Goal: Task Accomplishment & Management: Use online tool/utility

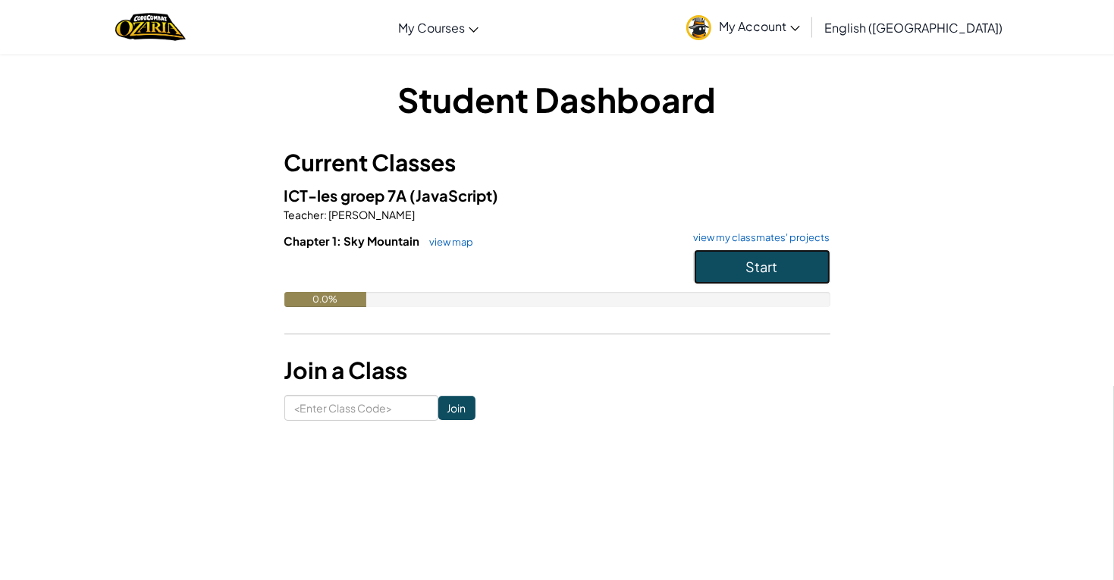
click at [778, 256] on button "Start" at bounding box center [762, 266] width 136 height 35
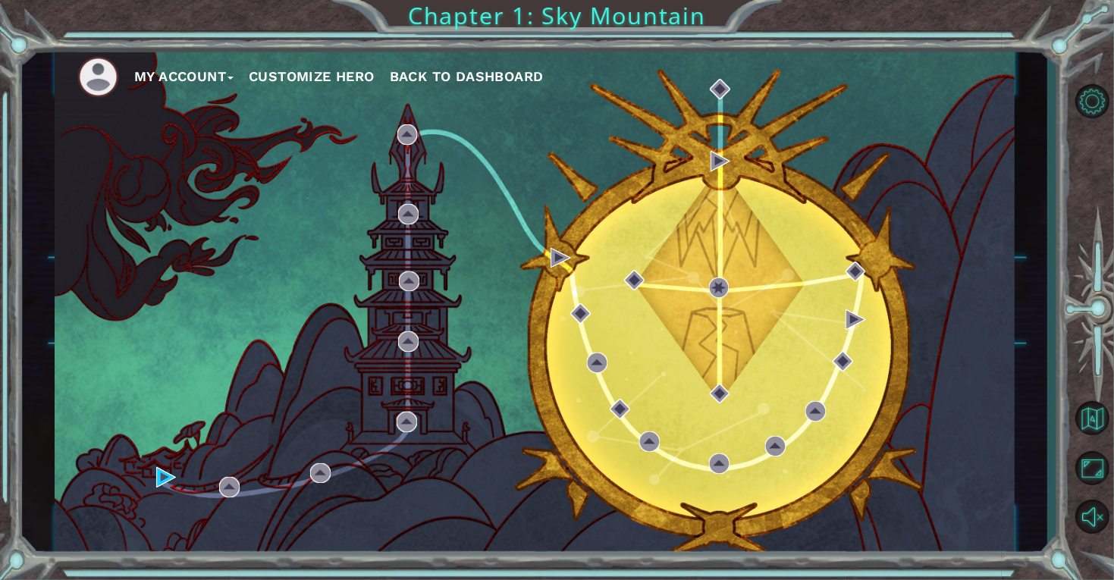
click at [554, 326] on div "My Account Customize Hero Back to Dashboard" at bounding box center [535, 302] width 960 height 507
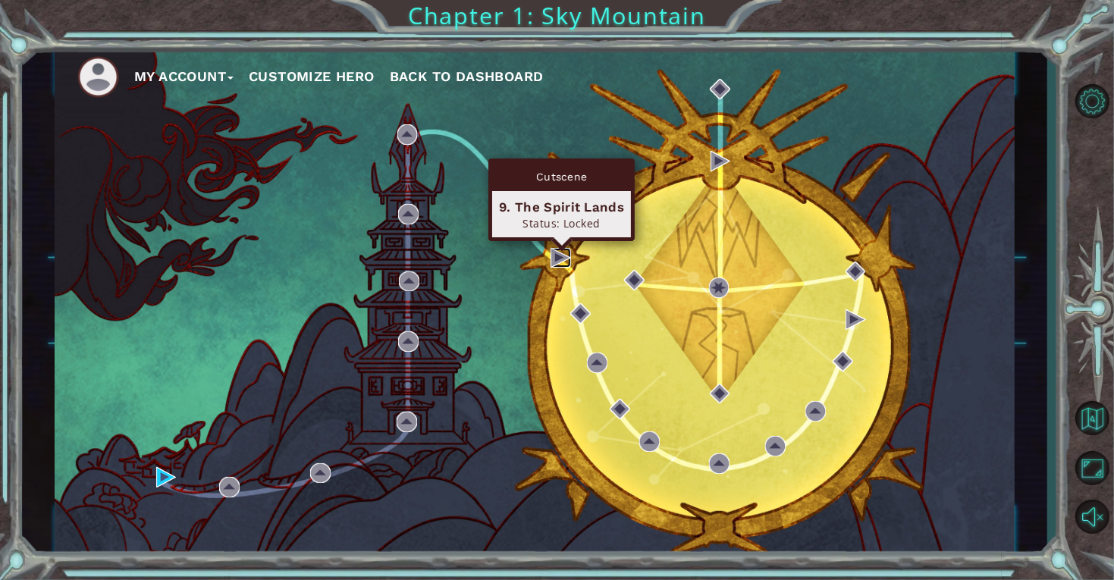
click at [559, 256] on img at bounding box center [561, 258] width 20 height 20
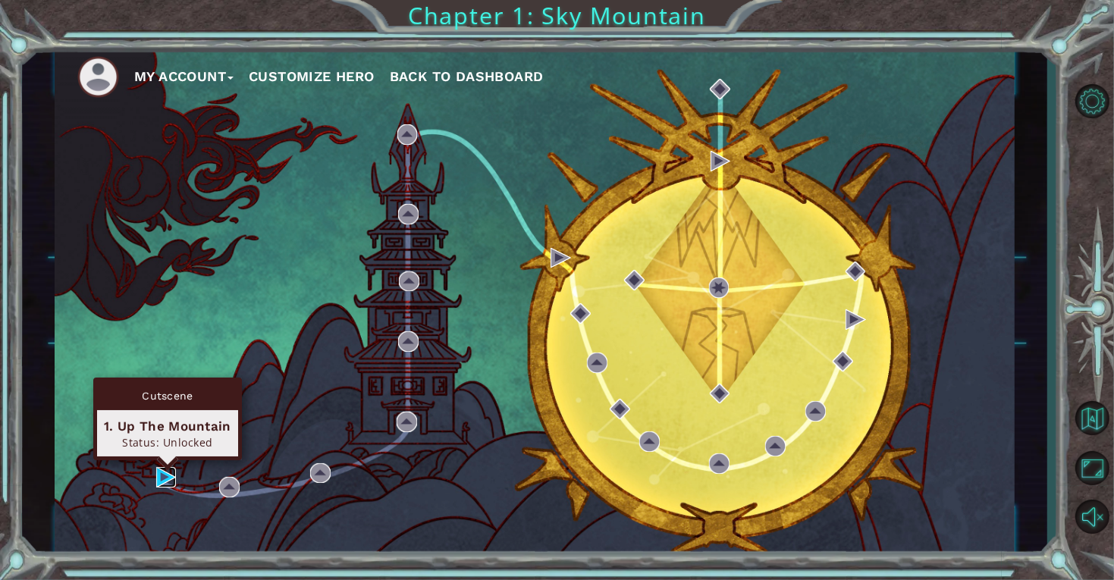
click at [162, 478] on img at bounding box center [166, 477] width 20 height 20
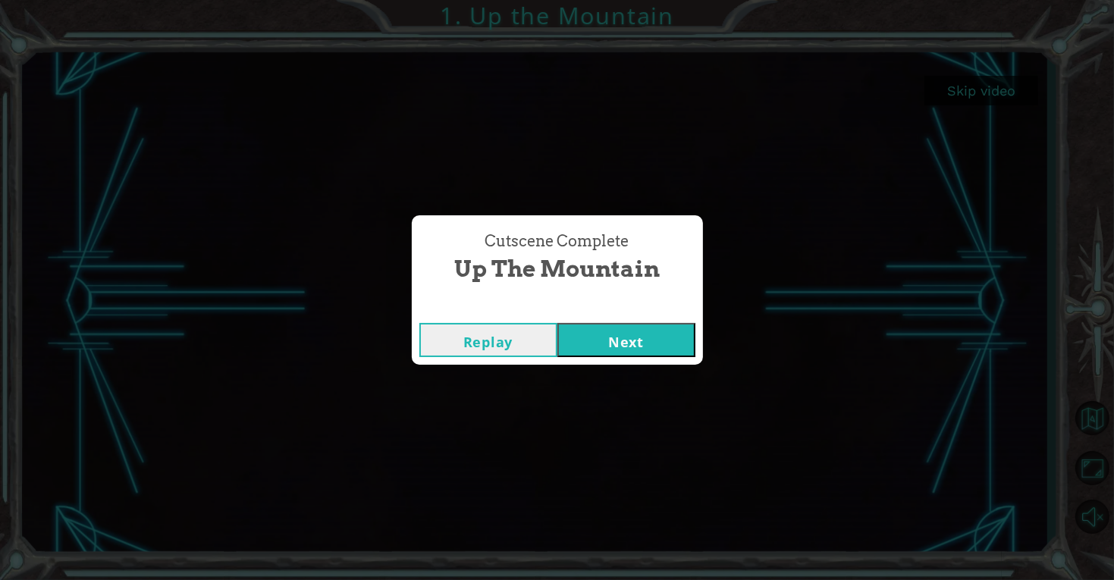
click at [622, 342] on button "Next" at bounding box center [626, 340] width 138 height 34
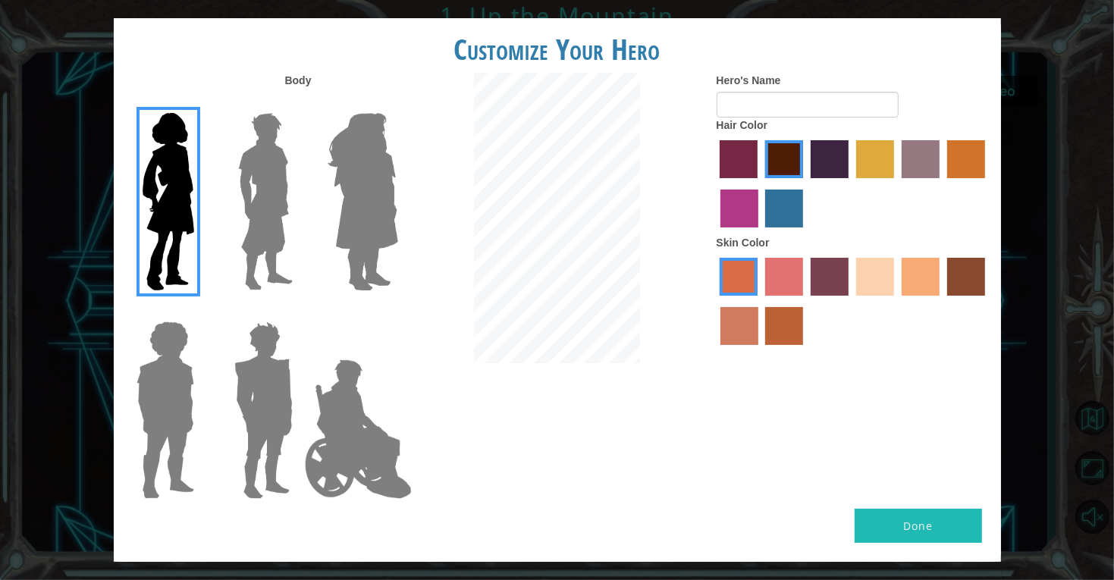
click at [283, 198] on img at bounding box center [265, 202] width 67 height 190
click at [299, 103] on input "Hero Lars" at bounding box center [299, 103] width 0 height 0
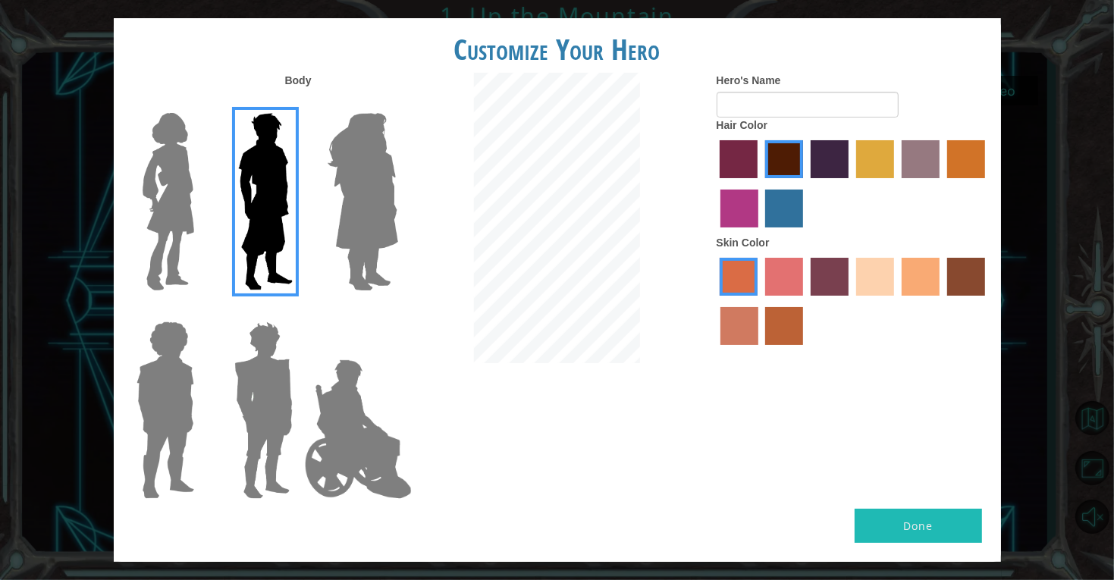
click at [379, 209] on img at bounding box center [363, 202] width 83 height 190
click at [397, 103] on input "Hero Amethyst" at bounding box center [397, 103] width 0 height 0
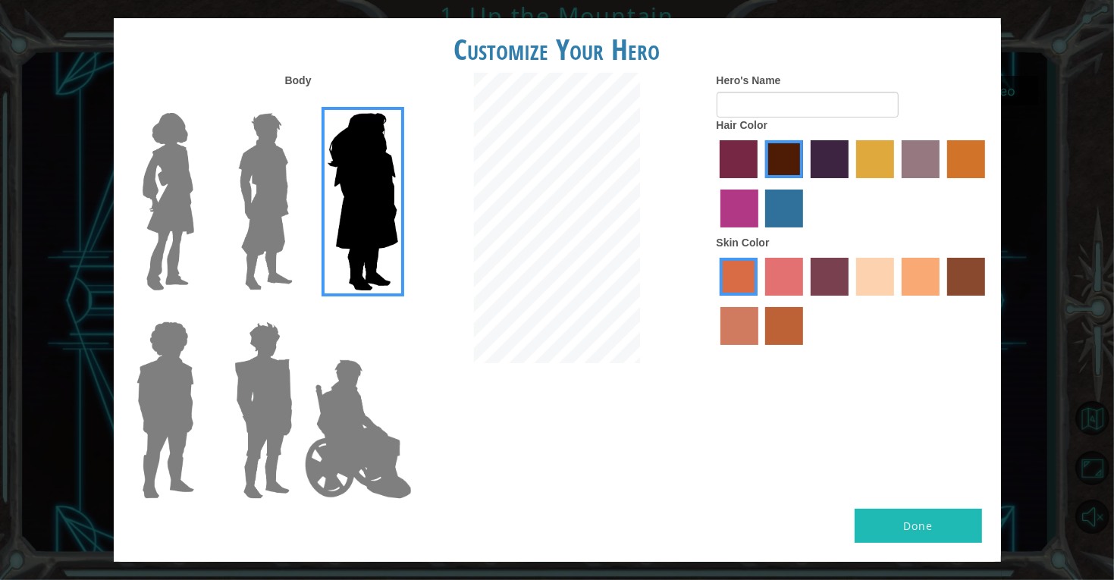
click at [342, 387] on img at bounding box center [358, 429] width 119 height 152
click at [397, 312] on input "Hero Jamie" at bounding box center [397, 312] width 0 height 0
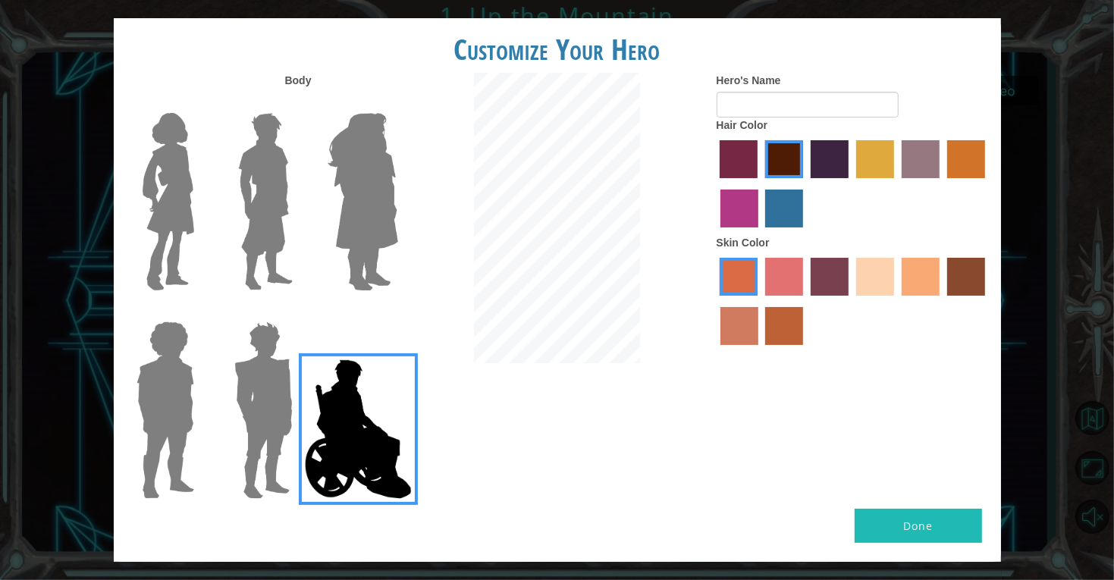
click at [271, 377] on img at bounding box center [263, 410] width 71 height 190
click at [299, 312] on input "Hero Garnet" at bounding box center [299, 312] width 0 height 0
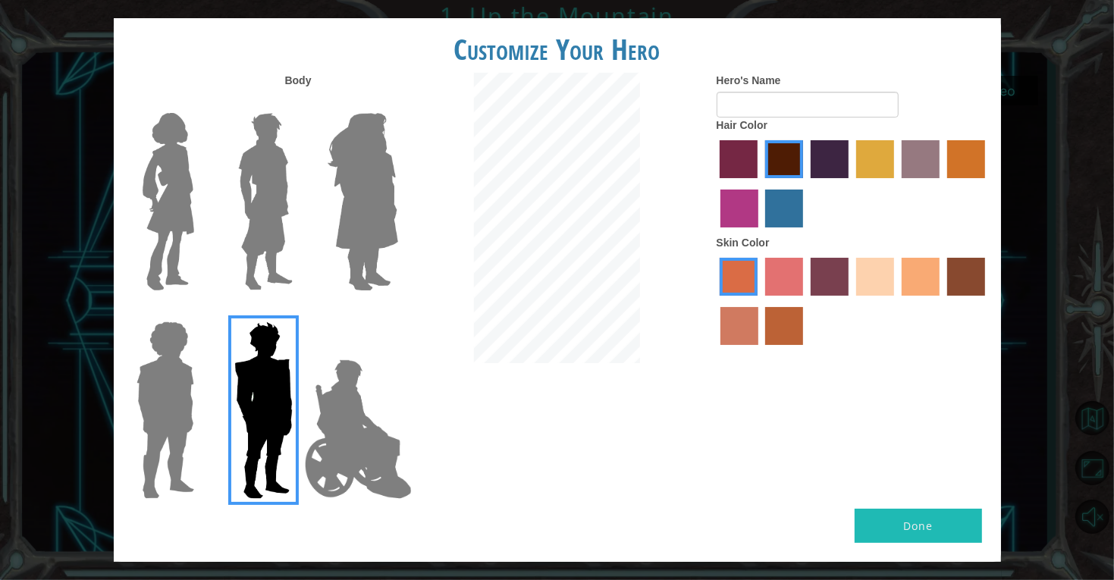
click at [145, 369] on img at bounding box center [165, 410] width 70 height 190
click at [200, 312] on input "Hero Steven" at bounding box center [200, 312] width 0 height 0
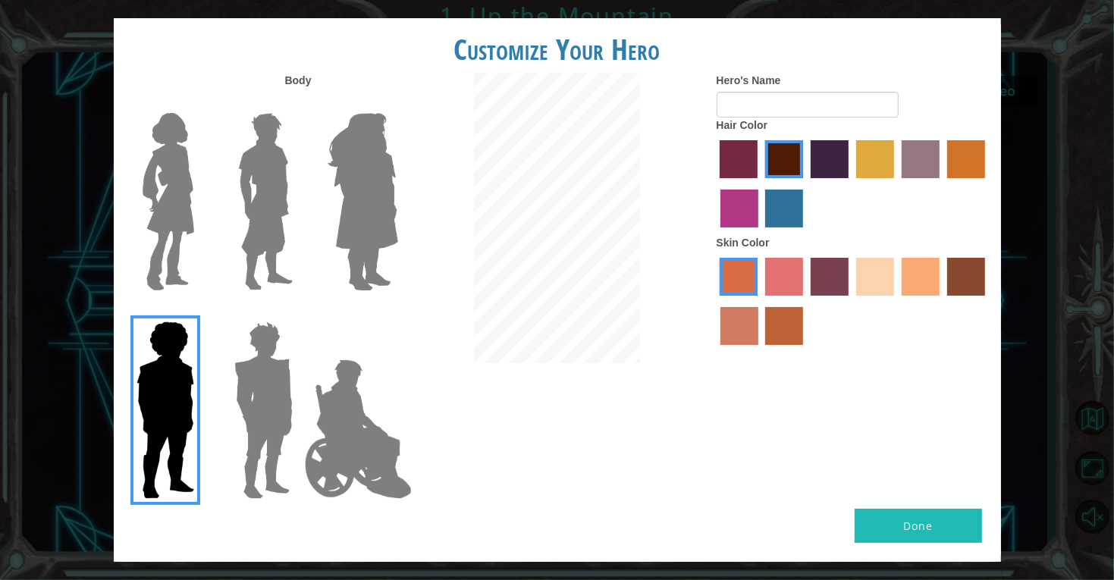
click at [185, 206] on img at bounding box center [168, 202] width 64 height 190
click at [200, 103] on input "Hero Connie" at bounding box center [200, 103] width 0 height 0
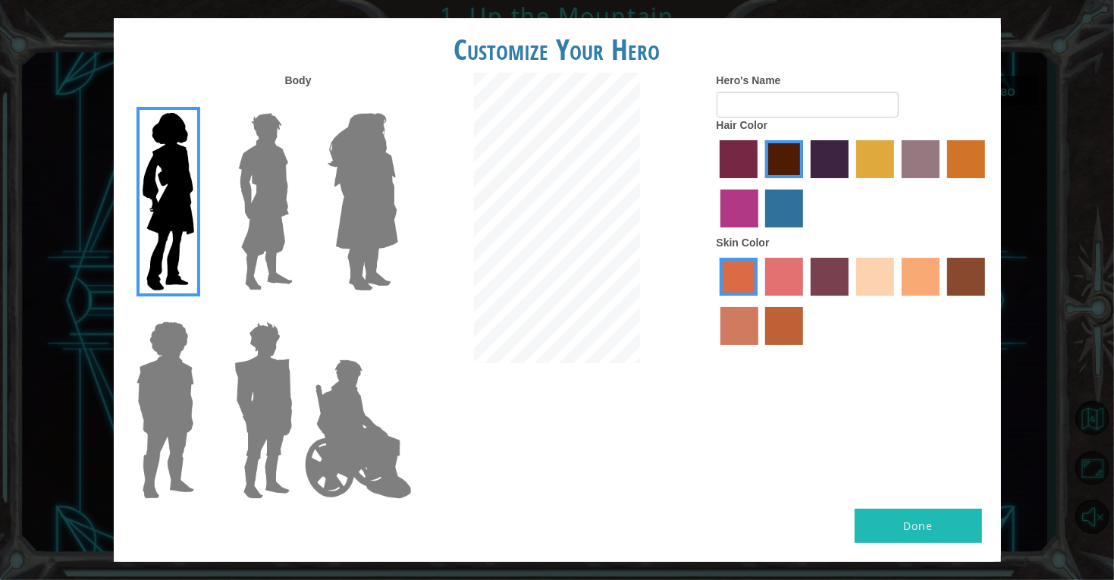
click at [751, 155] on label "paprika hair color" at bounding box center [739, 159] width 38 height 38
click at [715, 184] on input "paprika hair color" at bounding box center [715, 184] width 0 height 0
click at [780, 162] on label "maroon hair color" at bounding box center [784, 159] width 38 height 38
click at [760, 184] on input "maroon hair color" at bounding box center [760, 184] width 0 height 0
click at [732, 222] on label "medium red violet hair color" at bounding box center [739, 209] width 38 height 38
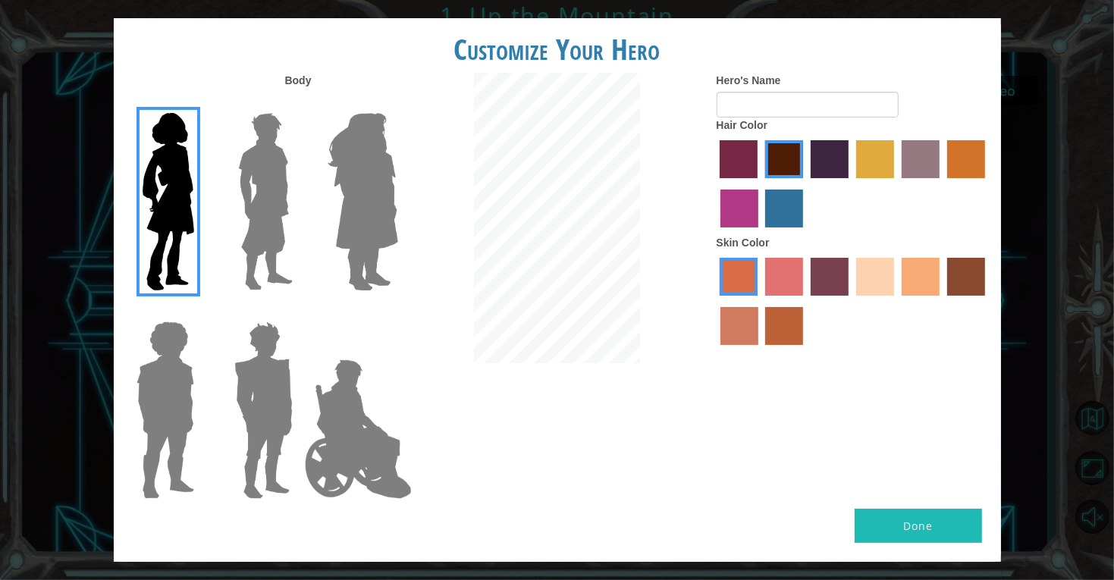
click at [987, 184] on input "medium red violet hair color" at bounding box center [987, 184] width 0 height 0
click at [788, 166] on label "maroon hair color" at bounding box center [784, 159] width 38 height 38
click at [760, 184] on input "maroon hair color" at bounding box center [760, 184] width 0 height 0
click at [860, 94] on input "Hero's Name" at bounding box center [808, 105] width 182 height 26
type input "melody"
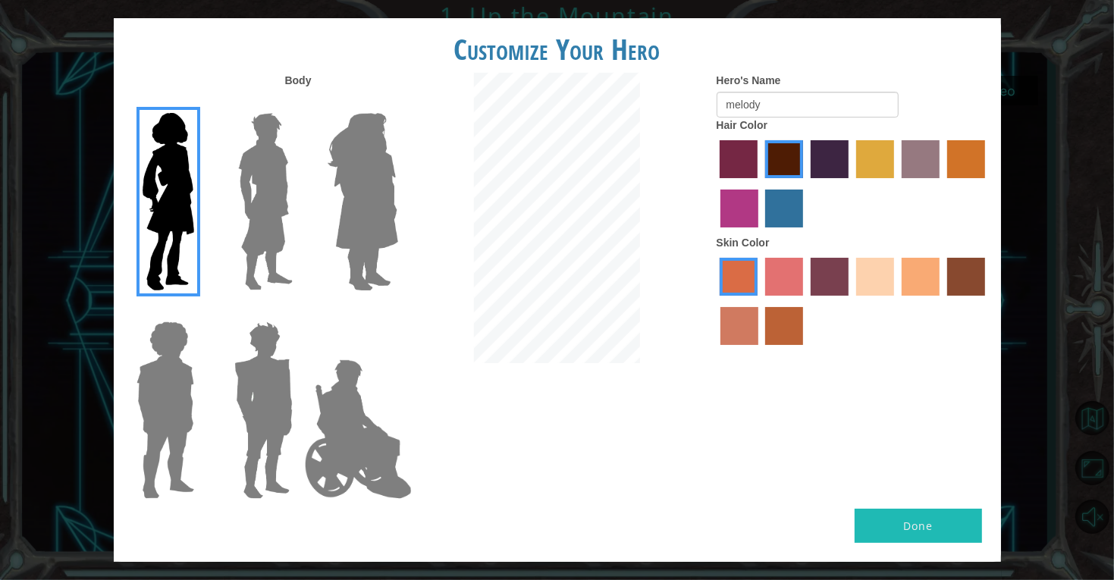
click at [824, 282] on label "tosca skin color" at bounding box center [830, 277] width 38 height 38
click at [805, 301] on input "tosca skin color" at bounding box center [805, 301] width 0 height 0
click at [868, 279] on label "sandy beach skin color" at bounding box center [875, 277] width 38 height 38
click at [851, 301] on input "sandy beach skin color" at bounding box center [851, 301] width 0 height 0
click at [830, 285] on label "tosca skin color" at bounding box center [830, 277] width 38 height 38
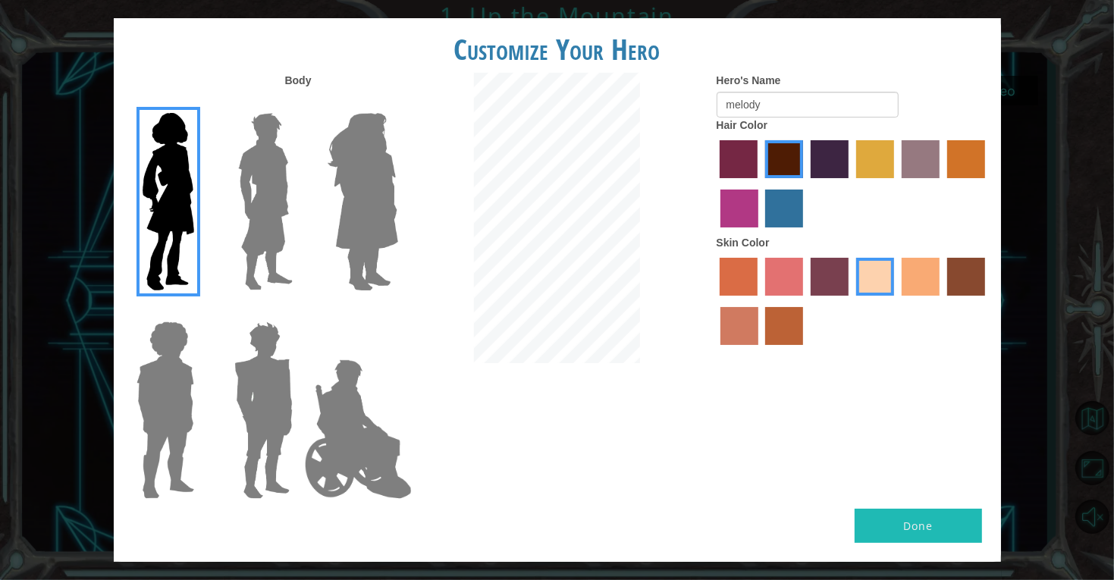
click at [805, 301] on input "tosca skin color" at bounding box center [805, 301] width 0 height 0
click at [729, 285] on label "sorbus skin color" at bounding box center [739, 277] width 38 height 38
click at [715, 301] on input "sorbus skin color" at bounding box center [715, 301] width 0 height 0
click at [805, 287] on div at bounding box center [853, 303] width 273 height 99
click at [794, 287] on label "froly skin color" at bounding box center [784, 277] width 38 height 38
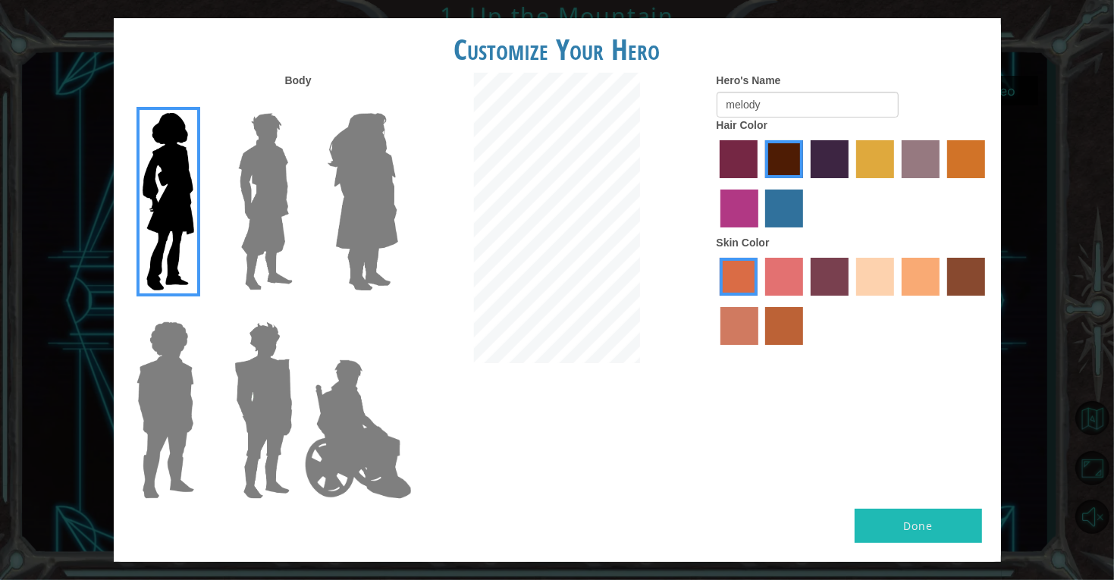
click at [760, 301] on input "froly skin color" at bounding box center [760, 301] width 0 height 0
click at [886, 277] on label "sandy beach skin color" at bounding box center [875, 277] width 38 height 38
click at [851, 301] on input "sandy beach skin color" at bounding box center [851, 301] width 0 height 0
click at [723, 324] on label "burning sand skin color" at bounding box center [739, 326] width 38 height 38
click at [987, 301] on input "burning sand skin color" at bounding box center [987, 301] width 0 height 0
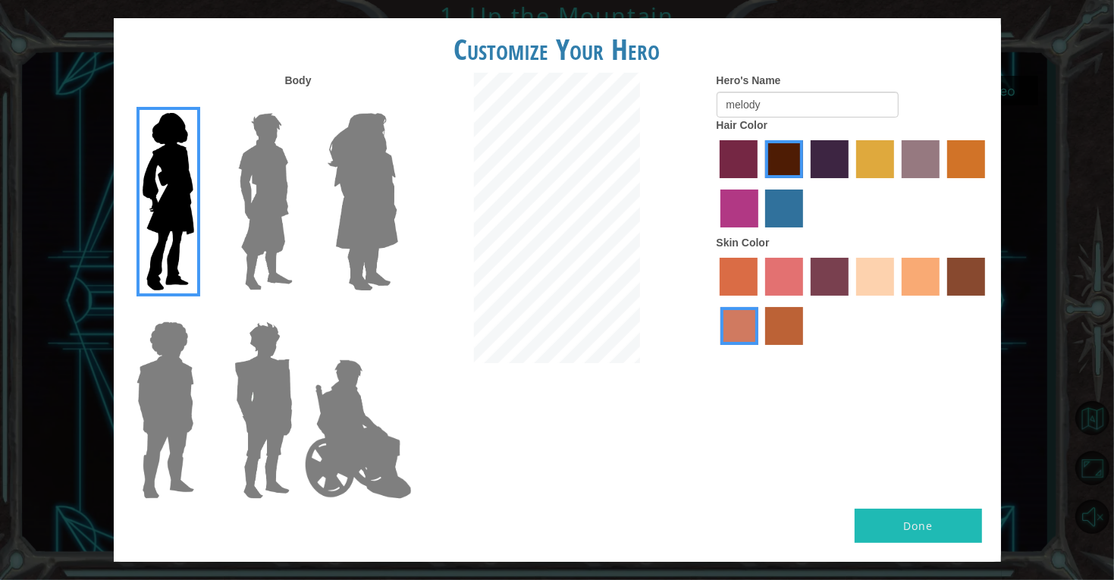
click at [911, 278] on label "tacao skin color" at bounding box center [921, 277] width 38 height 38
click at [896, 301] on input "tacao skin color" at bounding box center [896, 301] width 0 height 0
click at [727, 206] on label "medium red violet hair color" at bounding box center [739, 209] width 38 height 38
click at [987, 184] on input "medium red violet hair color" at bounding box center [987, 184] width 0 height 0
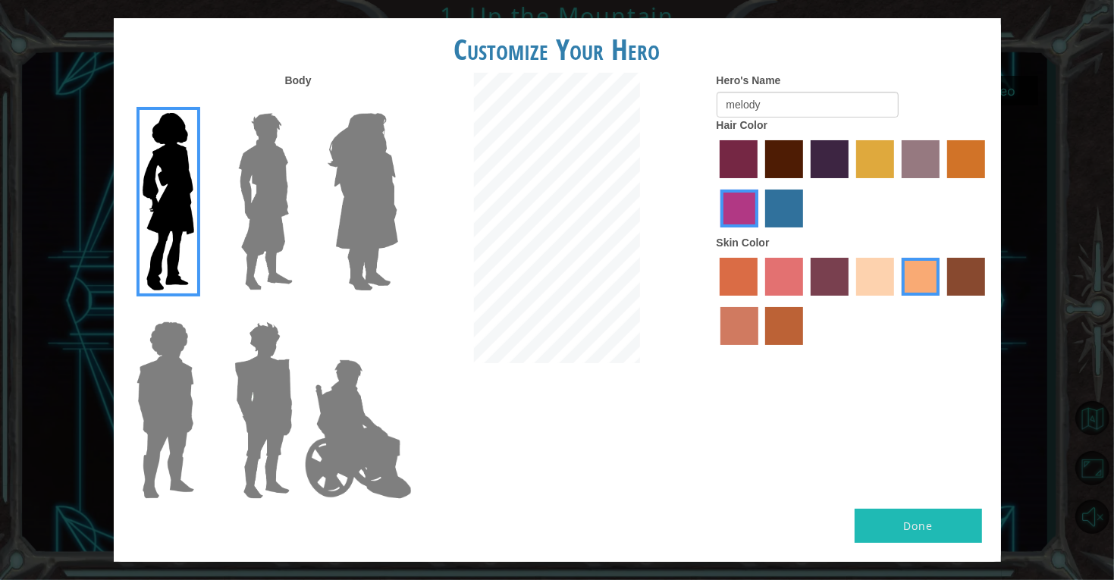
click at [978, 163] on label "gold drop hair color" at bounding box center [966, 159] width 38 height 38
click at [942, 184] on input "gold drop hair color" at bounding box center [942, 184] width 0 height 0
click at [925, 152] on label "bazaar hair color" at bounding box center [921, 159] width 38 height 38
click at [896, 184] on input "bazaar hair color" at bounding box center [896, 184] width 0 height 0
click at [900, 149] on div at bounding box center [853, 185] width 273 height 99
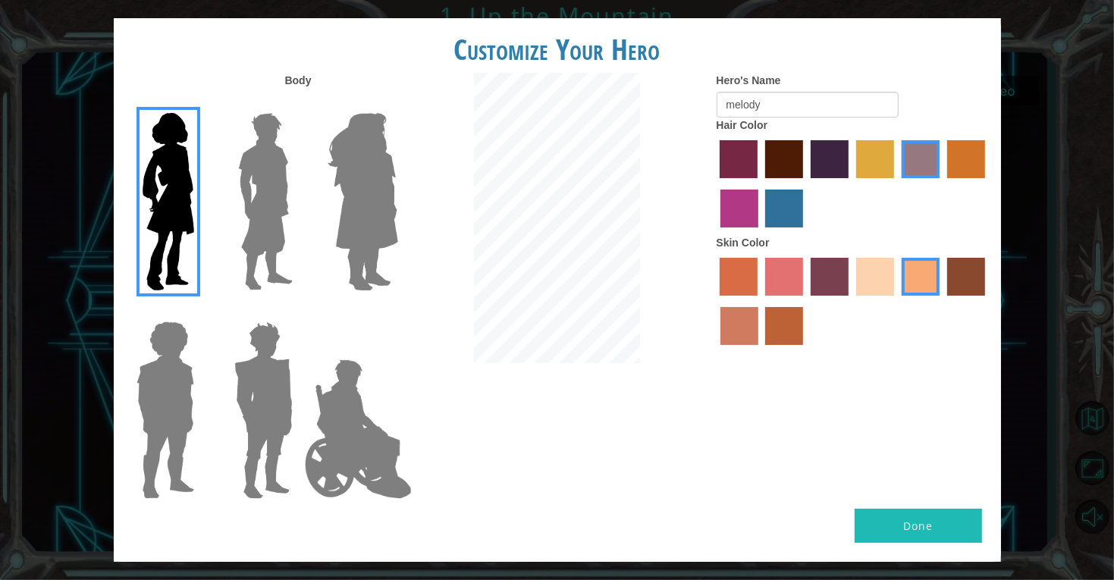
click at [883, 151] on label "tulip tree hair color" at bounding box center [875, 159] width 38 height 38
click at [851, 184] on input "tulip tree hair color" at bounding box center [851, 184] width 0 height 0
click at [739, 174] on label "paprika hair color" at bounding box center [739, 159] width 38 height 38
click at [715, 184] on input "paprika hair color" at bounding box center [715, 184] width 0 height 0
click at [739, 174] on label "paprika hair color" at bounding box center [739, 159] width 38 height 38
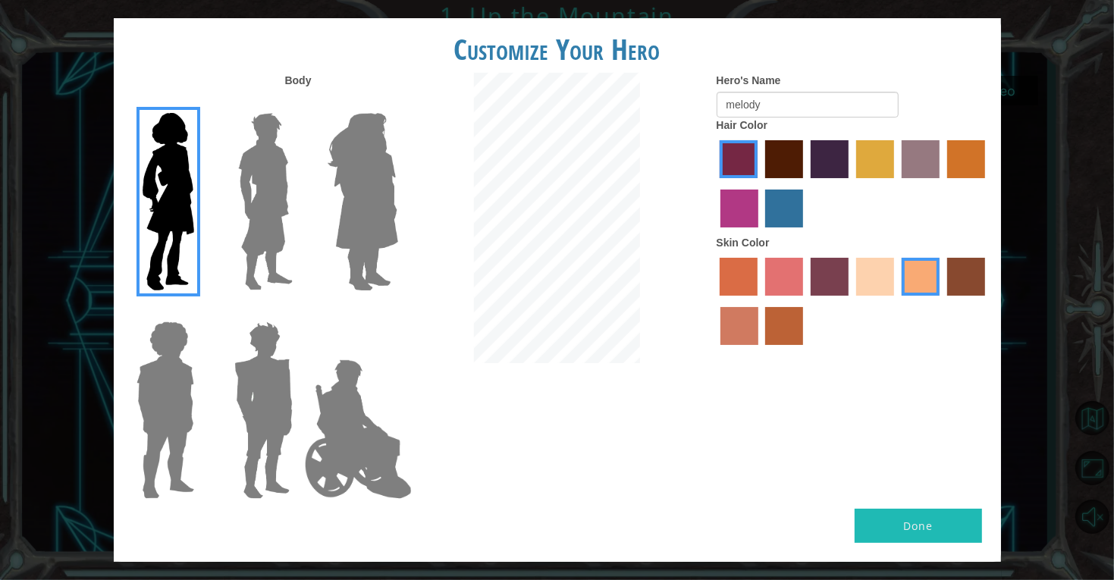
click at [715, 184] on input "paprika hair color" at bounding box center [715, 184] width 0 height 0
click at [788, 162] on label "maroon hair color" at bounding box center [784, 159] width 38 height 38
click at [760, 184] on input "maroon hair color" at bounding box center [760, 184] width 0 height 0
click at [754, 201] on label "medium red violet hair color" at bounding box center [739, 209] width 38 height 38
click at [987, 184] on input "medium red violet hair color" at bounding box center [987, 184] width 0 height 0
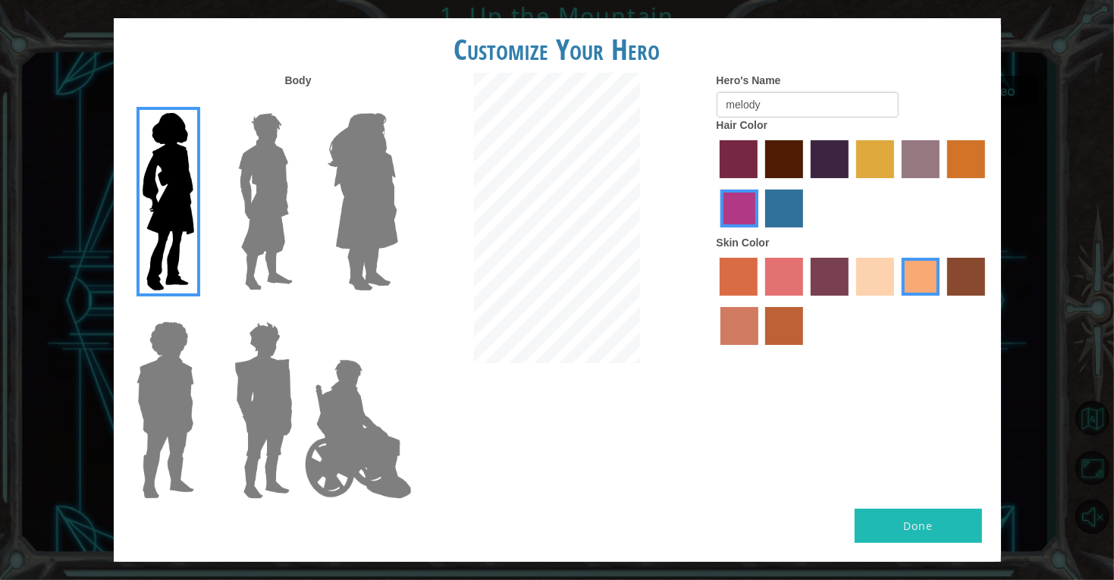
click at [854, 277] on div at bounding box center [853, 303] width 273 height 99
click at [834, 276] on label "tosca skin color" at bounding box center [830, 277] width 38 height 38
click at [805, 301] on input "tosca skin color" at bounding box center [805, 301] width 0 height 0
click at [874, 270] on label "sandy beach skin color" at bounding box center [875, 277] width 38 height 38
click at [851, 301] on input "sandy beach skin color" at bounding box center [851, 301] width 0 height 0
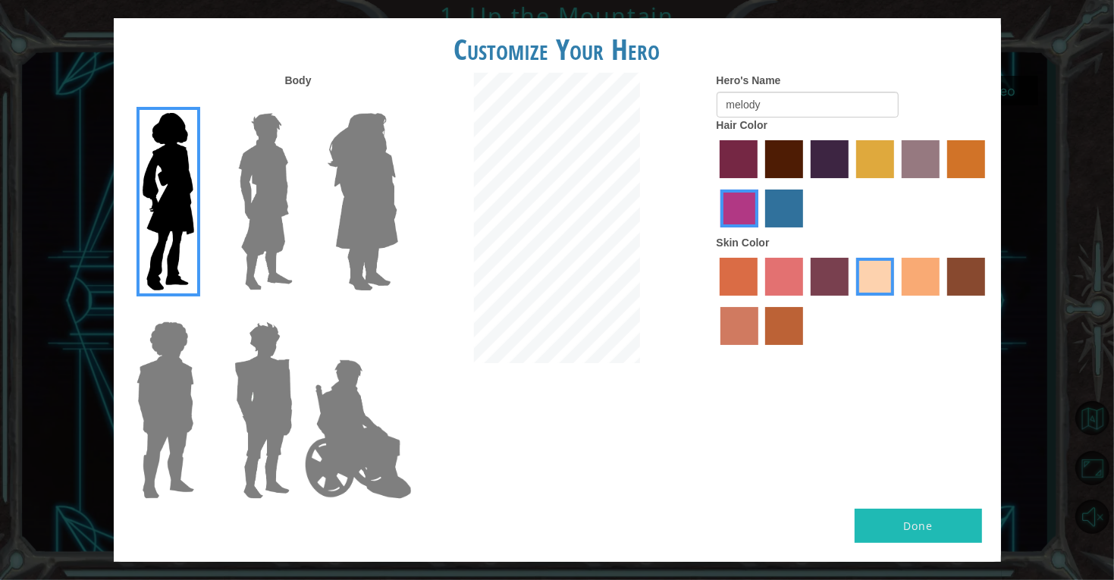
click at [930, 271] on label "tacao skin color" at bounding box center [921, 277] width 38 height 38
click at [896, 301] on input "tacao skin color" at bounding box center [896, 301] width 0 height 0
click at [781, 143] on label "maroon hair color" at bounding box center [784, 159] width 38 height 38
click at [760, 184] on input "maroon hair color" at bounding box center [760, 184] width 0 height 0
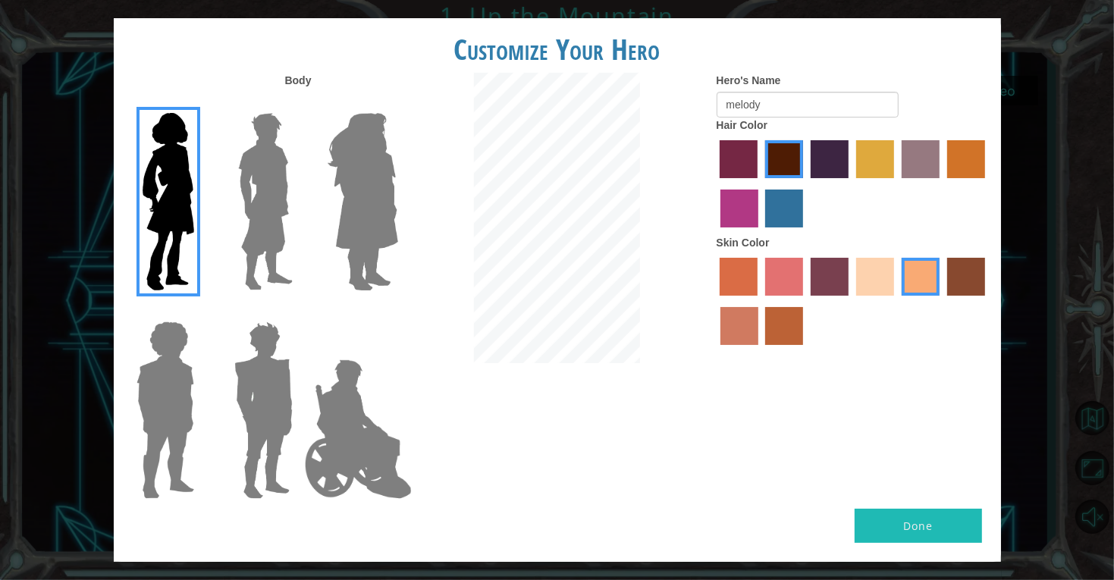
click at [955, 527] on button "Done" at bounding box center [918, 526] width 127 height 34
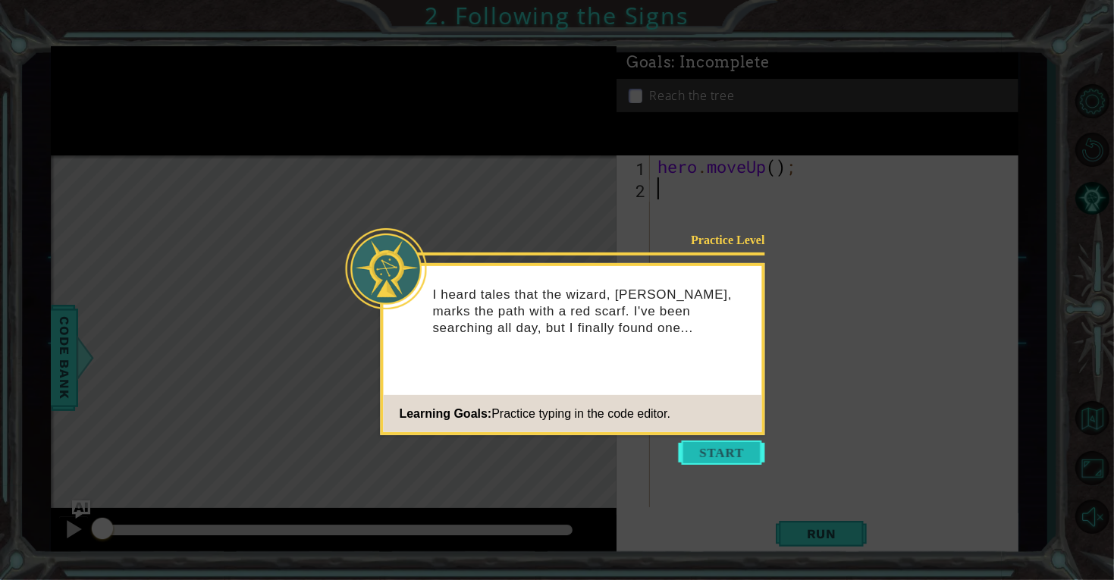
click at [742, 441] on button "Start" at bounding box center [722, 453] width 86 height 24
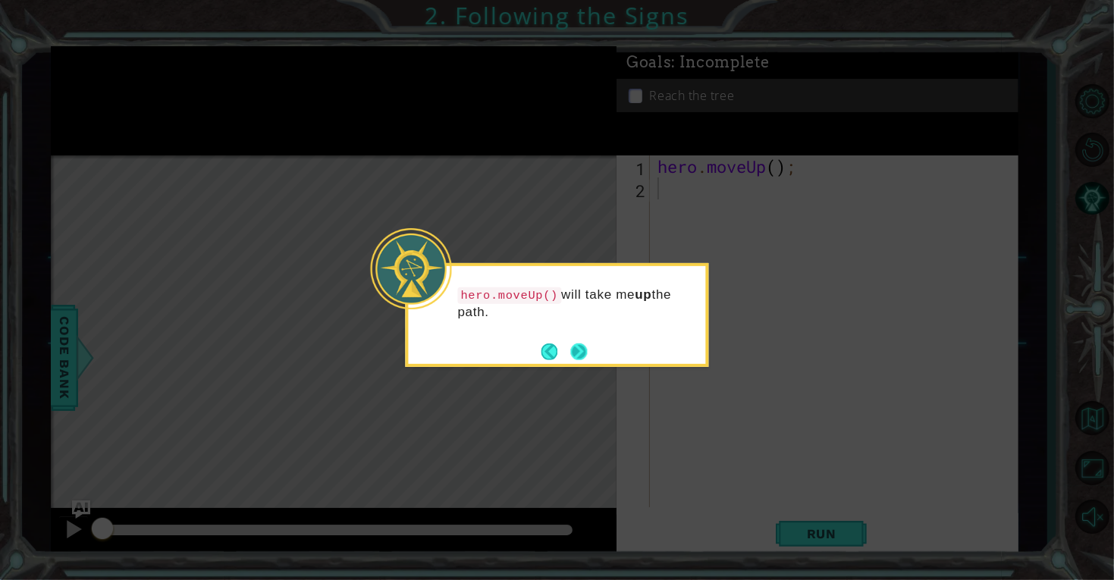
click at [582, 350] on button "Next" at bounding box center [578, 351] width 21 height 21
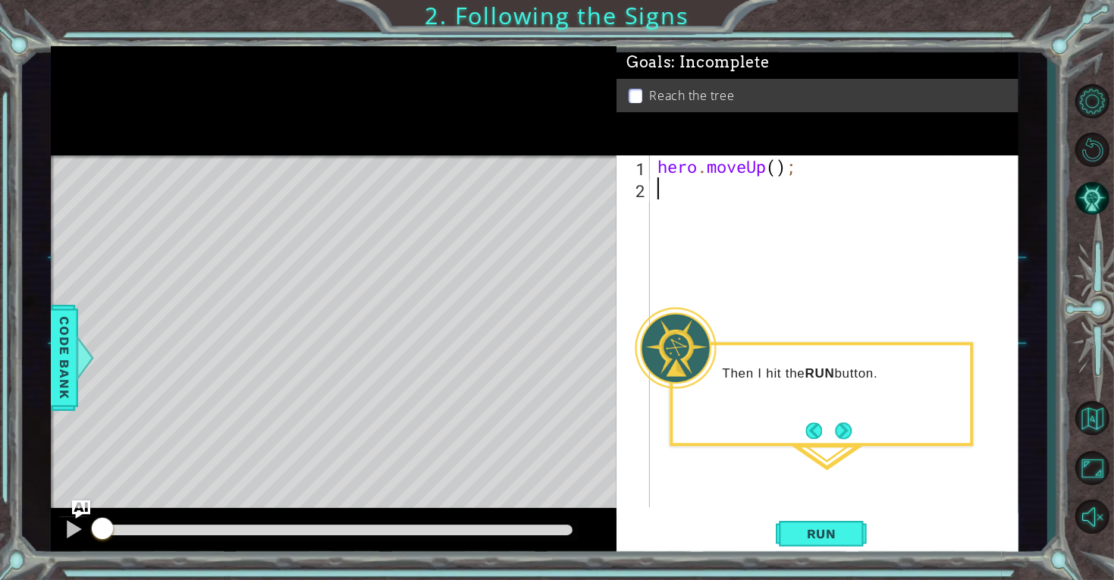
type textarea "hero.moveUp();"
click at [73, 524] on div at bounding box center [74, 529] width 20 height 20
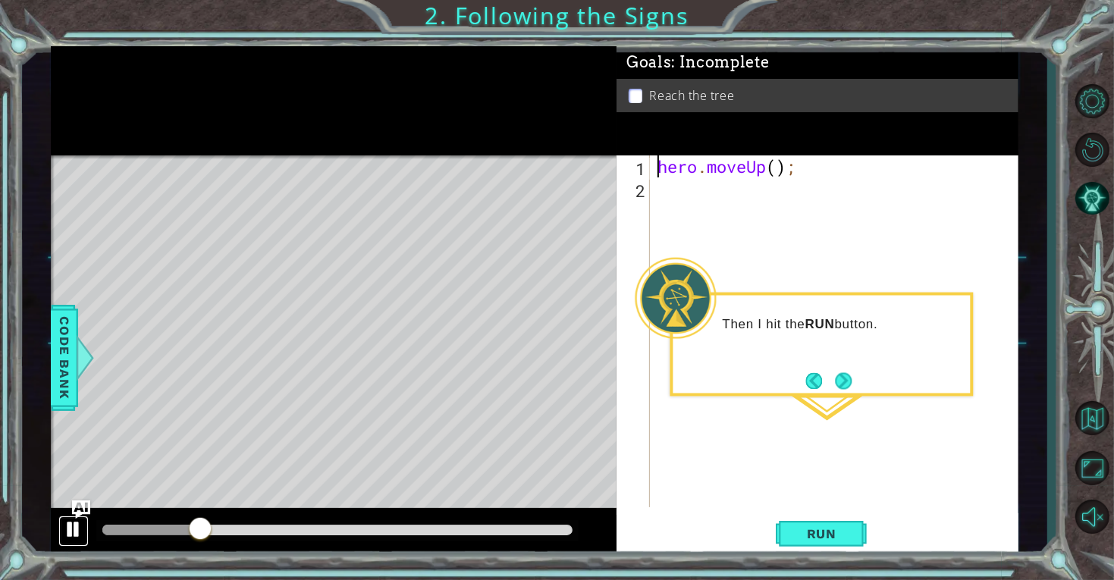
click at [72, 524] on div at bounding box center [74, 529] width 20 height 20
click at [107, 529] on div at bounding box center [104, 530] width 5 height 11
click at [711, 202] on div "hero . moveUp ( ) ;" at bounding box center [838, 353] width 368 height 396
click at [839, 527] on span "Run" at bounding box center [822, 533] width 60 height 15
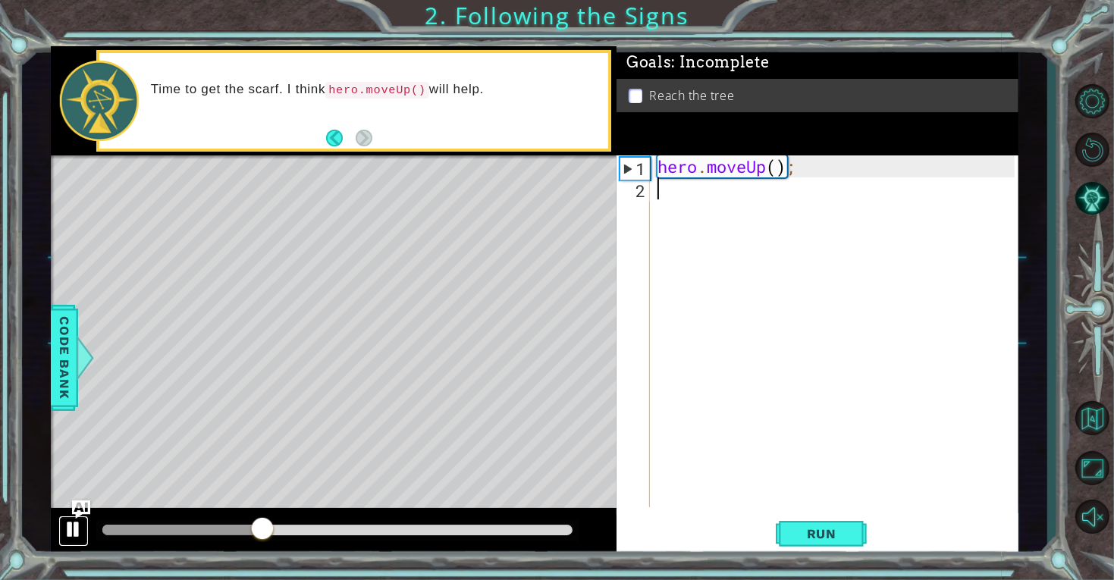
click at [82, 527] on div at bounding box center [74, 529] width 20 height 20
click at [727, 190] on div "hero . moveUp ( ) ;" at bounding box center [838, 353] width 368 height 396
type textarea "h"
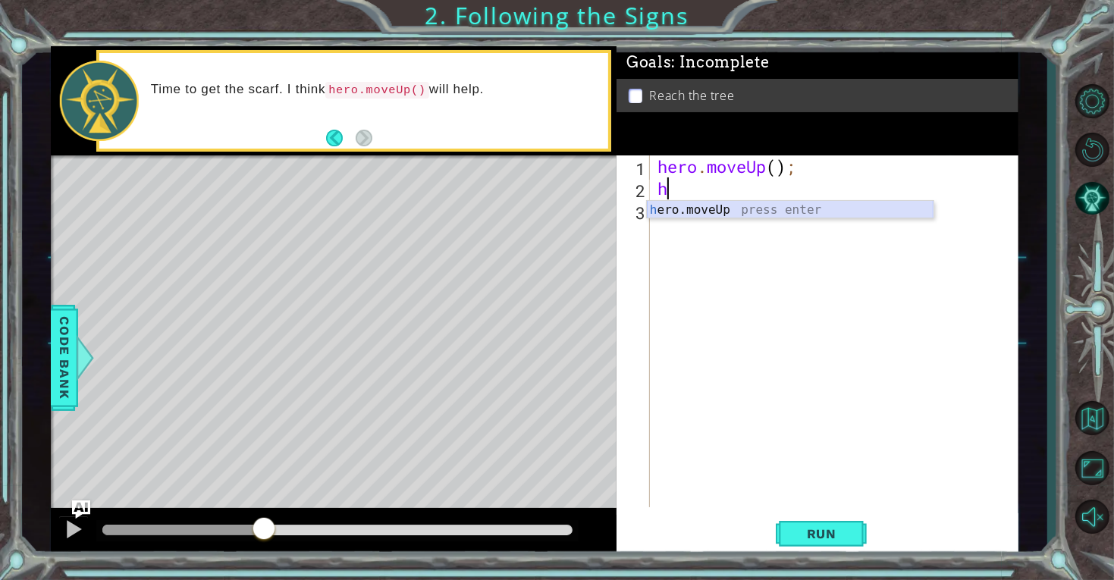
click at [733, 204] on div "h ero.moveUp press enter" at bounding box center [790, 228] width 287 height 55
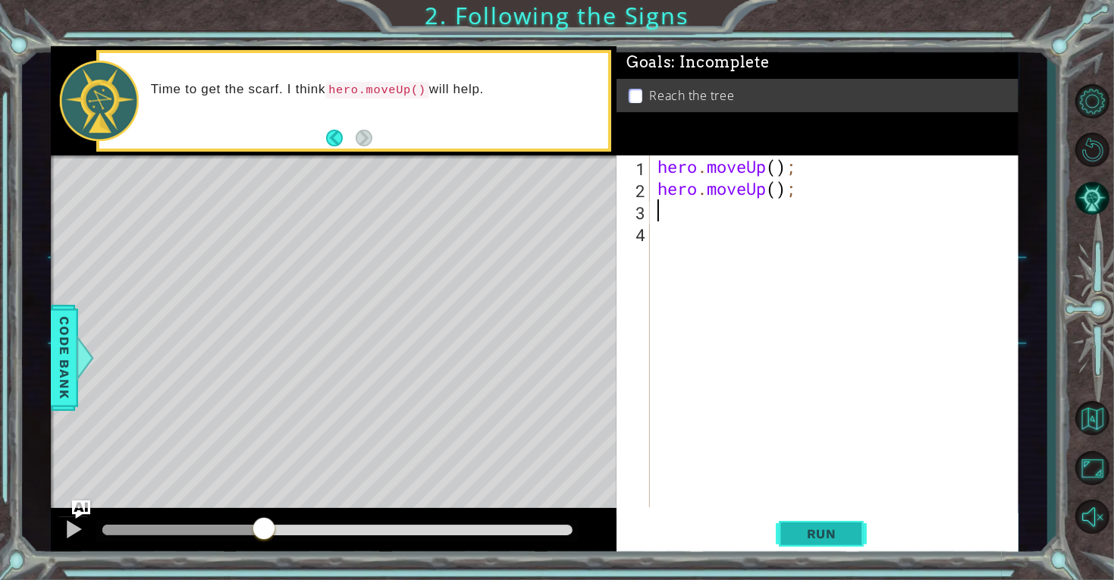
click at [801, 526] on span "Run" at bounding box center [822, 533] width 60 height 15
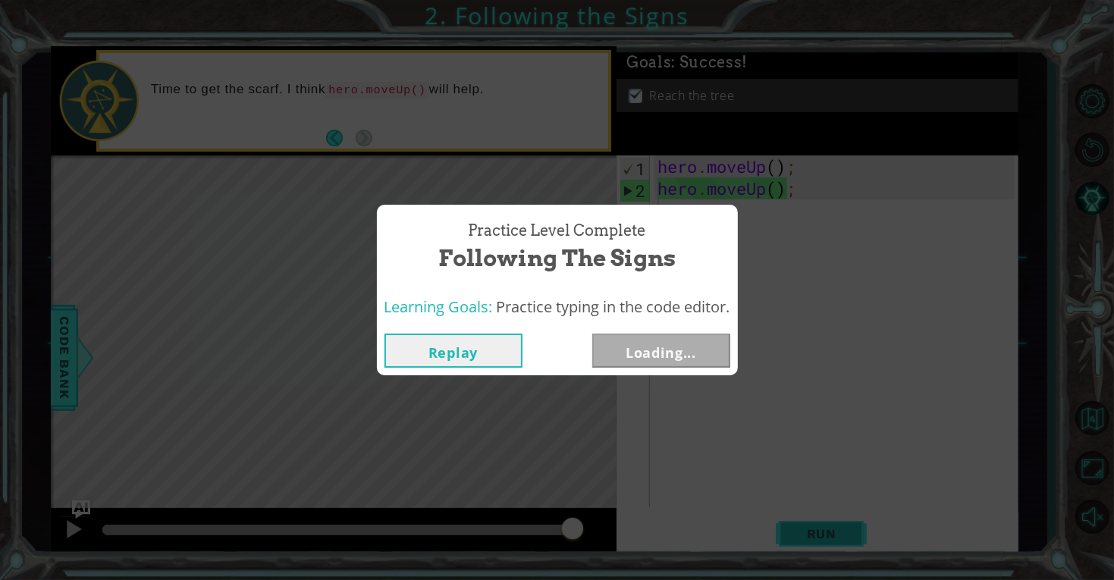
click at [801, 526] on div "Practice Level Complete Following the Signs Learning Goals: Practice typing in …" at bounding box center [557, 290] width 1114 height 580
click at [686, 344] on button "Next" at bounding box center [661, 351] width 138 height 34
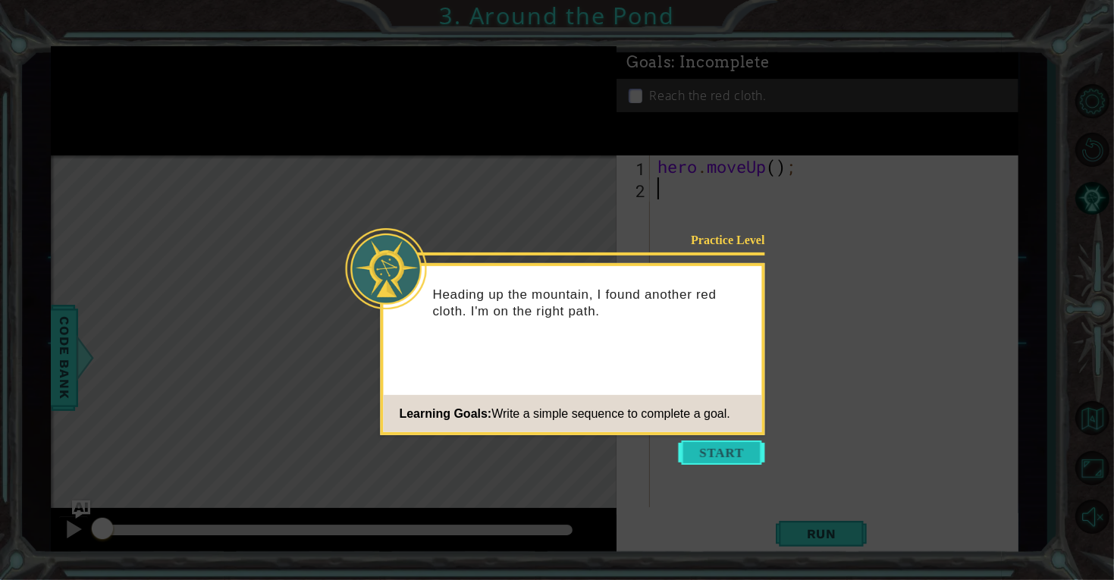
click at [704, 447] on button "Start" at bounding box center [722, 453] width 86 height 24
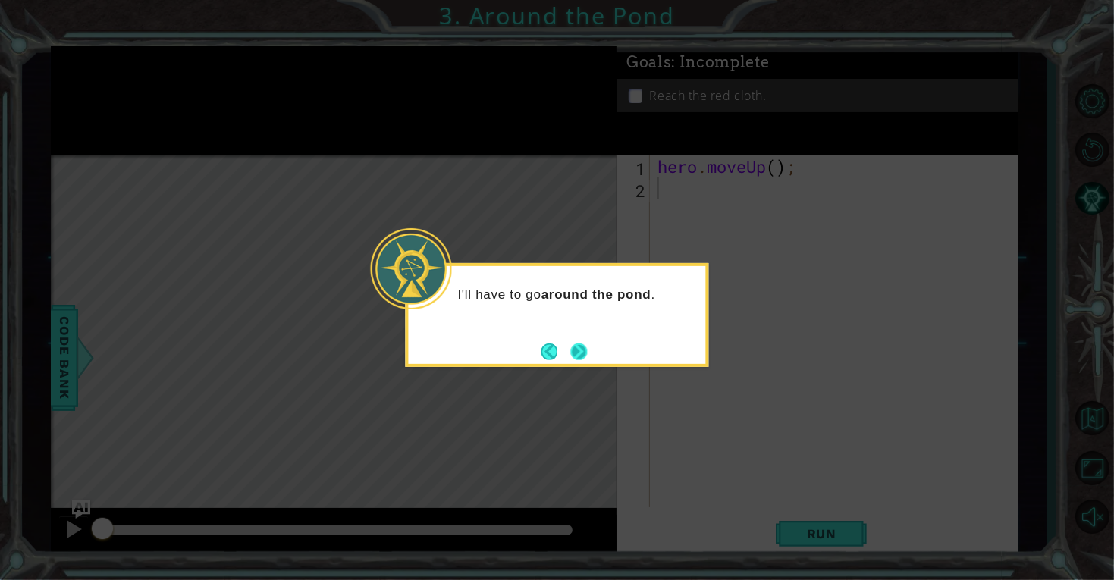
click at [574, 352] on button "Next" at bounding box center [578, 351] width 19 height 19
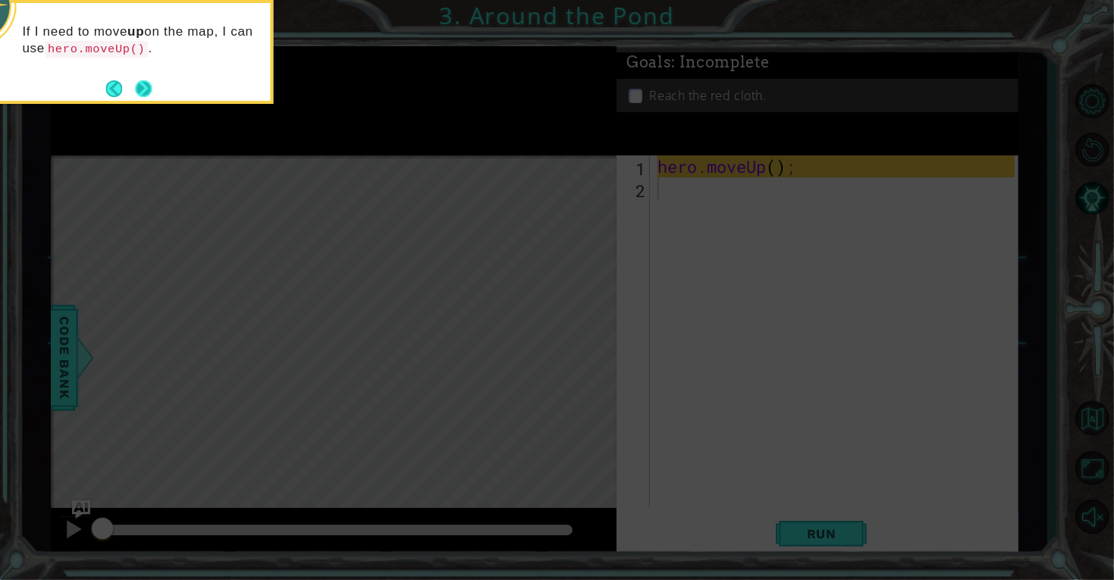
click at [140, 88] on button "Next" at bounding box center [143, 89] width 18 height 18
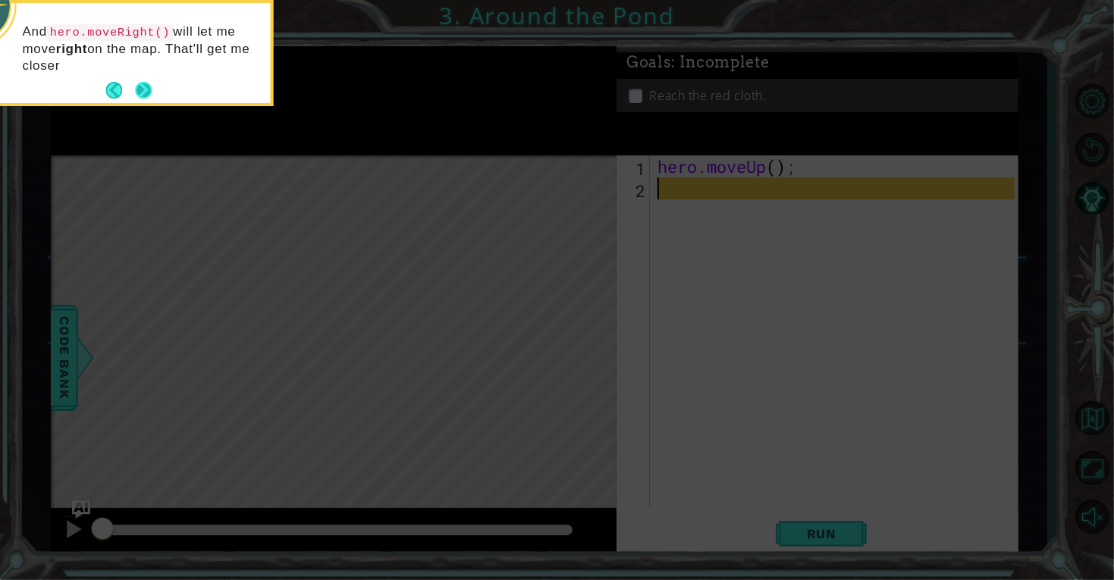
click at [144, 93] on button "Next" at bounding box center [143, 90] width 27 height 27
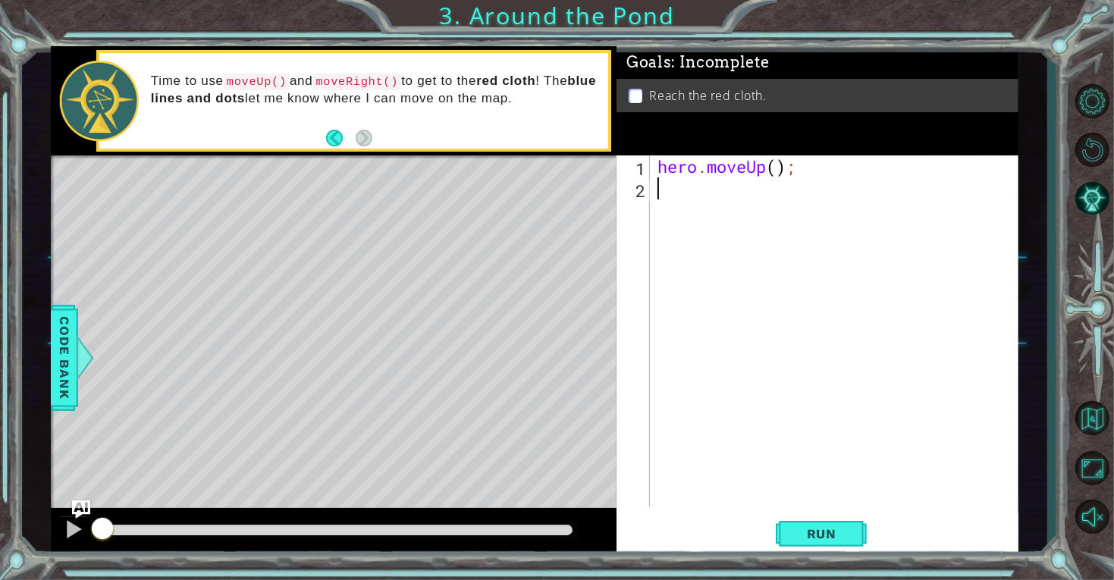
type textarea "h"
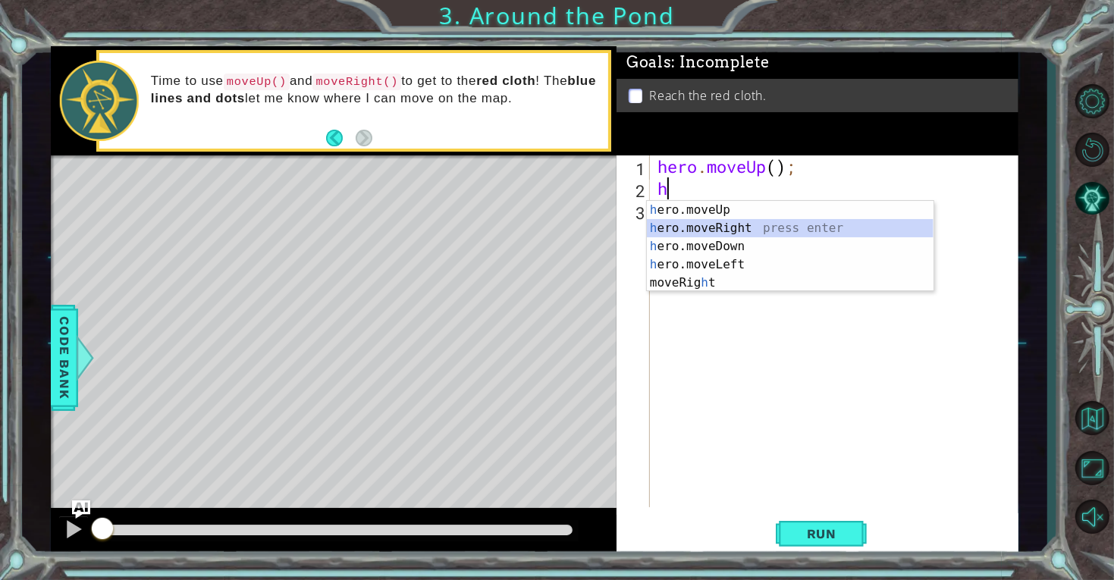
click at [708, 221] on div "h ero.moveUp press enter h ero.moveRight press enter h ero.moveDown press enter…" at bounding box center [790, 264] width 287 height 127
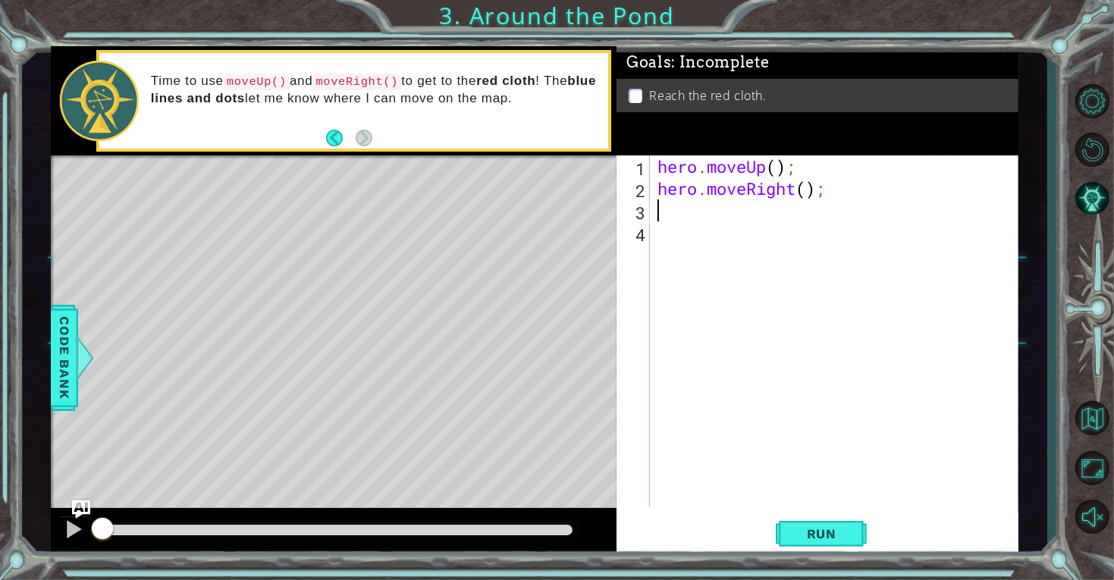
click at [701, 212] on div "hero . moveUp ( ) ; hero . moveRight ( ) ;" at bounding box center [838, 353] width 368 height 396
type textarea "h"
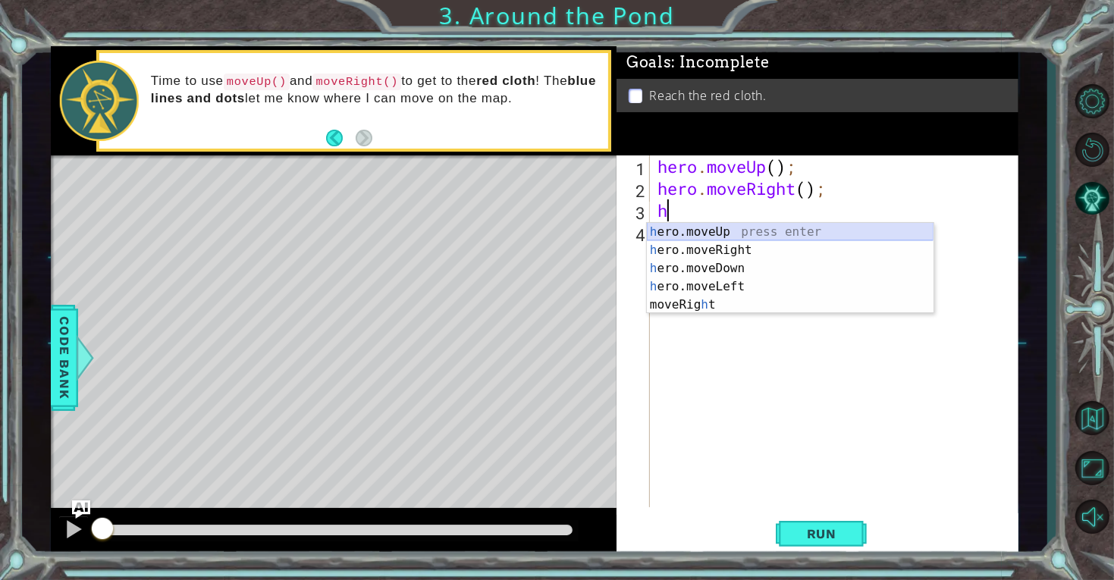
click at [714, 234] on div "h ero.moveUp press enter h ero.moveRight press enter h ero.moveDown press enter…" at bounding box center [790, 286] width 287 height 127
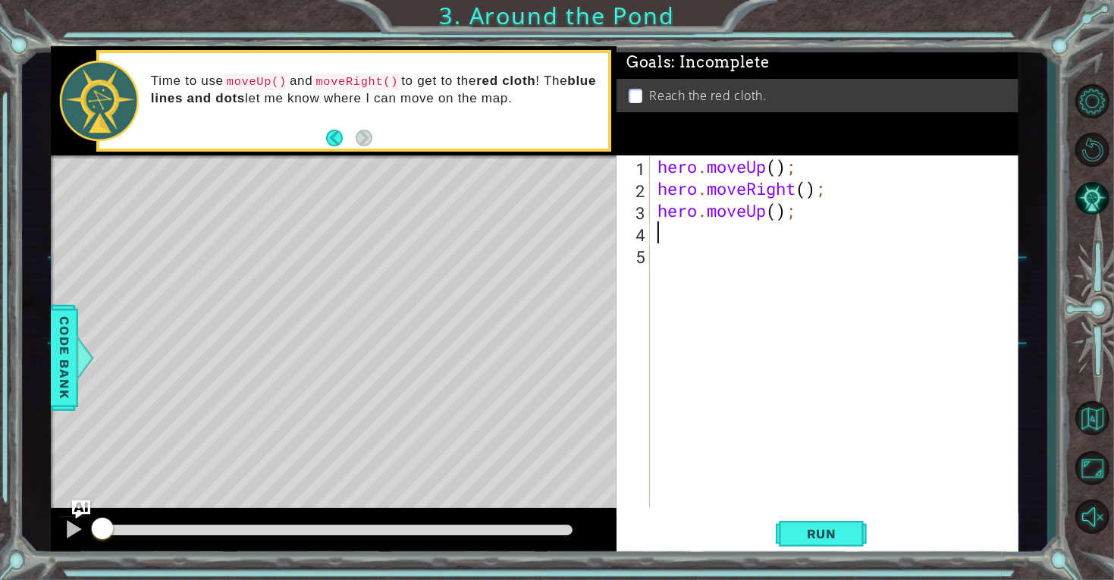
type textarea "h"
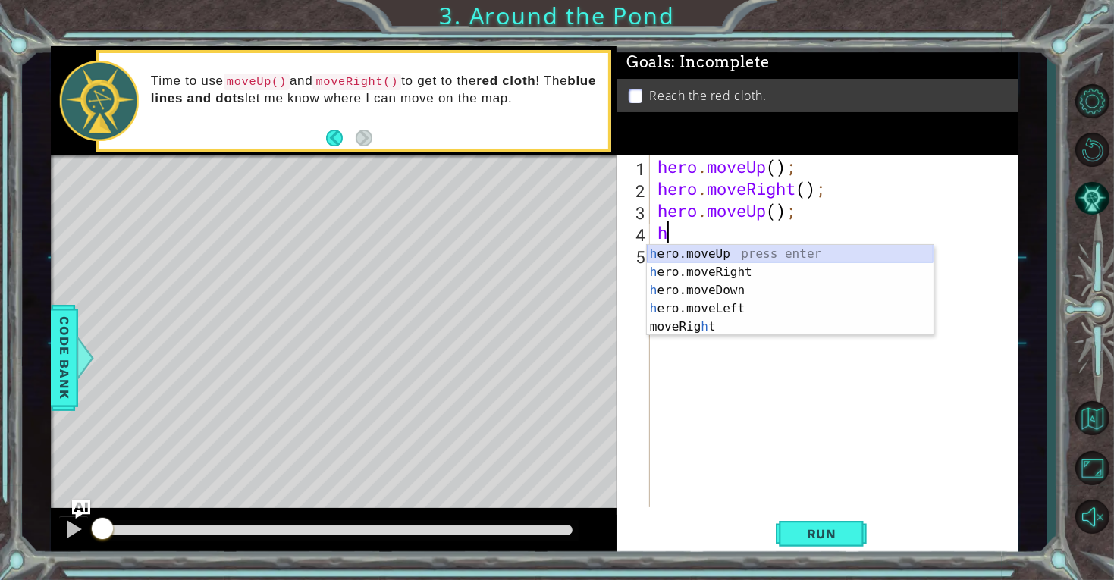
click at [721, 256] on div "h ero.moveUp press enter h ero.moveRight press enter h ero.moveDown press enter…" at bounding box center [790, 308] width 287 height 127
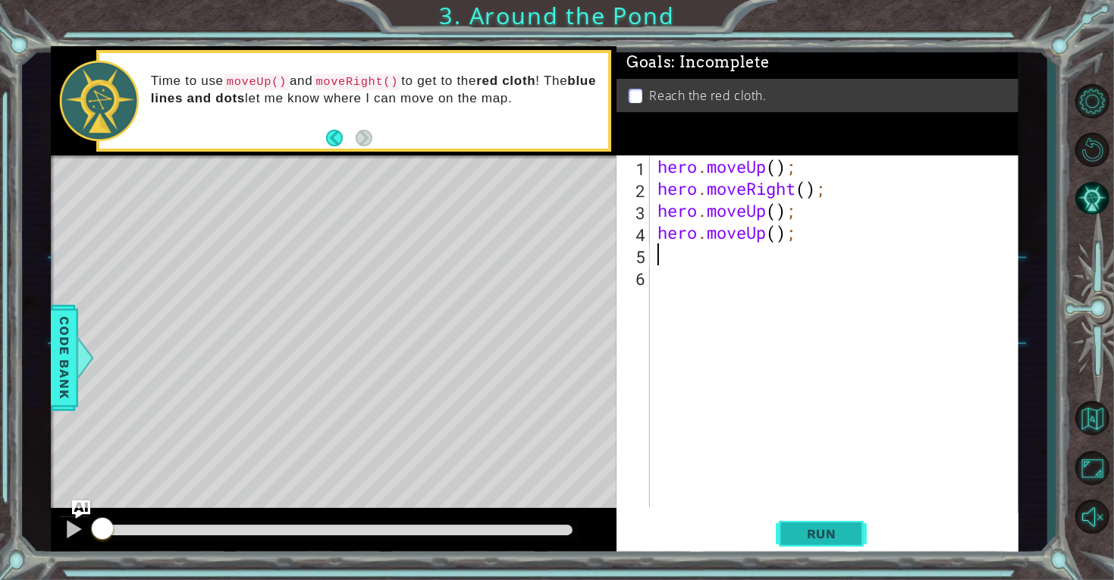
click at [830, 542] on button "Run" at bounding box center [821, 533] width 91 height 40
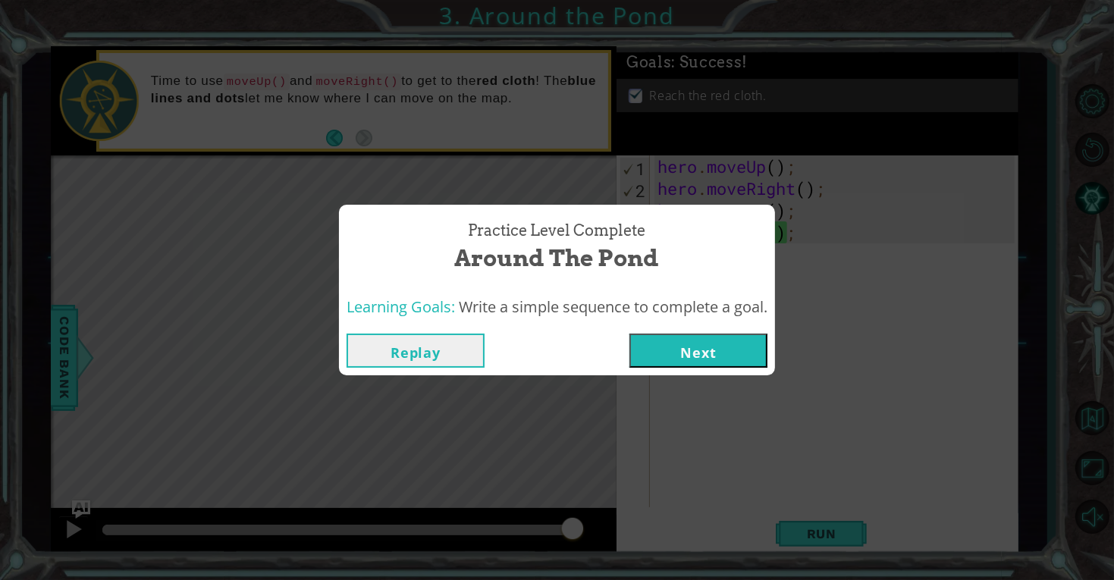
click at [661, 343] on button "Next" at bounding box center [698, 351] width 138 height 34
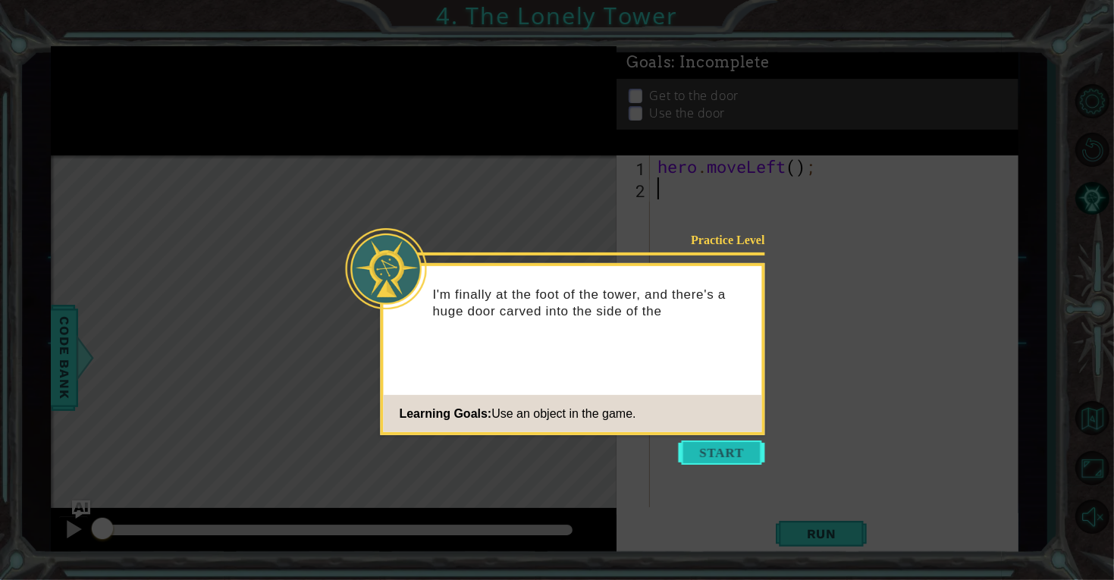
click at [700, 453] on button "Start" at bounding box center [722, 453] width 86 height 24
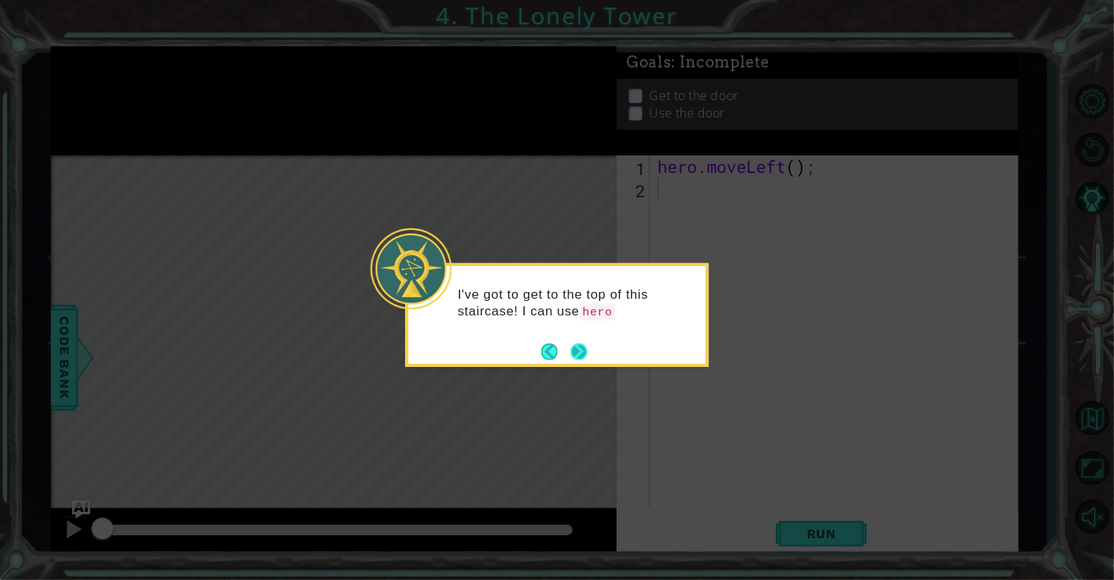
click at [581, 346] on button "Next" at bounding box center [579, 352] width 26 height 26
click at [581, 346] on button "Next" at bounding box center [579, 351] width 28 height 28
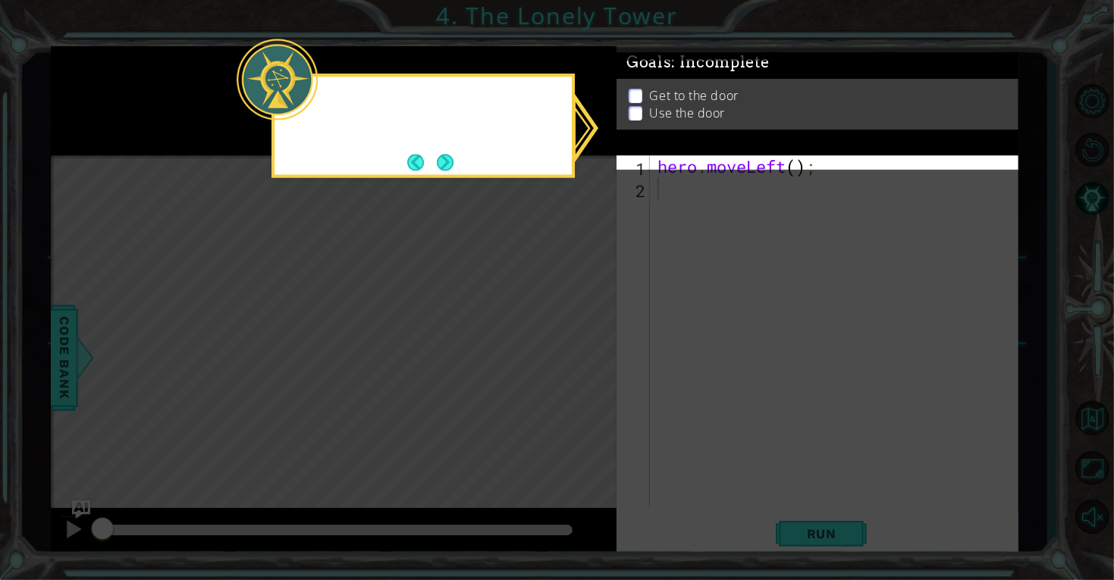
click at [581, 346] on icon at bounding box center [557, 290] width 1114 height 580
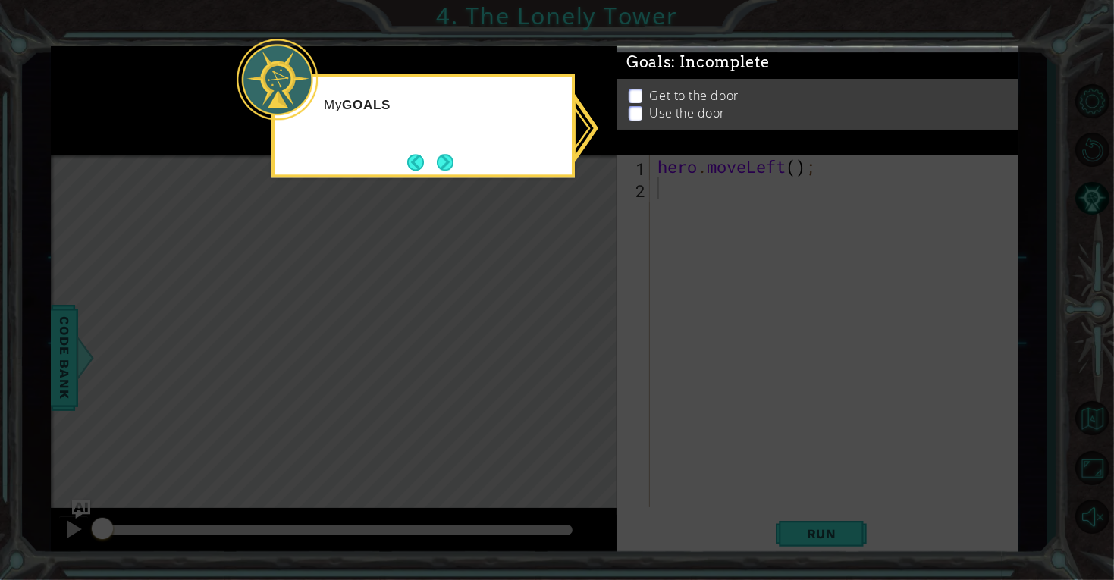
click at [581, 346] on icon at bounding box center [557, 290] width 1114 height 580
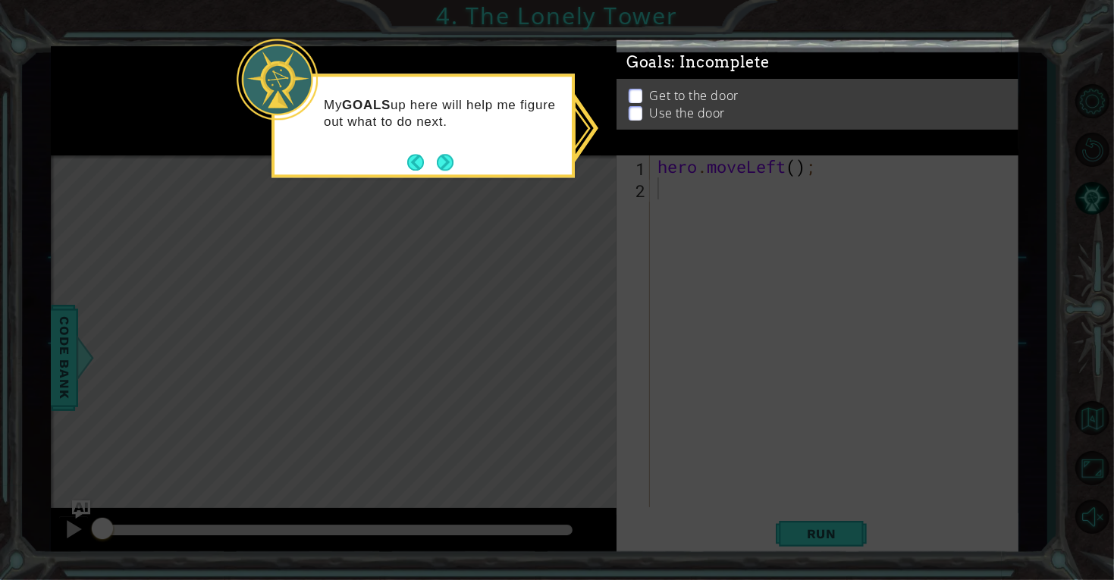
click at [637, 103] on p at bounding box center [636, 110] width 14 height 14
click at [637, 61] on div "Goals : Incomplete Get to the door Use the door" at bounding box center [818, 61] width 402 height 0
click at [632, 100] on p at bounding box center [636, 107] width 14 height 14
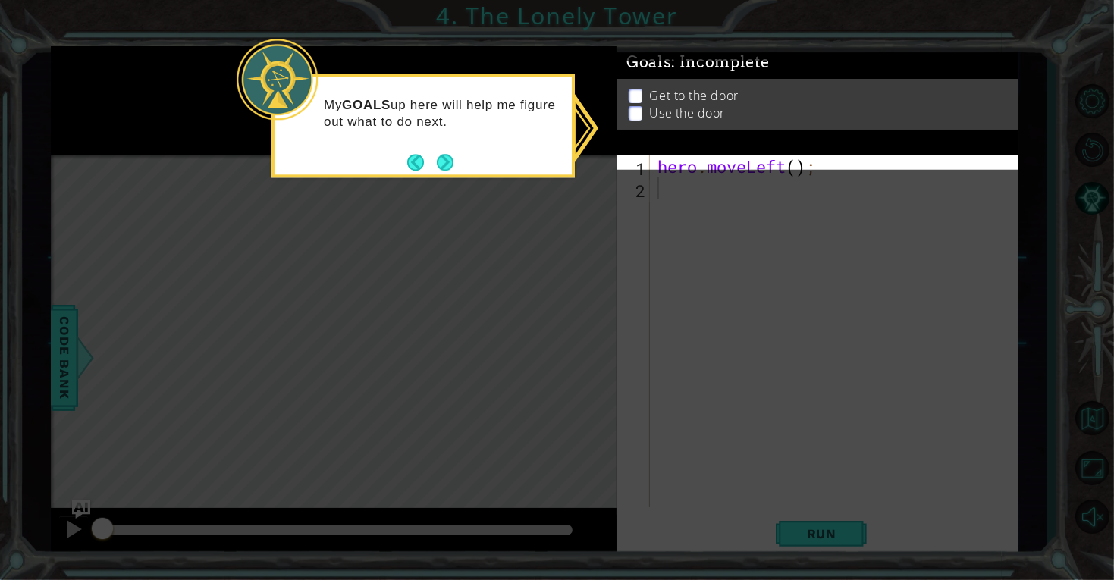
click at [633, 104] on ul "Get to the door Use the door" at bounding box center [818, 104] width 386 height 35
click at [444, 166] on button "Next" at bounding box center [444, 162] width 27 height 27
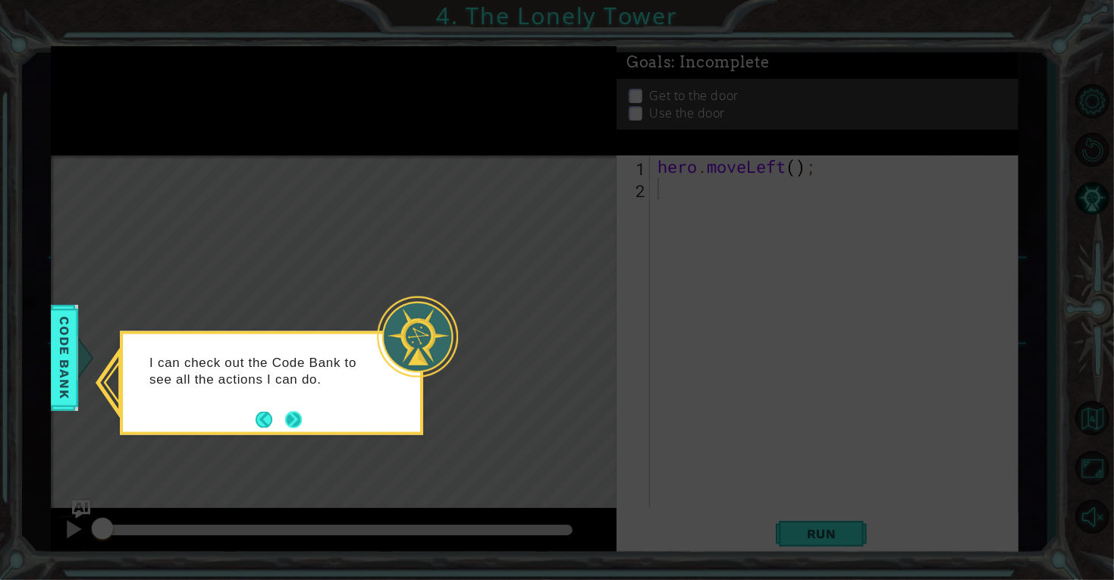
click at [290, 418] on button "Next" at bounding box center [293, 419] width 18 height 18
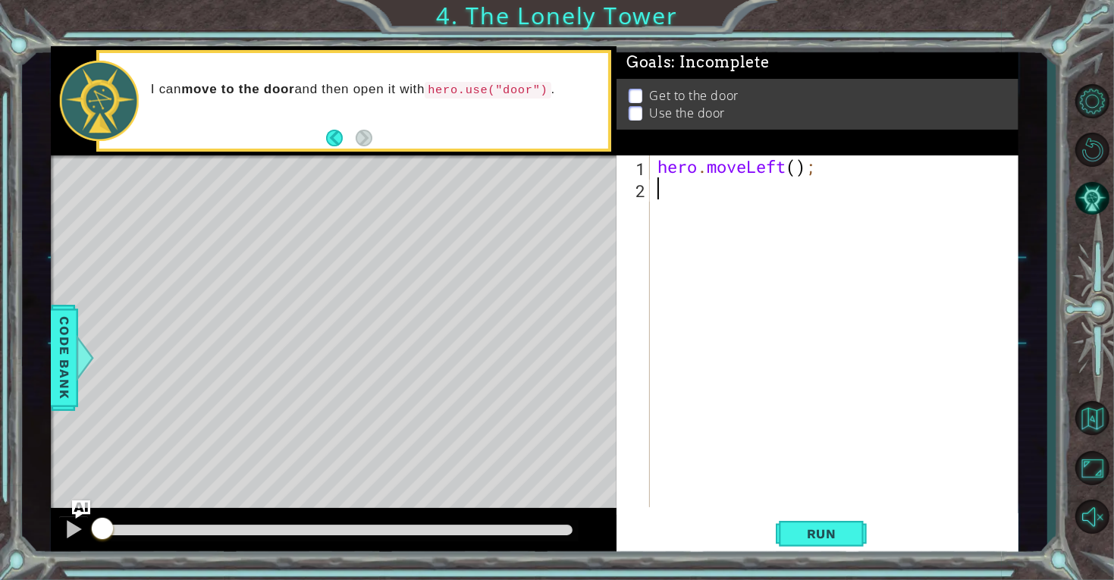
type textarea "h"
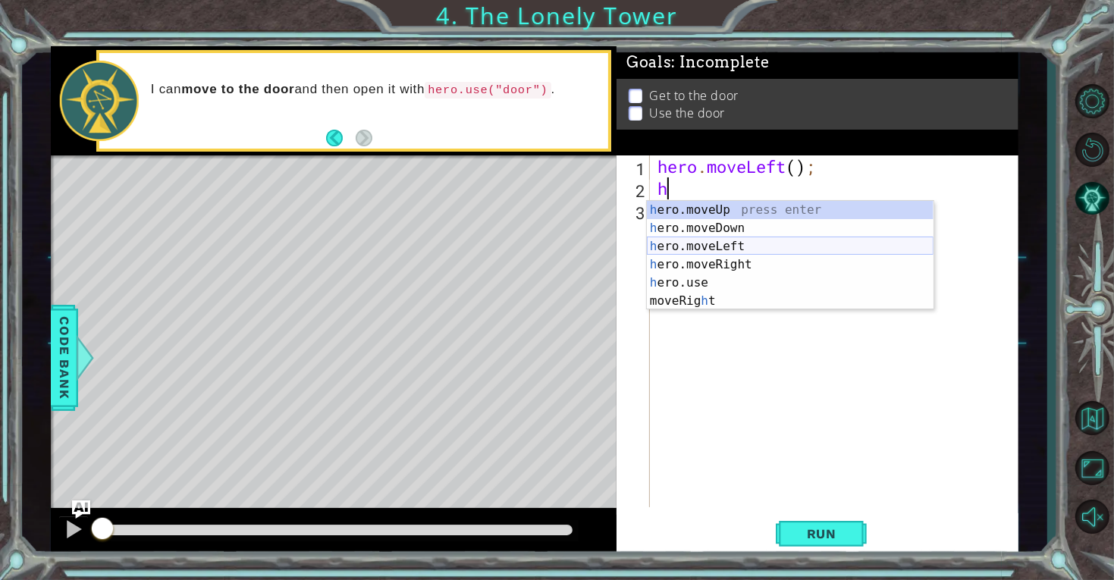
click at [745, 241] on div "h ero.moveUp press enter h ero.moveDown press enter h ero.moveLeft press enter …" at bounding box center [790, 274] width 287 height 146
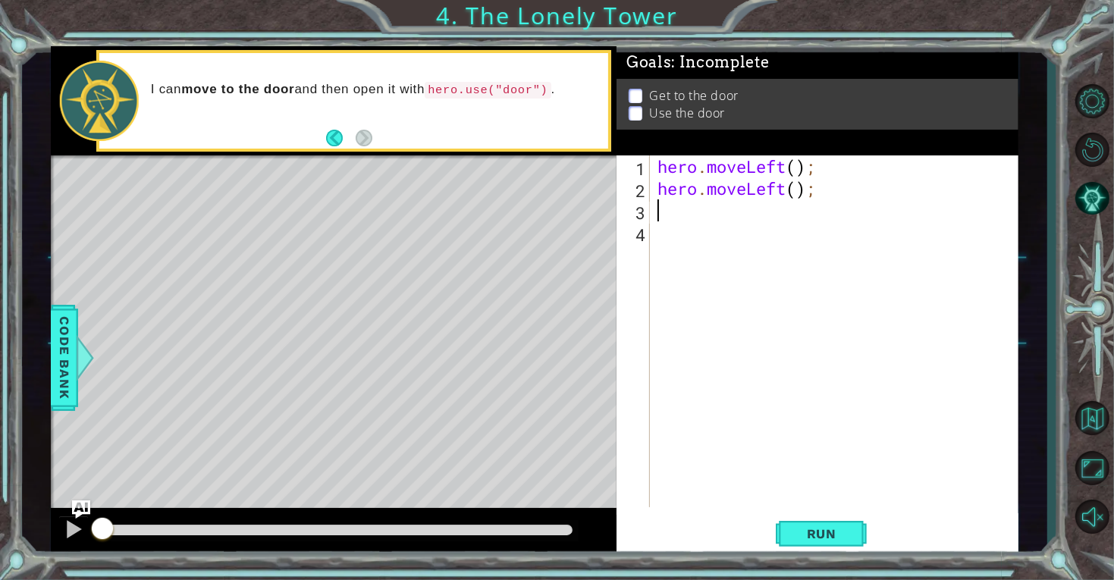
type textarea "h"
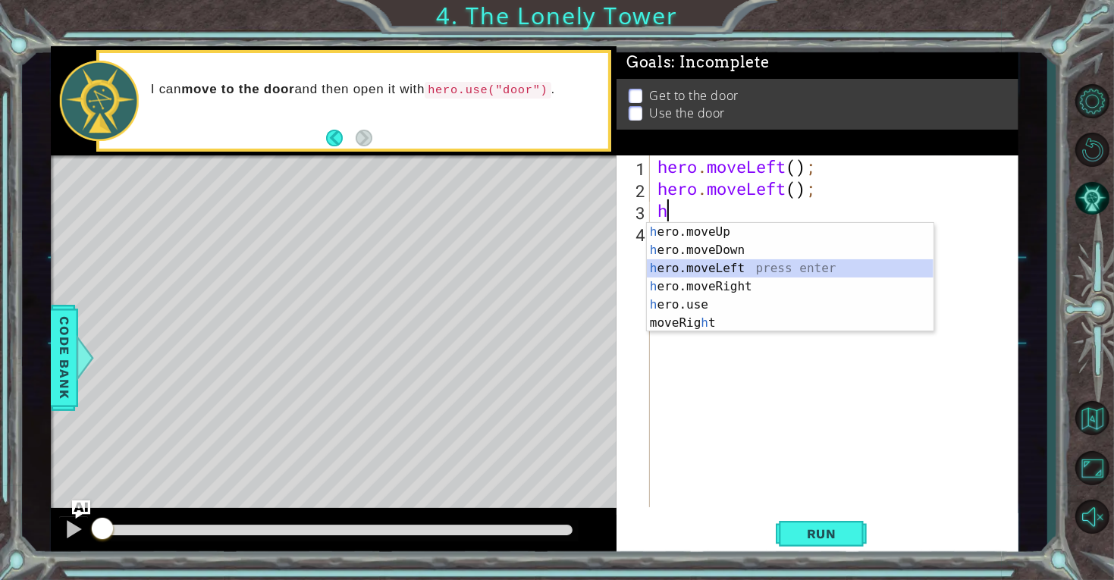
click at [714, 271] on div "h ero.moveUp press enter h ero.moveDown press enter h ero.moveLeft press enter …" at bounding box center [790, 296] width 287 height 146
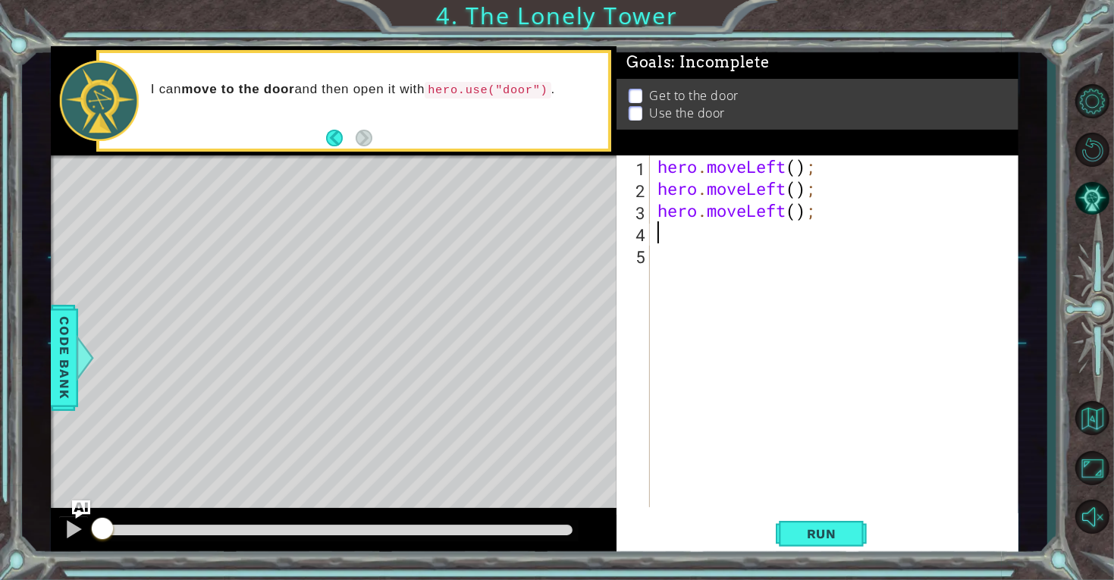
type textarea "h"
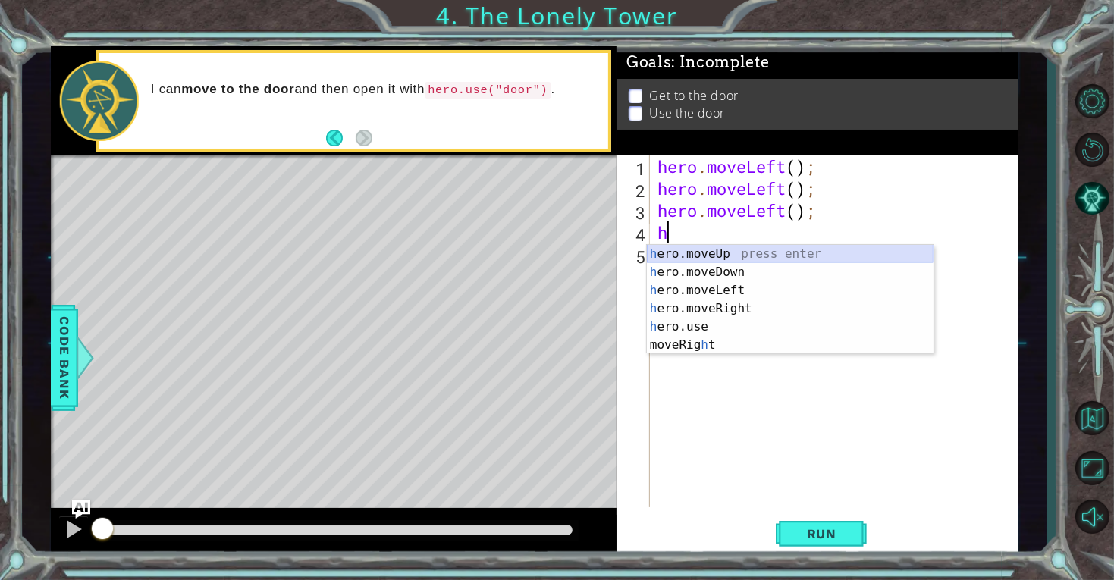
click at [673, 253] on div "h ero.moveUp press enter h ero.moveDown press enter h ero.moveLeft press enter …" at bounding box center [790, 318] width 287 height 146
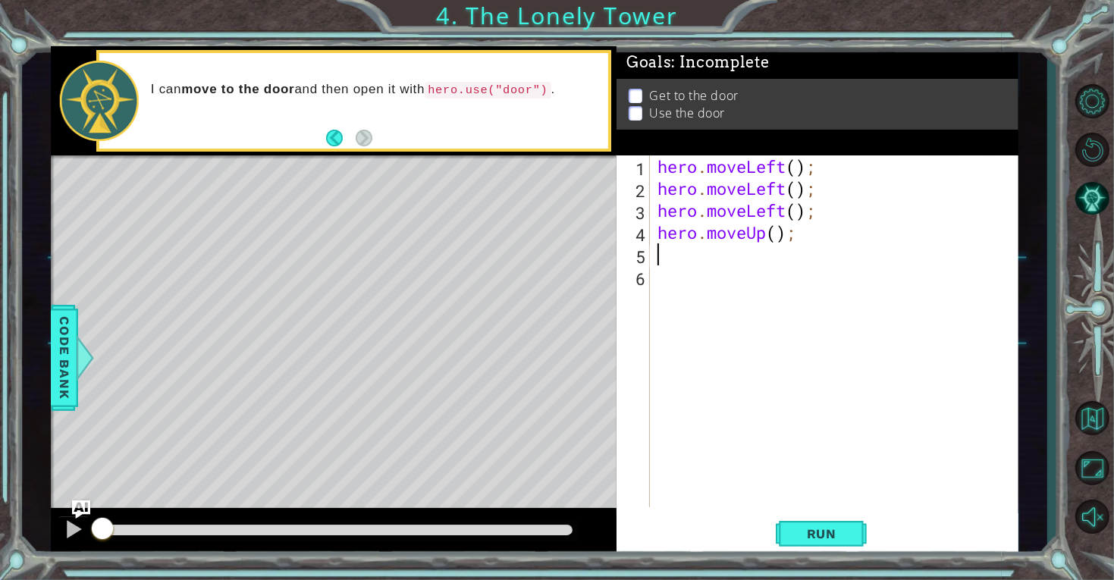
type textarea "u"
click at [692, 275] on div "hero.move U p press enter hero. u se press enter" at bounding box center [790, 303] width 287 height 73
click at [774, 216] on div "hero . moveLeft ( ) ; hero . moveLeft ( ) ; hero . moveLeft ( ) ; hero . moveUp…" at bounding box center [838, 353] width 368 height 396
click at [787, 217] on div "hero . moveLeft ( ) ; hero . moveLeft ( ) ; hero . moveLeft ( ) ; hero . moveUp…" at bounding box center [838, 353] width 368 height 396
click at [831, 199] on div "hero . moveLeft ( ) ; hero . moveLeft ( ) ; hero . moveUp ( ) ; hero . moveUp (…" at bounding box center [838, 353] width 368 height 396
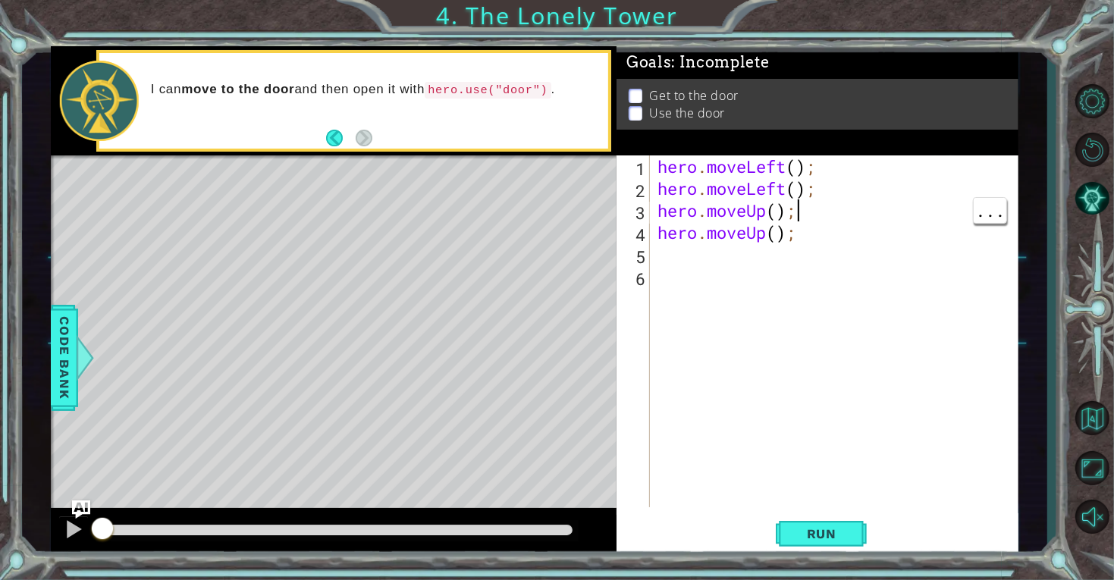
click at [842, 193] on div "hero . moveLeft ( ) ; hero . moveLeft ( ) ; hero . moveUp ( ) ; hero . moveUp (…" at bounding box center [838, 353] width 368 height 396
type textarea "hero.moveLeft();"
type textarea "u"
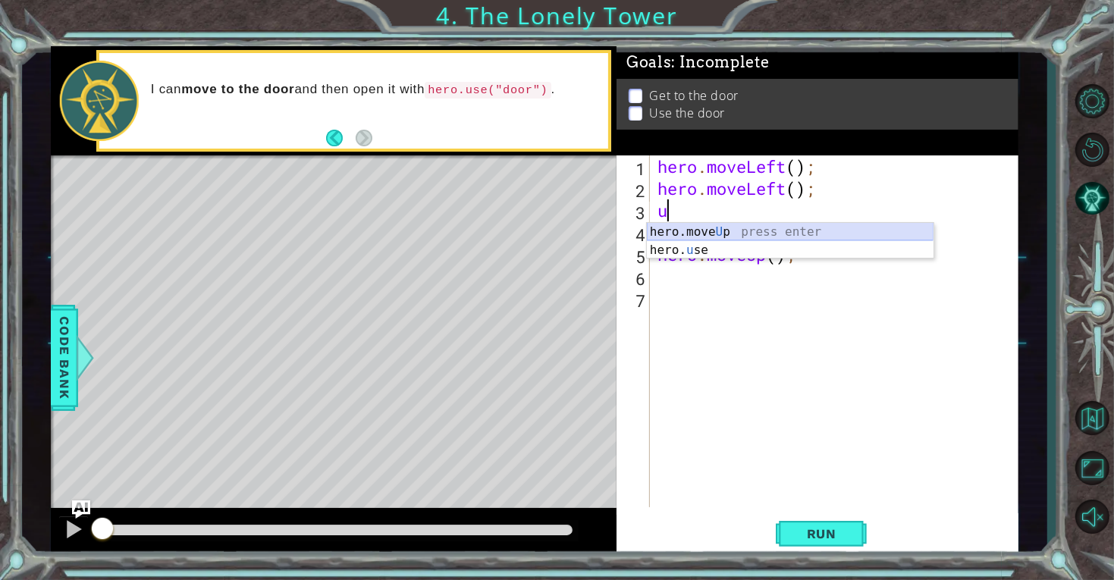
click at [797, 231] on div "hero.move U p press enter hero. u se press enter" at bounding box center [790, 259] width 287 height 73
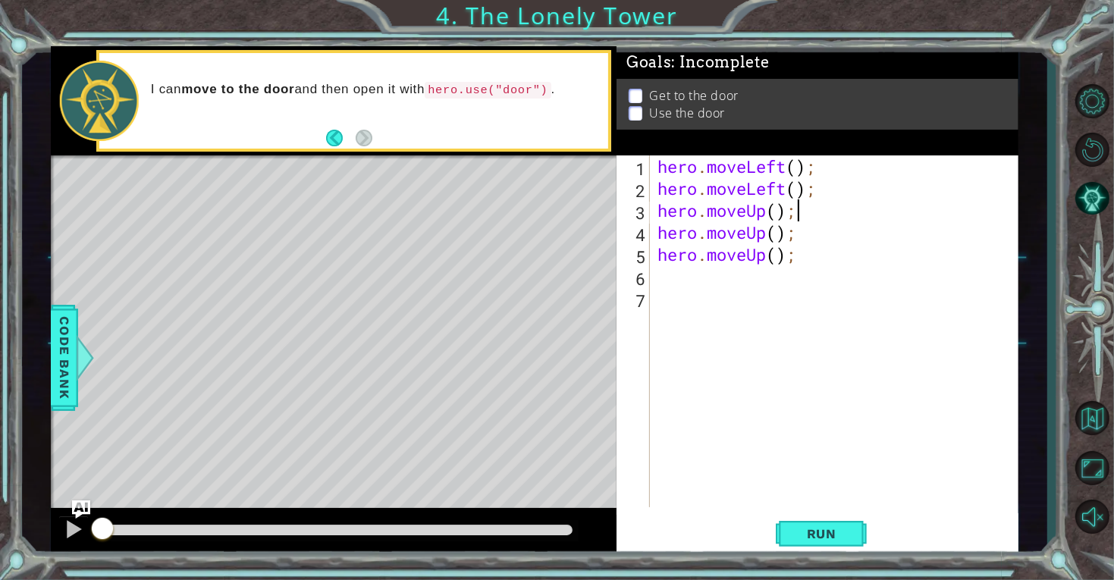
click at [801, 257] on div "hero . moveLeft ( ) ; hero . moveLeft ( ) ; hero . moveUp ( ) ; hero . moveUp (…" at bounding box center [838, 353] width 368 height 396
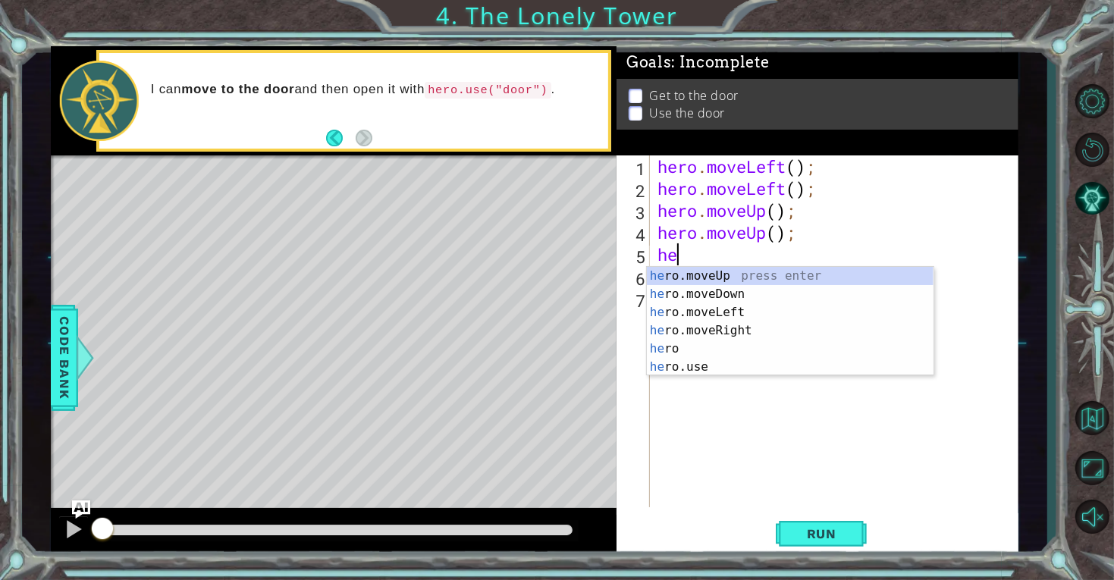
type textarea "h"
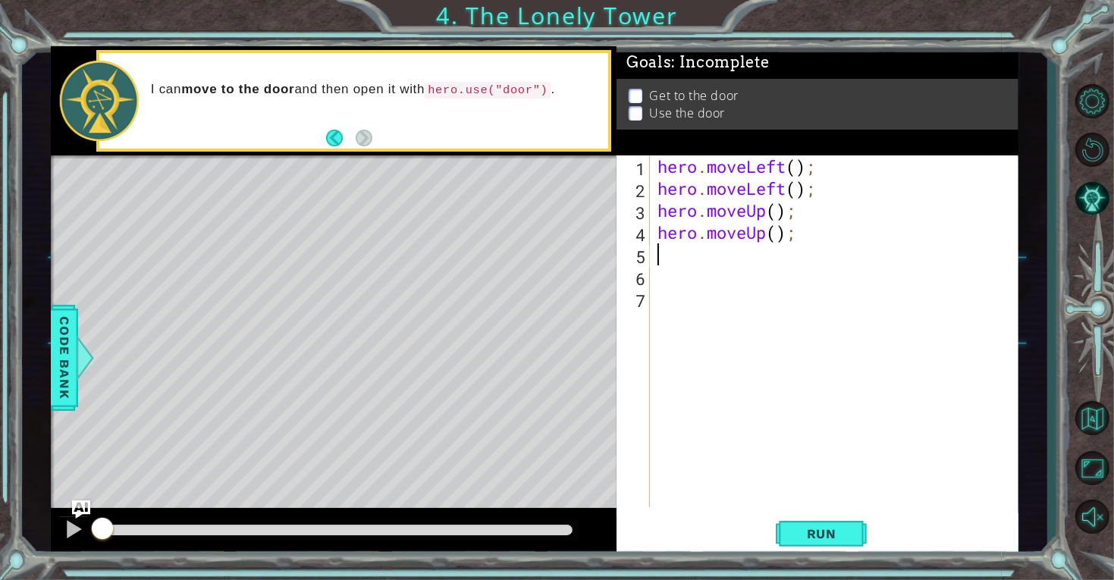
type textarea "r"
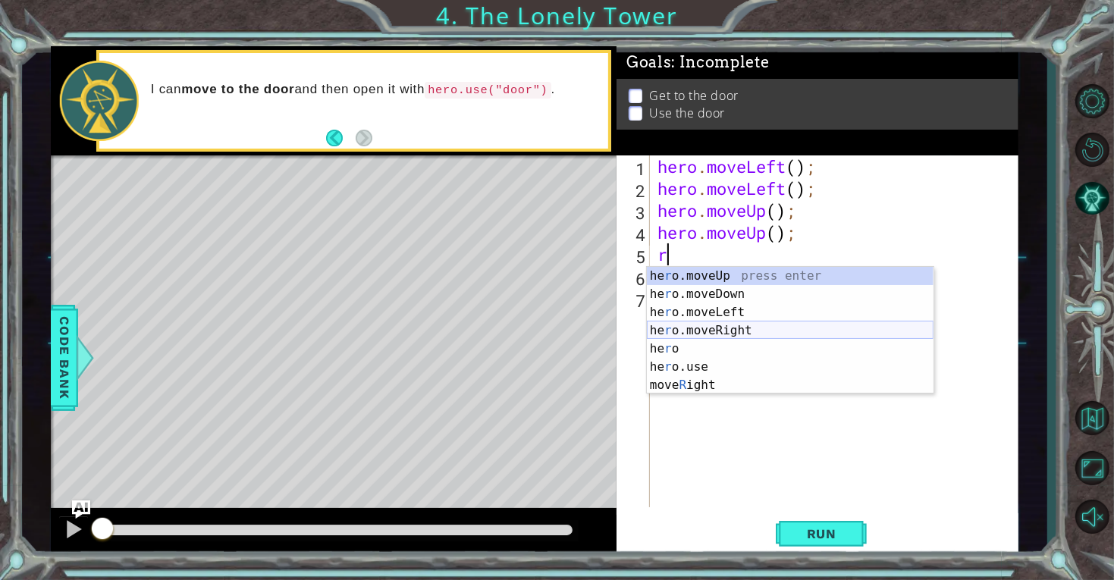
click at [733, 322] on div "he r o.moveUp press enter he r o.moveDown press enter he r o.moveLeft press ent…" at bounding box center [790, 349] width 287 height 164
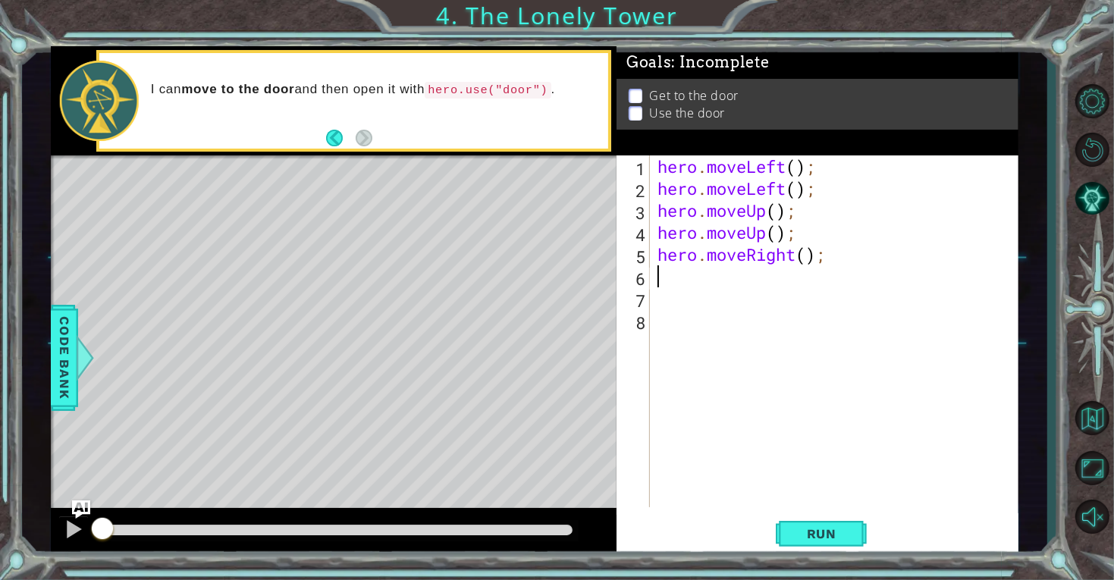
click at [715, 296] on div "hero . moveLeft ( ) ; hero . moveLeft ( ) ; hero . moveUp ( ) ; hero . moveUp (…" at bounding box center [838, 353] width 368 height 396
click at [716, 292] on div "hero . moveLeft ( ) ; hero . moveLeft ( ) ; hero . moveUp ( ) ; hero . moveUp (…" at bounding box center [838, 353] width 368 height 396
click at [711, 282] on div "hero . moveLeft ( ) ; hero . moveLeft ( ) ; hero . moveUp ( ) ; hero . moveUp (…" at bounding box center [838, 353] width 368 height 396
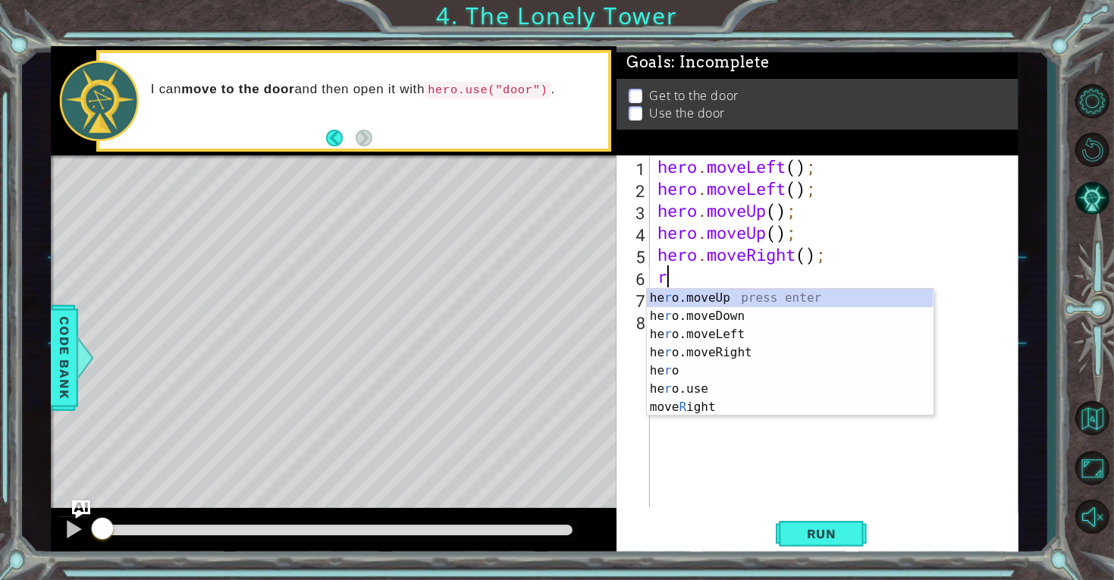
type textarea "ri"
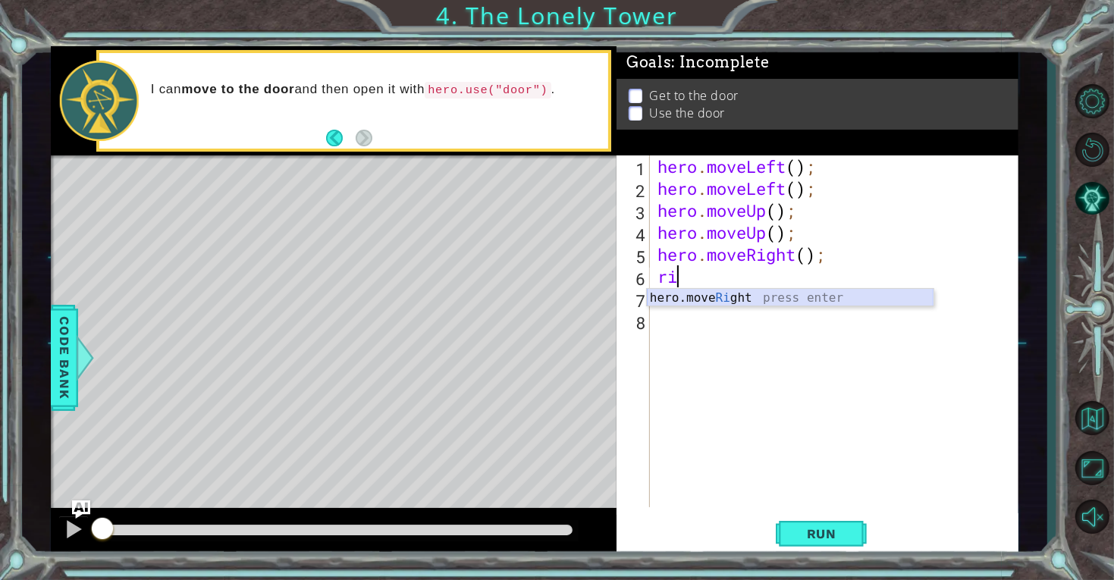
click at [721, 297] on div "hero.move Ri ght press enter" at bounding box center [790, 316] width 287 height 55
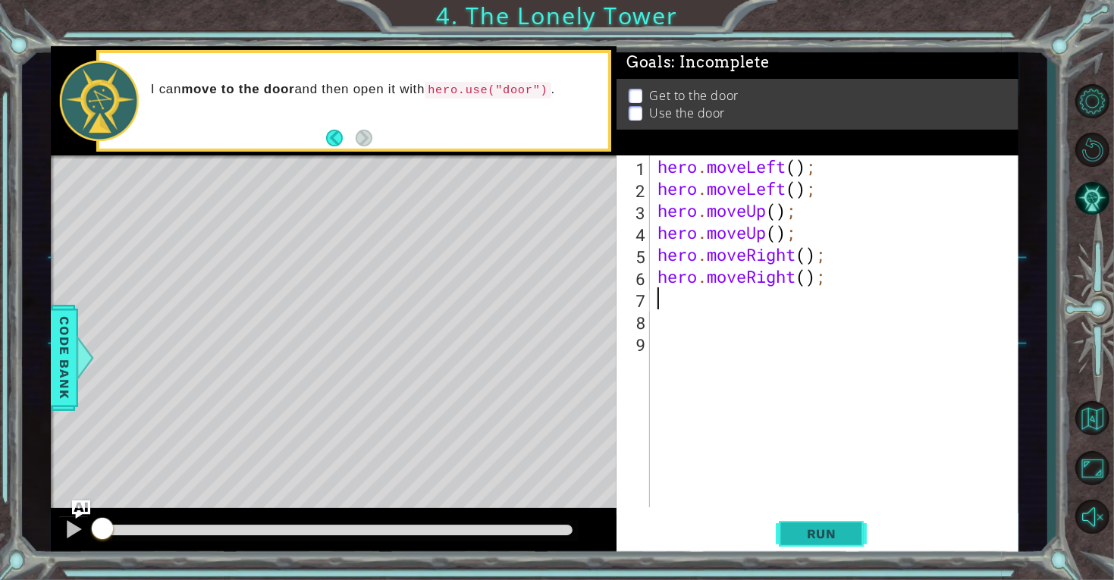
click at [820, 520] on button "Run" at bounding box center [821, 533] width 91 height 40
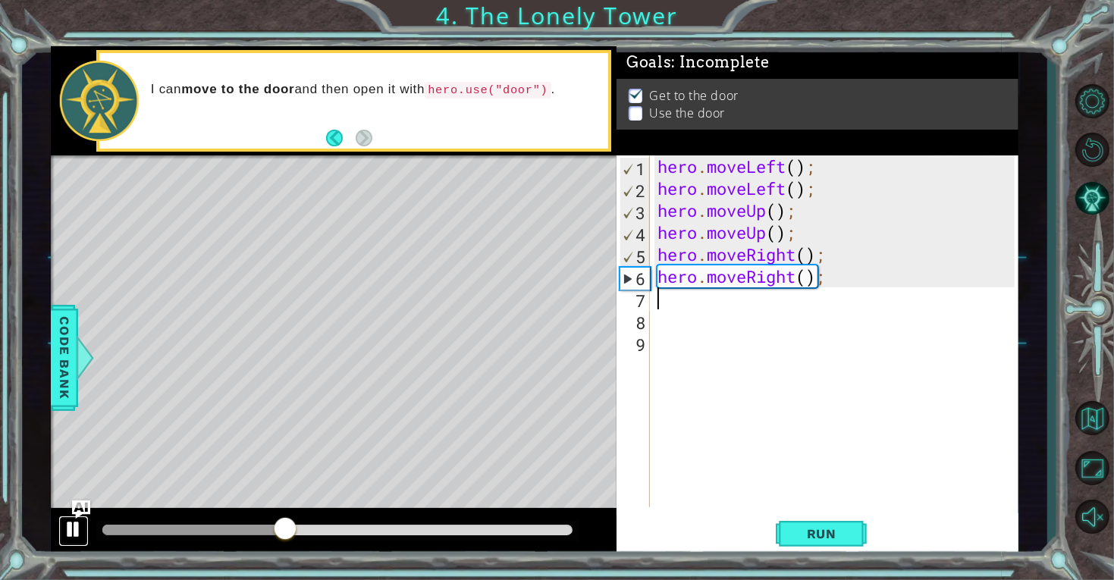
click at [74, 532] on div at bounding box center [74, 529] width 20 height 20
click at [686, 301] on div "hero . moveLeft ( ) ; hero . moveLeft ( ) ; hero . moveUp ( ) ; hero . moveUp (…" at bounding box center [838, 353] width 368 height 396
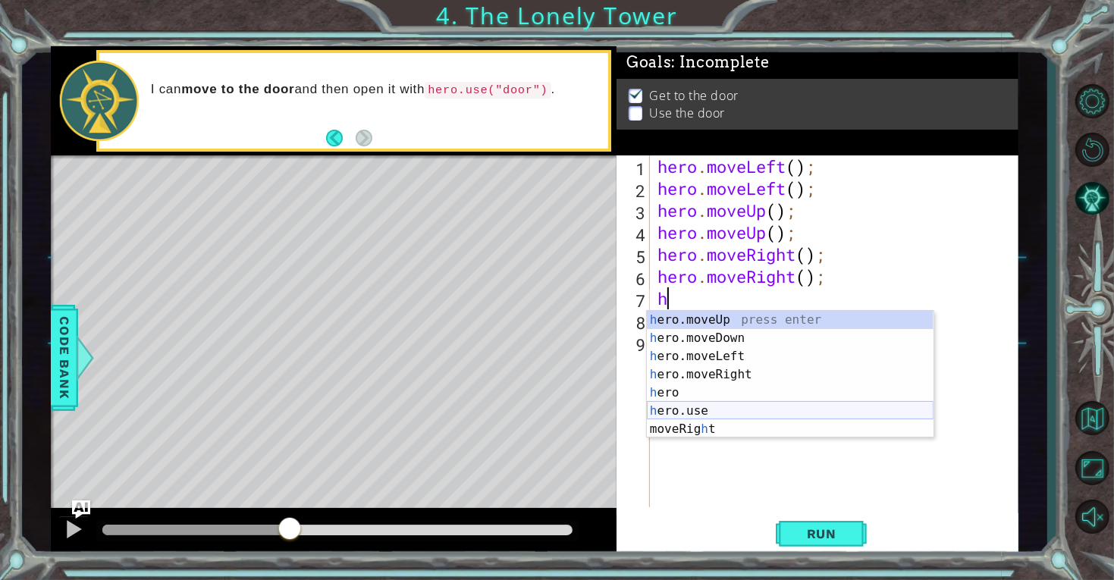
click at [712, 406] on div "h ero.moveUp press enter h ero.moveDown press enter h ero.moveLeft press enter …" at bounding box center [790, 393] width 287 height 164
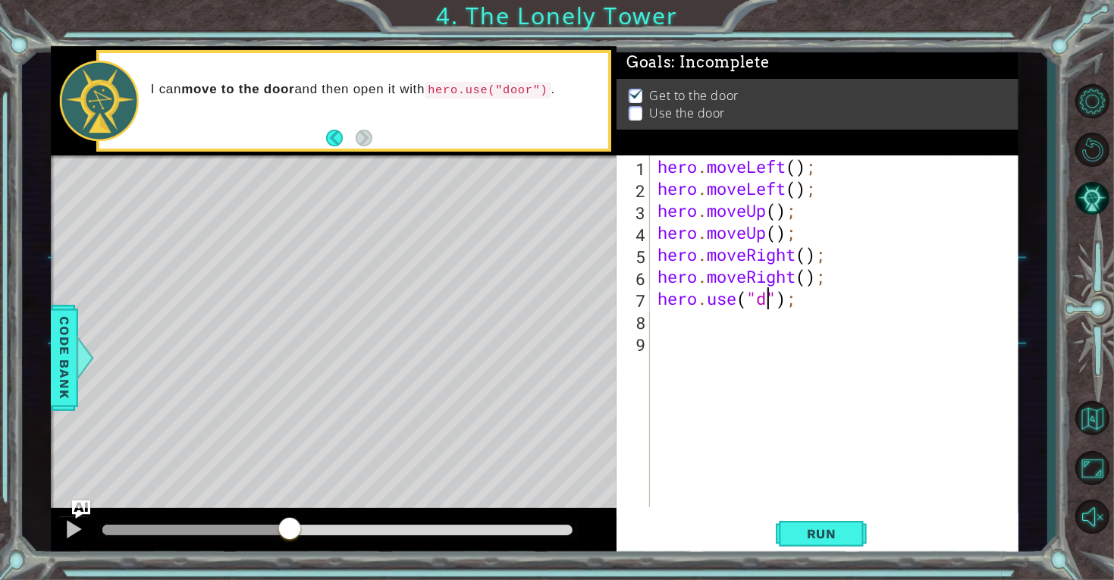
scroll to position [0, 5]
type textarea "hero.use("door");"
click at [837, 308] on div "hero . moveLeft ( ) ; hero . moveLeft ( ) ; hero . moveUp ( ) ; hero . moveUp (…" at bounding box center [838, 353] width 368 height 396
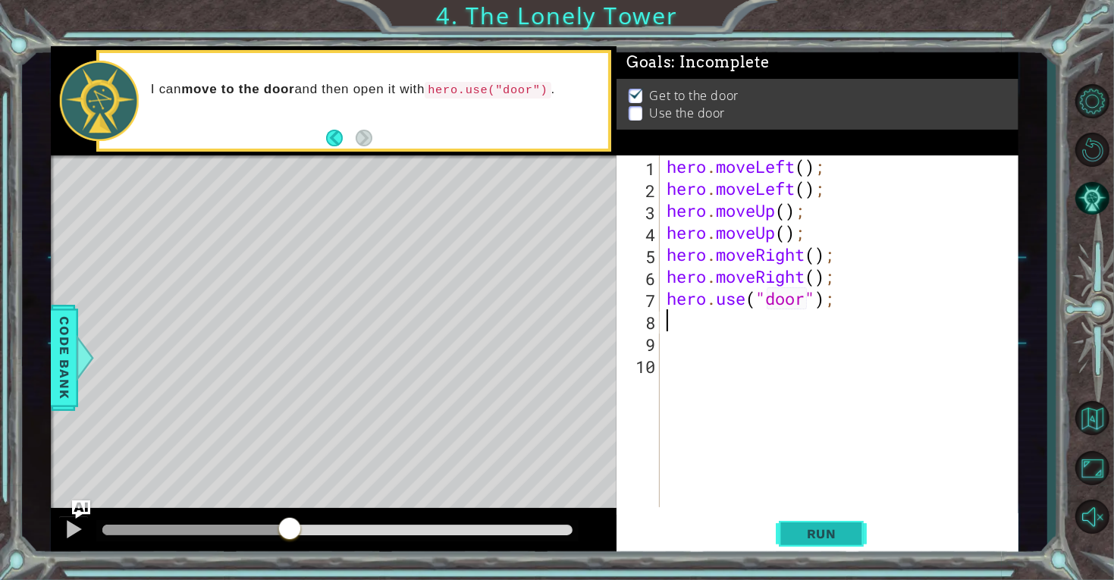
click at [849, 531] on span "Run" at bounding box center [822, 533] width 60 height 15
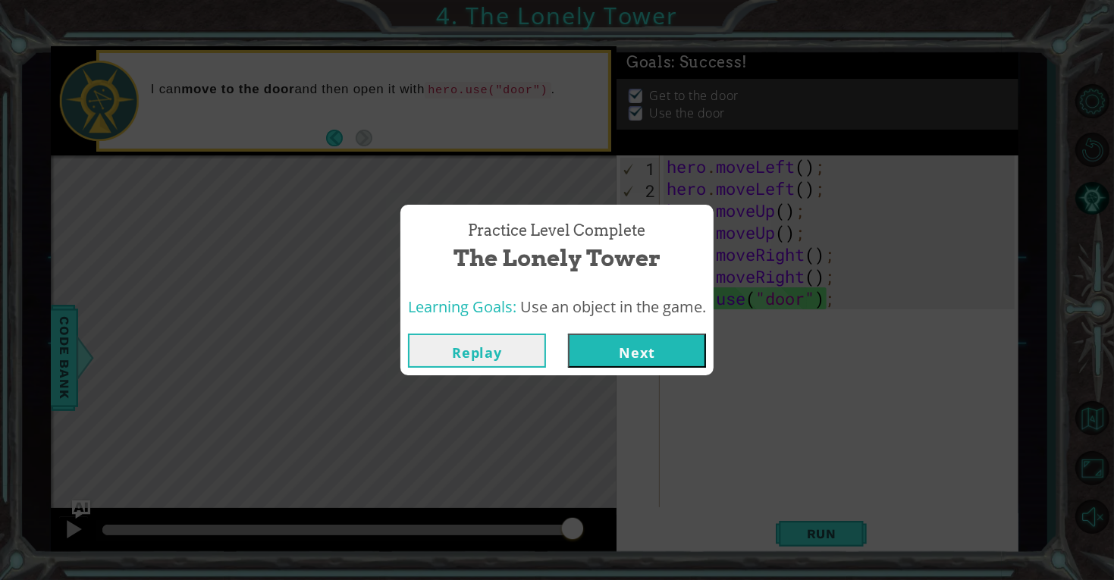
click at [673, 340] on button "Next" at bounding box center [637, 351] width 138 height 34
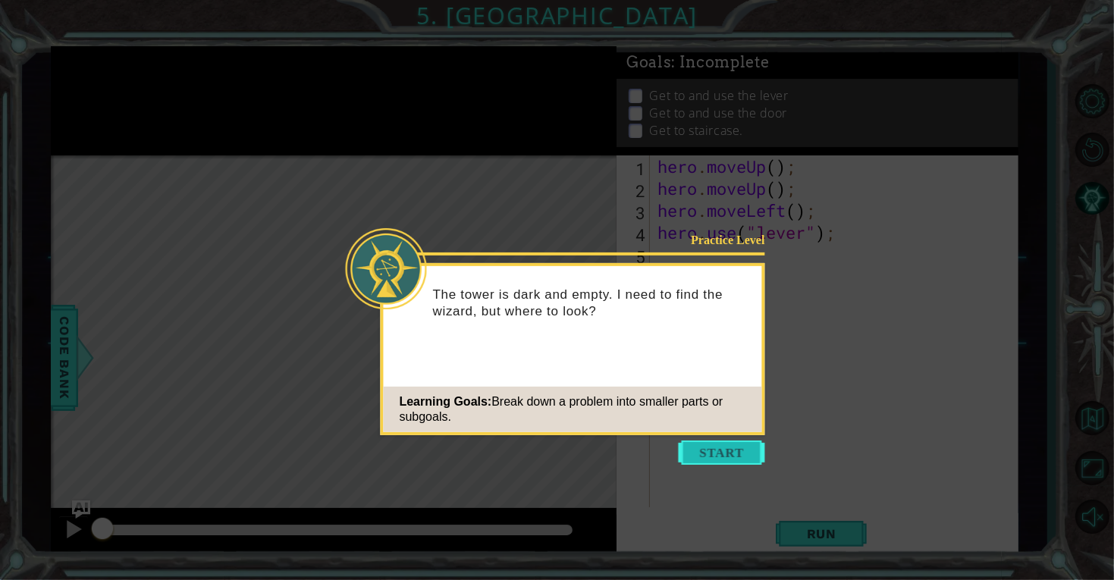
click at [712, 456] on button "Start" at bounding box center [722, 453] width 86 height 24
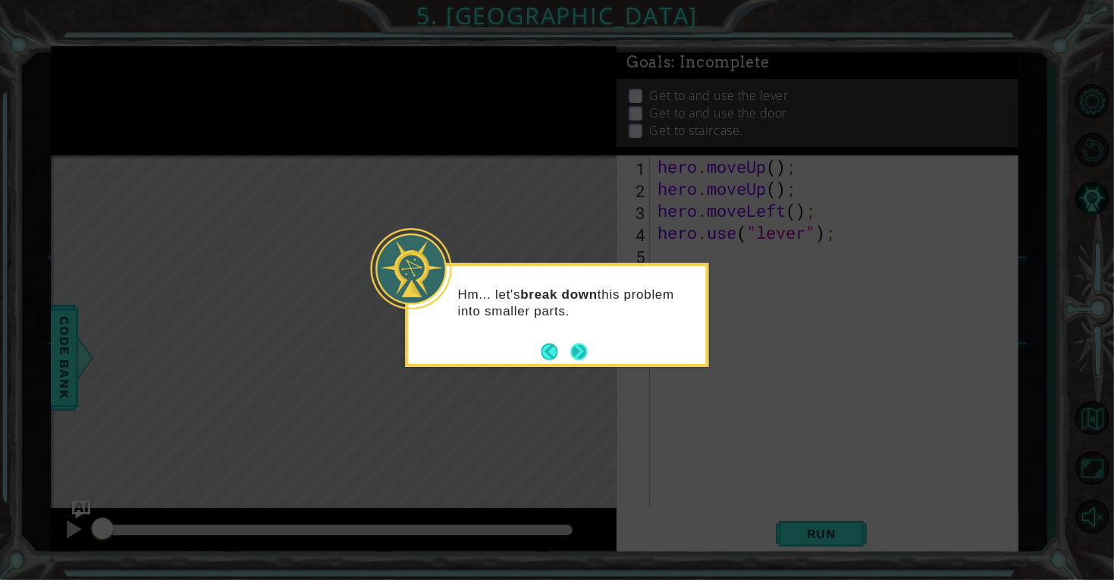
click at [573, 350] on button "Next" at bounding box center [579, 351] width 28 height 28
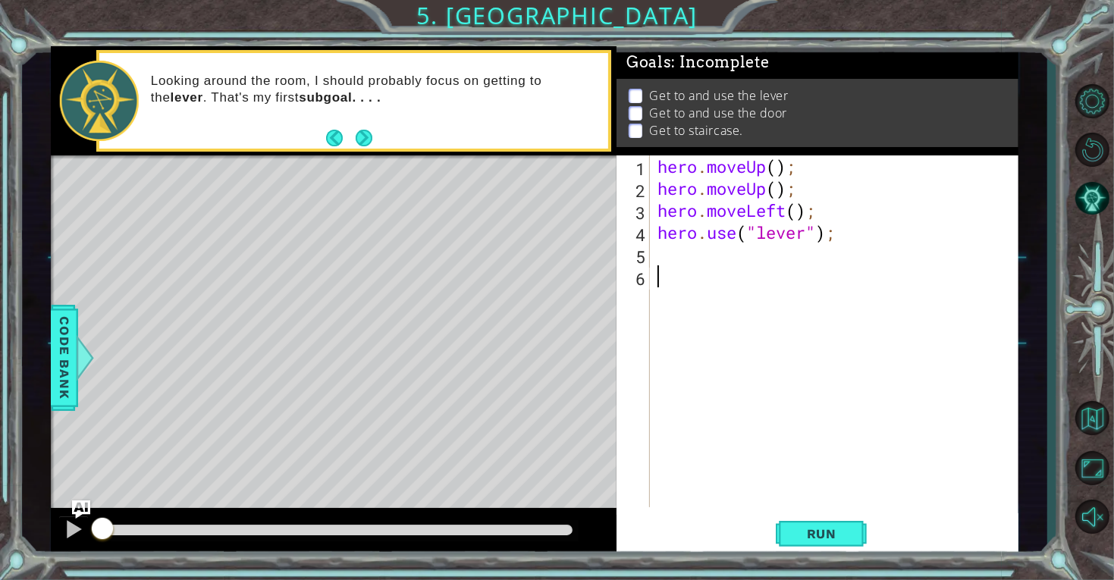
click at [700, 255] on div "hero . moveUp ( ) ; hero . moveUp ( ) ; hero . moveLeft ( ) ; hero . use ( "lev…" at bounding box center [838, 353] width 368 height 396
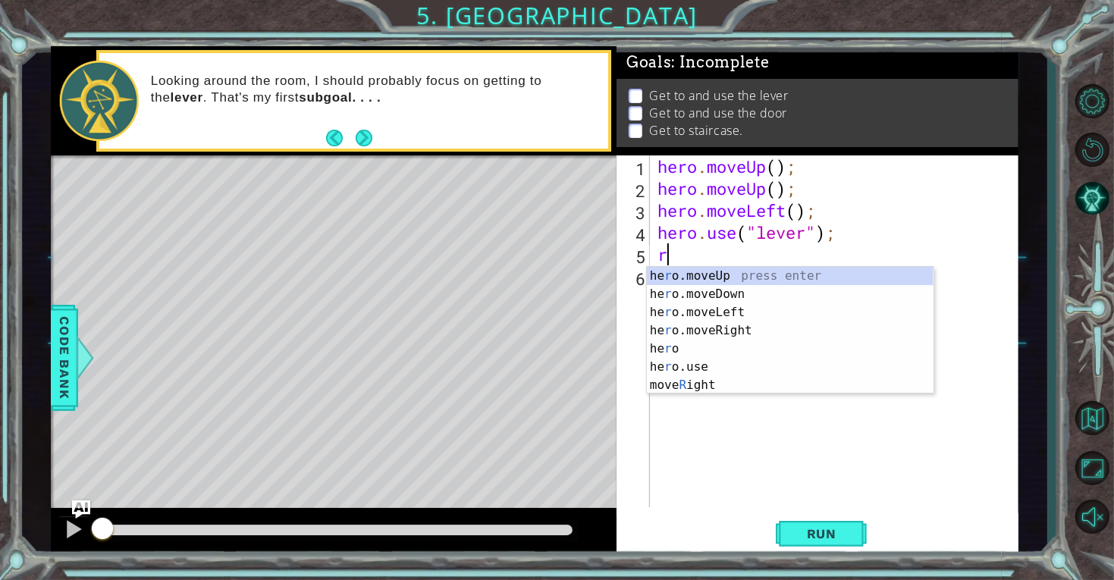
type textarea "ri"
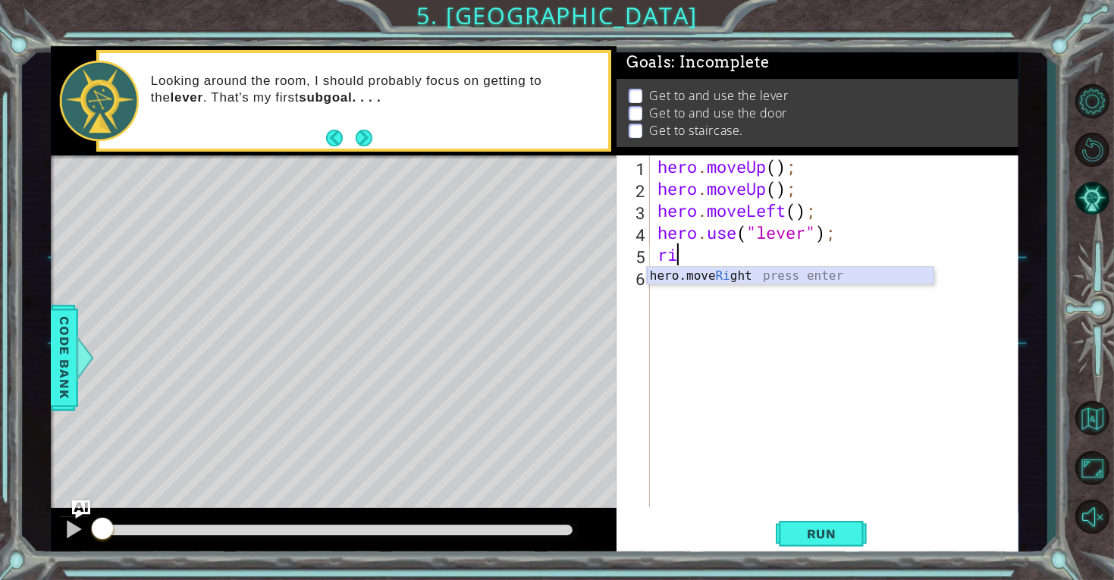
click at [711, 274] on div "hero.move Ri ght press enter" at bounding box center [790, 294] width 287 height 55
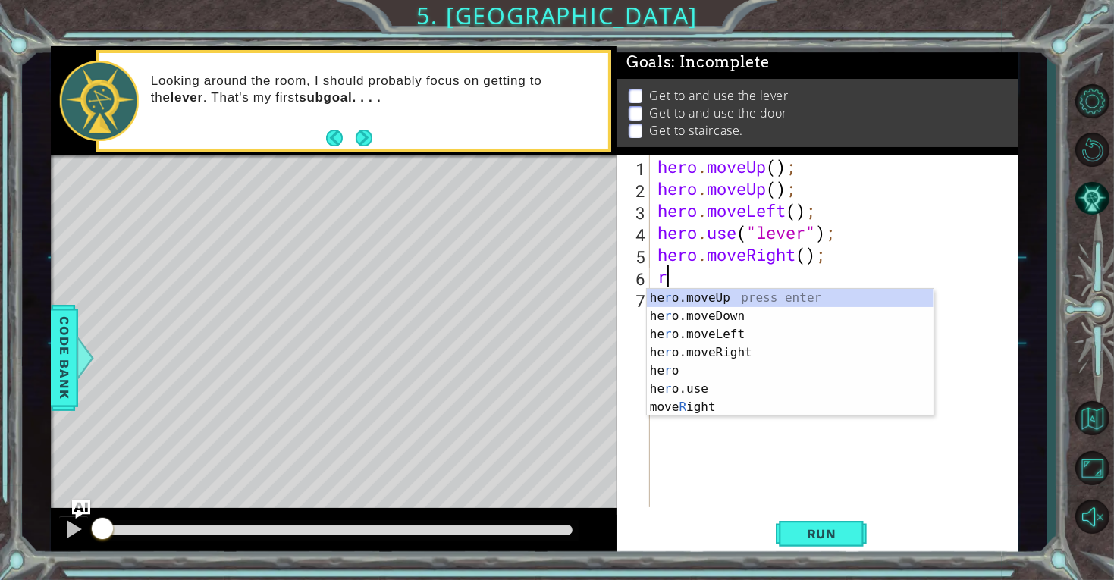
type textarea "ri"
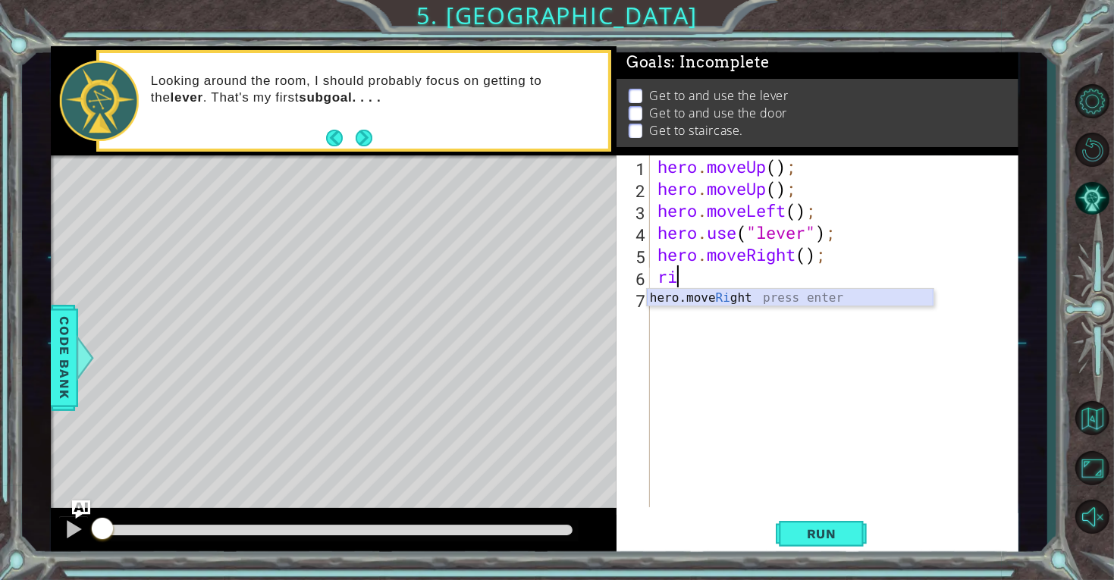
click at [721, 293] on div "hero.move Ri ght press enter" at bounding box center [790, 316] width 287 height 55
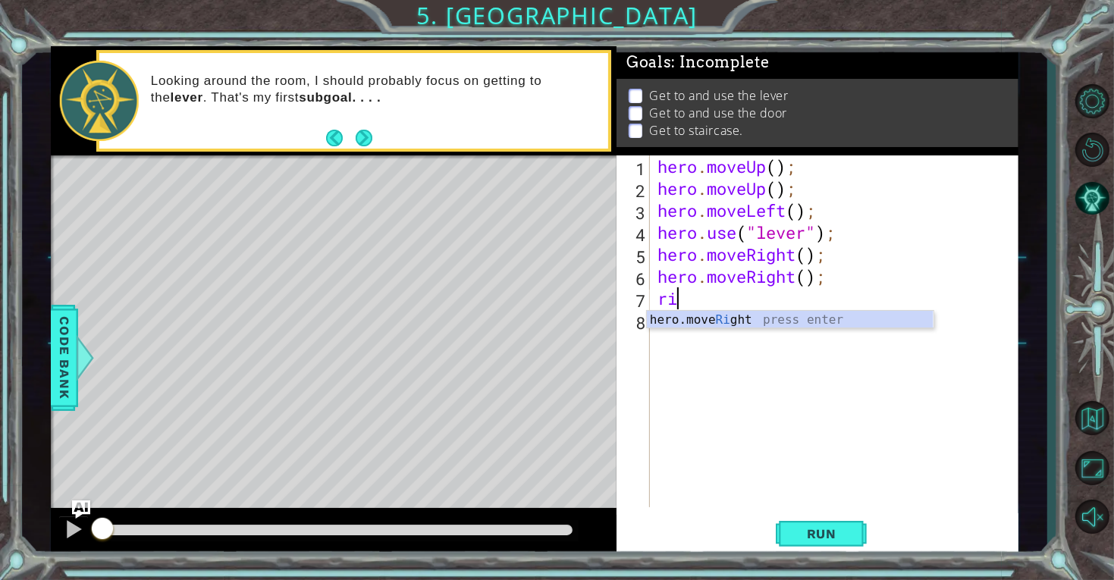
scroll to position [0, 1]
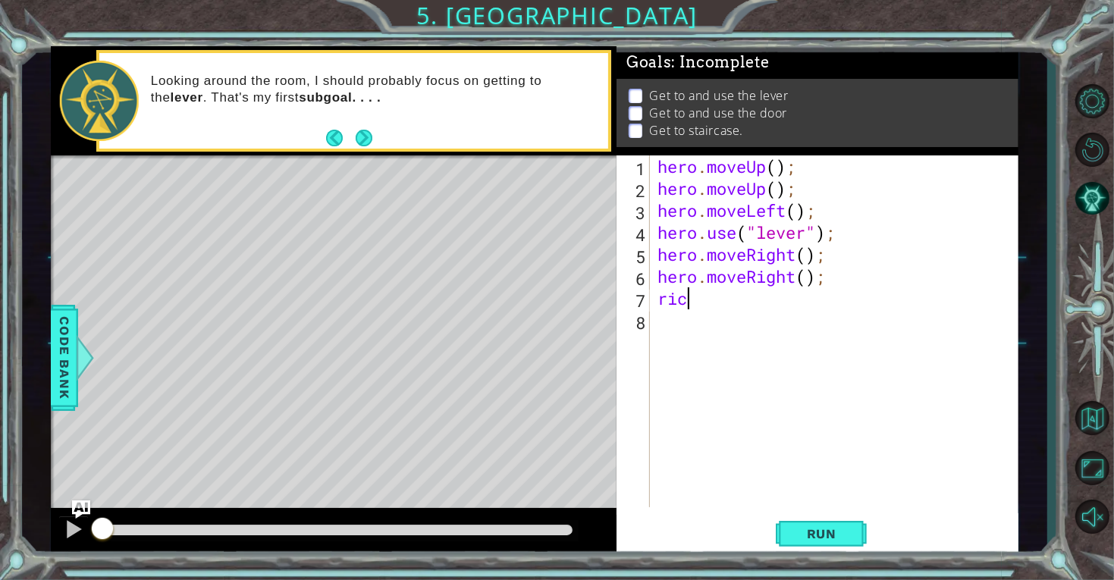
type textarea "ri"
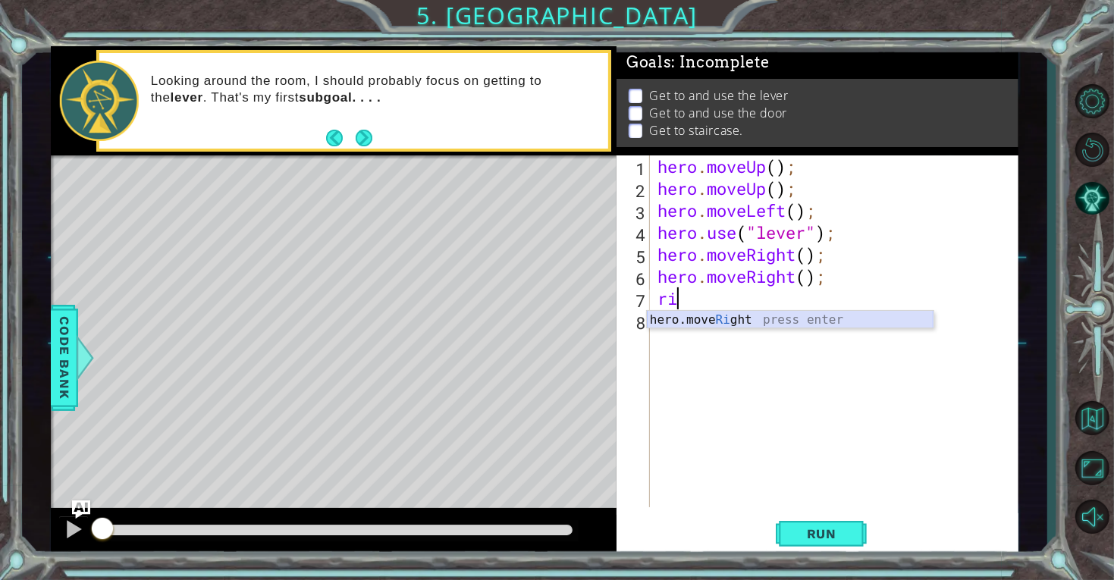
click at [738, 317] on div "hero.move Ri ght press enter" at bounding box center [790, 338] width 287 height 55
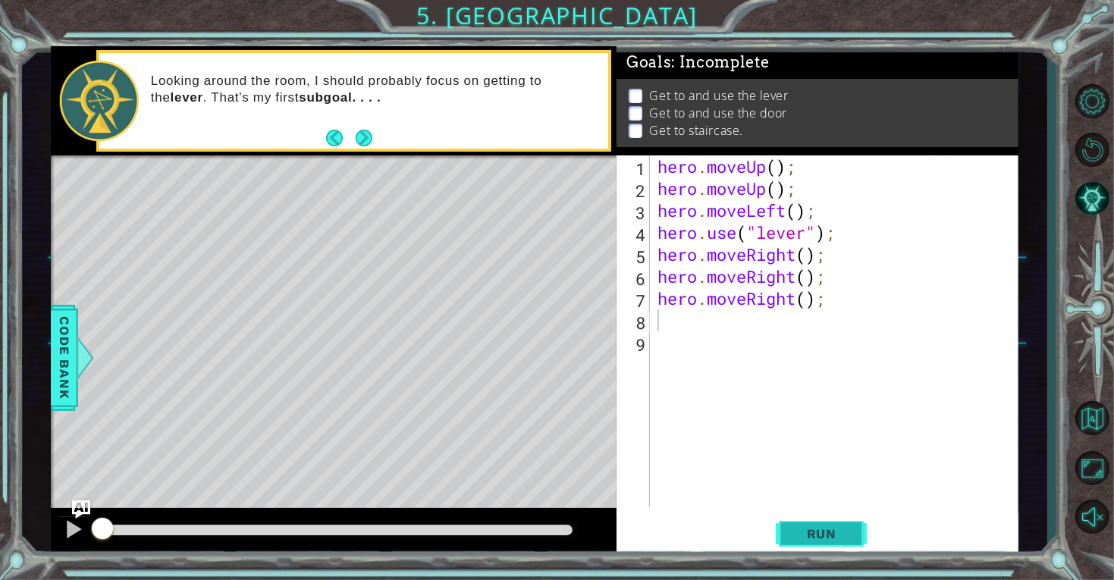
click at [812, 526] on span "Run" at bounding box center [822, 533] width 60 height 15
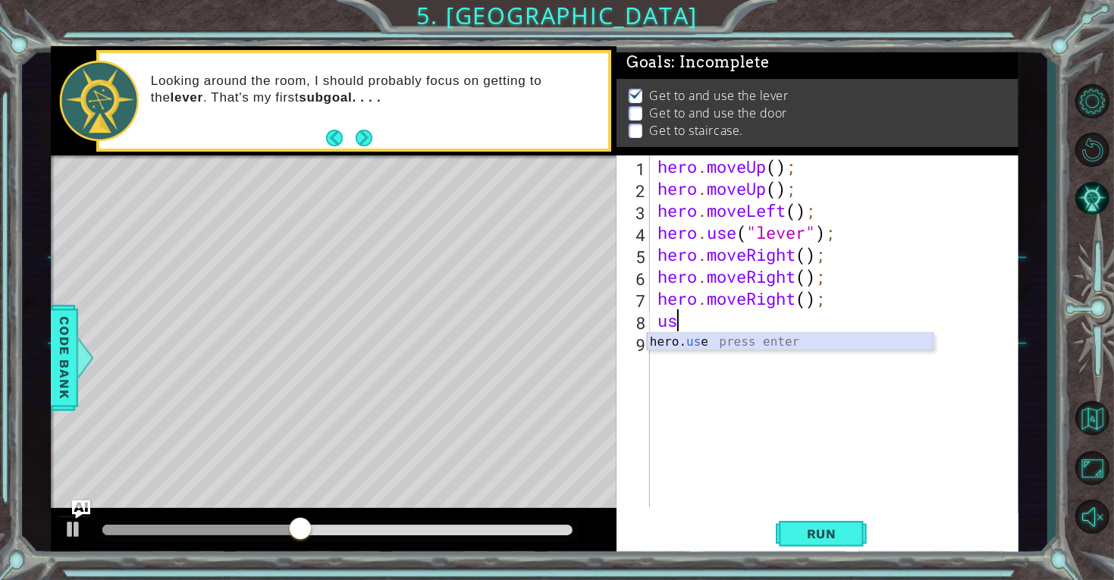
click at [698, 336] on div "hero. us e press enter" at bounding box center [790, 360] width 287 height 55
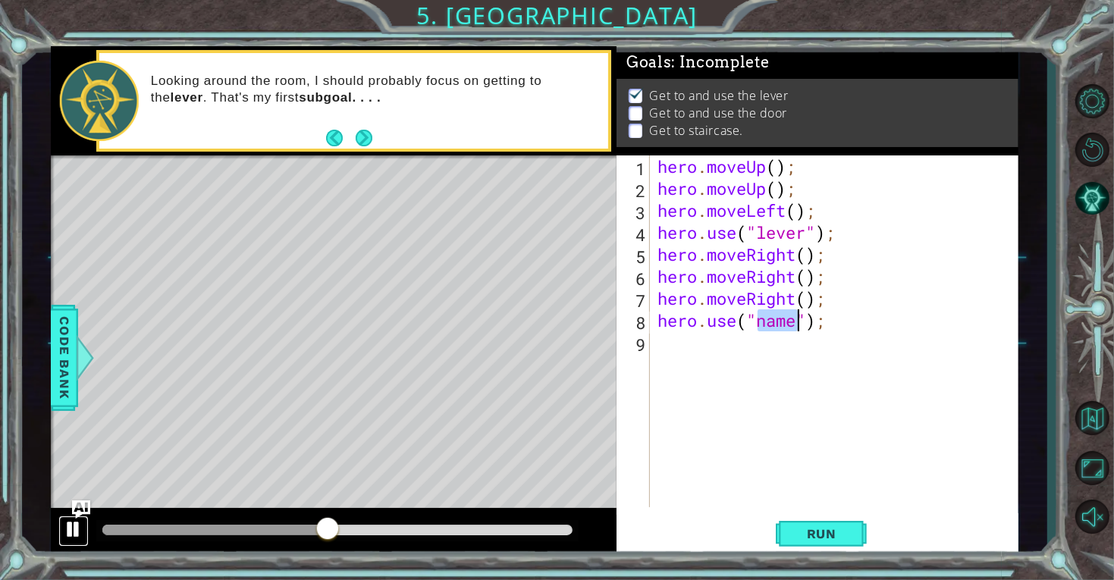
click at [72, 529] on div at bounding box center [74, 529] width 20 height 20
type textarea "hero.use("door");"
click at [717, 354] on div "hero . moveUp ( ) ; hero . moveUp ( ) ; hero . moveLeft ( ) ; hero . use ( "lev…" at bounding box center [838, 353] width 368 height 396
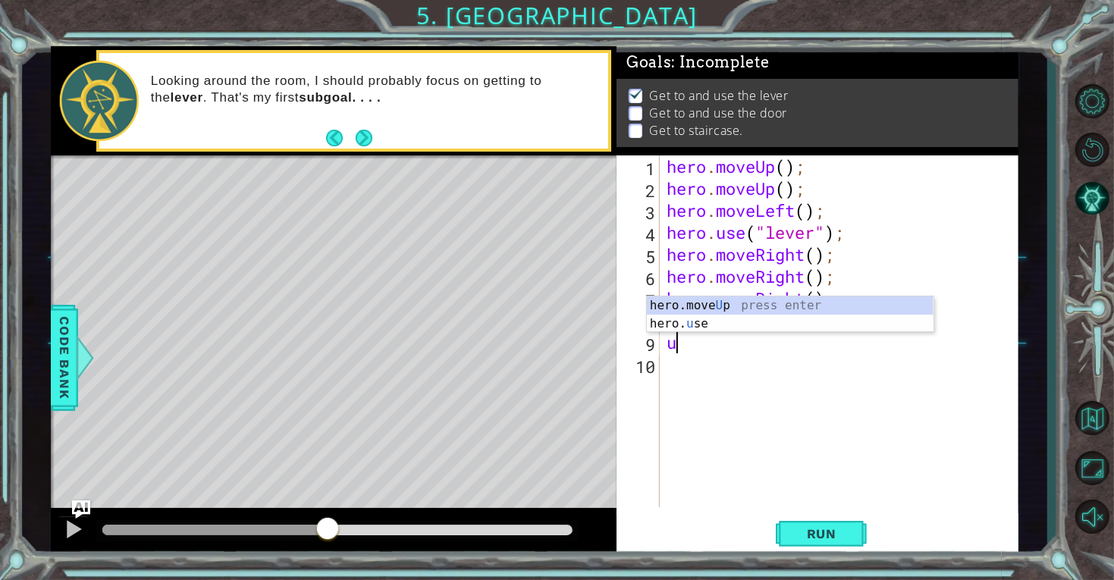
type textarea "up"
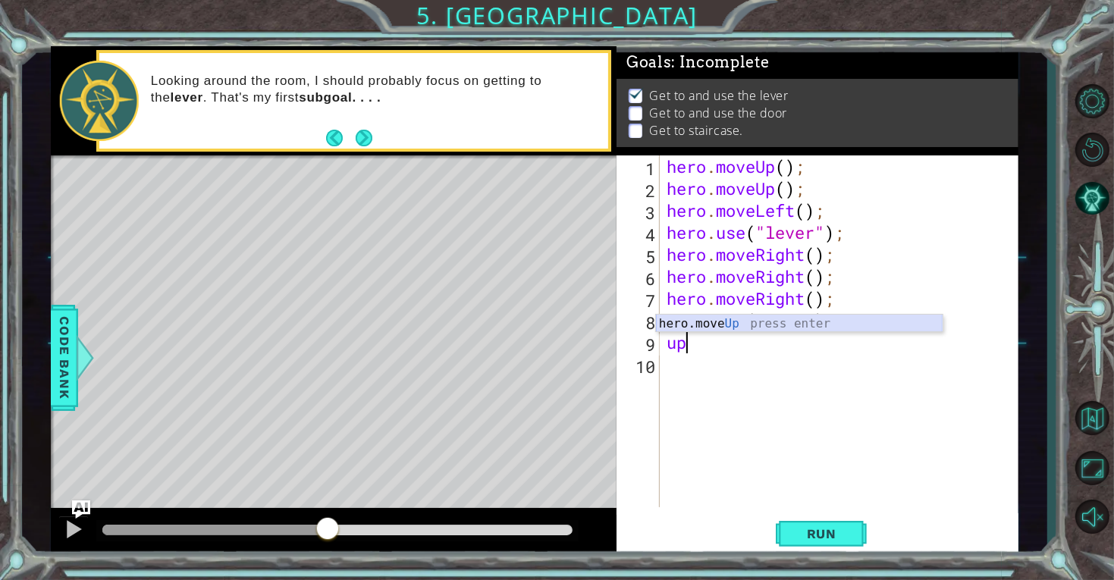
click at [701, 324] on div "hero.move Up press enter" at bounding box center [799, 342] width 287 height 55
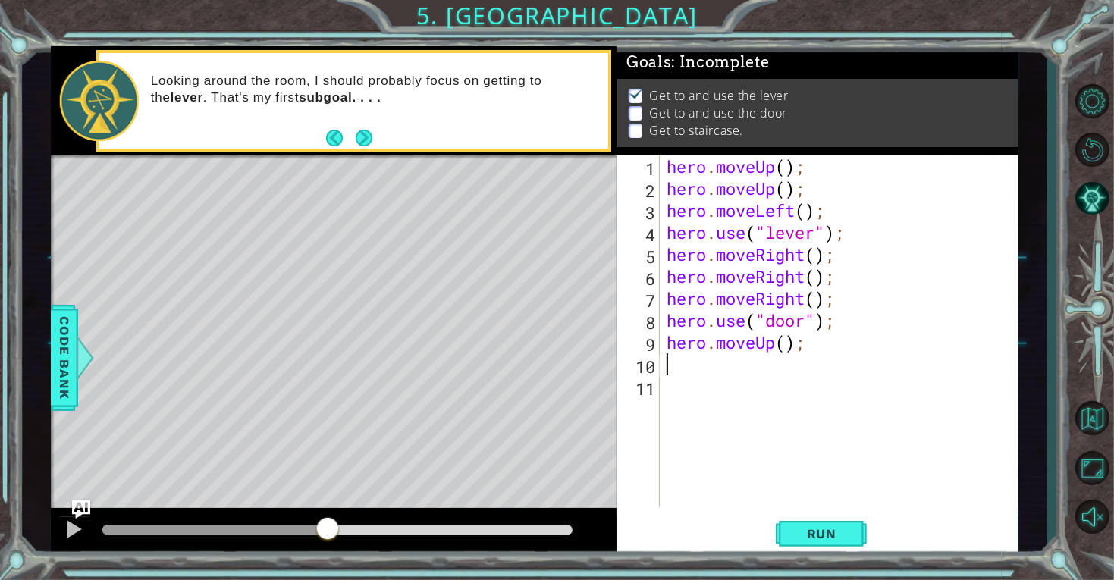
type textarea "l"
click at [698, 341] on div "hero.move L eft press enter" at bounding box center [799, 364] width 287 height 55
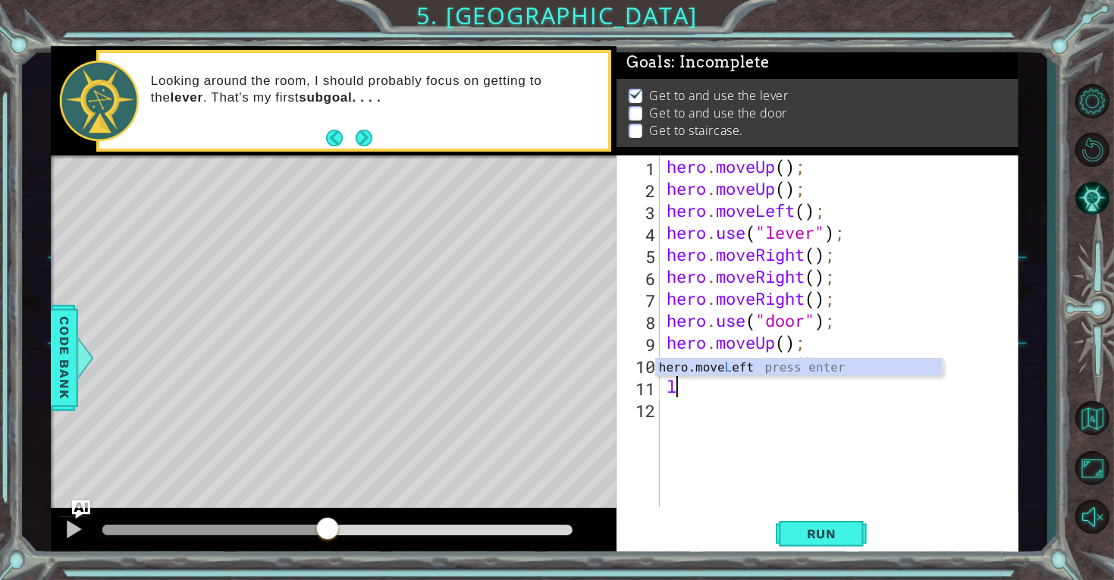
type textarea "le"
click at [711, 368] on div "hero.move Le ft press enter" at bounding box center [799, 386] width 287 height 55
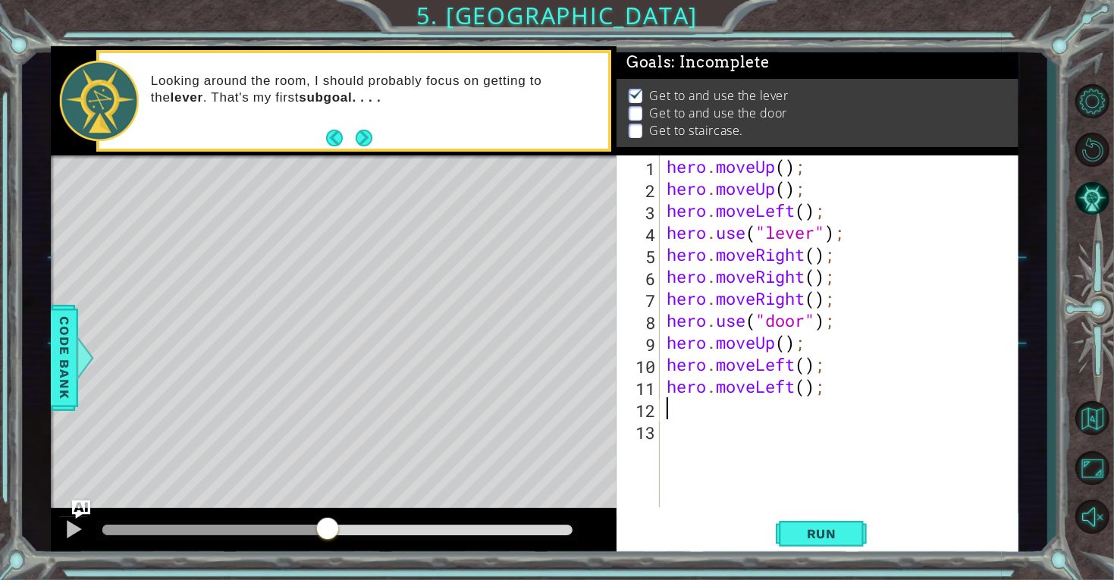
type textarea "l"
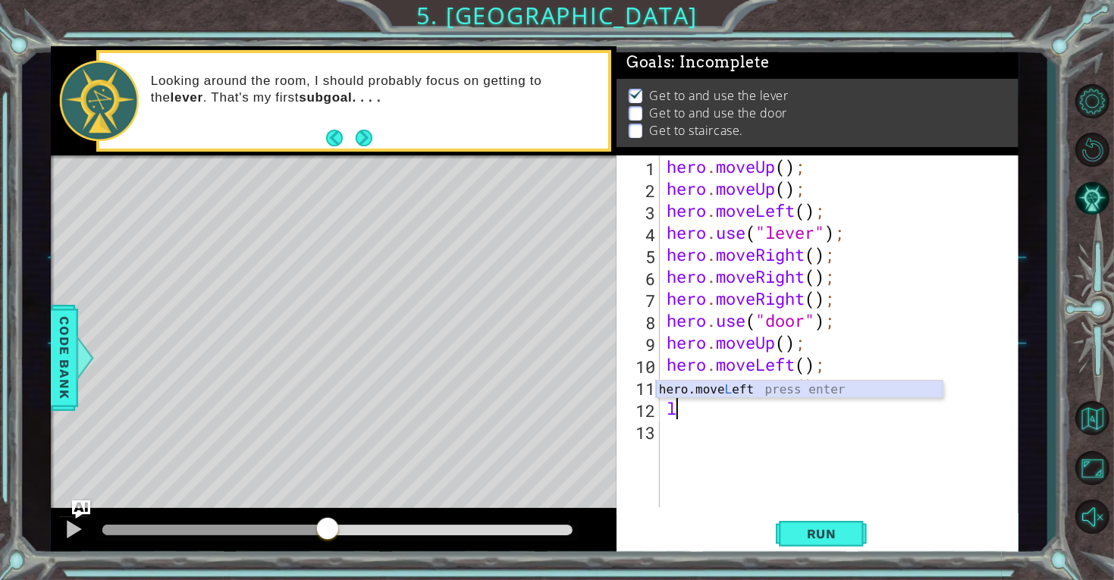
click at [667, 384] on div "hero.move L eft press enter" at bounding box center [799, 408] width 287 height 55
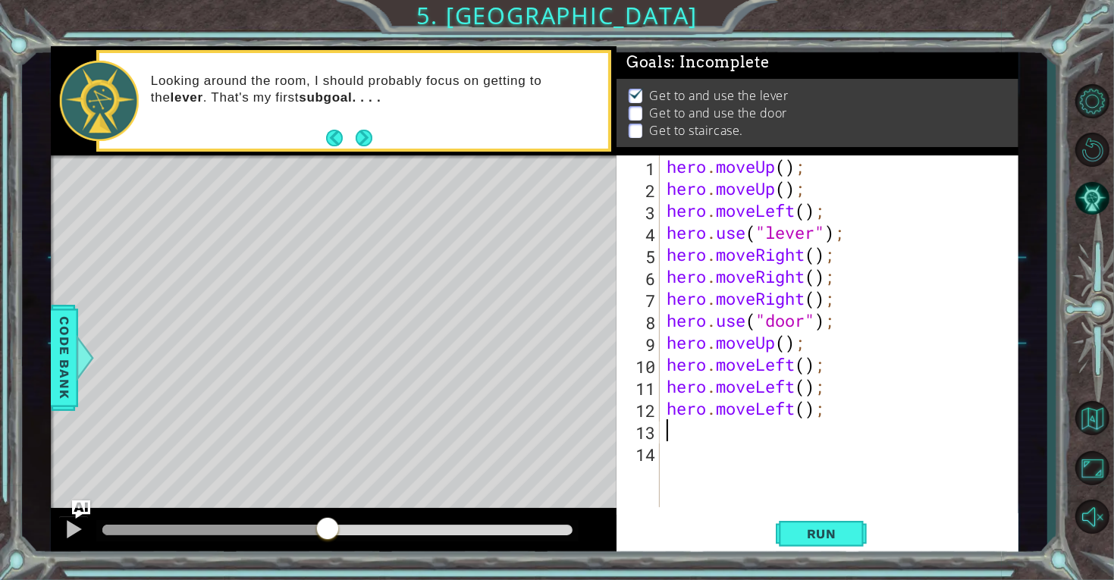
type textarea "u"
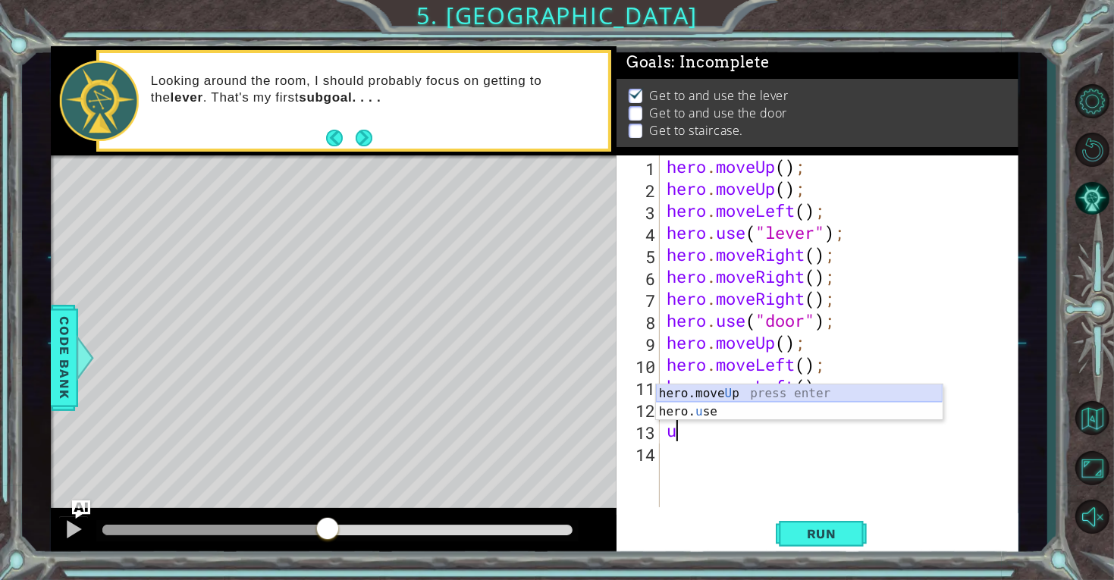
click at [672, 389] on div "hero.move U p press enter hero. u se press enter" at bounding box center [799, 420] width 287 height 73
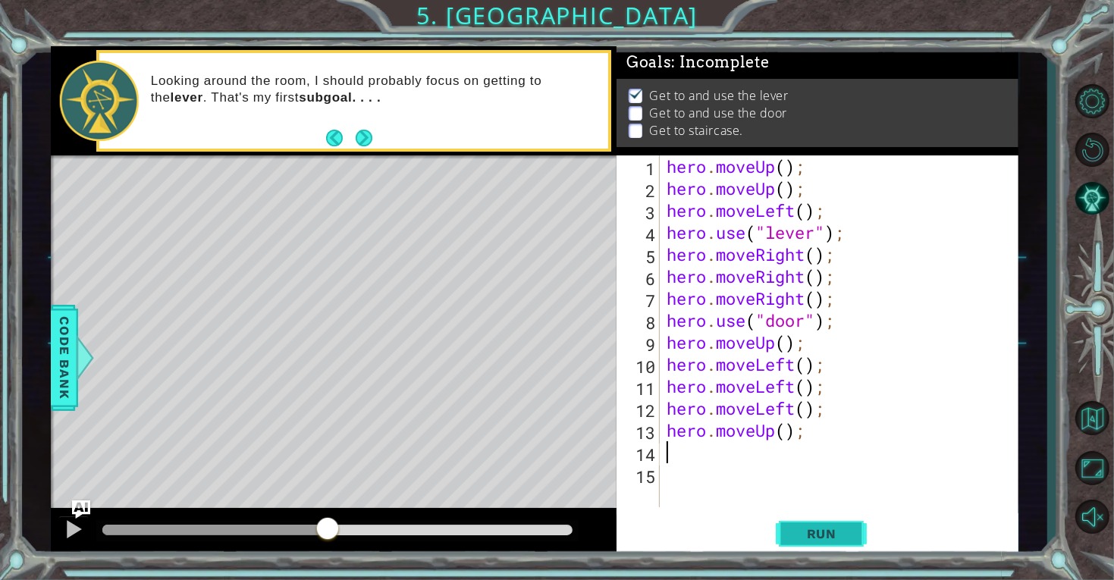
click at [824, 528] on span "Run" at bounding box center [822, 533] width 60 height 15
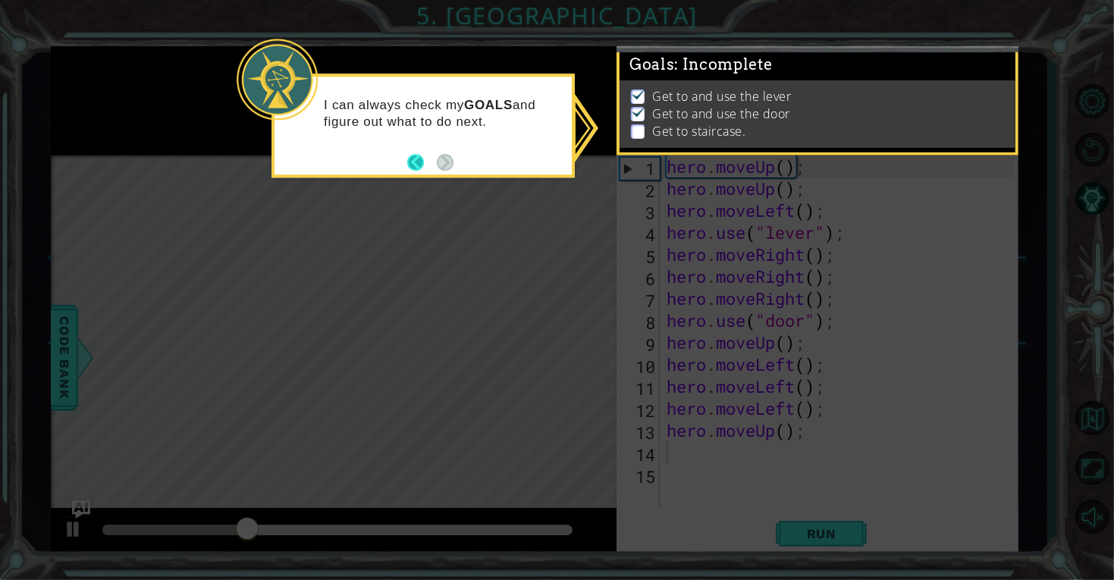
click at [416, 158] on button "Back" at bounding box center [422, 162] width 30 height 17
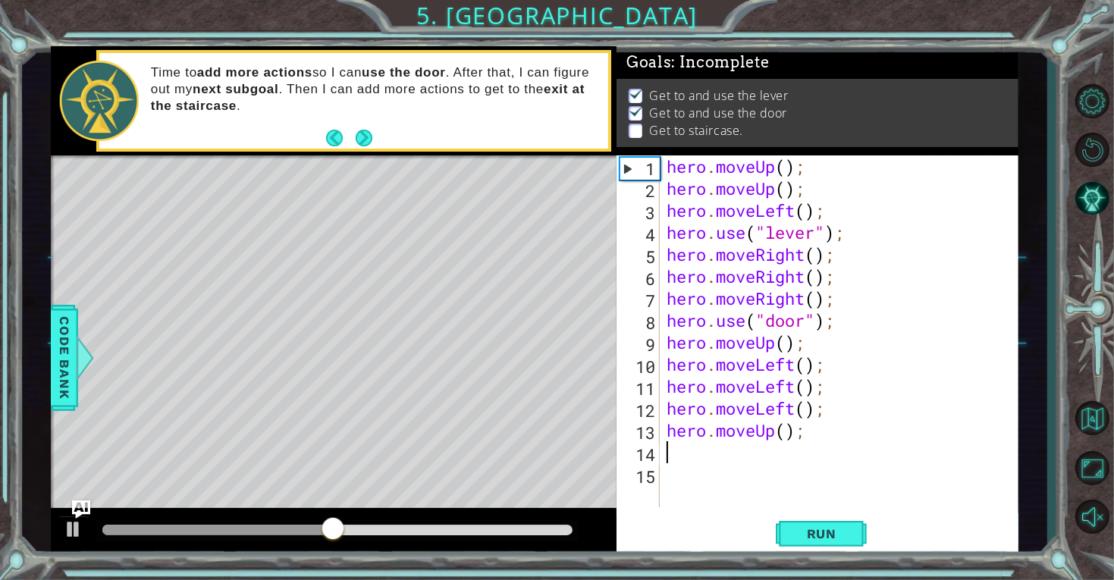
click at [681, 456] on div "hero . moveUp ( ) ; hero . moveUp ( ) ; hero . moveLeft ( ) ; hero . use ( "lev…" at bounding box center [843, 353] width 359 height 396
click at [75, 531] on div at bounding box center [74, 529] width 20 height 20
click at [829, 369] on div "hero . moveUp ( ) ; hero . moveUp ( ) ; hero . moveLeft ( ) ; hero . use ( "lev…" at bounding box center [843, 353] width 359 height 396
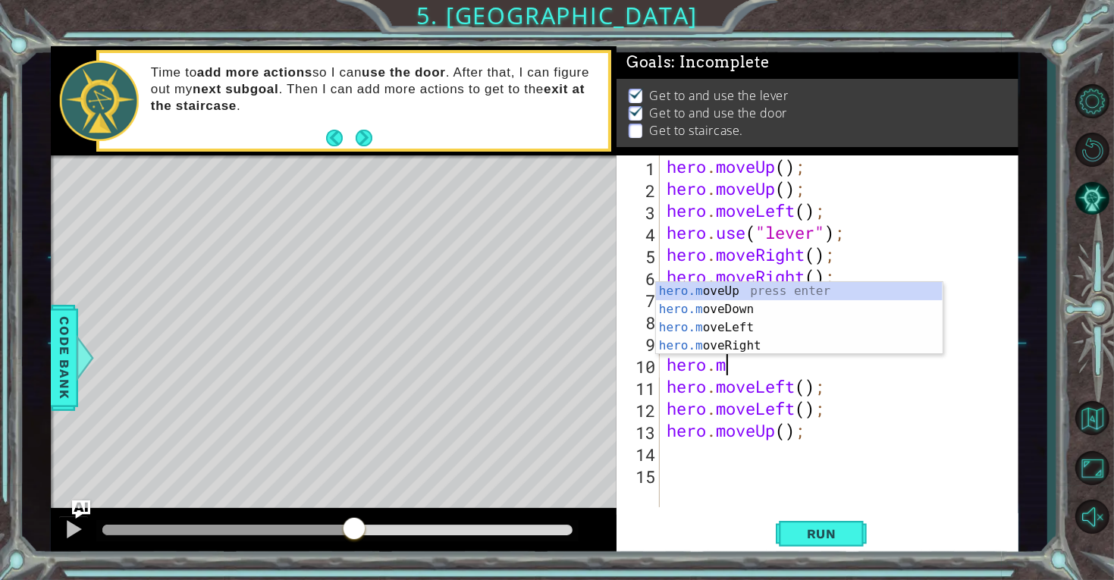
type textarea "hero."
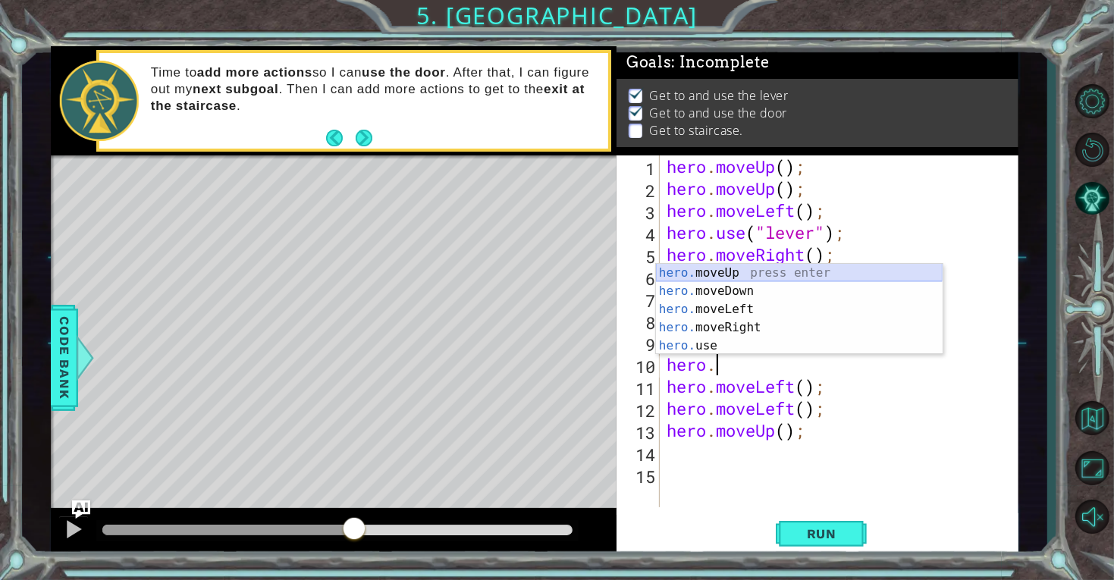
click at [778, 274] on div "hero. moveUp press enter hero. moveDown press enter hero. moveLeft press enter …" at bounding box center [799, 327] width 287 height 127
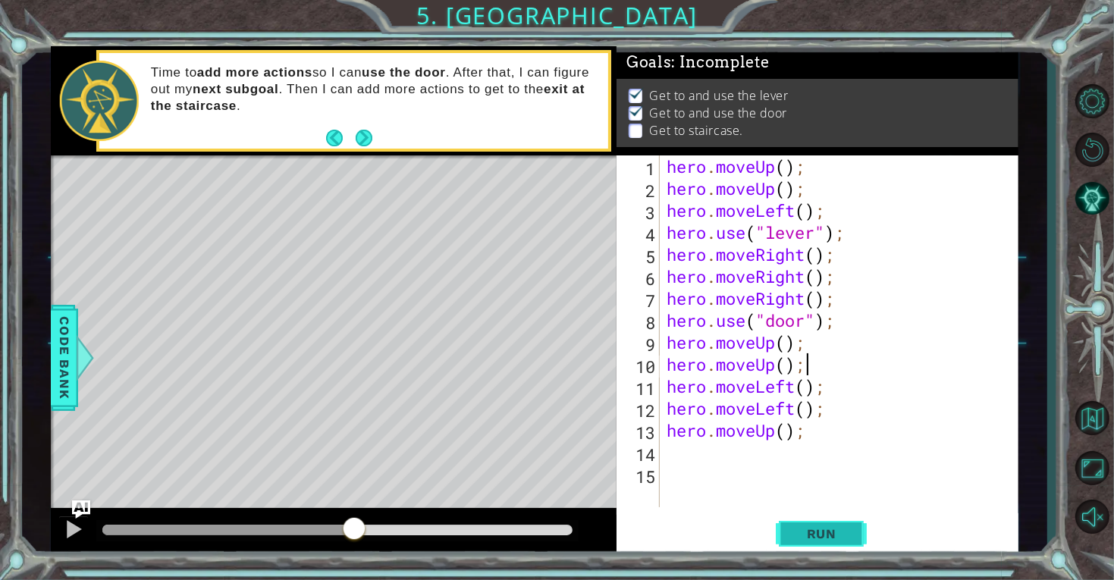
click at [795, 535] on span "Run" at bounding box center [822, 533] width 60 height 15
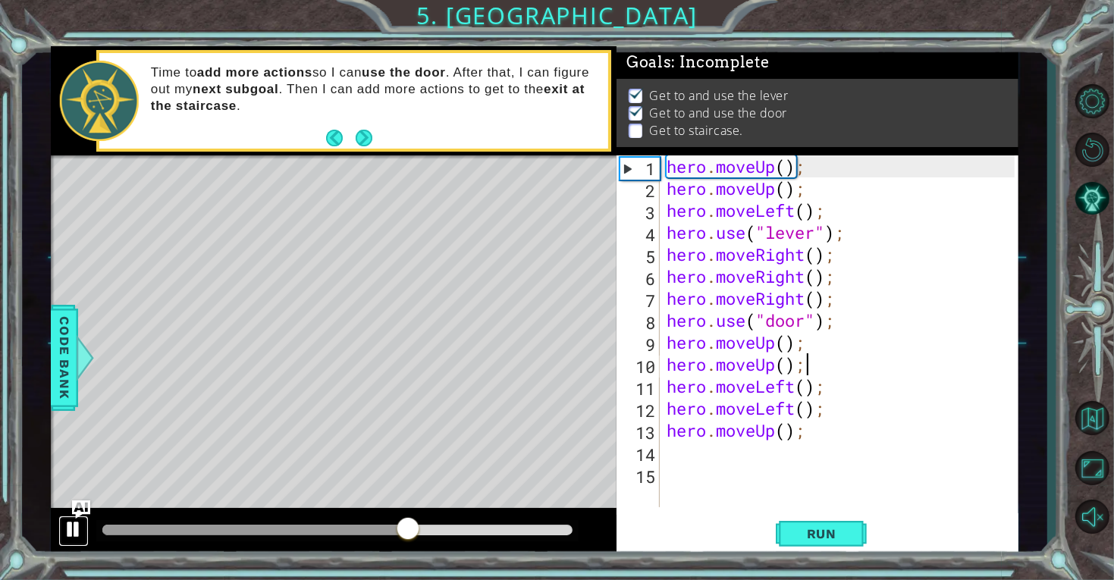
click at [64, 537] on div at bounding box center [74, 529] width 20 height 20
click at [820, 435] on div "hero . moveUp ( ) ; hero . moveUp ( ) ; hero . moveLeft ( ) ; hero . use ( "lev…" at bounding box center [843, 353] width 359 height 396
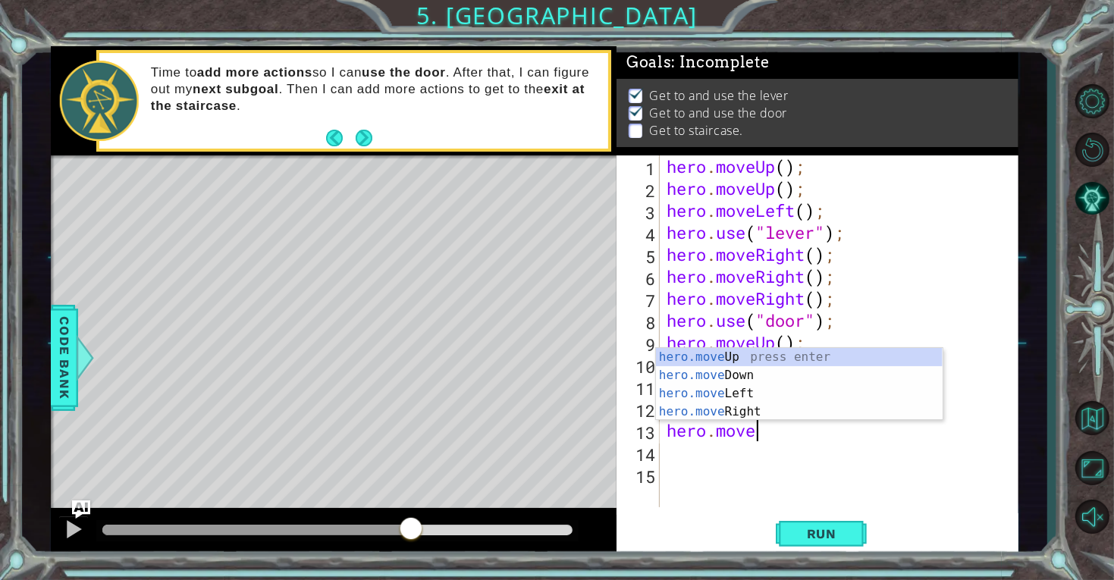
type textarea "hero.mov"
click at [736, 391] on div "hero.mov eUp press enter hero.mov eDown press enter hero.mov eLeft press enter …" at bounding box center [799, 402] width 287 height 109
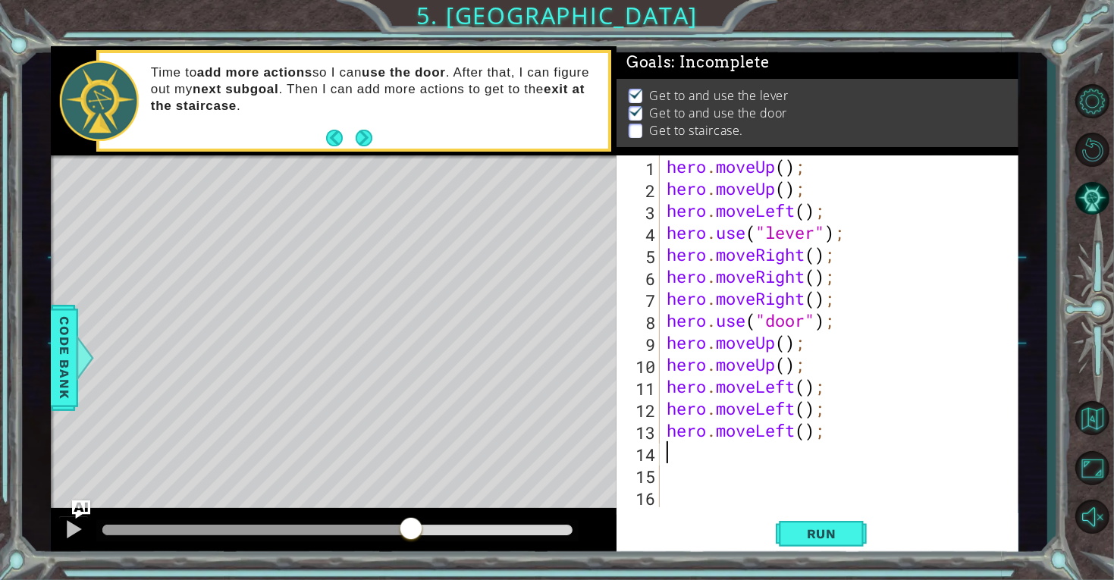
type textarea "u"
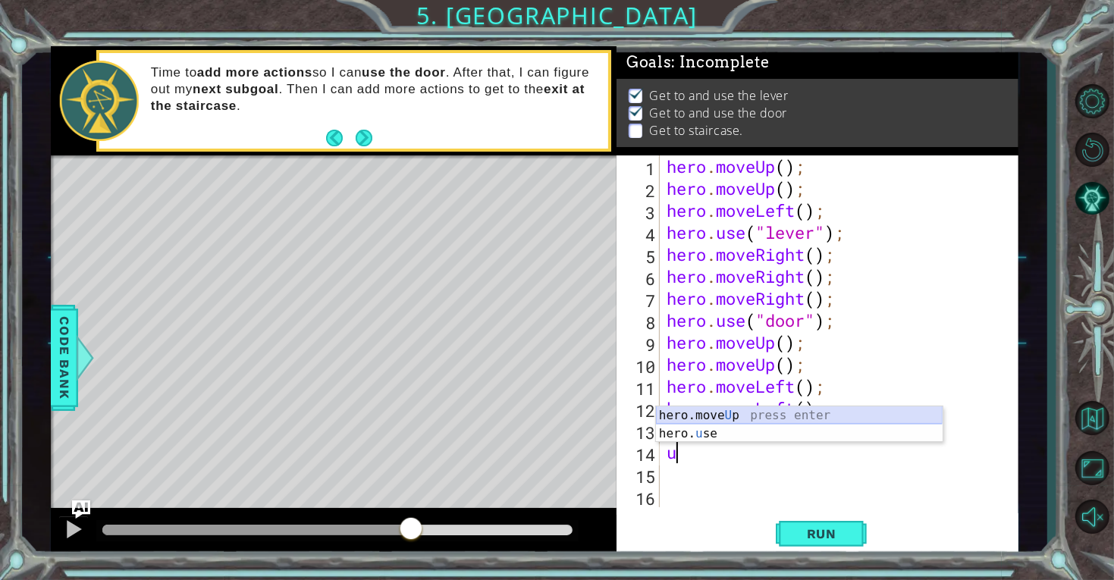
click at [746, 416] on div "hero.move U p press enter hero. u se press enter" at bounding box center [799, 442] width 287 height 73
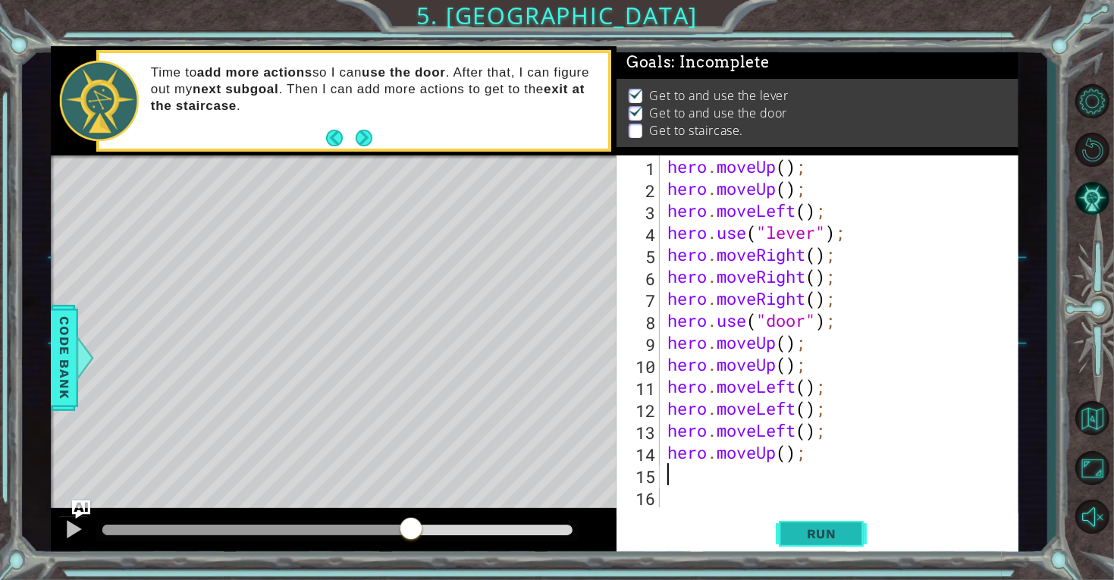
click at [799, 522] on button "Run" at bounding box center [821, 533] width 91 height 40
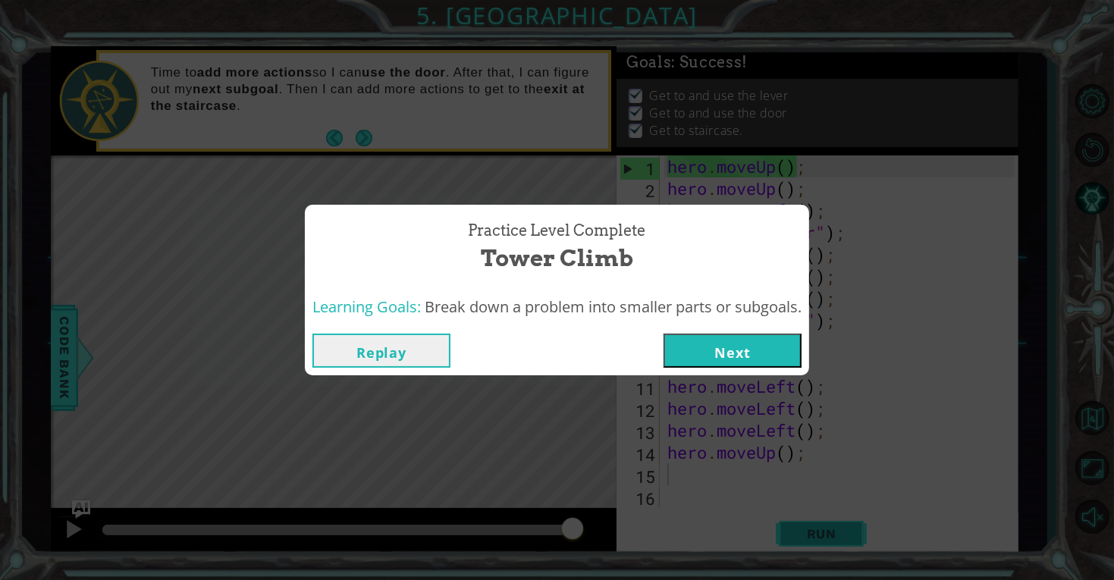
click at [749, 364] on button "Next" at bounding box center [733, 351] width 138 height 34
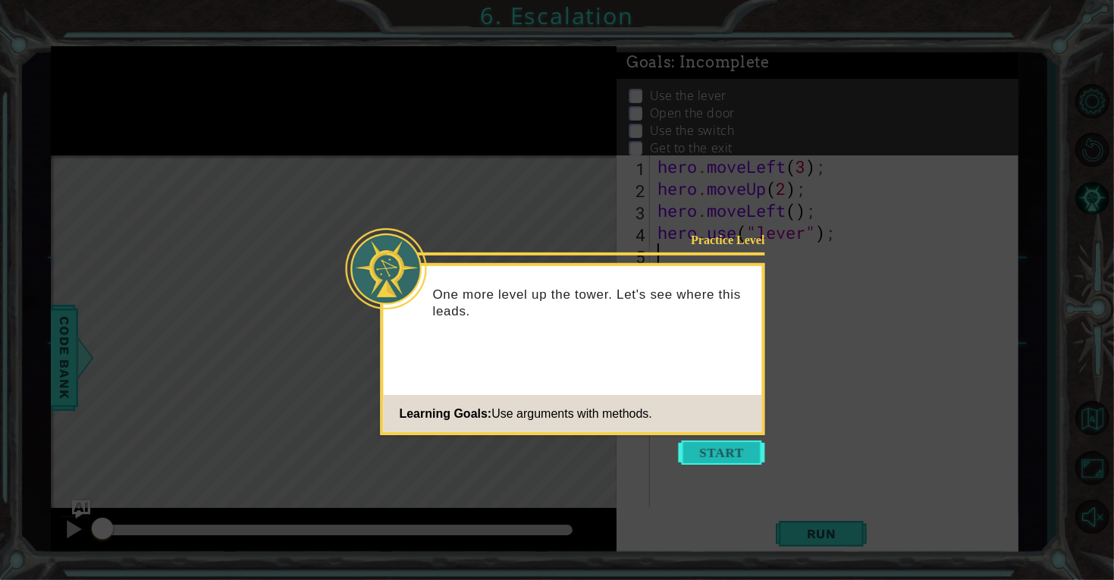
click at [726, 459] on button "Start" at bounding box center [722, 453] width 86 height 24
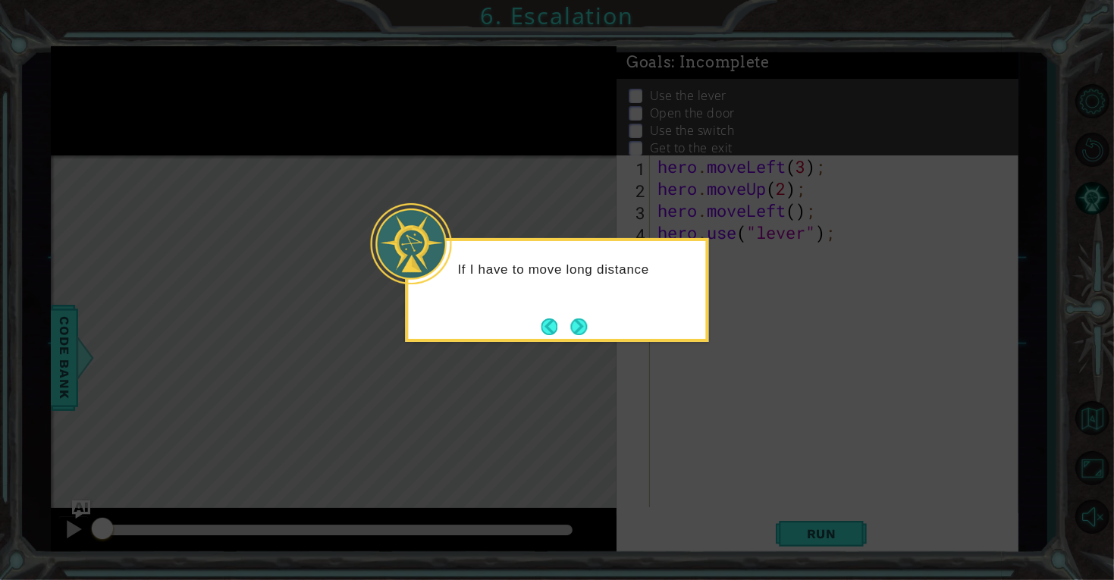
click at [564, 347] on icon at bounding box center [557, 290] width 1114 height 580
click at [588, 336] on button "Next" at bounding box center [579, 327] width 24 height 24
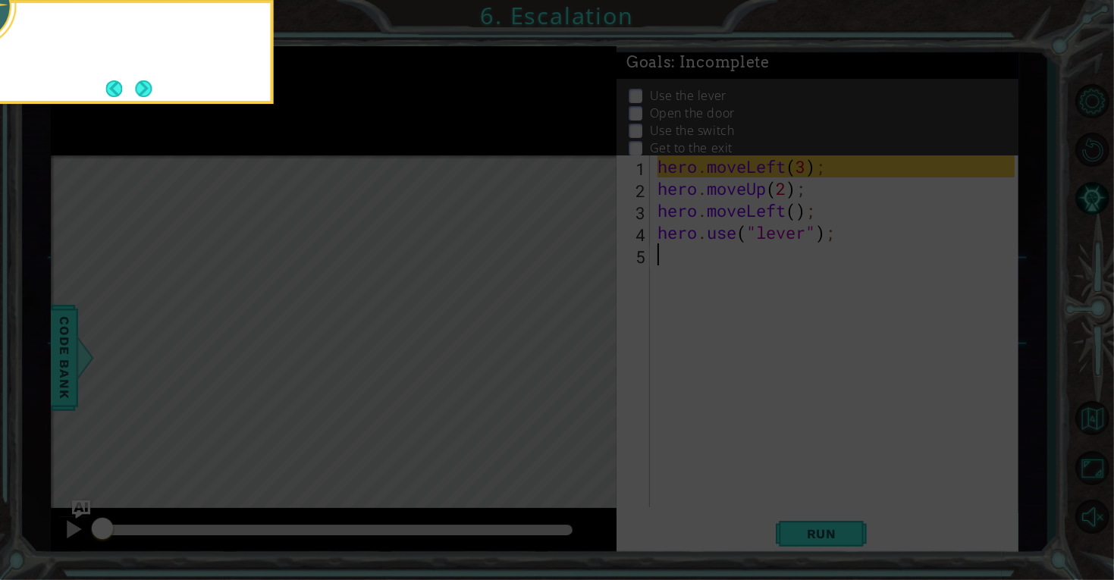
click at [593, 340] on icon at bounding box center [557, 87] width 1114 height 987
click at [142, 88] on button "Next" at bounding box center [143, 88] width 25 height 25
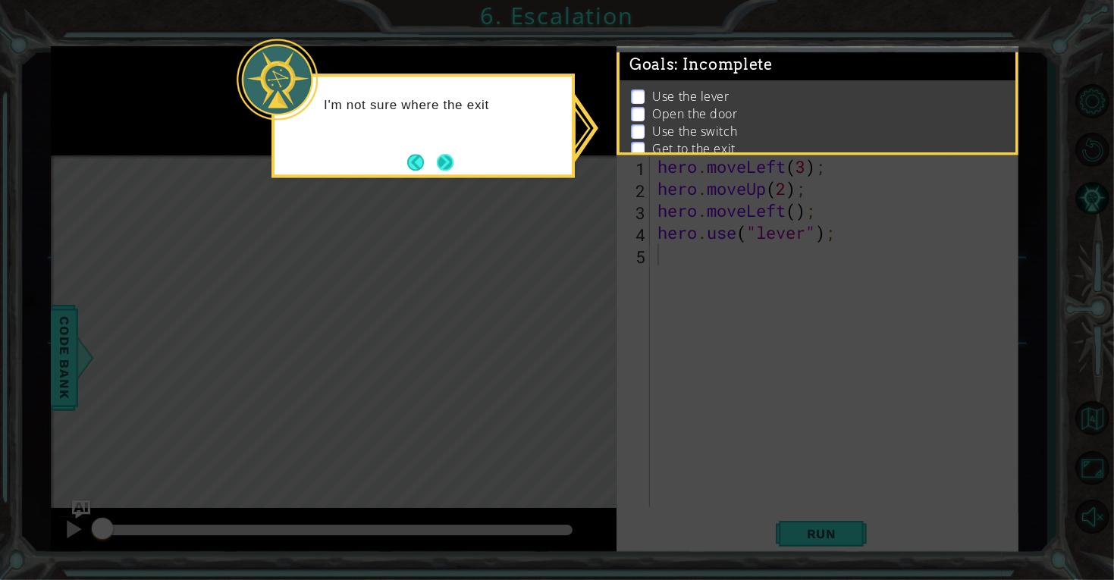
click at [451, 171] on button "Next" at bounding box center [446, 163] width 22 height 22
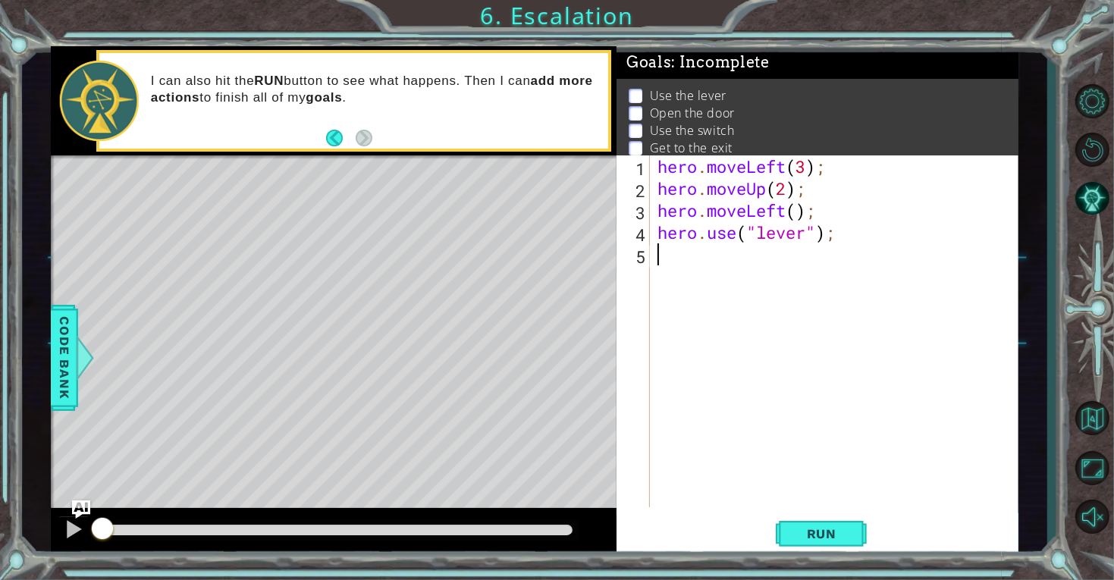
click at [701, 256] on div "hero . moveLeft ( 3 ) ; hero . moveUp ( 2 ) ; hero . moveLeft ( ) ; hero . use …" at bounding box center [838, 353] width 368 height 396
click at [797, 275] on div "hero.move L eft press enter" at bounding box center [790, 294] width 287 height 55
type textarea "hero.moveLeft(1);"
click at [711, 285] on div "hero . moveLeft ( 3 ) ; hero . moveUp ( 2 ) ; hero . moveLeft ( ) ; hero . use …" at bounding box center [838, 353] width 368 height 396
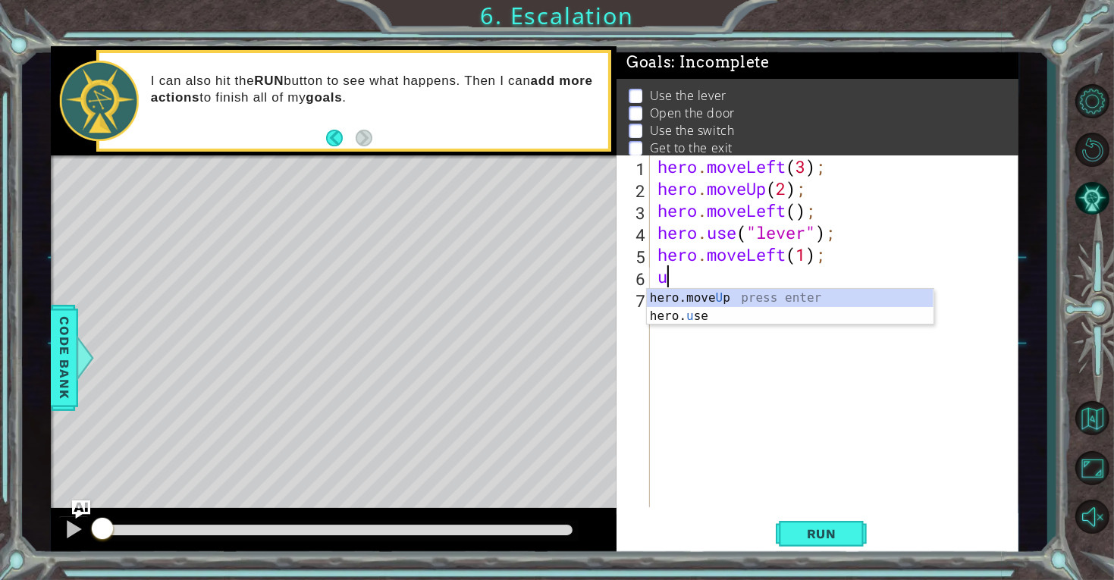
click at [701, 318] on div "hero.move U p press enter hero. u se press enter" at bounding box center [790, 325] width 287 height 73
click at [751, 298] on div "hero.use press enter" at bounding box center [790, 316] width 287 height 55
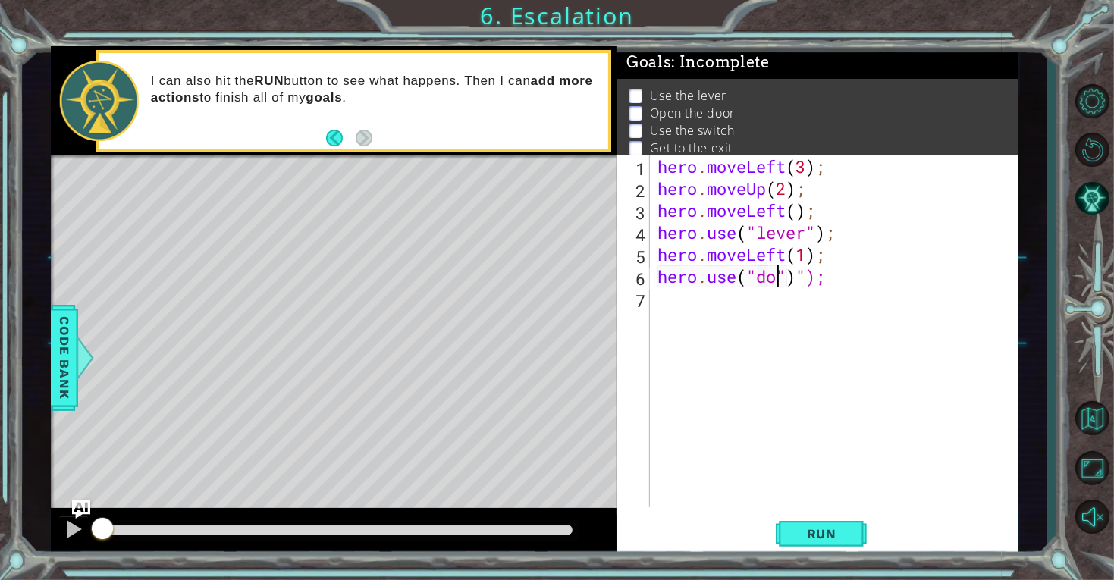
scroll to position [0, 5]
type textarea "hero.use("door")");"
click at [689, 304] on div "hero . moveLeft ( 3 ) ; hero . moveUp ( 2 ) ; hero . moveLeft ( ) ; hero . use …" at bounding box center [838, 353] width 368 height 396
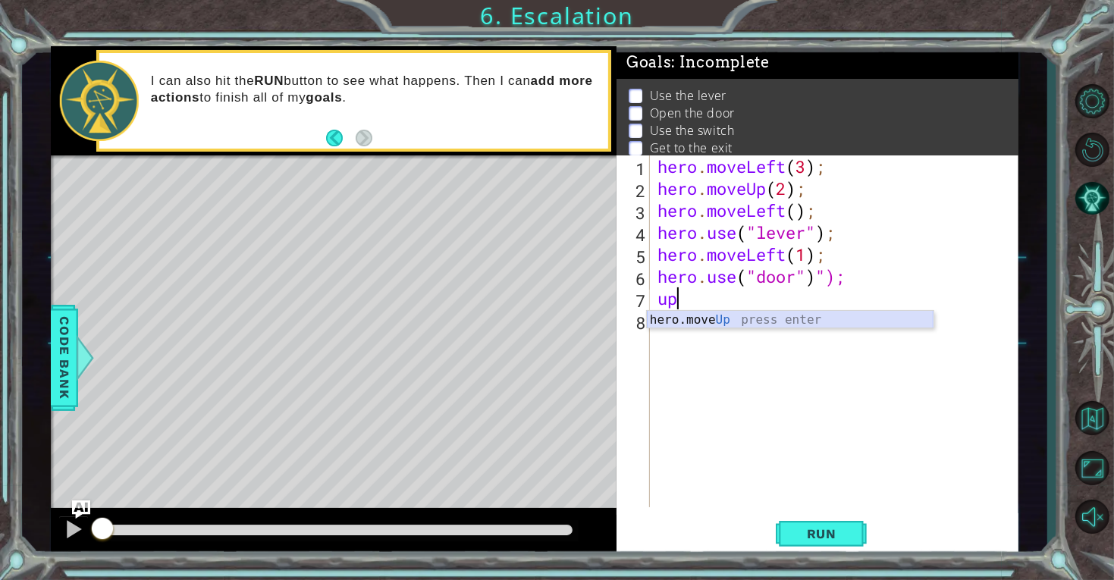
click at [698, 316] on div "hero.move Up press enter" at bounding box center [790, 338] width 287 height 55
type textarea "hero.moveUp(1);"
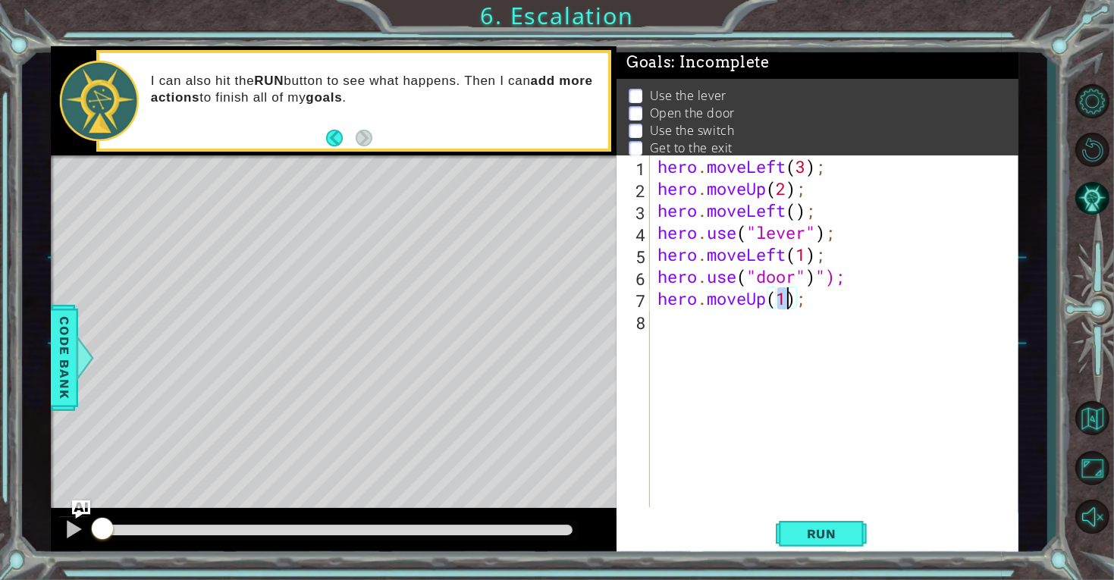
click at [698, 323] on div "hero . moveLeft ( 3 ) ; hero . moveUp ( 2 ) ; hero . moveLeft ( ) ; hero . use …" at bounding box center [838, 353] width 368 height 396
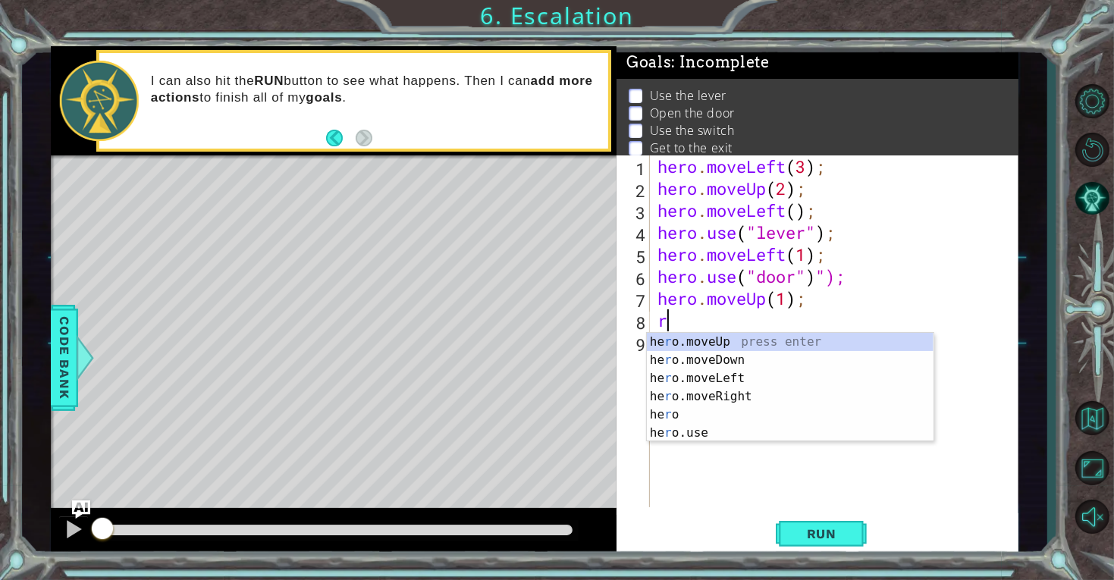
click at [727, 400] on div "he r o.moveUp press enter he r o.moveDown press enter he r o.moveLeft press ent…" at bounding box center [790, 406] width 287 height 146
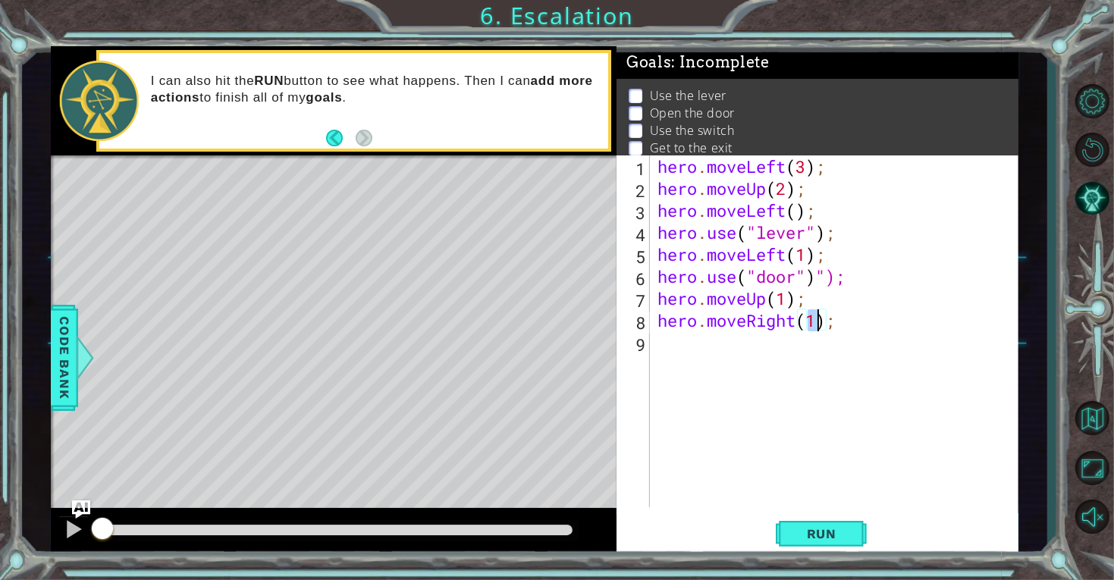
type textarea "hero.moveRight(2);"
click at [697, 346] on div "hero . moveLeft ( 3 ) ; hero . moveUp ( 2 ) ; hero . moveLeft ( ) ; hero . use …" at bounding box center [838, 353] width 368 height 396
click at [821, 328] on div "hero . moveLeft ( 3 ) ; hero . moveUp ( 2 ) ; hero . moveLeft ( ) ; hero . use …" at bounding box center [838, 353] width 368 height 396
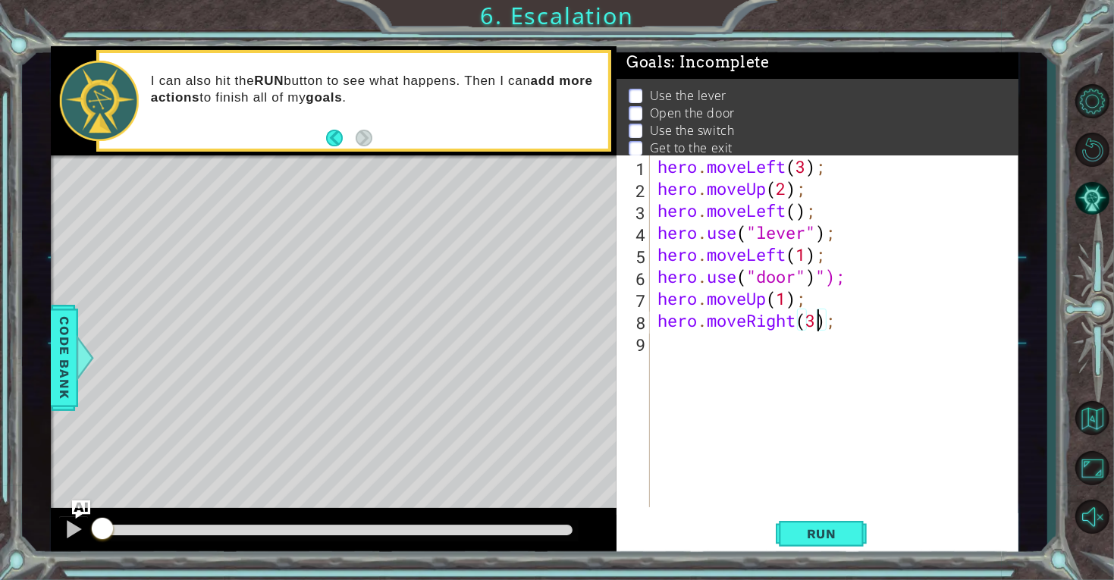
scroll to position [0, 7]
click at [846, 541] on span "Run" at bounding box center [822, 533] width 60 height 15
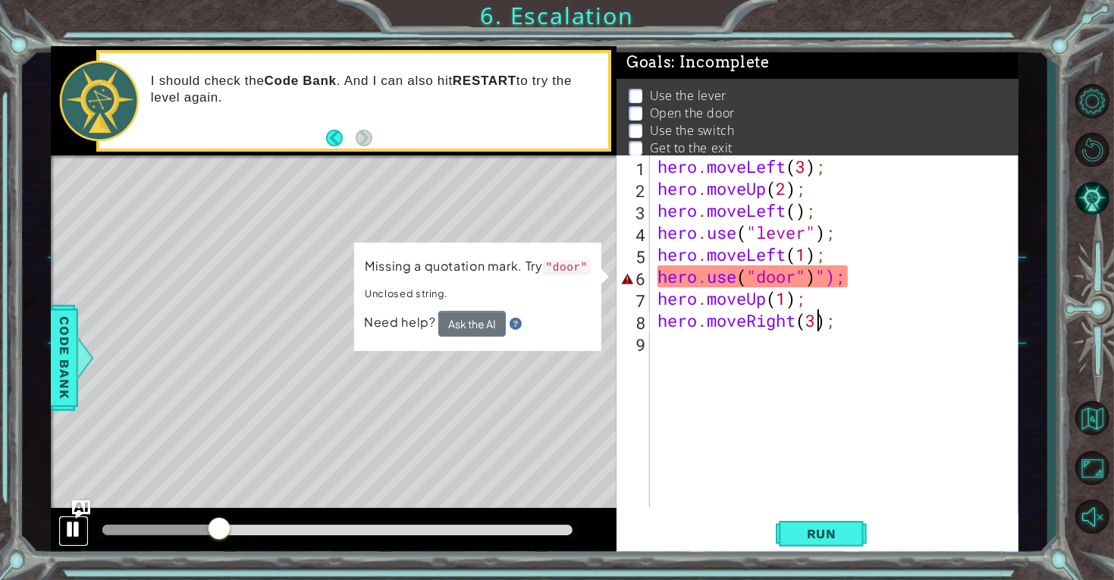
click at [71, 528] on div at bounding box center [74, 529] width 20 height 20
click at [802, 272] on div "hero . moveLeft ( 3 ) ; hero . moveUp ( 2 ) ; hero . moveLeft ( ) ; hero . use …" at bounding box center [838, 353] width 368 height 396
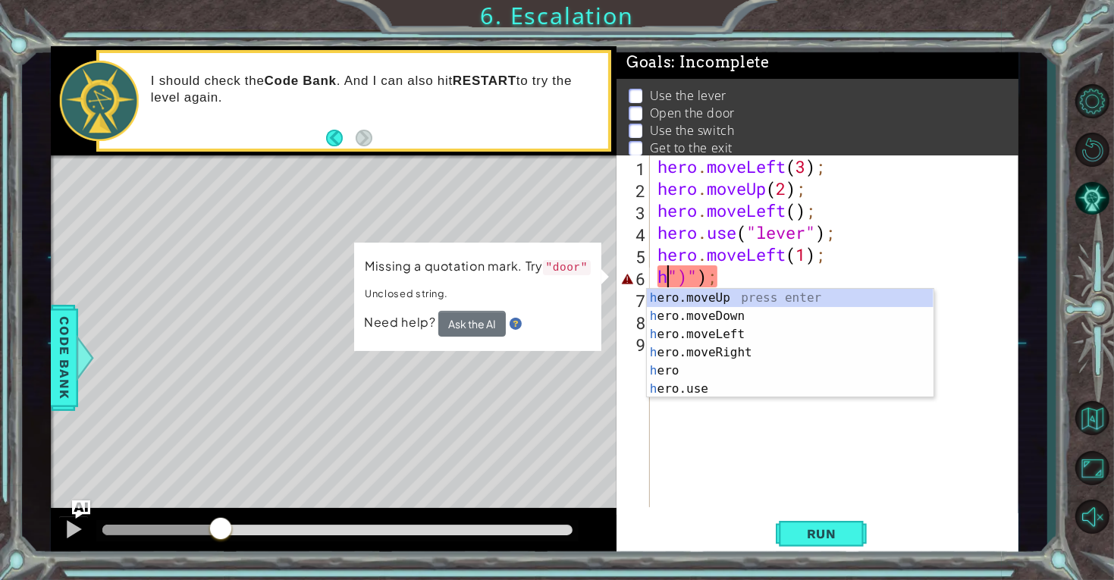
scroll to position [0, 2]
click at [743, 287] on body "1 ההההההההההההההההההההההההההההההההההההההההההההההההההההההההההההההההההההההההההההה…" at bounding box center [557, 290] width 1114 height 580
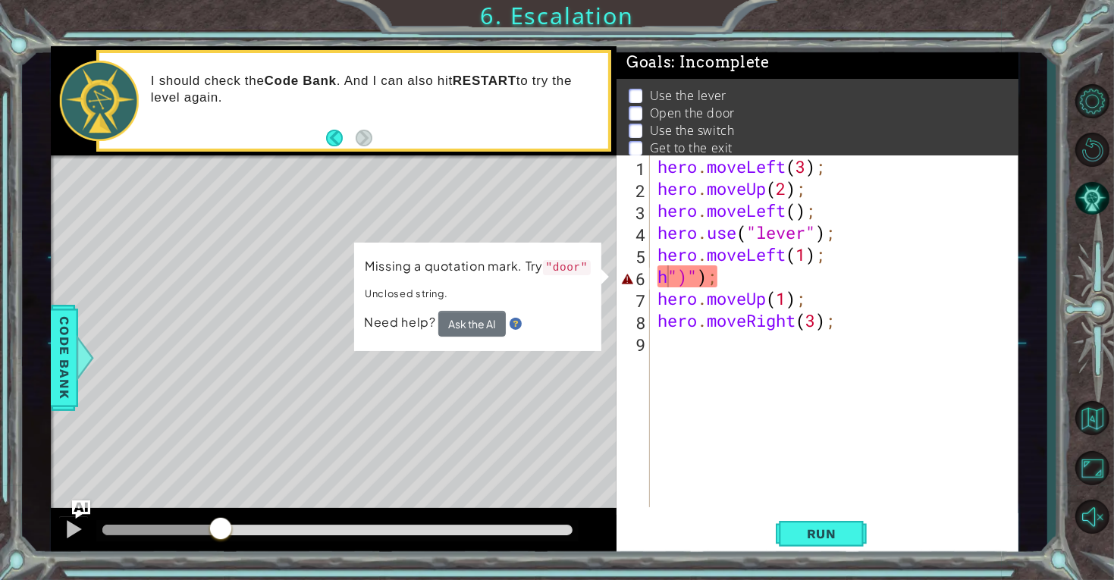
click at [736, 259] on div "hero . moveLeft ( 3 ) ; hero . moveUp ( 2 ) ; hero . moveLeft ( ) ; hero . use …" at bounding box center [838, 353] width 368 height 396
click at [751, 286] on div "hero . moveLeft ( 3 ) ; hero . moveUp ( 2 ) ; hero . moveLeft ( ) ; hero . use …" at bounding box center [838, 353] width 368 height 396
type textarea "h"
type textarea "u"
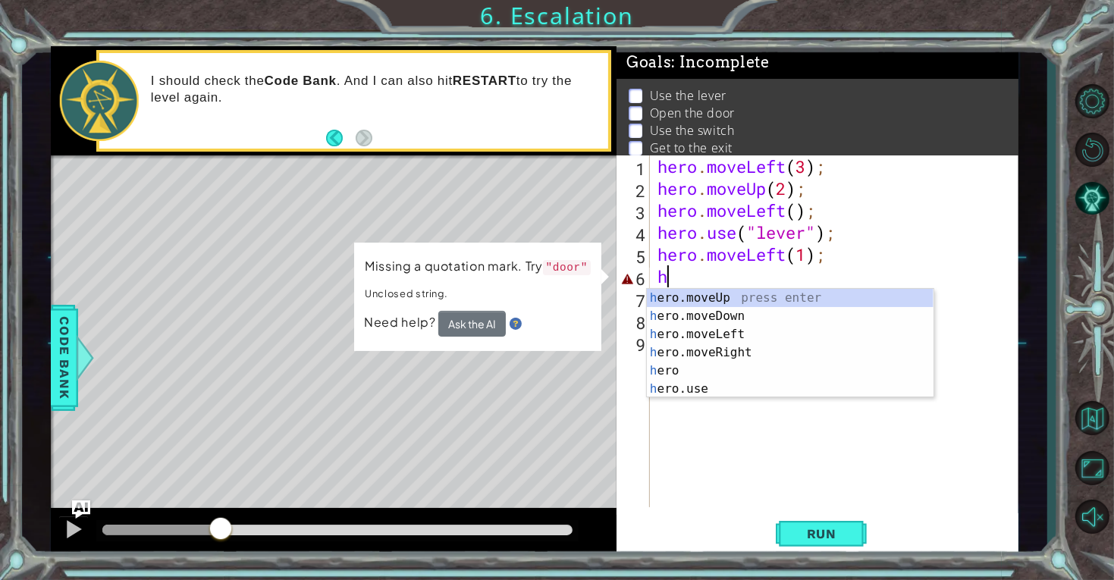
click at [686, 394] on div "h ero.moveUp press enter h ero.moveDown press enter h ero.moveLeft press enter …" at bounding box center [790, 362] width 287 height 146
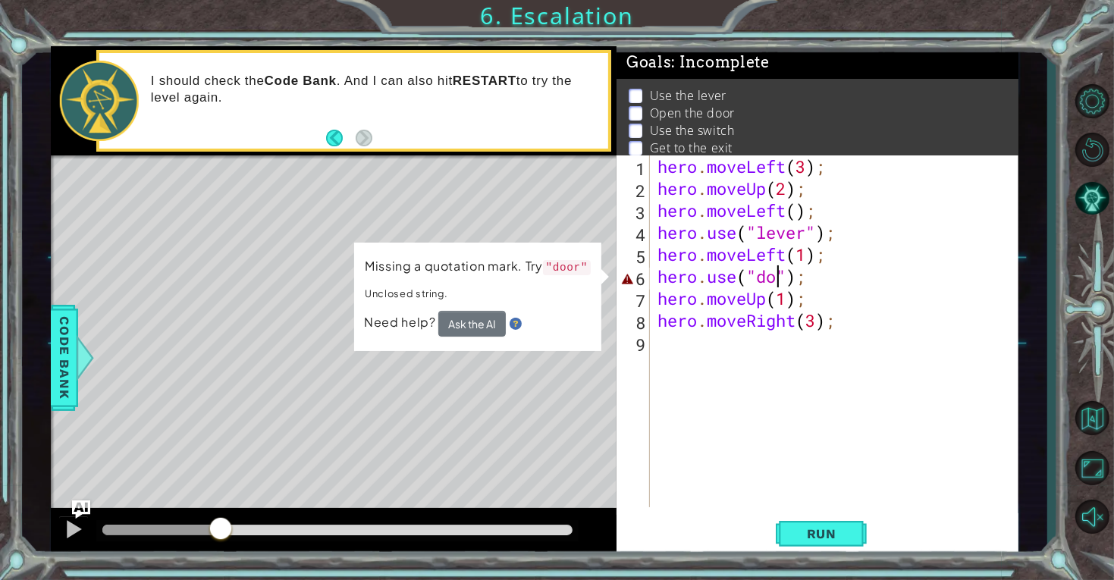
scroll to position [0, 5]
click at [831, 322] on div "hero . moveLeft ( 3 ) ; hero . moveUp ( 2 ) ; hero . moveLeft ( ) ; hero . use …" at bounding box center [838, 353] width 368 height 396
click at [817, 321] on div "hero . moveLeft ( 3 ) ; hero . moveUp ( 2 ) ; hero . moveLeft ( ) ; hero . use …" at bounding box center [838, 353] width 368 height 396
type textarea "hero.moveRight(2);"
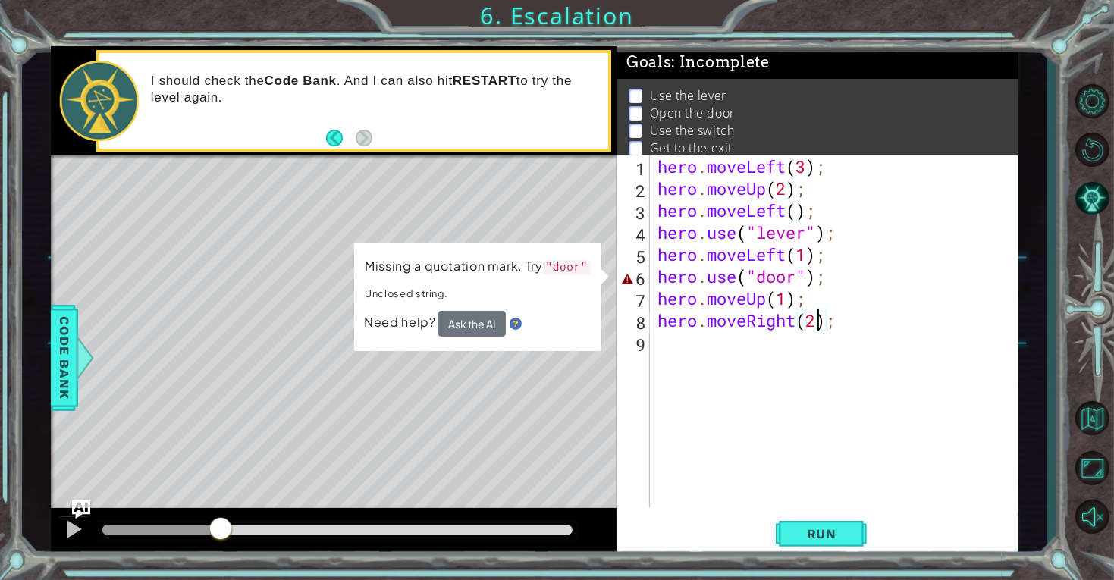
click at [815, 347] on div "hero . moveLeft ( 3 ) ; hero . moveUp ( 2 ) ; hero . moveLeft ( ) ; hero . use …" at bounding box center [838, 353] width 368 height 396
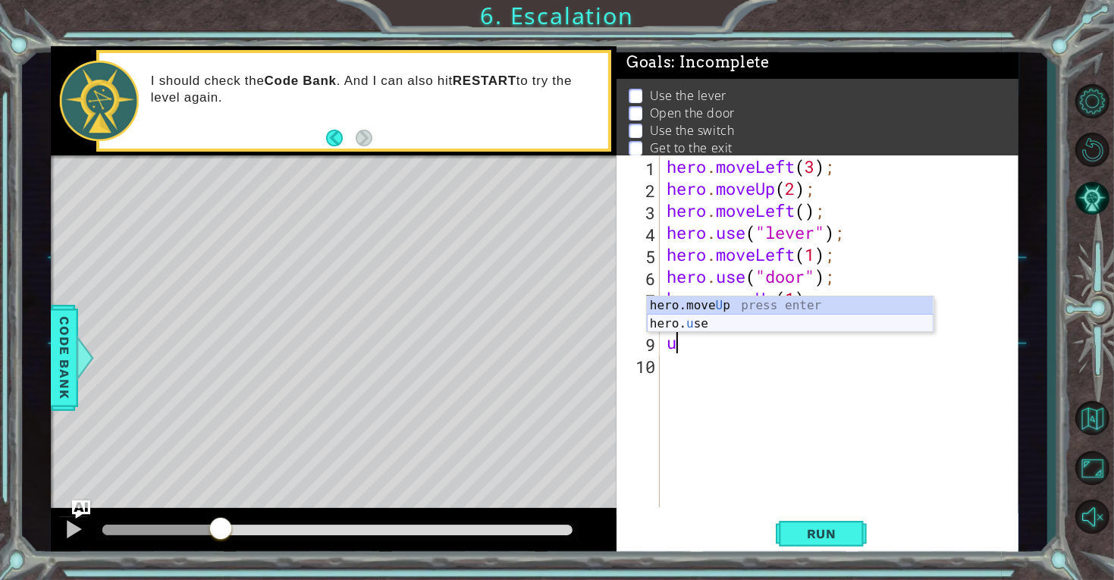
click at [738, 315] on div "hero.move U p press enter hero. u se press enter" at bounding box center [790, 333] width 287 height 73
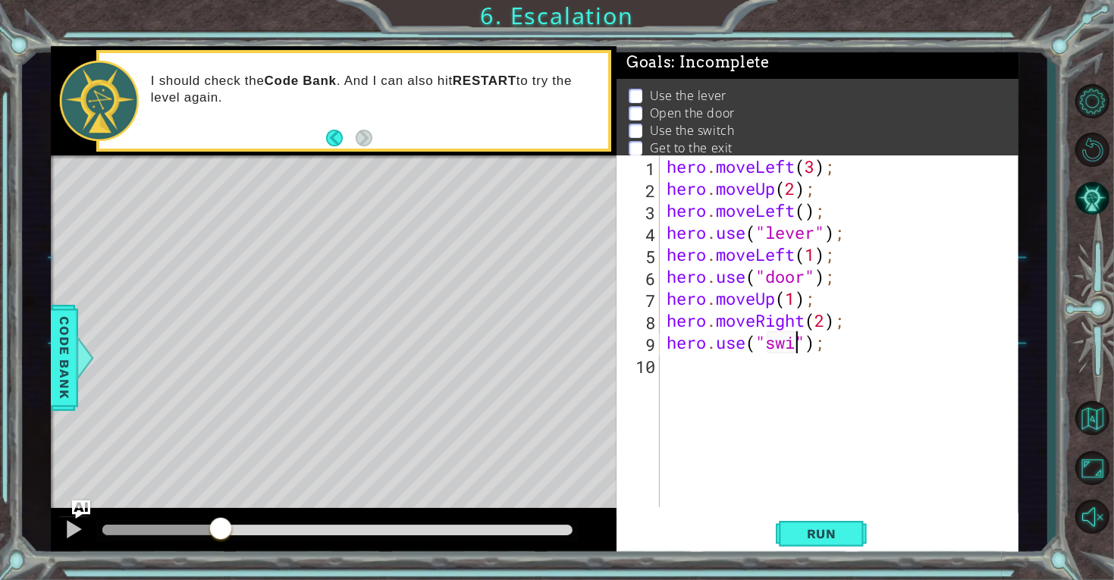
scroll to position [0, 5]
type textarea "hero.use("switch");"
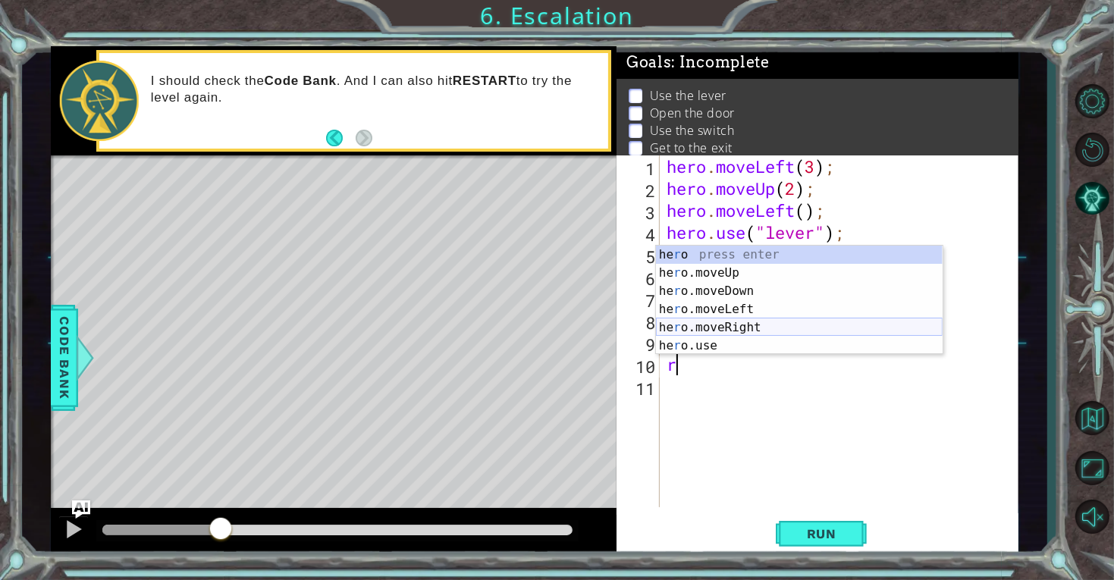
click at [769, 320] on div "he r o press enter he r o.moveUp press enter he r o.moveDown press enter he r o…" at bounding box center [799, 319] width 287 height 146
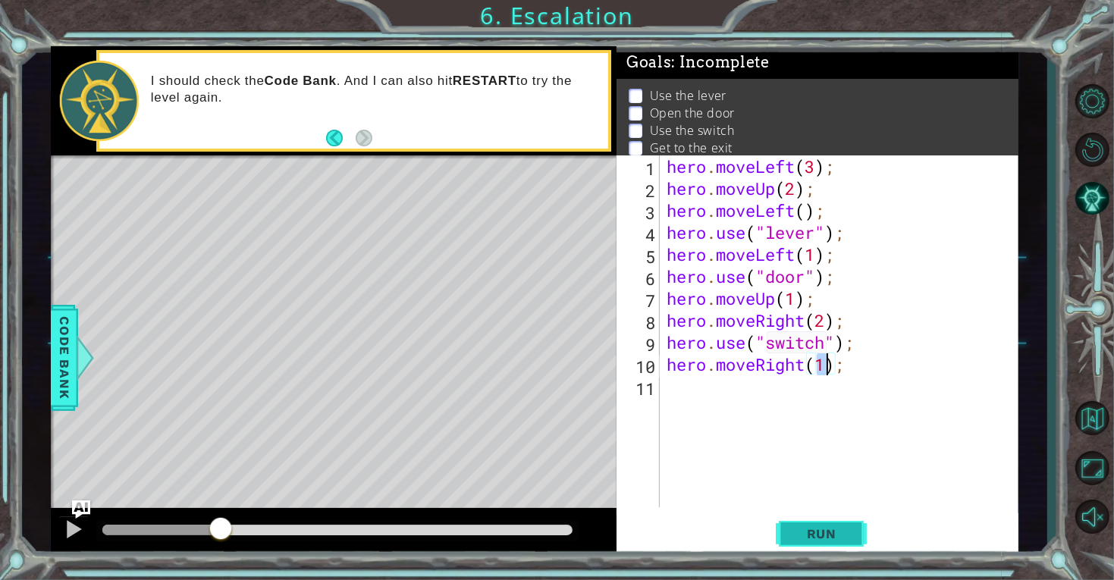
click at [842, 523] on button "Run" at bounding box center [821, 533] width 91 height 40
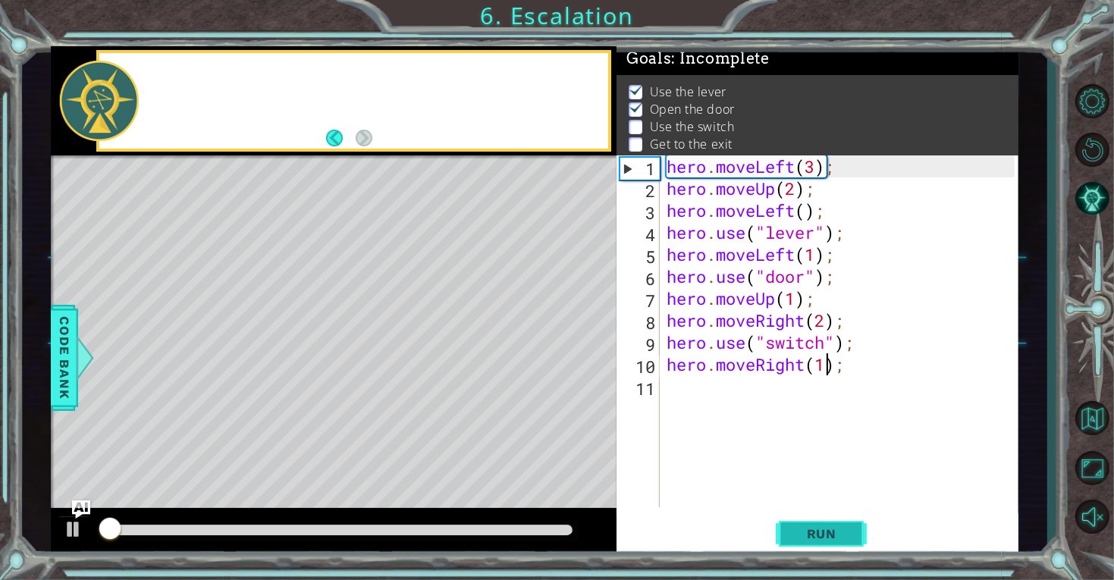
scroll to position [5, 0]
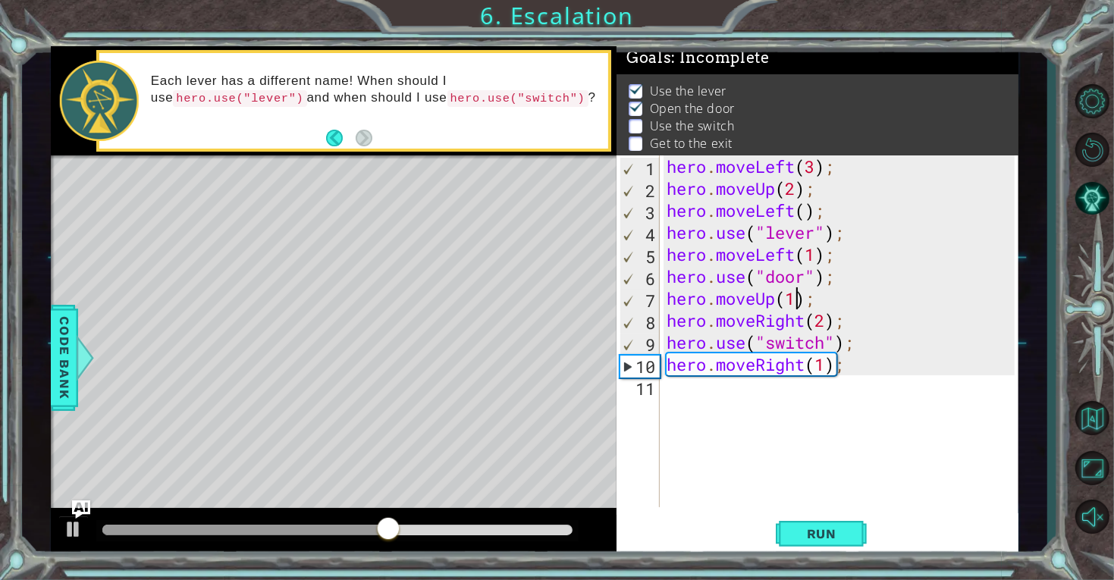
click at [799, 302] on div "hero . moveLeft ( 3 ) ; hero . moveUp ( 2 ) ; hero . moveLeft ( ) ; hero . use …" at bounding box center [843, 353] width 359 height 396
type textarea "hero.moveUp(2);"
click at [75, 531] on div at bounding box center [74, 529] width 20 height 20
click at [844, 536] on span "Run" at bounding box center [822, 533] width 60 height 15
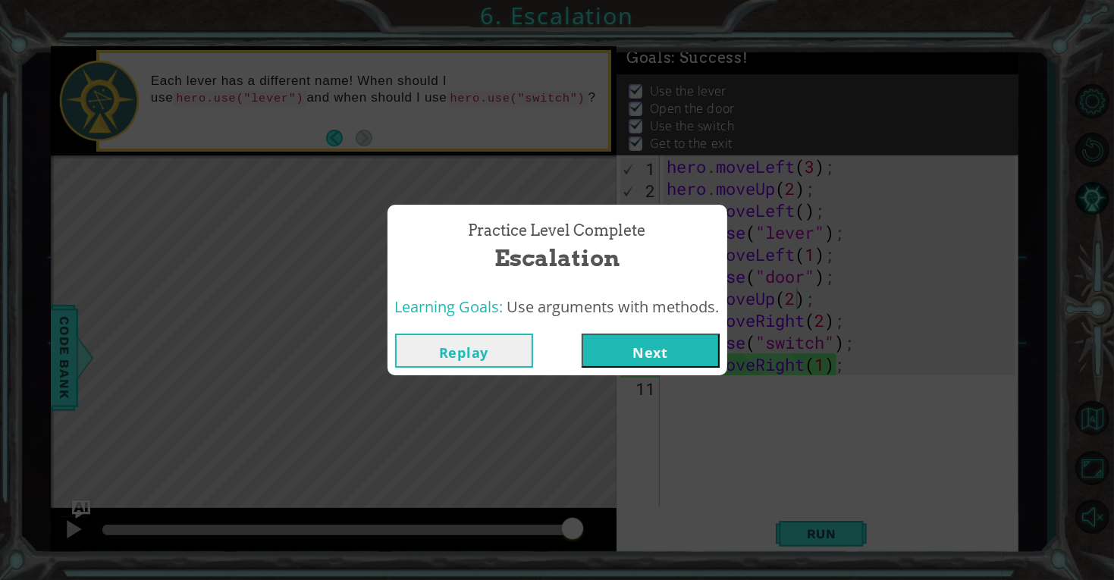
click at [667, 355] on button "Next" at bounding box center [651, 351] width 138 height 34
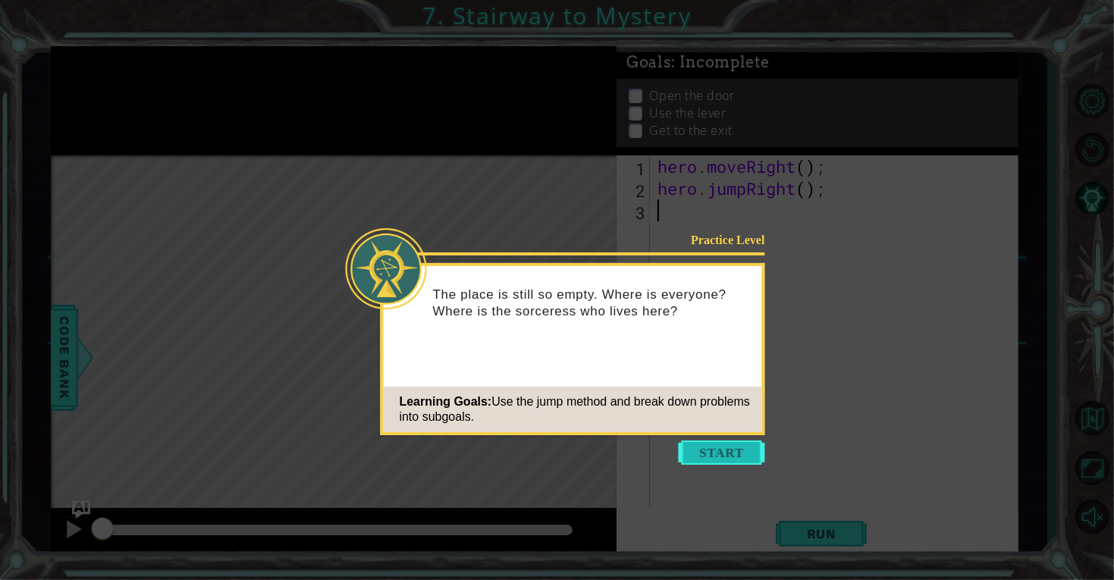
click at [728, 447] on button "Start" at bounding box center [722, 453] width 86 height 24
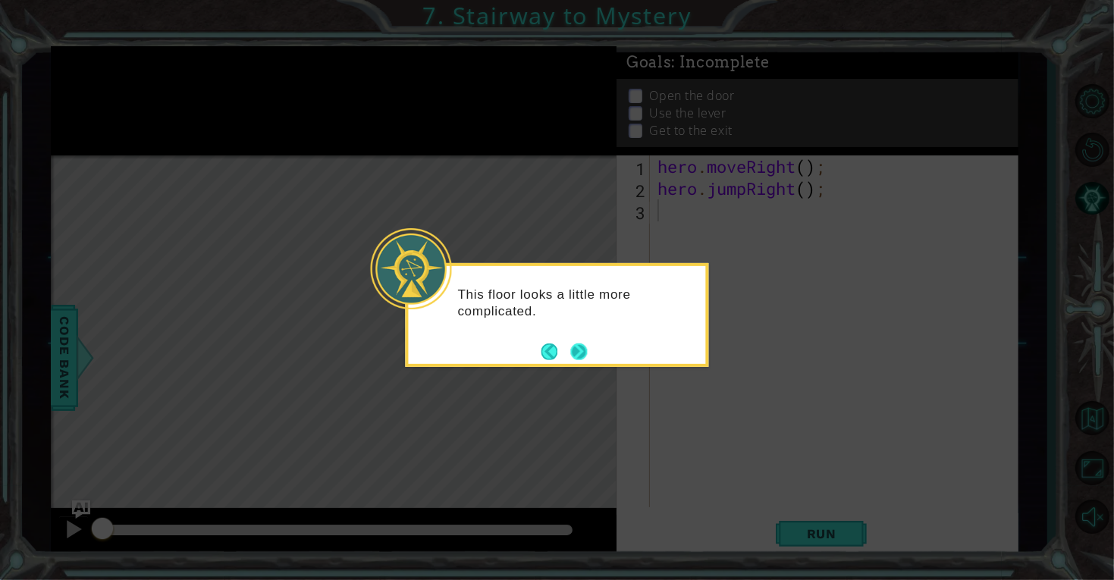
click at [588, 356] on button "Next" at bounding box center [578, 352] width 18 height 18
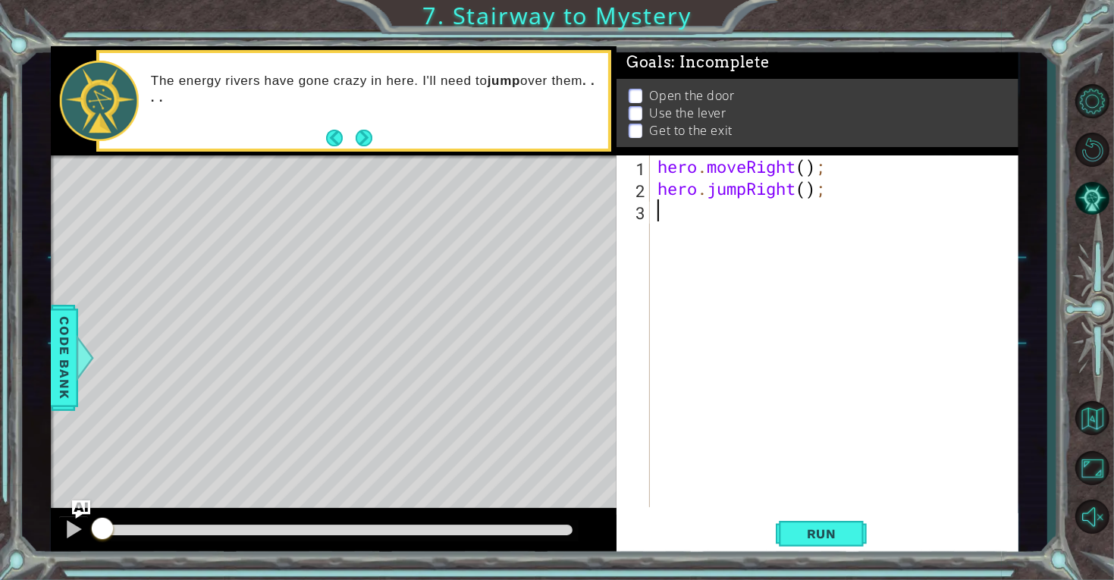
type textarea "u"
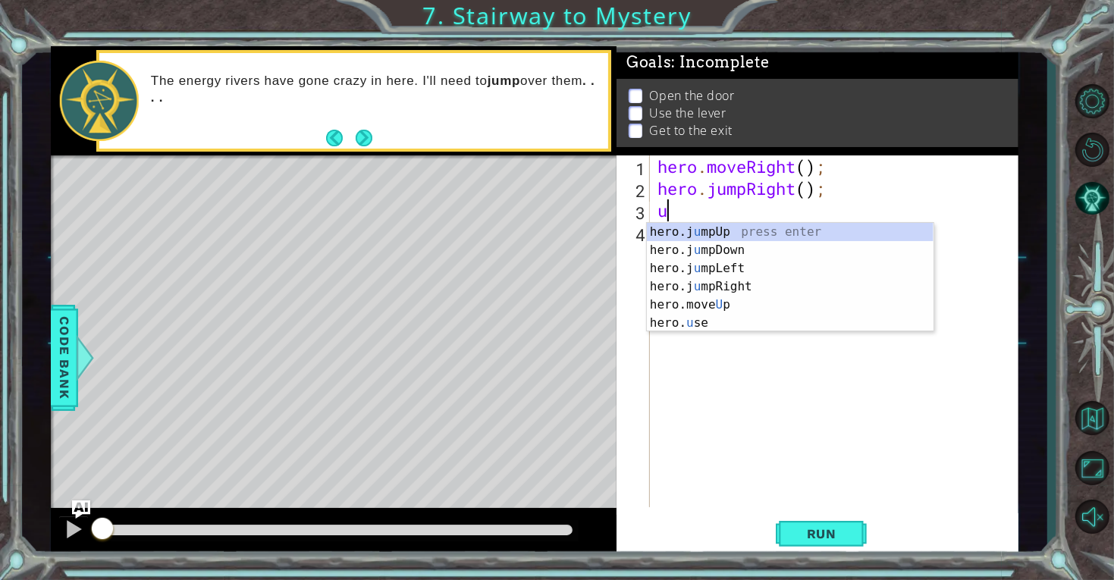
click at [742, 237] on div "hero.j u mpUp press enter hero.j u mpDown press enter hero.j u mpLeft press ent…" at bounding box center [790, 296] width 287 height 146
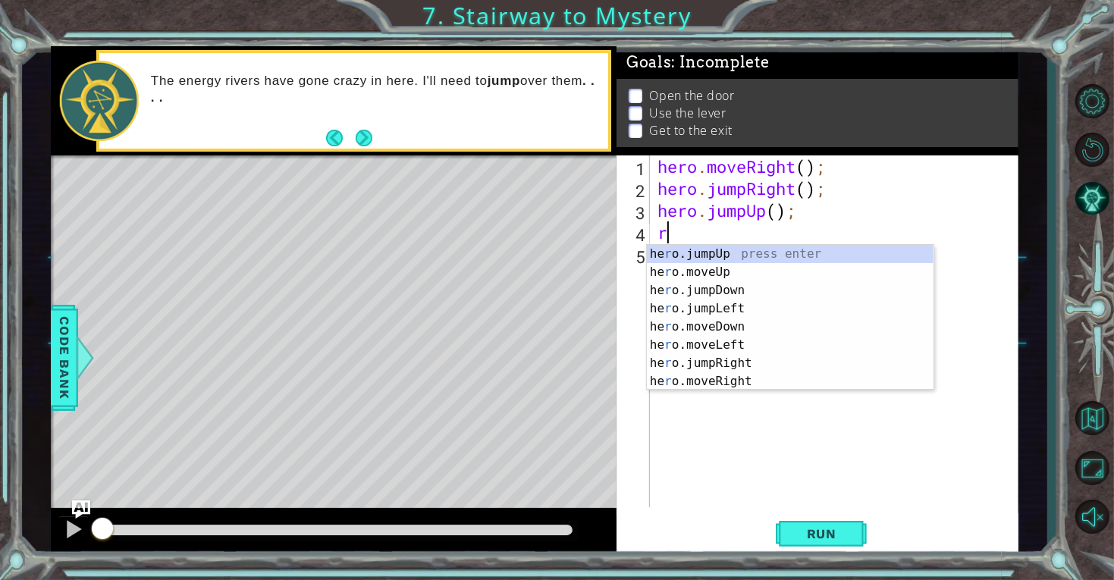
type textarea "ri"
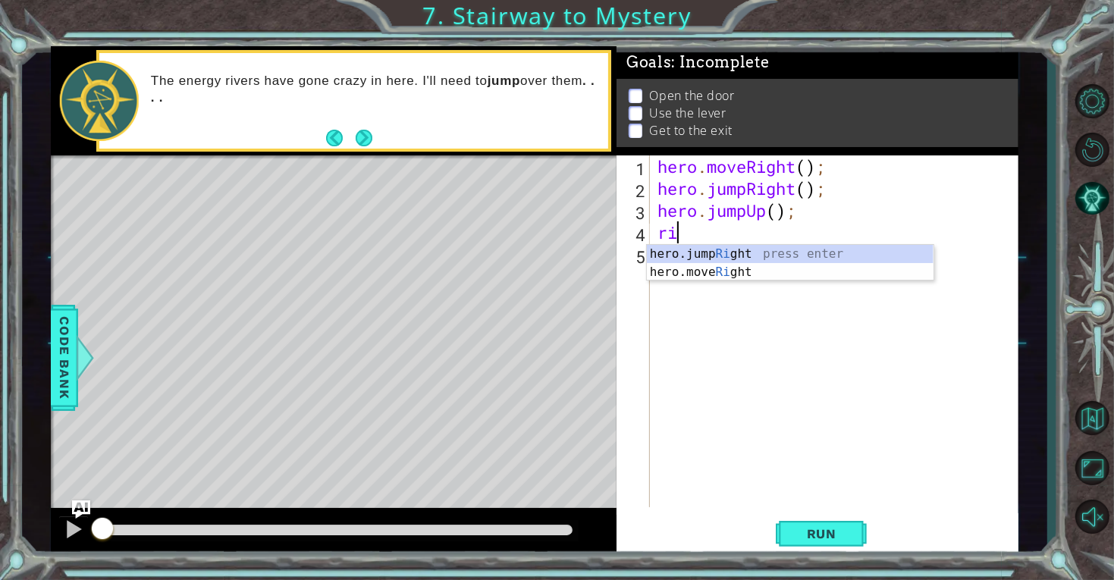
click at [764, 258] on div "hero.jump Ri ght press enter hero.move Ri ght press enter" at bounding box center [790, 281] width 287 height 73
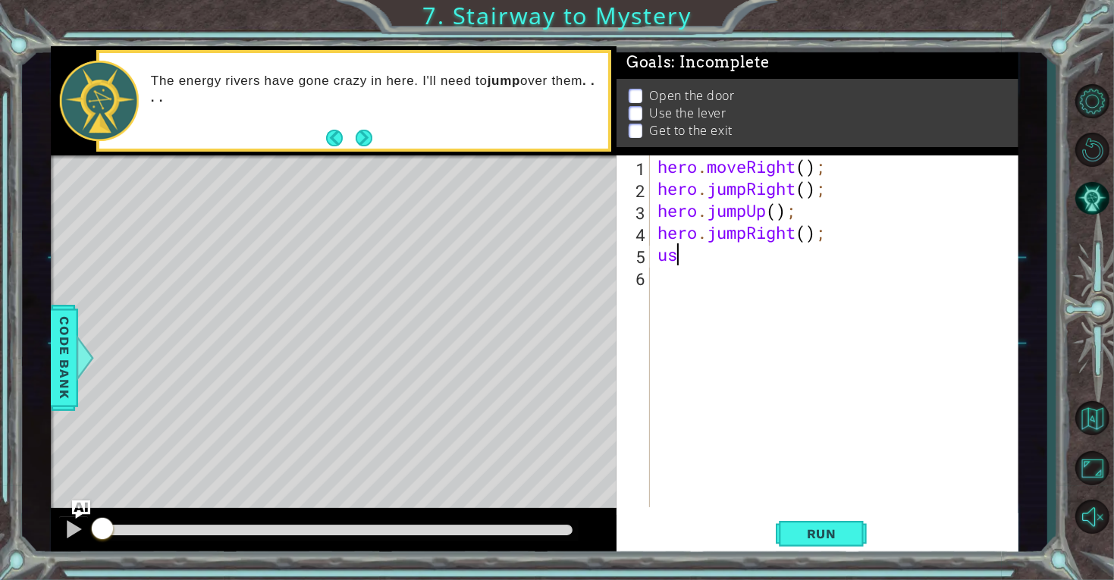
click at [696, 248] on div "hero . moveRight ( ) ; hero . jumpRight ( ) ; hero . jumpUp ( ) ; hero . jumpRi…" at bounding box center [838, 353] width 368 height 396
type textarea "u"
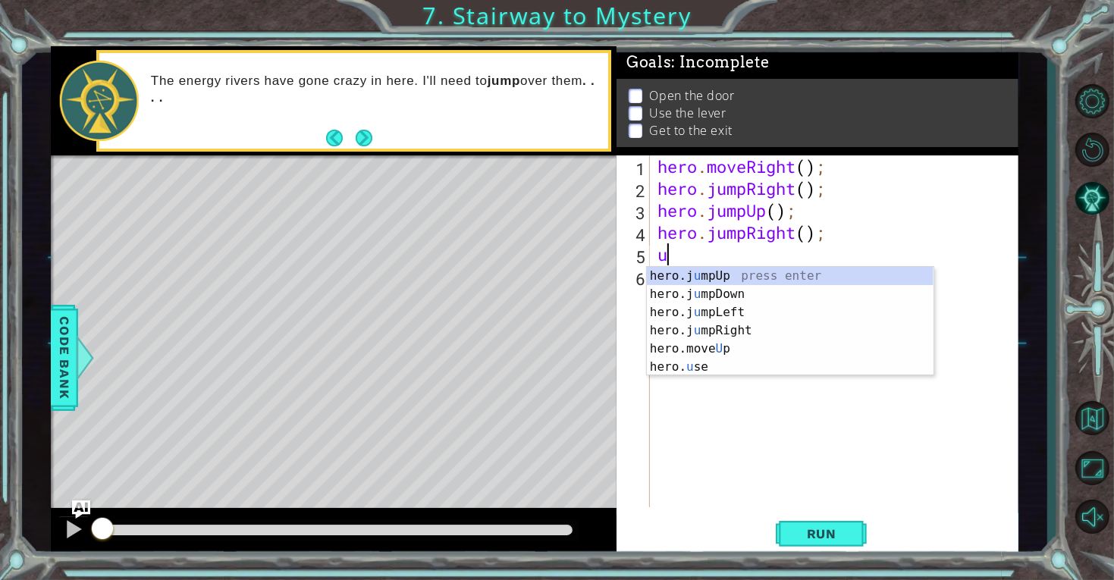
click at [690, 378] on div "hero . moveRight ( ) ; hero . jumpRight ( ) ; hero . jumpUp ( ) ; hero . jumpRi…" at bounding box center [838, 353] width 368 height 396
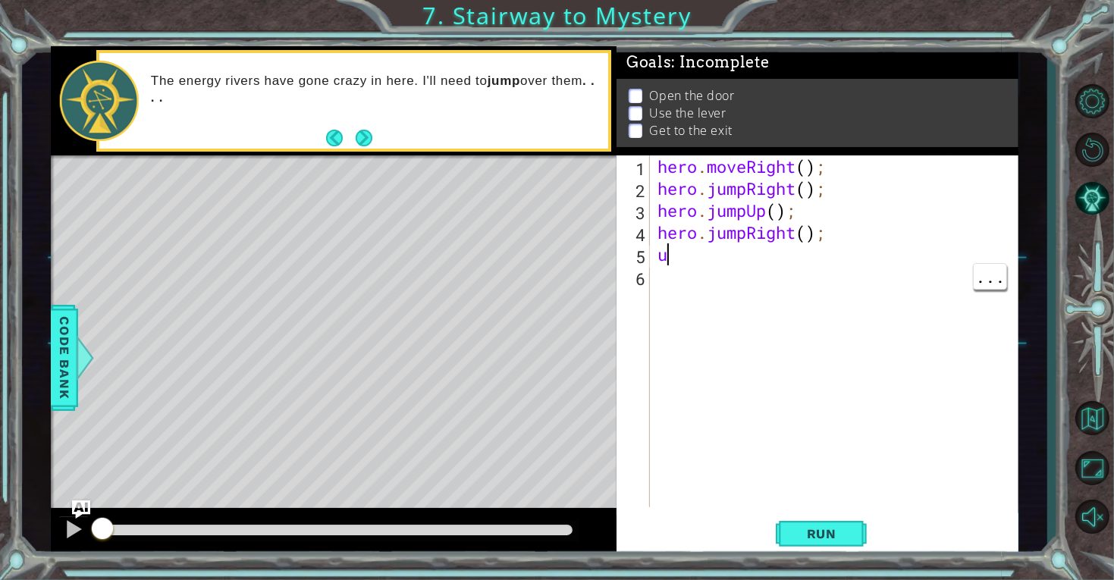
click at [679, 249] on div "hero . moveRight ( ) ; hero . jumpRight ( ) ; hero . jumpUp ( ) ; hero . jumpRi…" at bounding box center [838, 353] width 368 height 396
type textarea "u"
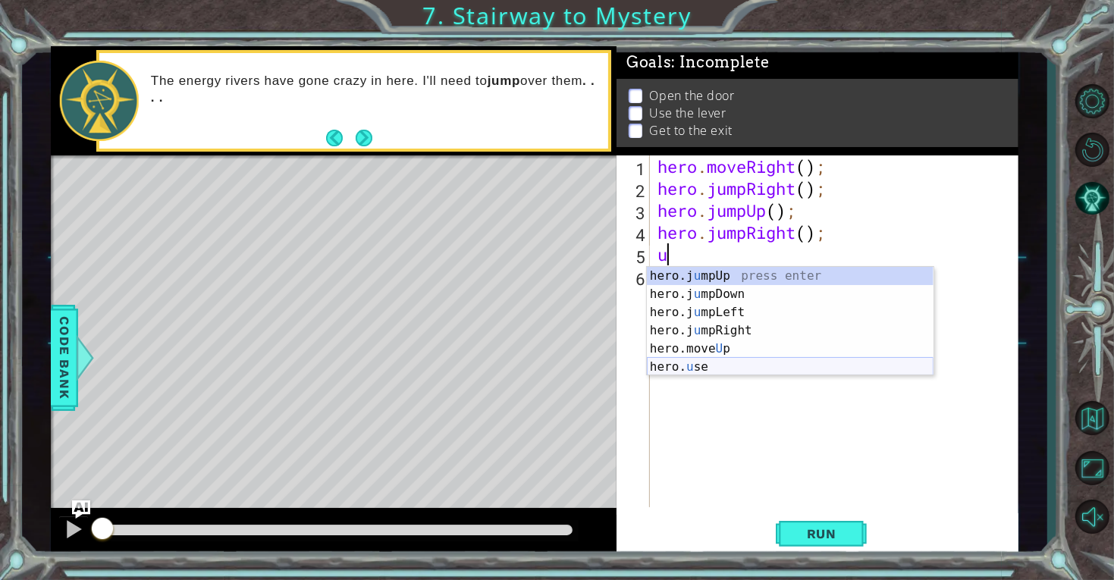
click at [721, 366] on div "hero.j u mpUp press enter hero.j u mpDown press enter hero.j u mpLeft press ent…" at bounding box center [790, 340] width 287 height 146
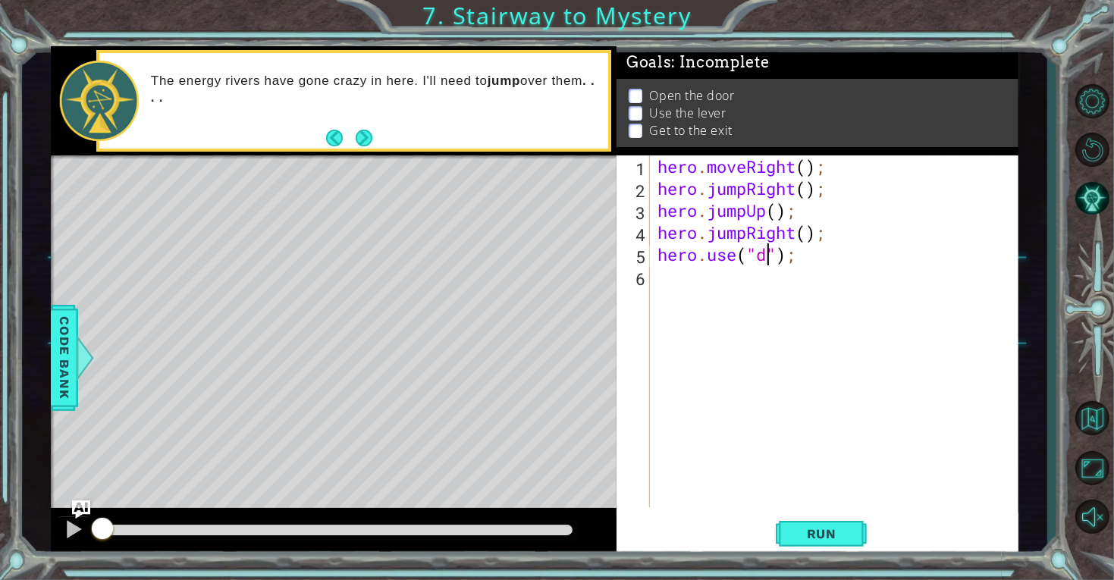
scroll to position [0, 5]
type textarea "hero.use("door");"
click at [748, 282] on div "hero . moveRight ( ) ; hero . jumpRight ( ) ; hero . jumpUp ( ) ; hero . jumpRi…" at bounding box center [838, 353] width 368 height 396
type textarea "u"
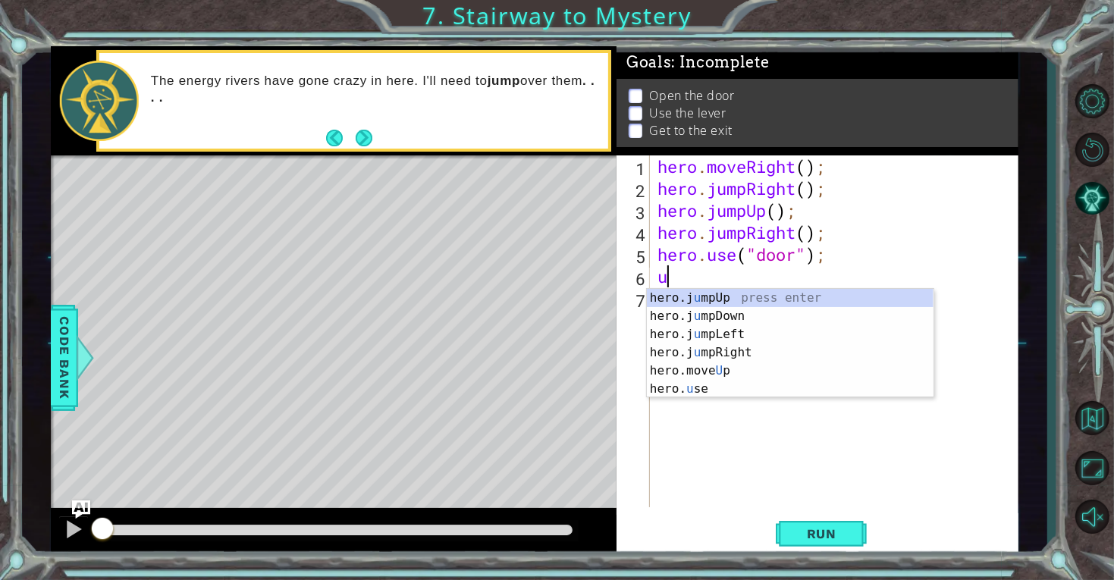
click at [720, 296] on div "hero.j u mpUp press enter hero.j u mpDown press enter hero.j u mpLeft press ent…" at bounding box center [790, 362] width 287 height 146
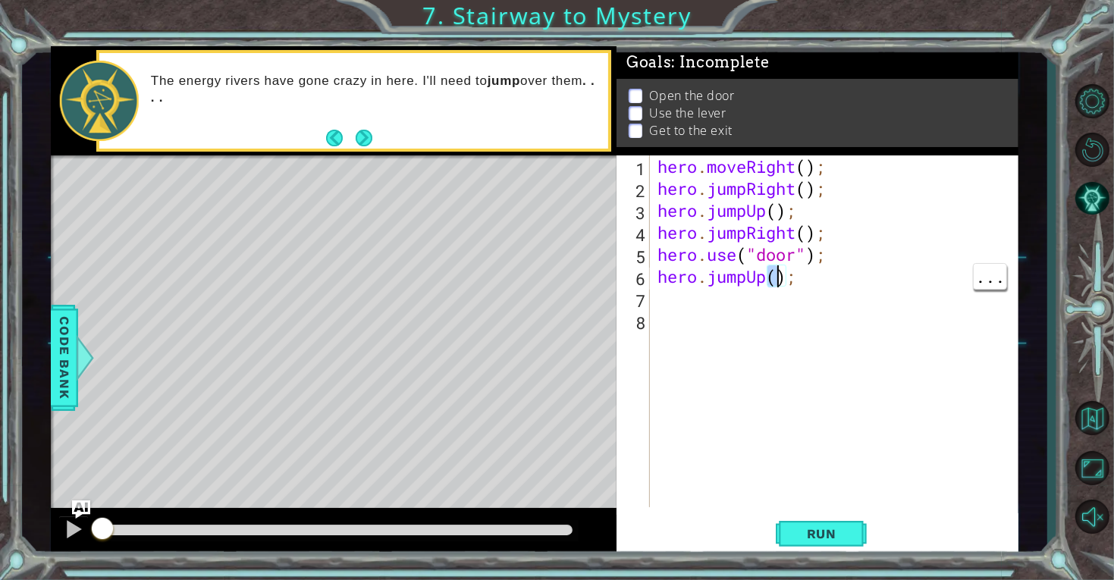
scroll to position [0, 5]
type textarea "hero.jumpUp(2);"
click at [800, 303] on div "hero . moveRight ( ) ; hero . jumpRight ( ) ; hero . jumpUp ( ) ; hero . jumpRi…" at bounding box center [838, 353] width 368 height 396
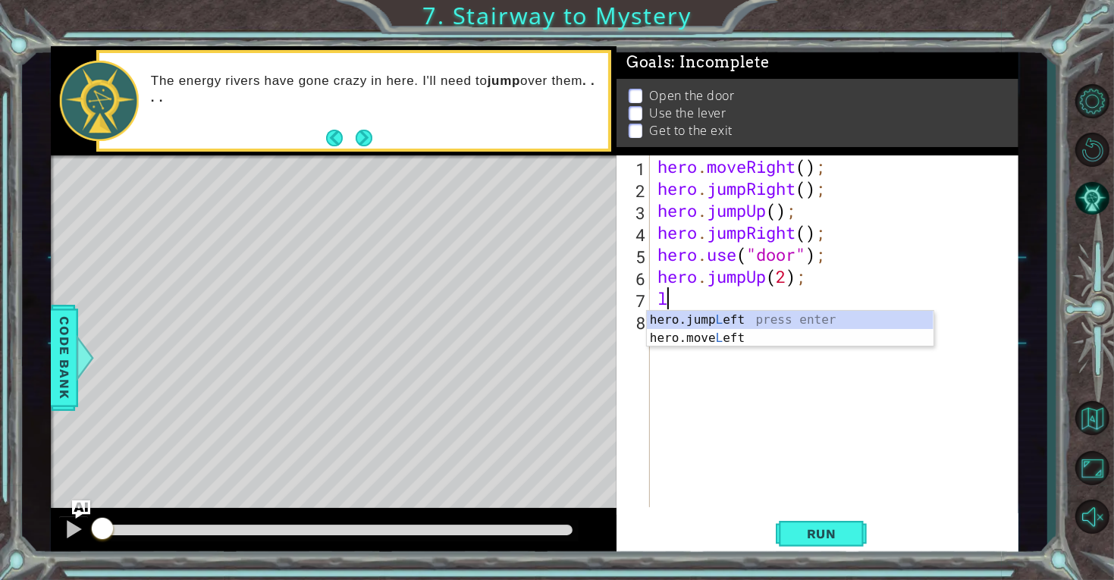
click at [733, 340] on div "hero.jump L eft press enter hero.move L eft press enter" at bounding box center [790, 347] width 287 height 73
type textarea "hero.moveLeft(1);"
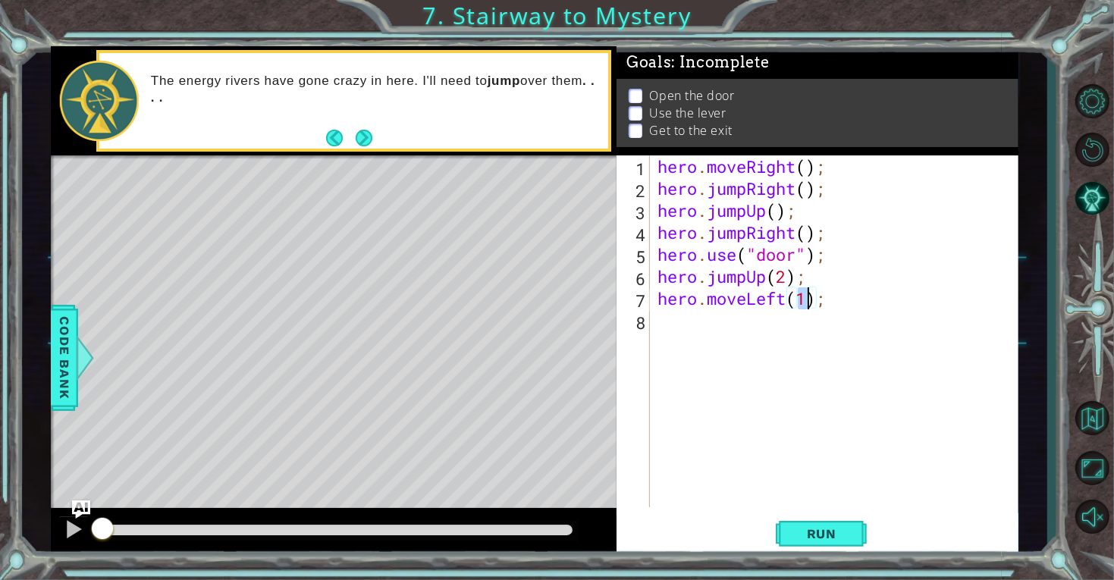
click at [755, 332] on div "hero . moveRight ( ) ; hero . jumpRight ( ) ; hero . jumpUp ( ) ; hero . jumpRi…" at bounding box center [838, 353] width 368 height 396
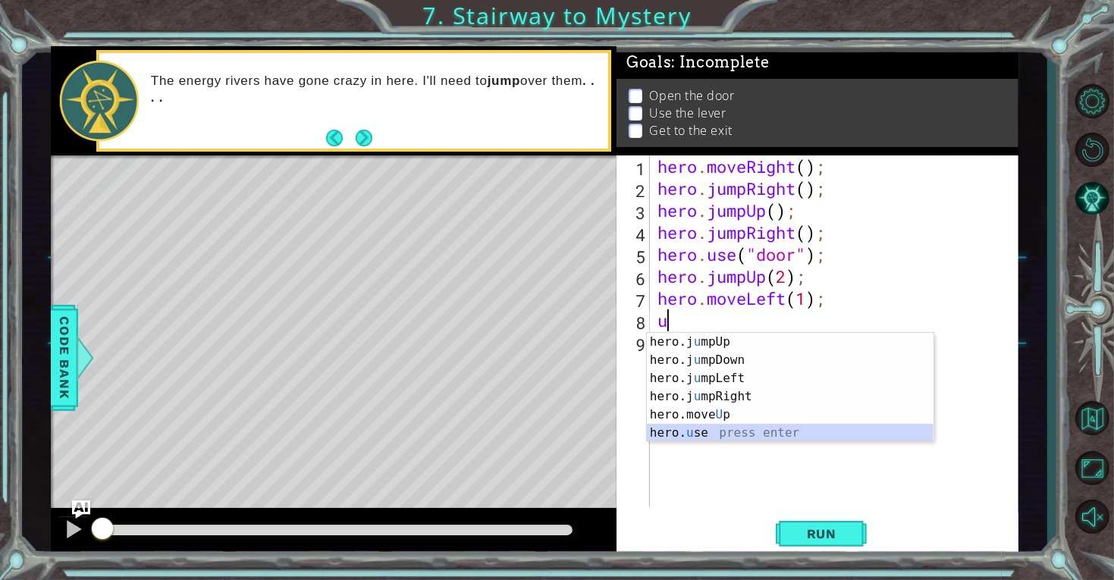
click at [730, 431] on div "hero.j u mpUp press enter hero.j u mpDown press enter hero.j u mpLeft press ent…" at bounding box center [790, 406] width 287 height 146
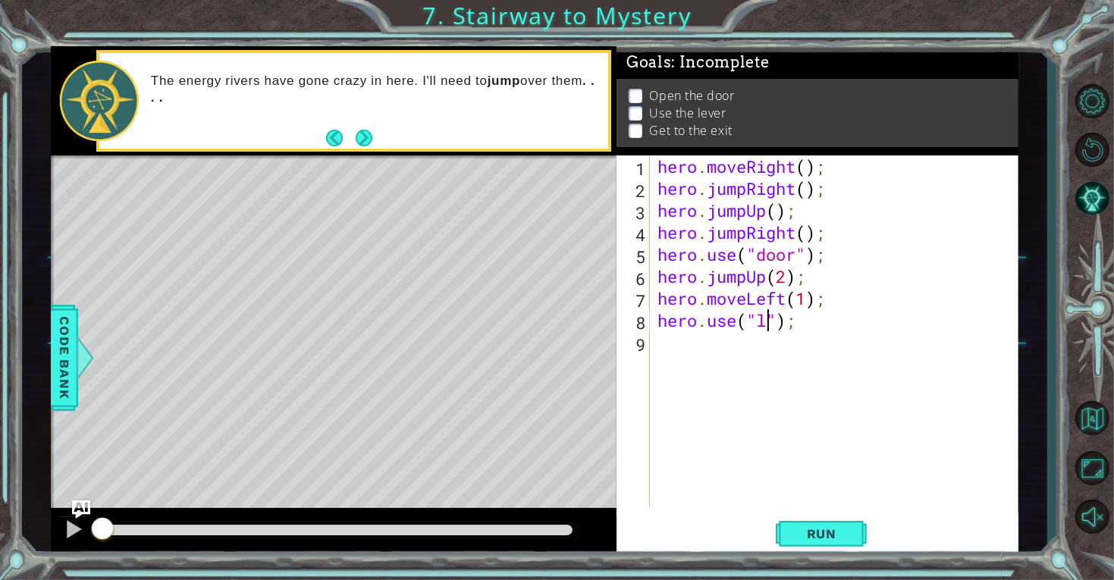
scroll to position [0, 5]
type textarea "hero.use("lever");"
click at [701, 338] on div "hero . moveRight ( ) ; hero . jumpRight ( ) ; hero . jumpUp ( ) ; hero . jumpRi…" at bounding box center [838, 353] width 368 height 396
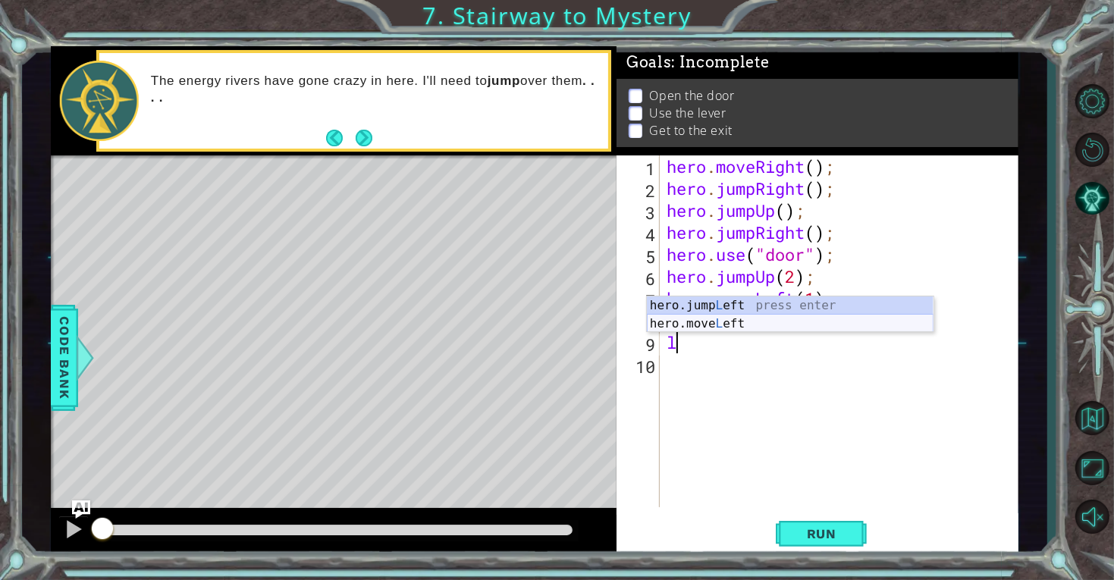
click at [725, 319] on div "hero.jump L eft press enter hero.move L eft press enter" at bounding box center [790, 333] width 287 height 73
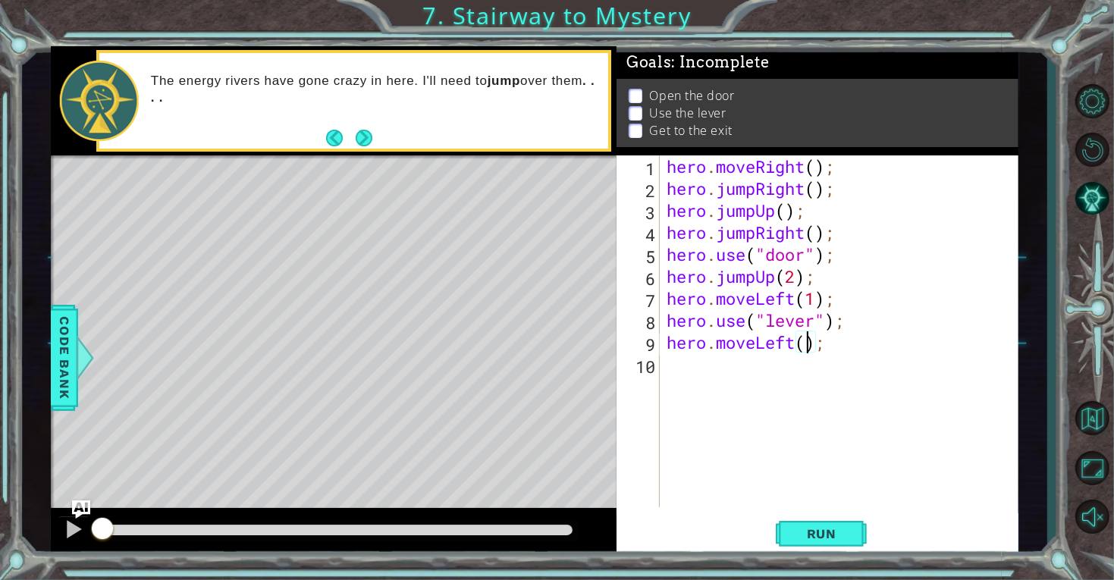
type textarea "hero.moveLeft(2);"
click at [809, 372] on div "hero . moveRight ( ) ; hero . jumpRight ( ) ; hero . jumpUp ( ) ; hero . jumpRi…" at bounding box center [843, 353] width 359 height 396
type textarea "j"
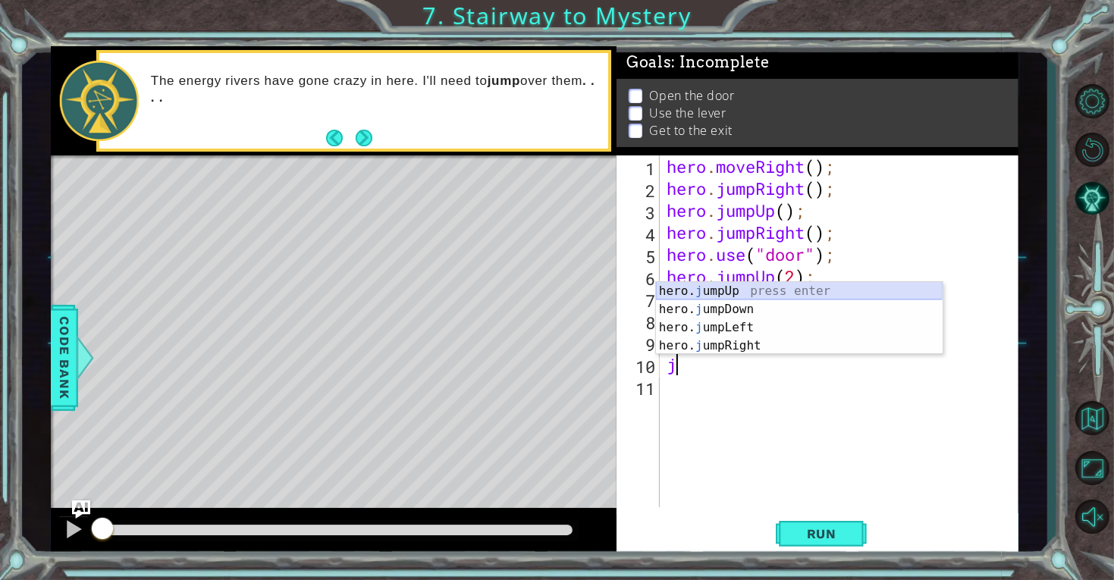
click at [730, 288] on div "hero. j umpUp press enter hero. j umpDown press enter hero. j umpLeft press ent…" at bounding box center [799, 336] width 287 height 109
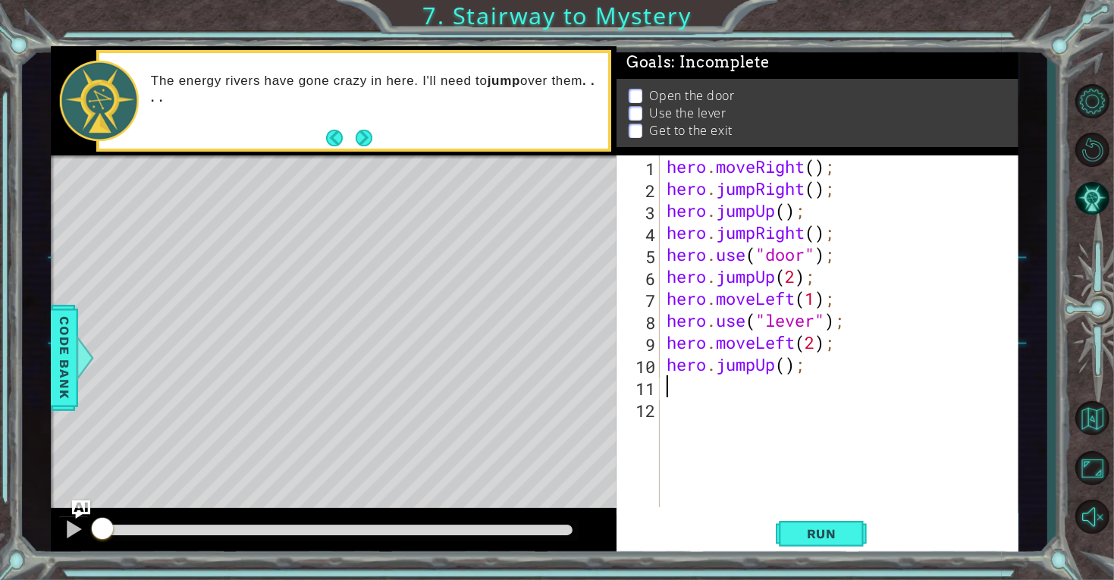
click at [737, 397] on div "hero . moveRight ( ) ; hero . jumpRight ( ) ; hero . jumpUp ( ) ; hero . jumpRi…" at bounding box center [843, 353] width 359 height 396
click at [730, 388] on div "hero . moveRight ( ) ; hero . jumpRight ( ) ; hero . jumpUp ( ) ; hero . jumpRi…" at bounding box center [843, 353] width 359 height 396
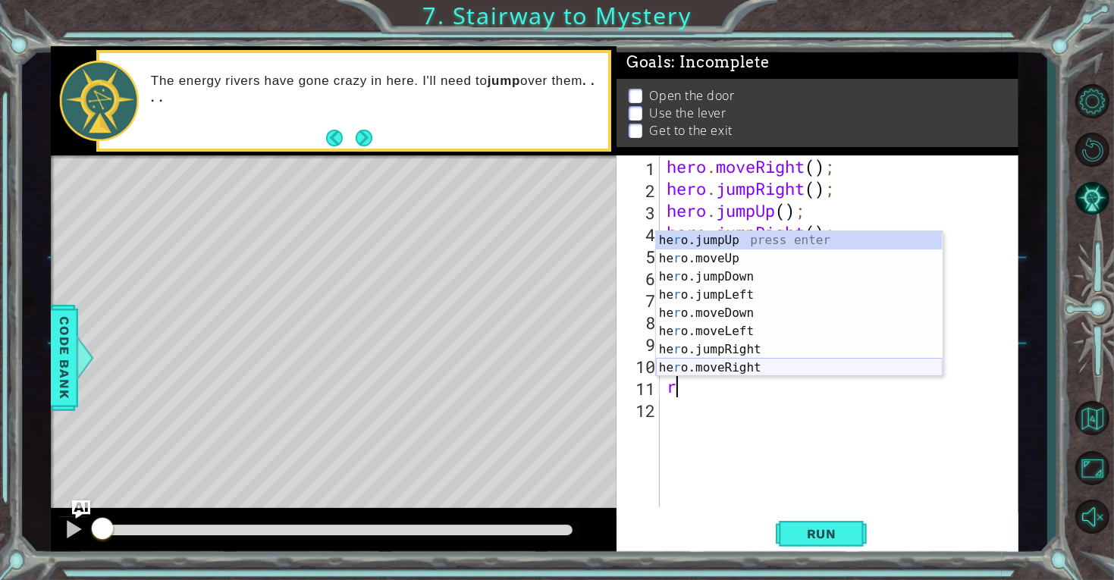
click at [753, 364] on div "he r o.jumpUp press enter he r o.moveUp press enter he r o.jumpDown press enter…" at bounding box center [799, 322] width 287 height 182
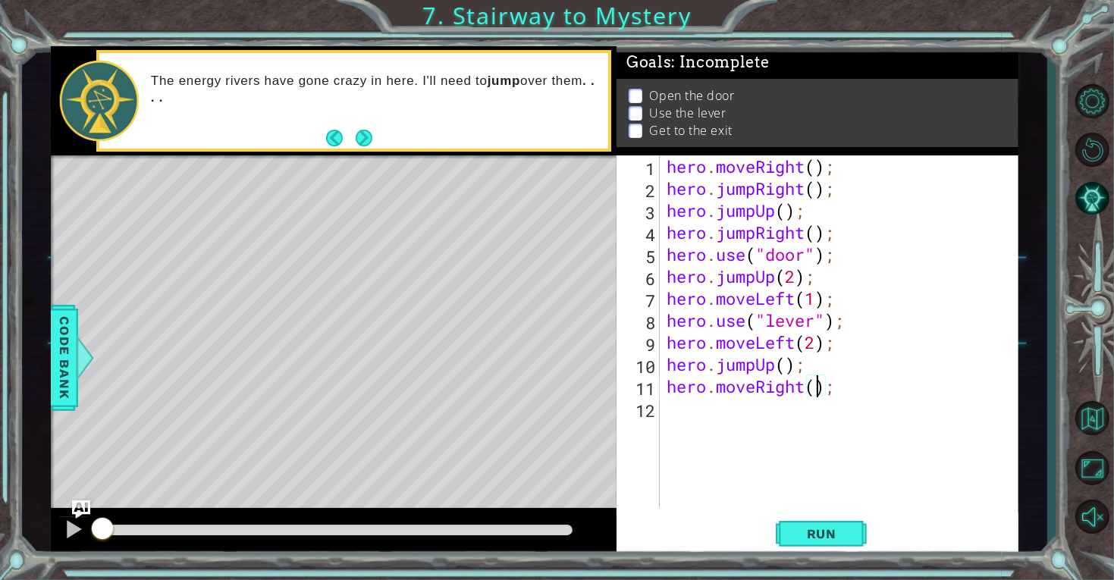
scroll to position [0, 6]
click at [848, 523] on button "Run" at bounding box center [821, 533] width 91 height 40
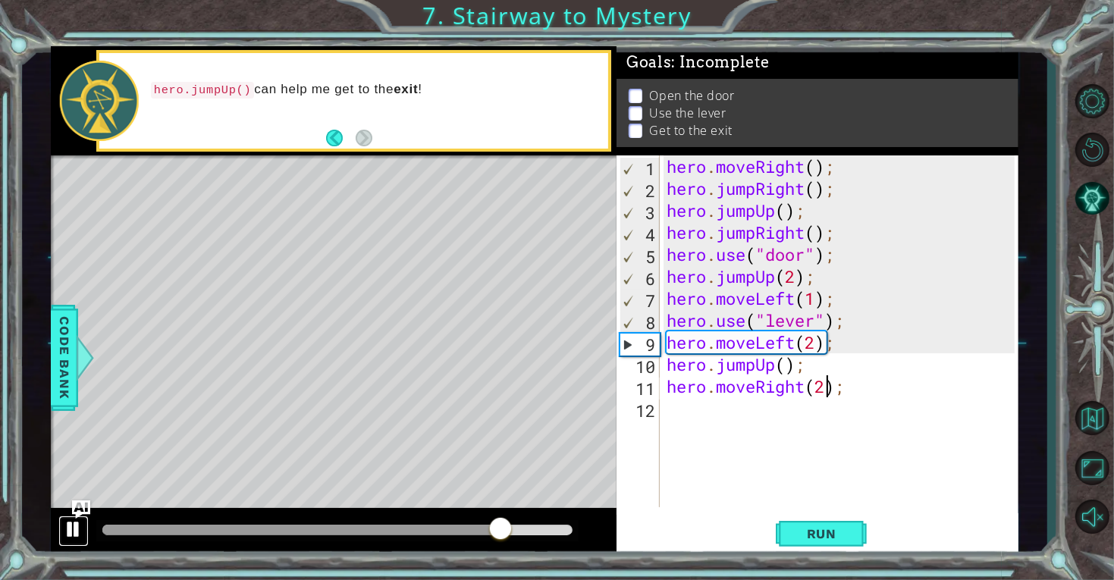
click at [67, 525] on div at bounding box center [74, 529] width 20 height 20
click at [776, 214] on div "hero . moveRight ( ) ; hero . jumpRight ( ) ; hero . jumpUp ( ) ; hero . jumpRi…" at bounding box center [843, 353] width 359 height 396
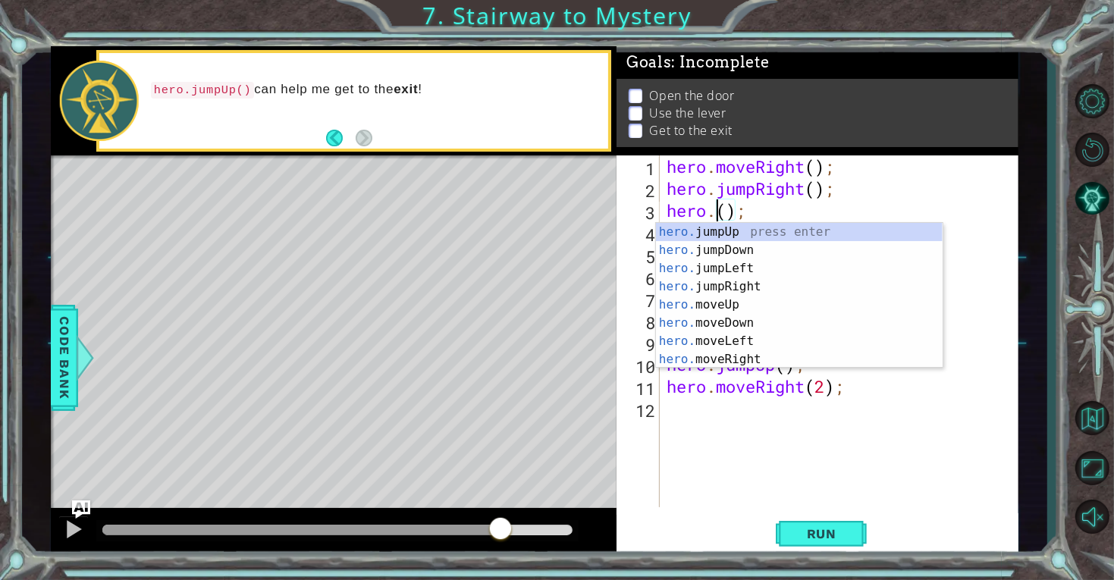
scroll to position [0, 2]
click at [709, 306] on div "hero. jumpUp press enter hero. jumpDown press enter hero. jumpLeft press enter …" at bounding box center [799, 314] width 287 height 182
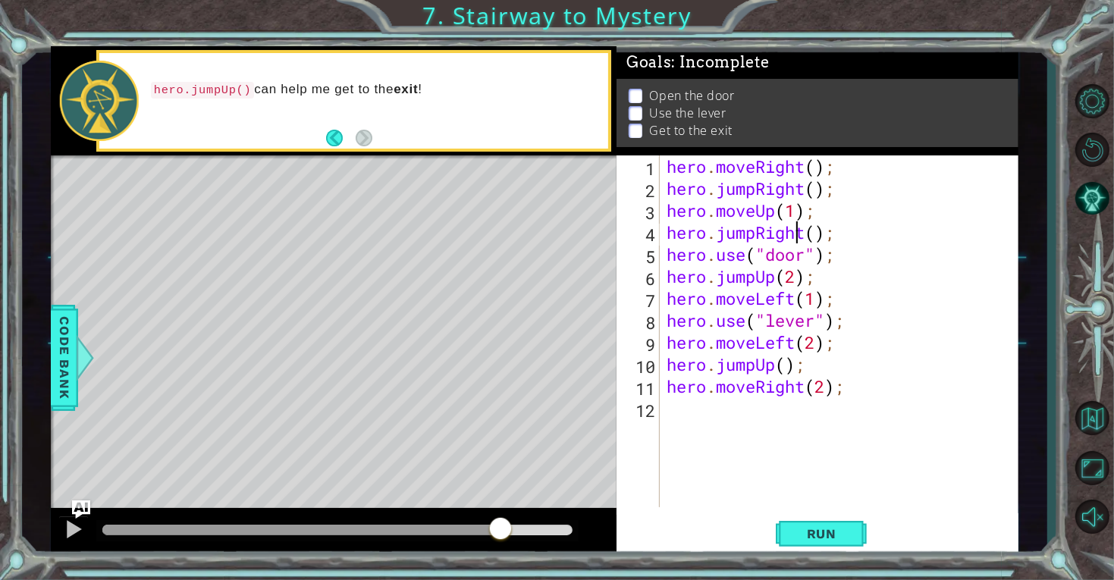
click at [800, 232] on div "hero . moveRight ( ) ; hero . jumpRight ( ) ; hero . moveUp ( 1 ) ; hero . jump…" at bounding box center [843, 353] width 359 height 396
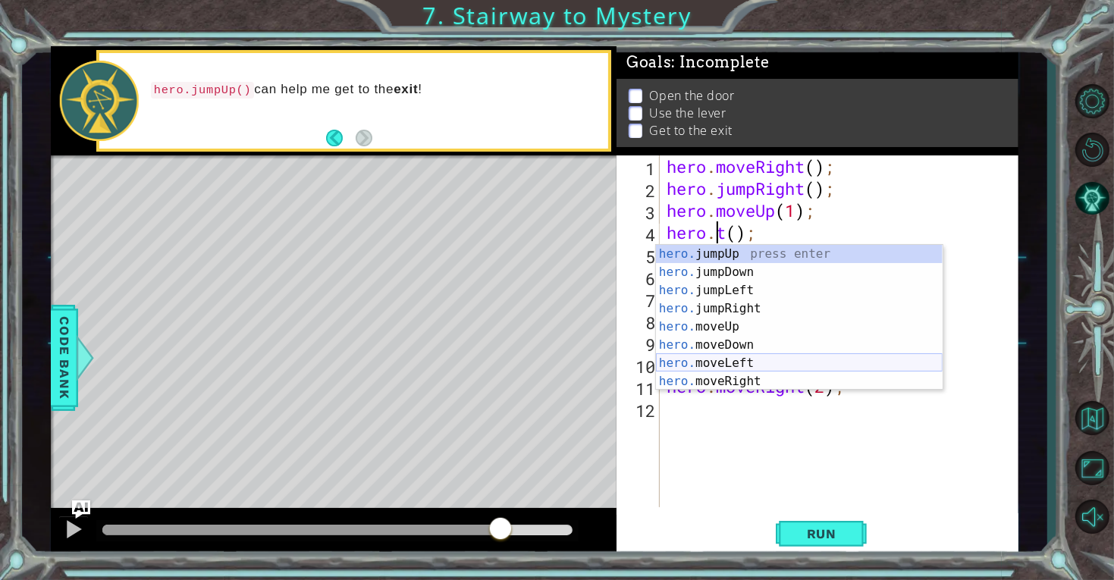
click at [745, 372] on div "hero. jumpUp press enter hero. jumpDown press enter hero. jumpLeft press enter …" at bounding box center [799, 336] width 287 height 182
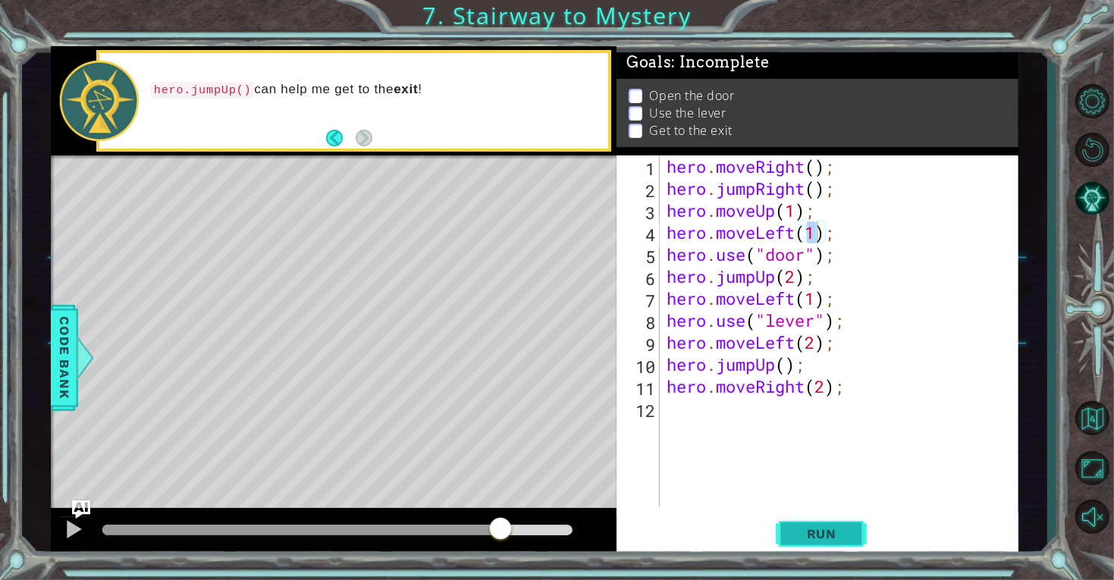
click at [817, 528] on span "Run" at bounding box center [822, 533] width 60 height 15
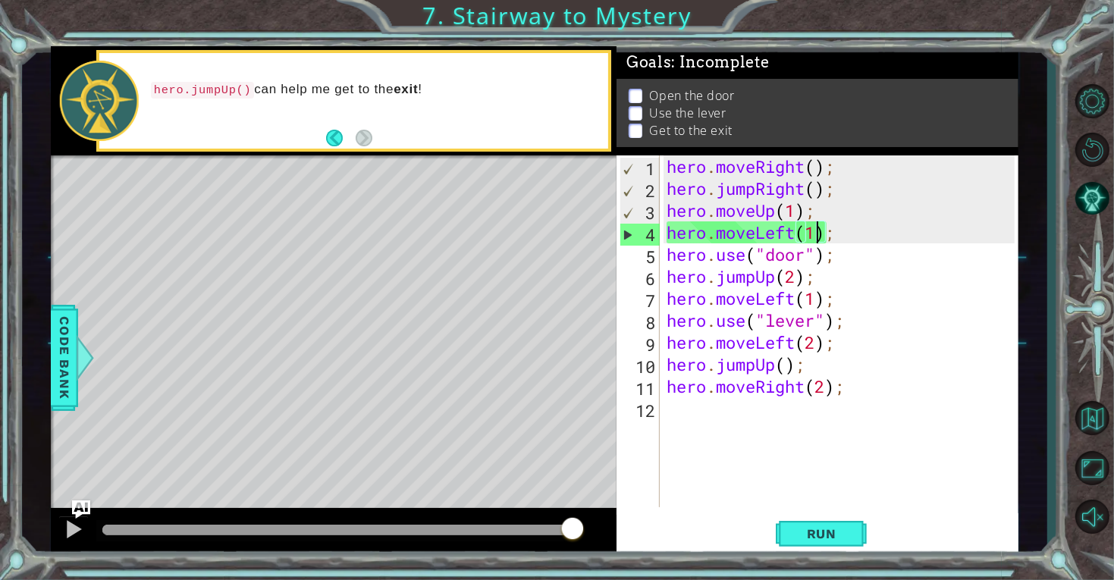
click at [795, 229] on div "hero . moveRight ( ) ; hero . jumpRight ( ) ; hero . moveUp ( 1 ) ; hero . move…" at bounding box center [843, 353] width 359 height 396
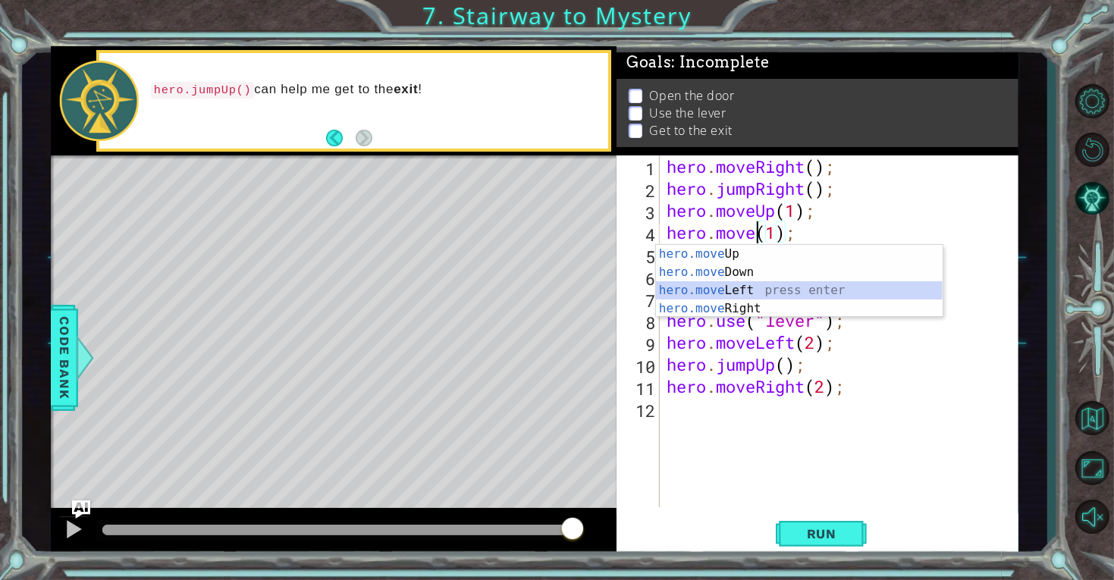
click at [746, 298] on div "hero.move Up press enter hero.move Down press enter hero.move Left press enter …" at bounding box center [799, 299] width 287 height 109
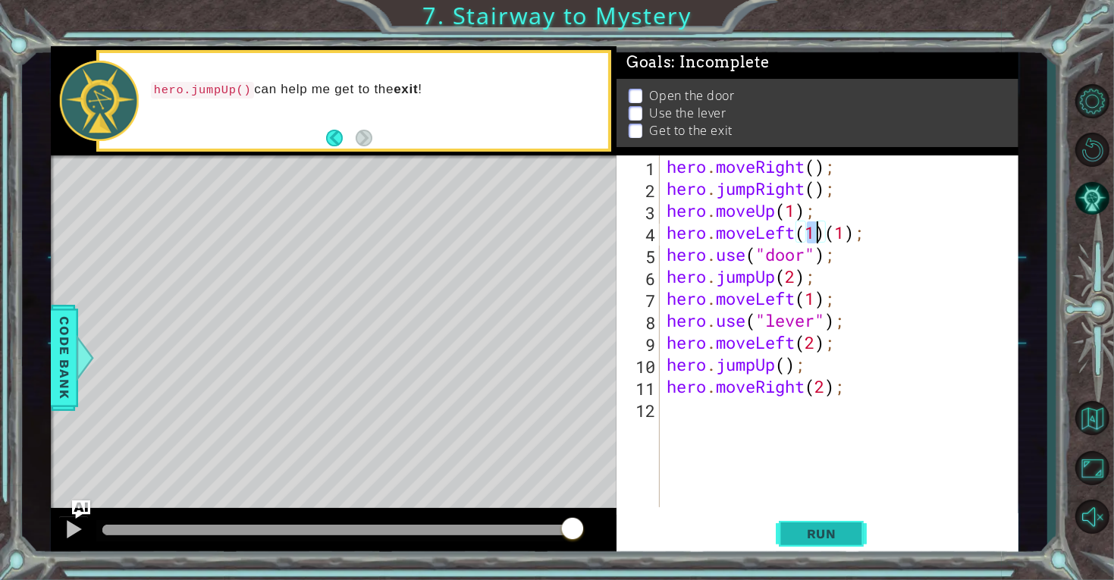
click at [799, 530] on span "Run" at bounding box center [822, 533] width 60 height 15
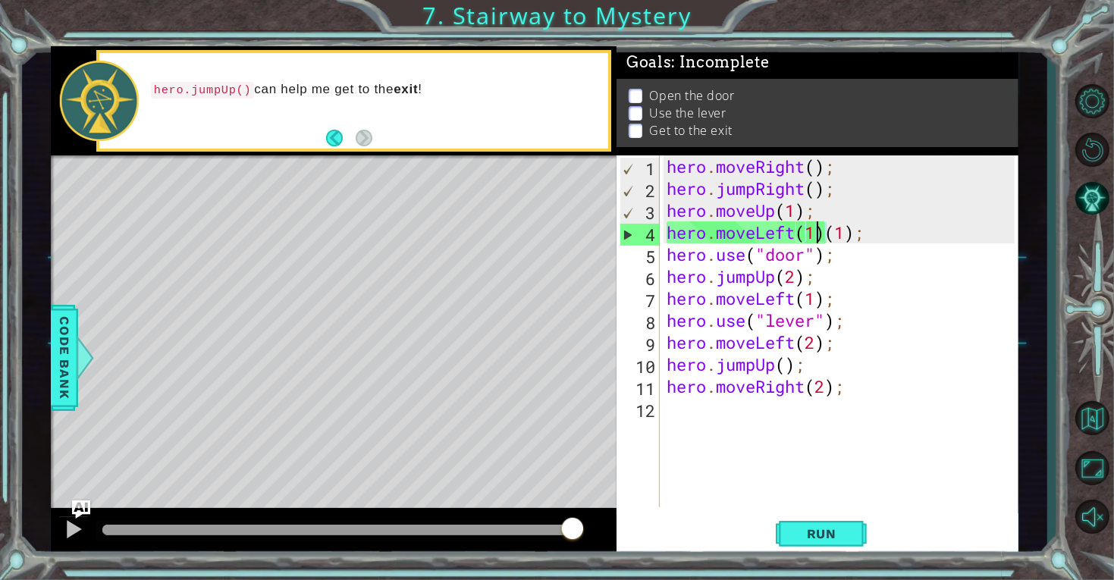
click at [797, 234] on div "hero . moveRight ( ) ; hero . jumpRight ( ) ; hero . moveUp ( 1 ) ; hero . move…" at bounding box center [843, 353] width 359 height 396
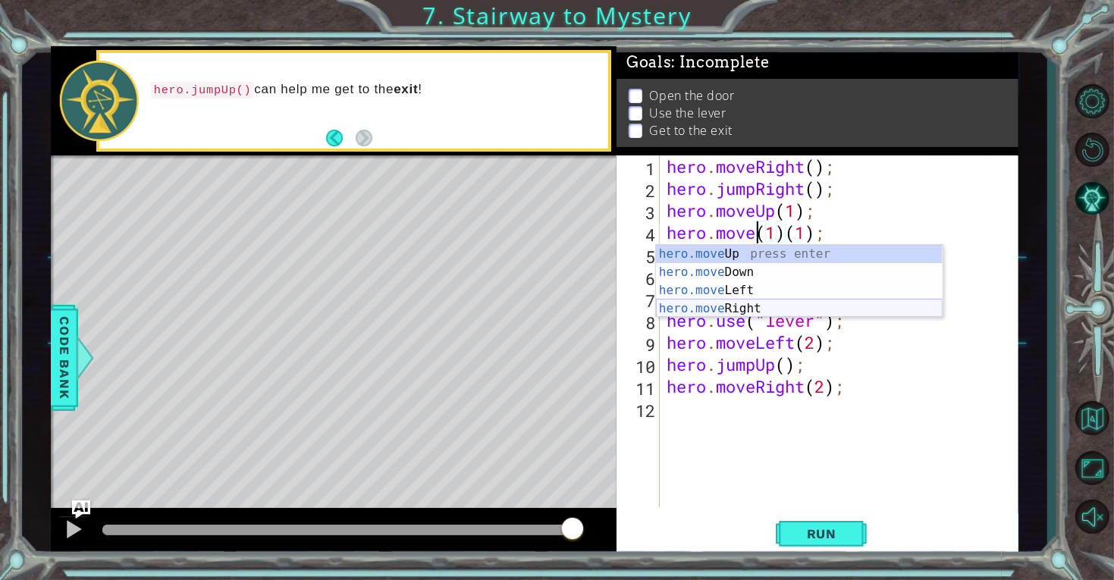
click at [757, 309] on div "hero.move Up press enter hero.move Down press enter hero.move Left press enter …" at bounding box center [799, 299] width 287 height 109
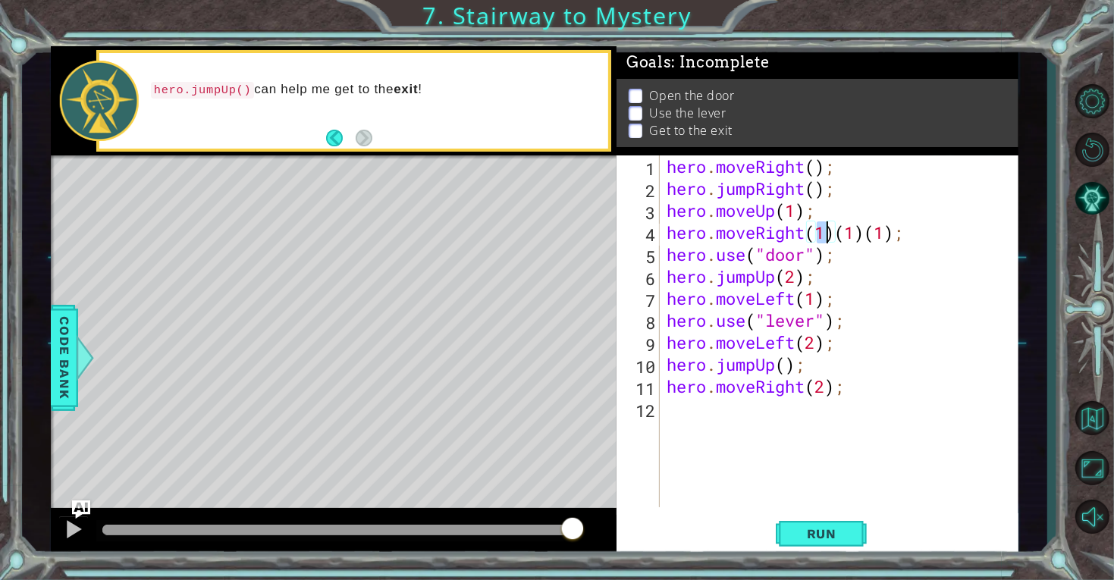
click at [910, 233] on div "hero . moveRight ( ) ; hero . jumpRight ( ) ; hero . moveUp ( 1 ) ; hero . move…" at bounding box center [843, 353] width 359 height 396
type textarea "hero.moveRight(1);"
click at [824, 538] on span "Run" at bounding box center [822, 533] width 60 height 15
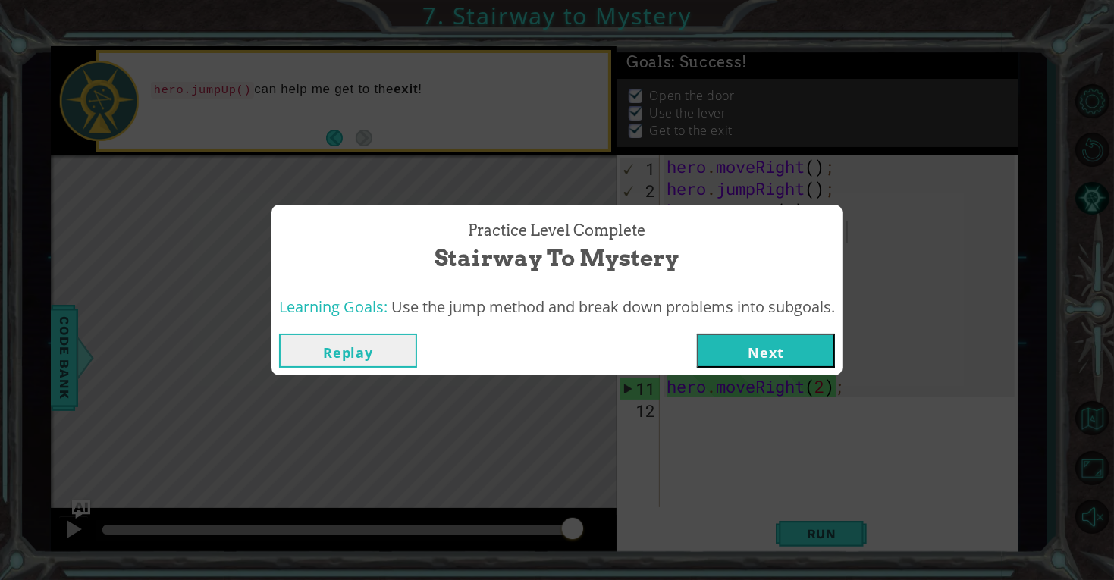
click at [716, 359] on button "Next" at bounding box center [766, 351] width 138 height 34
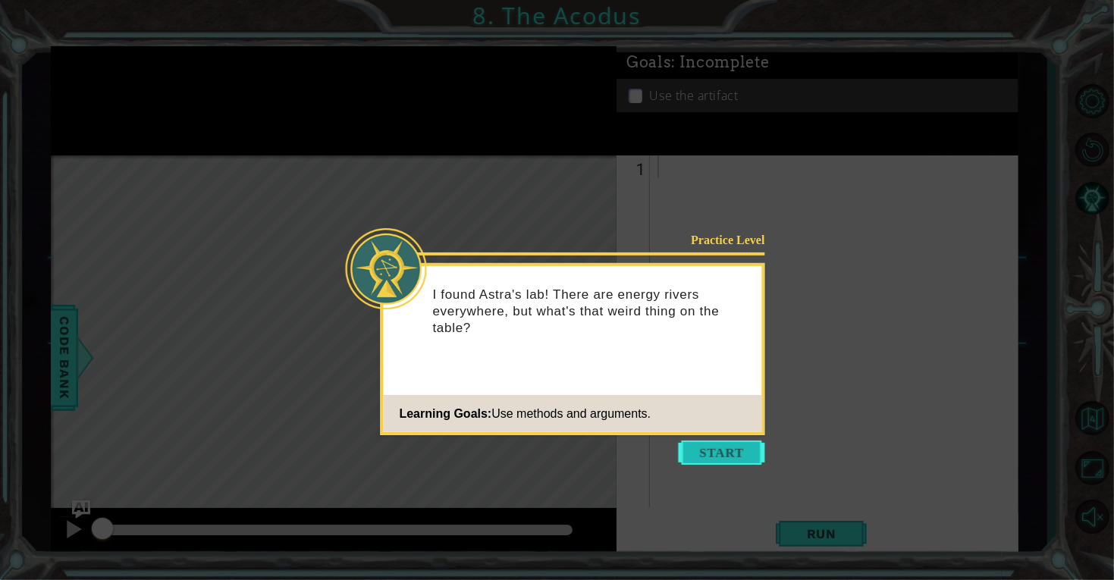
click at [717, 446] on button "Start" at bounding box center [722, 453] width 86 height 24
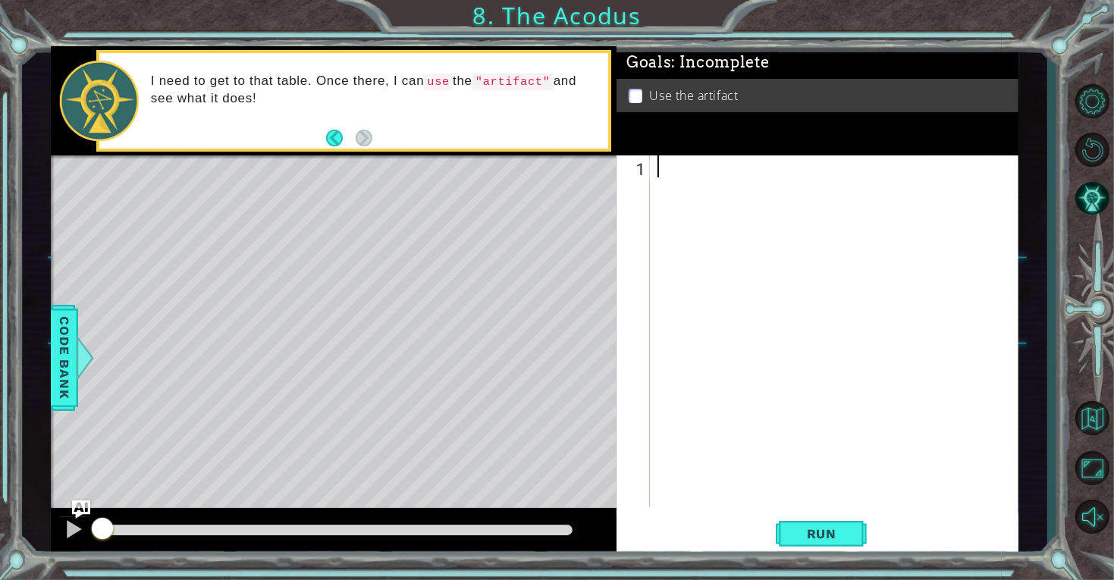
type textarea "u"
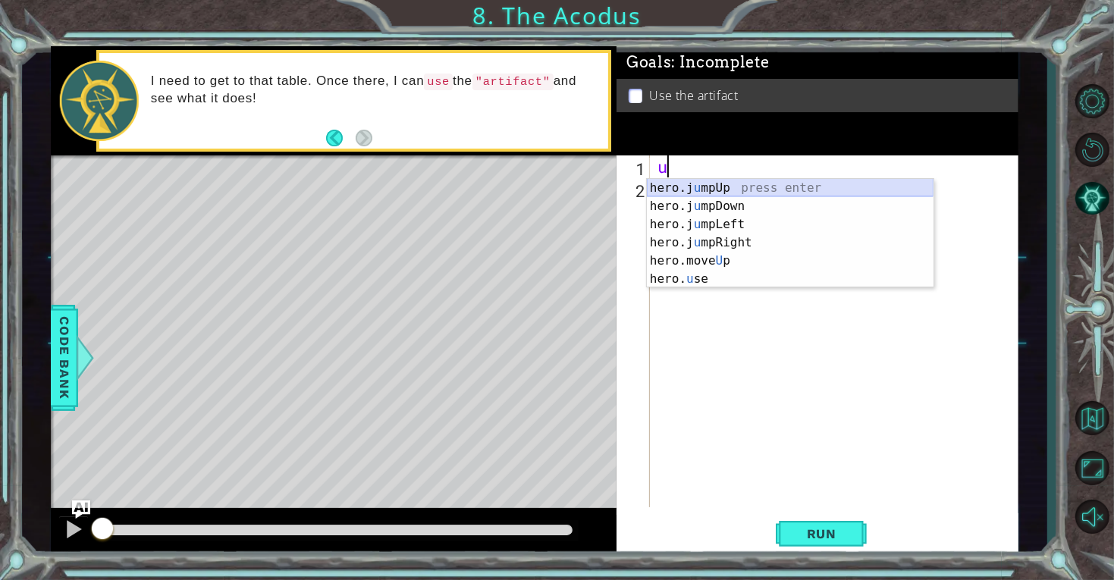
click at [773, 182] on div "hero.j u mpUp press enter hero.j u mpDown press enter hero.j u mpLeft press ent…" at bounding box center [790, 252] width 287 height 146
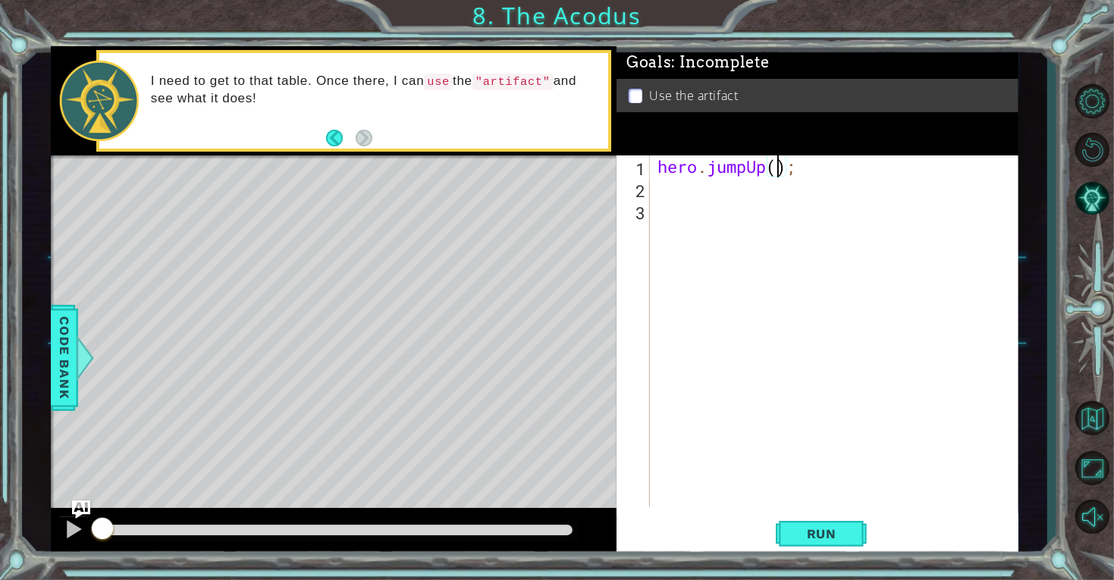
click at [779, 171] on div "hero . jumpUp ( ) ;" at bounding box center [838, 353] width 368 height 396
type textarea "hero.jumpUp(1);"
click at [676, 181] on div "hero . jumpUp ( 1 ) ;" at bounding box center [838, 353] width 368 height 396
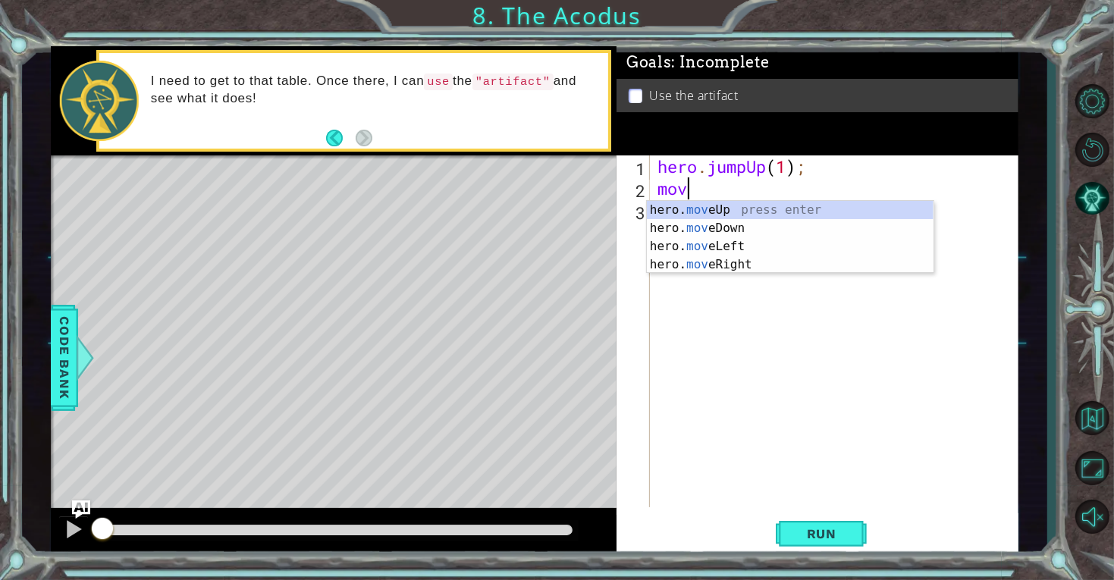
scroll to position [0, 1]
click at [734, 264] on div "hero. mov eUp press enter hero. mov eDown press enter hero. mov eLeft press ent…" at bounding box center [790, 255] width 287 height 109
type textarea "hero.moveRight(1);"
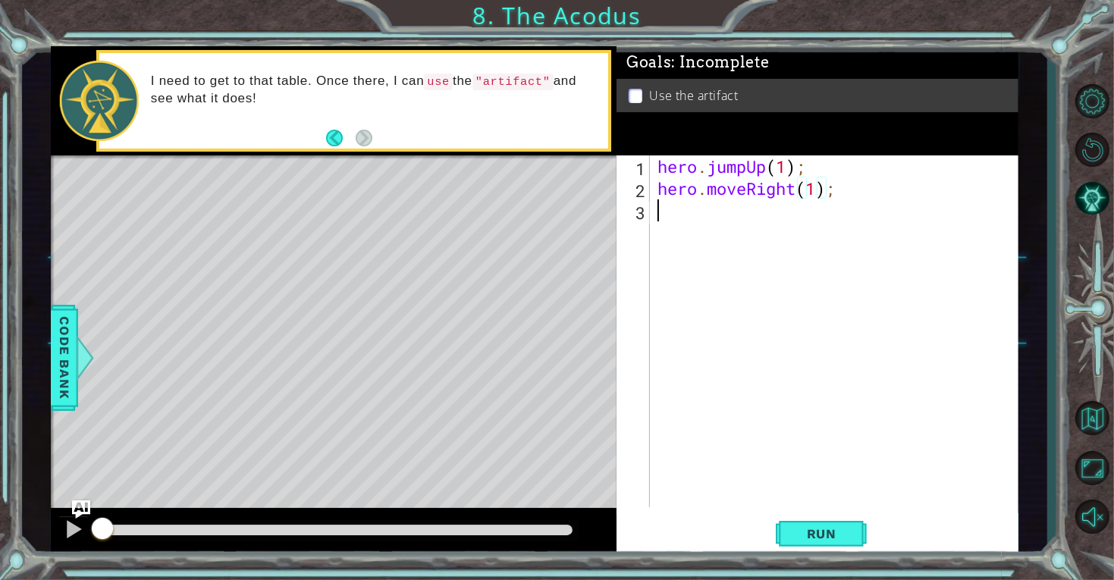
click at [689, 221] on div "hero . jumpUp ( 1 ) ; hero . moveRight ( 1 ) ;" at bounding box center [838, 353] width 368 height 396
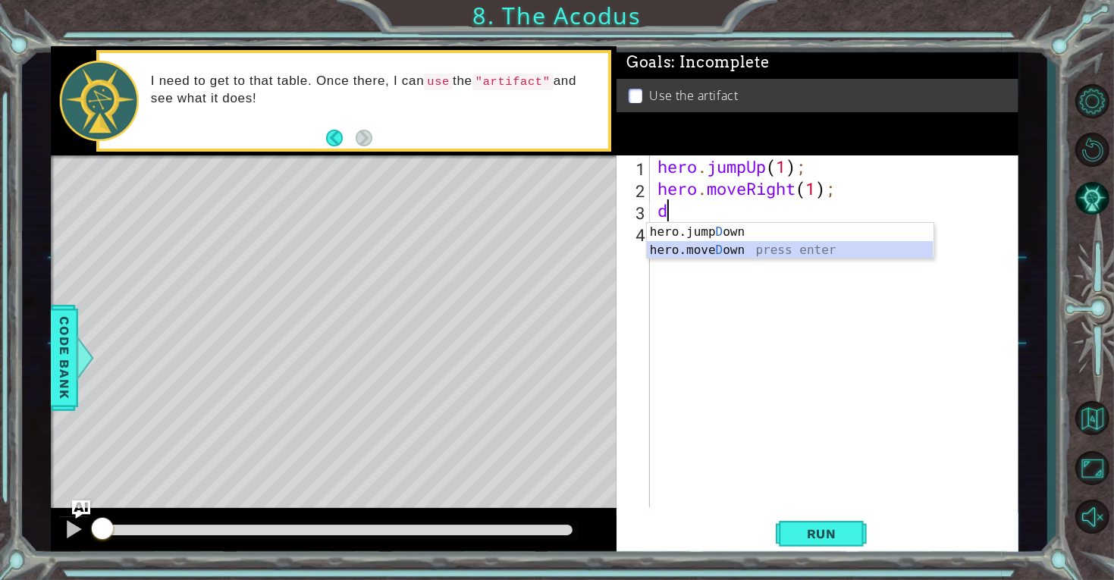
click at [698, 249] on div "hero.jump D own press enter hero.[PERSON_NAME] own press enter" at bounding box center [790, 259] width 287 height 73
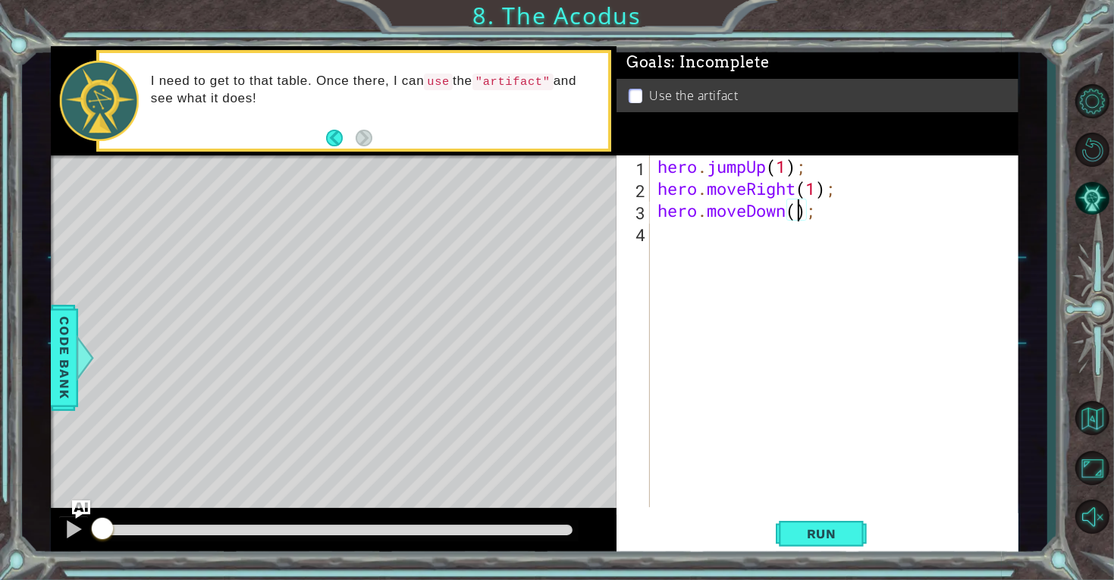
type textarea "hero.moveDown(2);"
click at [761, 234] on div "hero . jumpUp ( 1 ) ; hero . moveRight ( 1 ) ; hero . moveDown ( 2 ) ;" at bounding box center [838, 353] width 368 height 396
type textarea "j"
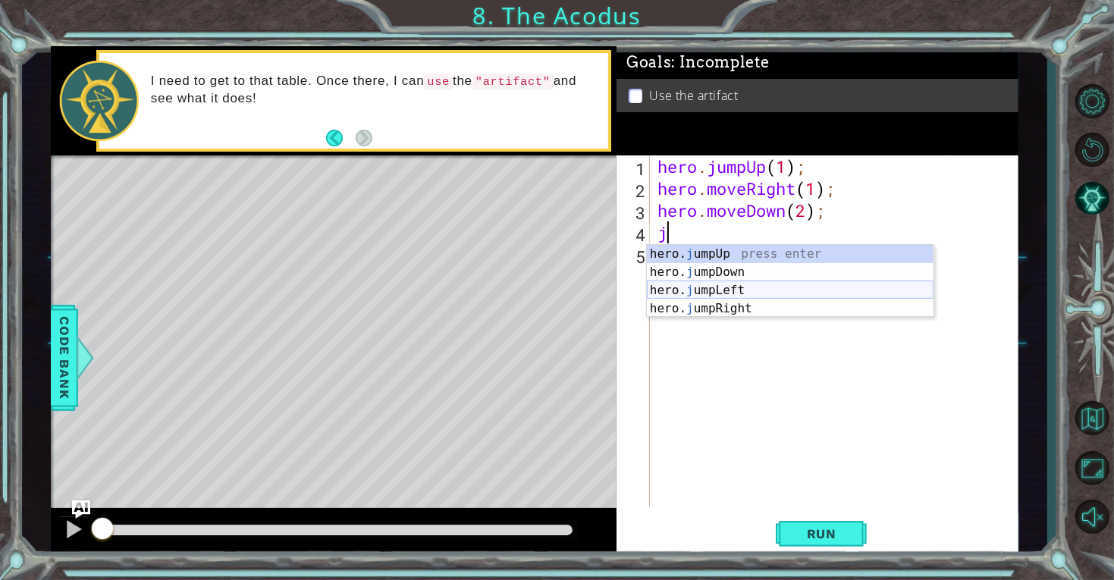
click at [701, 289] on div "hero. j umpUp press enter hero. j umpDown press enter hero. j umpLeft press ent…" at bounding box center [790, 299] width 287 height 109
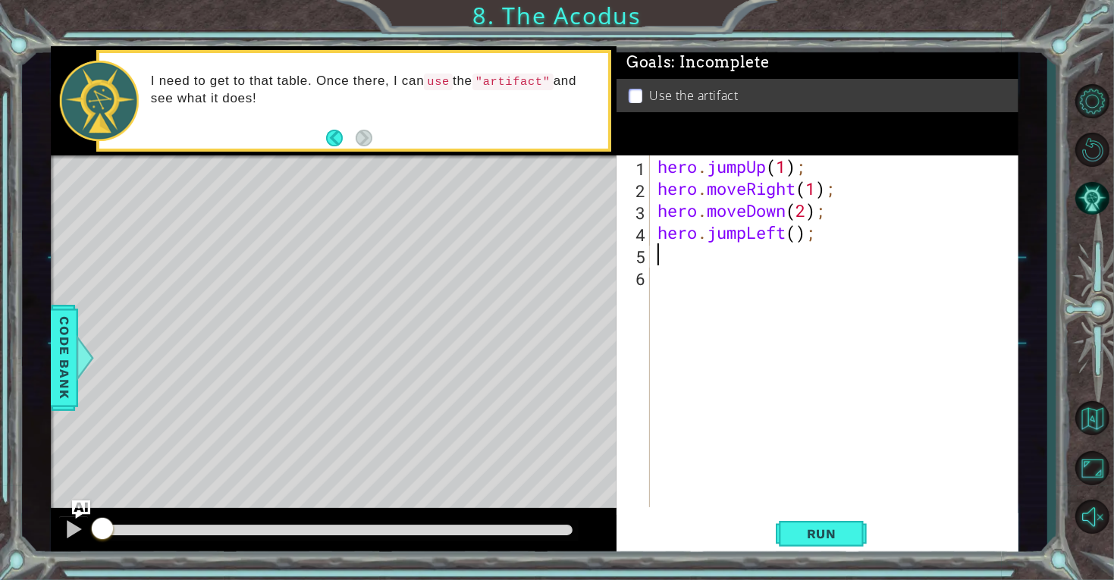
type textarea "j"
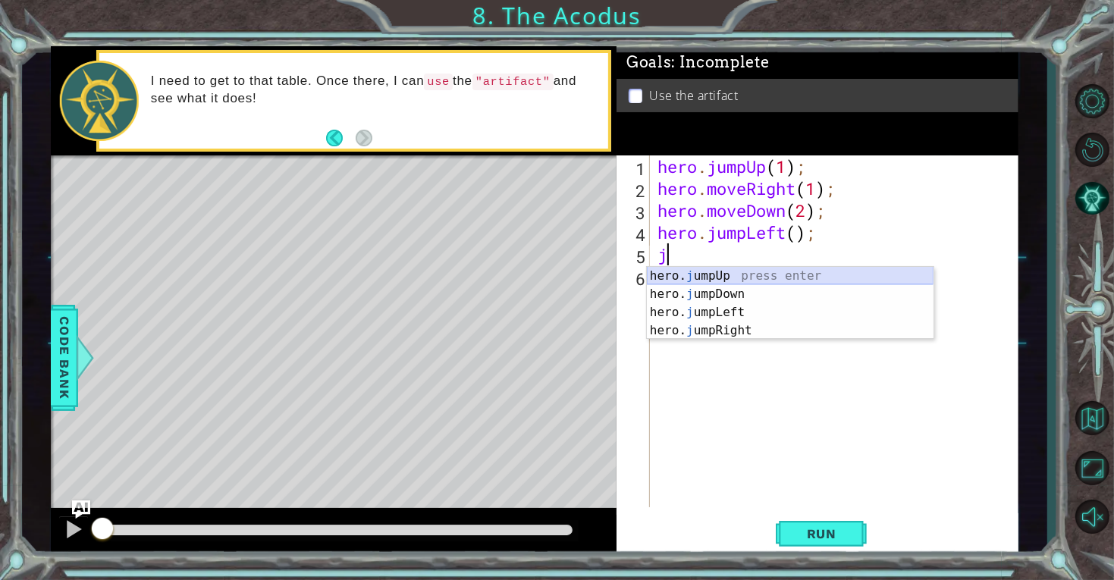
click at [711, 271] on div "hero. j umpUp press enter hero. j umpDown press enter hero. j umpLeft press ent…" at bounding box center [790, 321] width 287 height 109
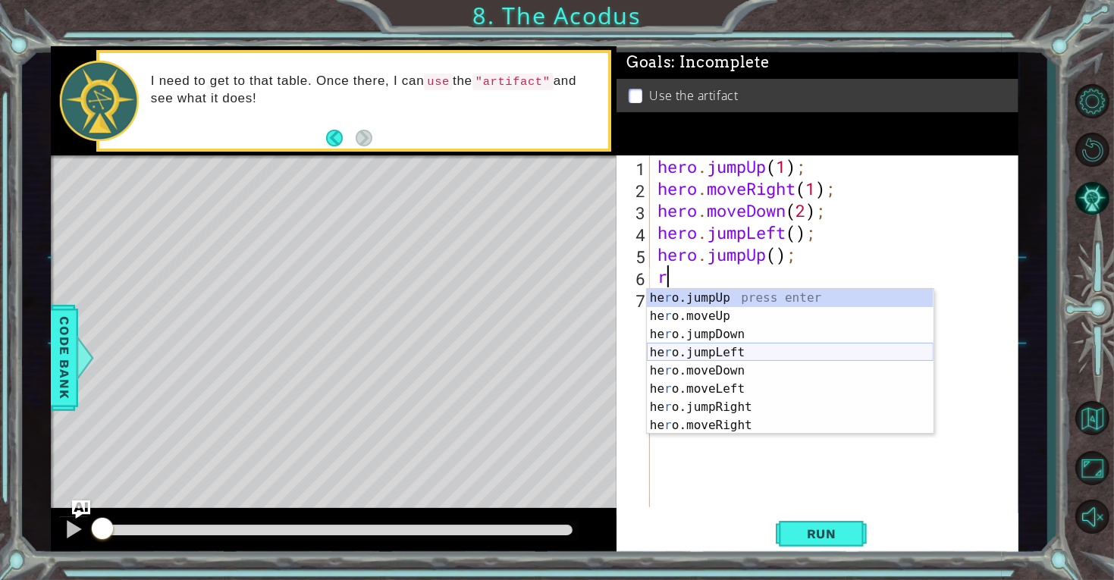
type textarea "ri"
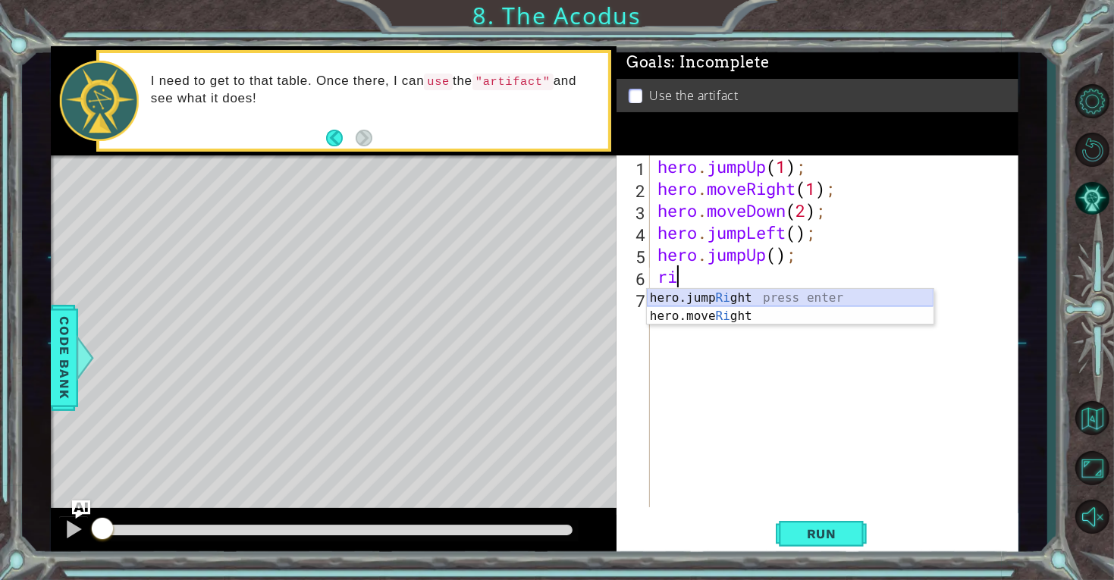
click at [694, 306] on div "hero.jump Ri ght press enter hero.move Ri ght press enter" at bounding box center [790, 325] width 287 height 73
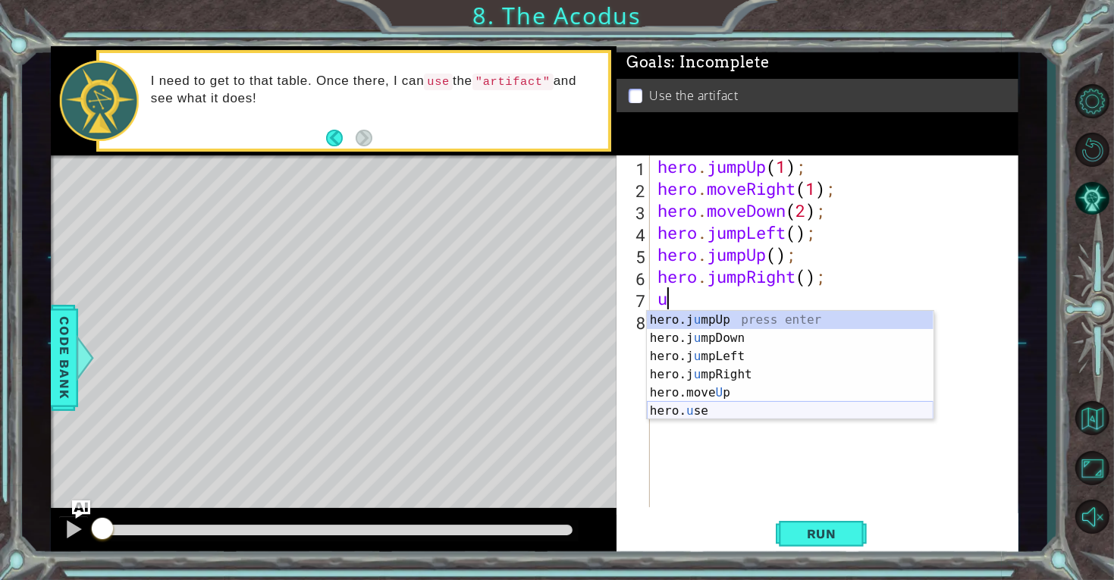
click at [716, 413] on div "hero.j u mpUp press enter hero.j u mpDown press enter hero.j u mpLeft press ent…" at bounding box center [790, 384] width 287 height 146
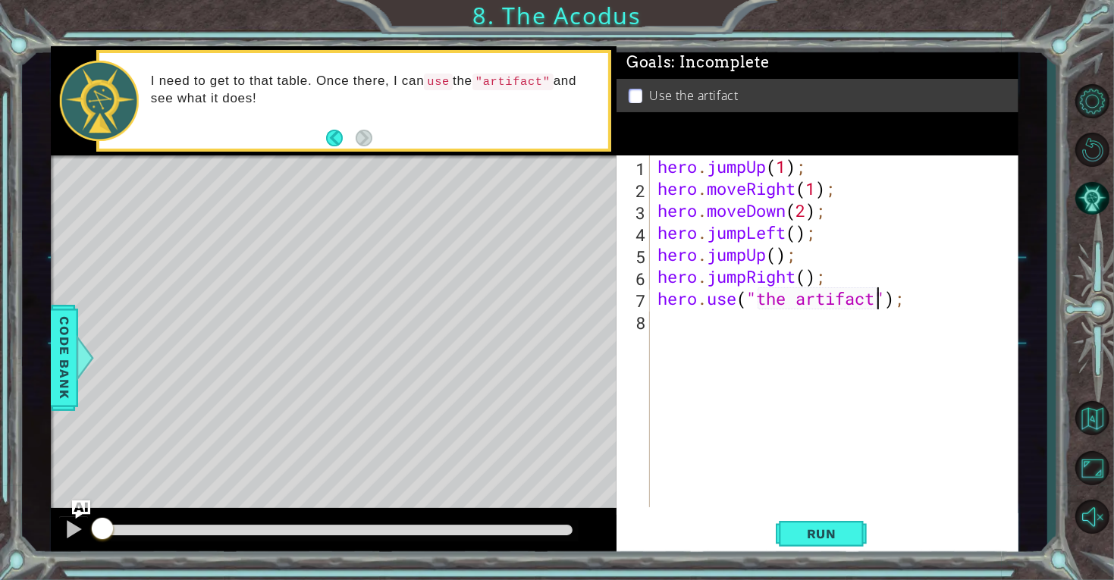
scroll to position [0, 10]
click at [836, 537] on span "Run" at bounding box center [822, 533] width 60 height 15
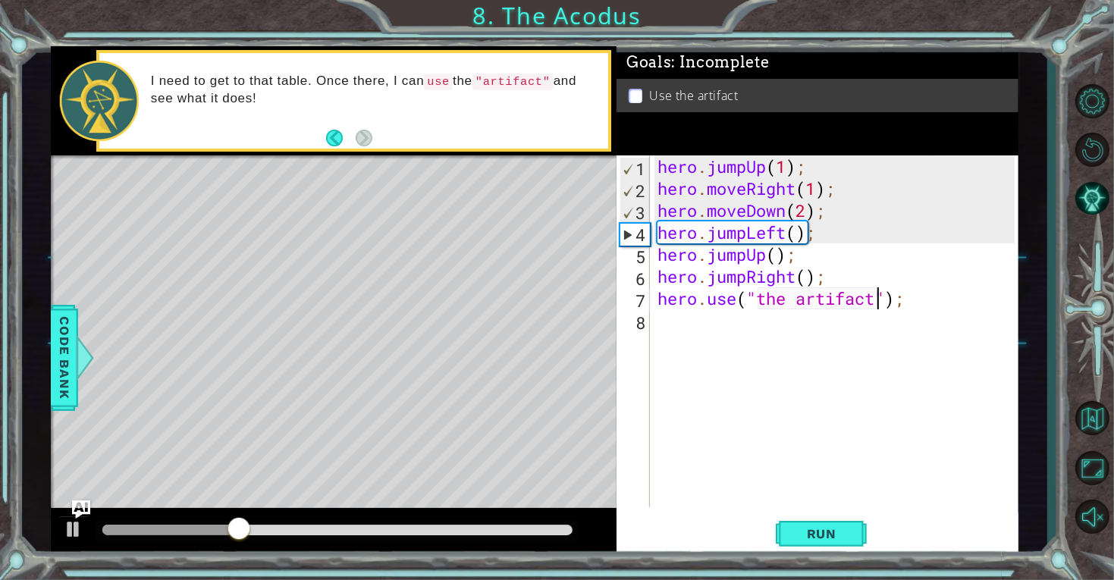
click at [794, 196] on div "hero . jumpUp ( 1 ) ; hero . moveRight ( 1 ) ; hero . moveDown ( 2 ) ; hero . j…" at bounding box center [838, 353] width 368 height 396
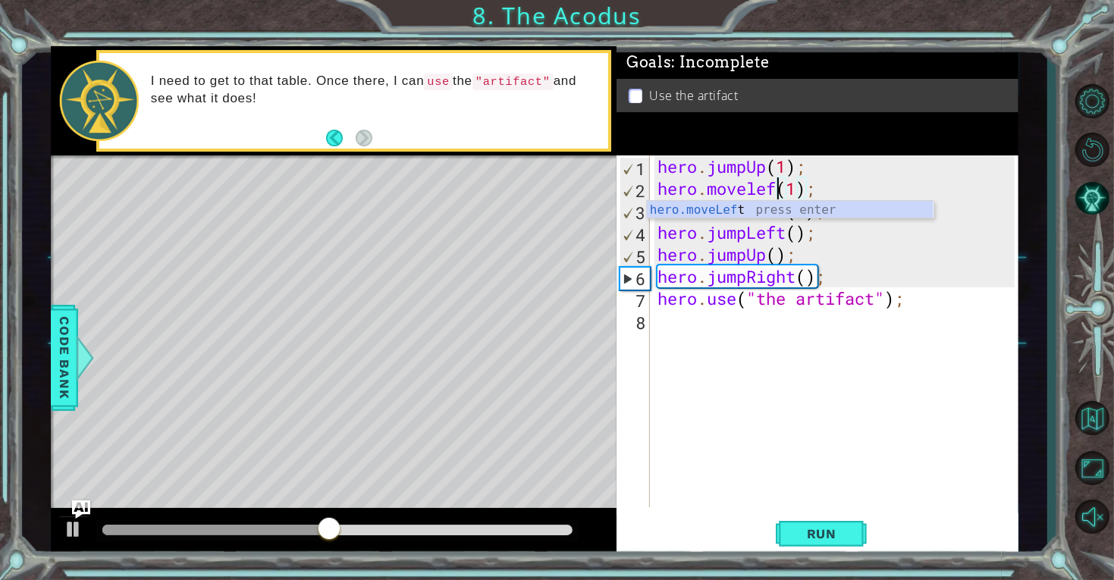
scroll to position [0, 5]
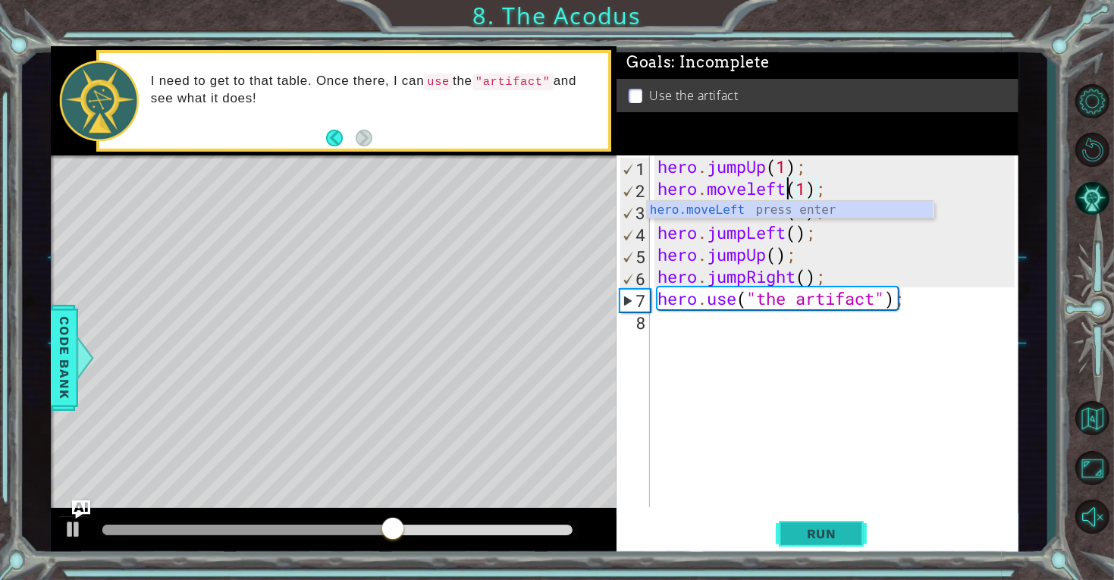
click at [808, 545] on button "Run" at bounding box center [821, 533] width 91 height 40
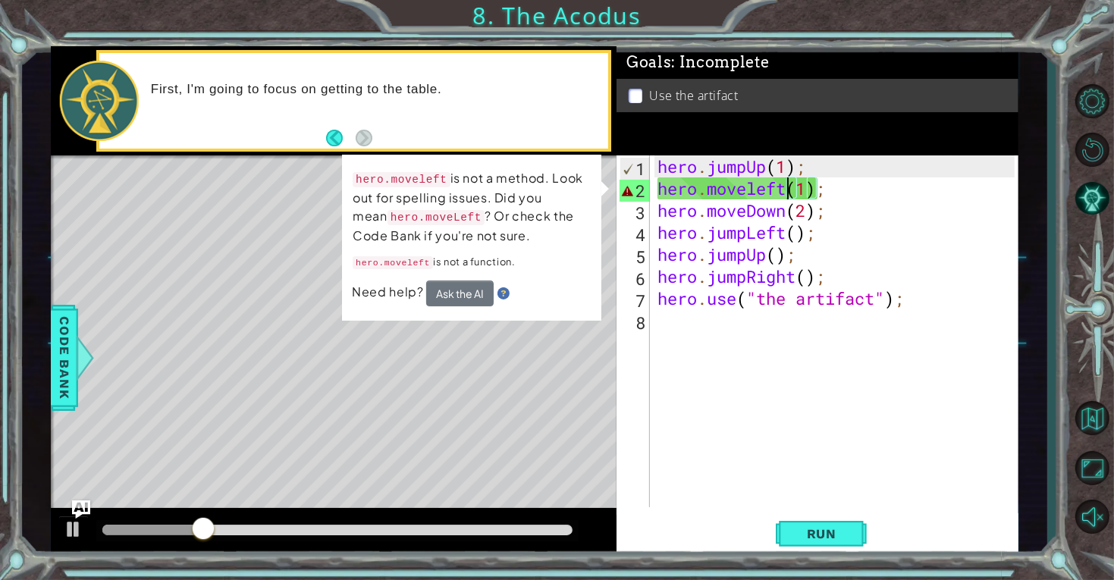
click at [626, 202] on div "3" at bounding box center [635, 213] width 30 height 22
click at [700, 199] on div "hero . jumpUp ( 1 ) ; hero . moveleft ( 1 ) ; hero . moveDown ( 2 ) ; hero . ju…" at bounding box center [838, 353] width 368 height 396
click at [902, 300] on div "hero . jumpUp ( 1 ) ; hero . moveleft ( 1 ) ; hero . moveDown ( 2 ) ; hero . ju…" at bounding box center [838, 353] width 368 height 396
click at [691, 190] on div "hero . jumpUp ( 1 ) ; hero . moveleft ( 1 ) ; hero . moveDown ( 2 ) ; hero . ju…" at bounding box center [838, 353] width 368 height 396
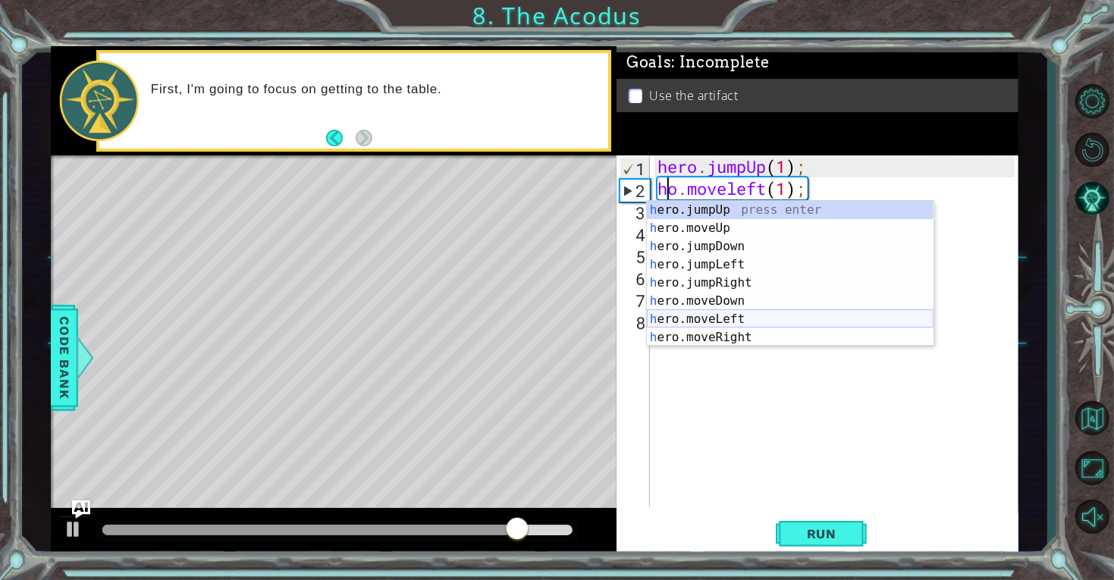
click at [733, 317] on div "h ero.jumpUp press enter h ero.moveUp press enter h ero.jumpDown press enter h …" at bounding box center [790, 292] width 287 height 182
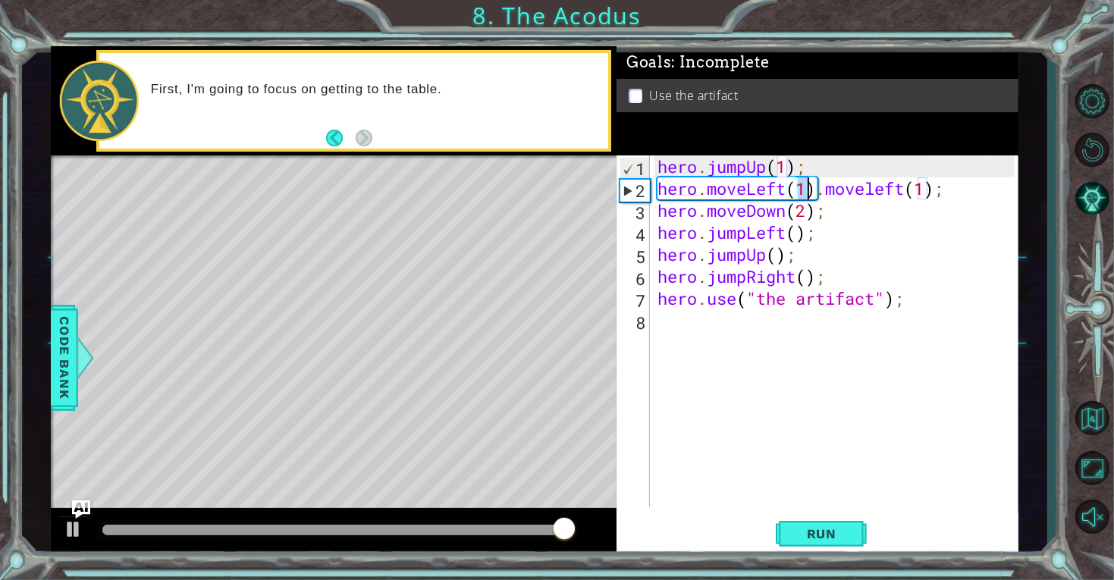
click at [984, 193] on div "hero . jumpUp ( 1 ) ; hero . moveLeft ( 1 ) . moveleft ( 1 ) ; hero . moveDown …" at bounding box center [838, 353] width 368 height 396
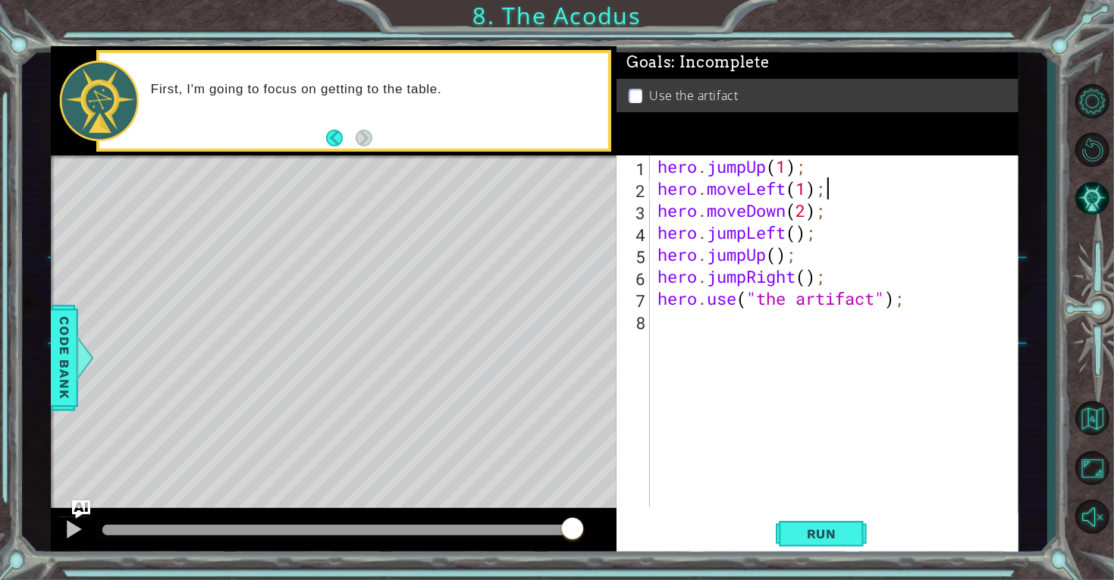
scroll to position [0, 6]
click at [802, 532] on span "Run" at bounding box center [822, 533] width 60 height 15
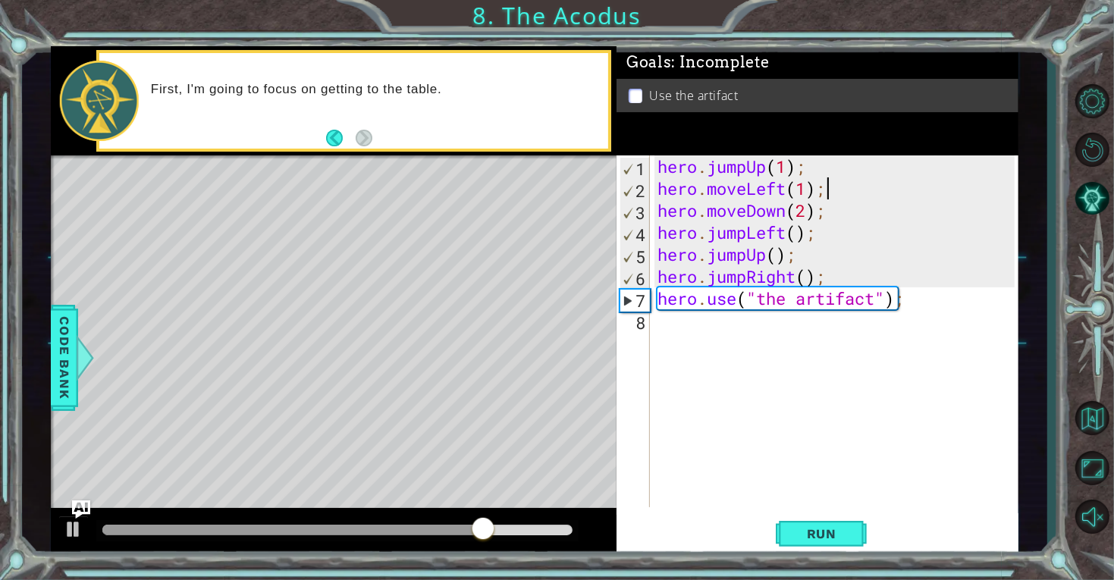
click at [799, 281] on div "hero . jumpUp ( 1 ) ; hero . moveLeft ( 1 ) ; hero . moveDown ( 2 ) ; hero . ju…" at bounding box center [838, 353] width 368 height 396
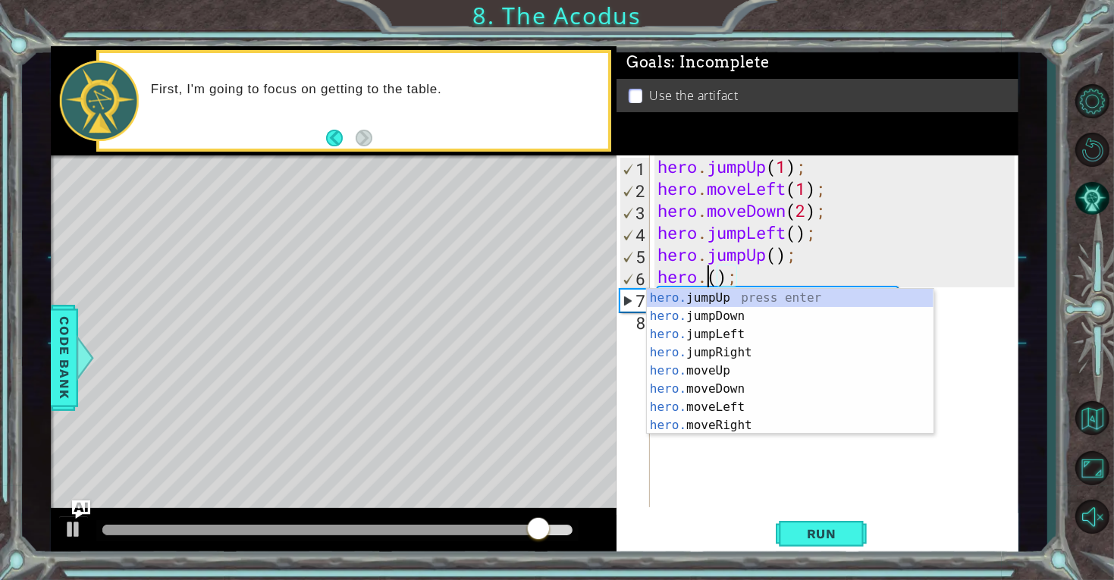
scroll to position [0, 2]
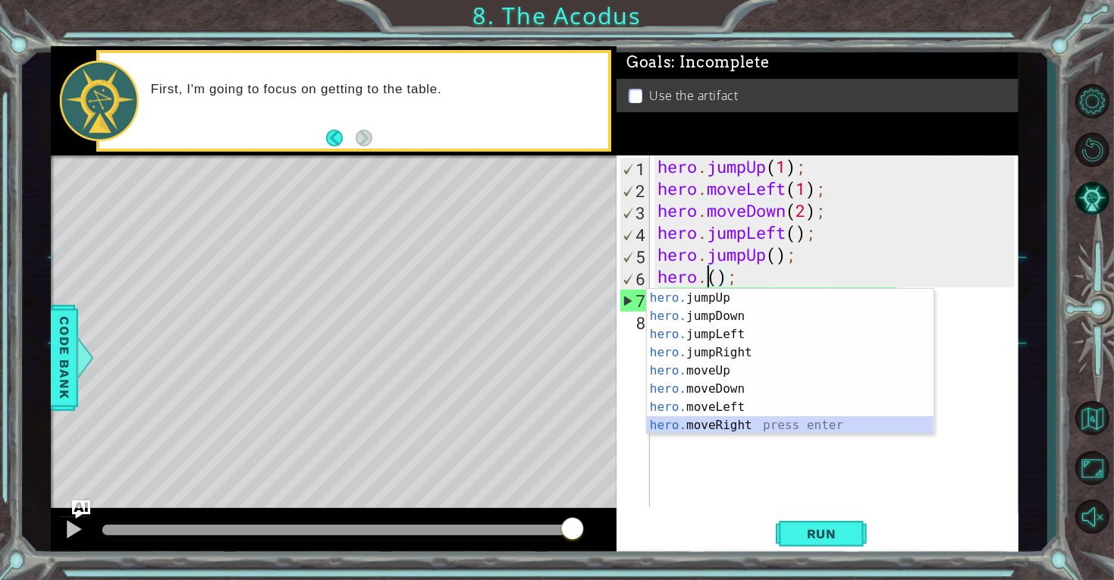
click at [737, 429] on div "hero. jumpUp press enter hero. jumpDown press enter hero. jumpLeft press enter …" at bounding box center [790, 380] width 287 height 182
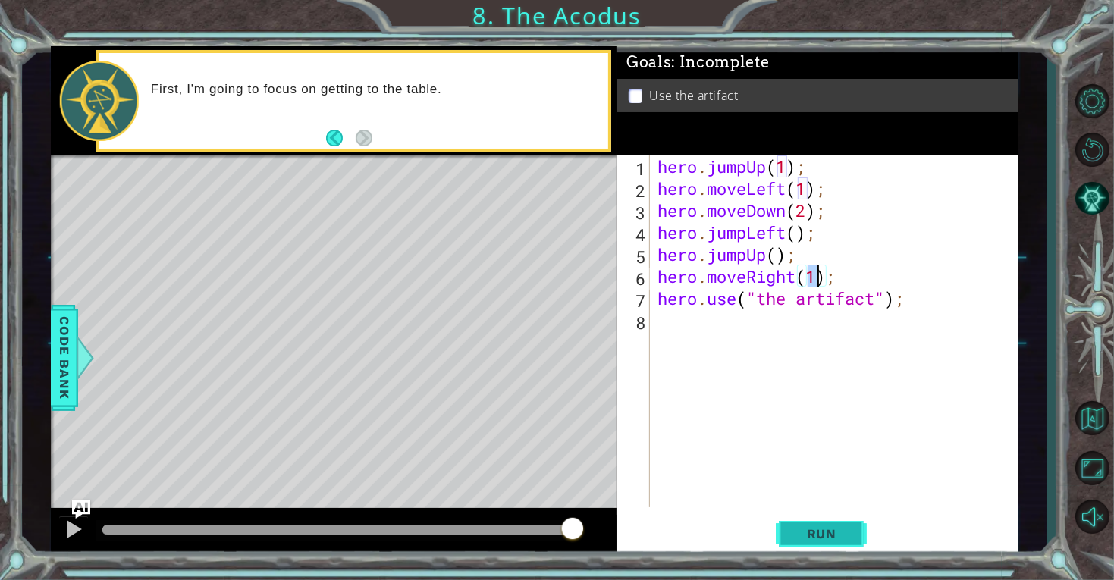
click at [817, 523] on button "Run" at bounding box center [821, 533] width 91 height 40
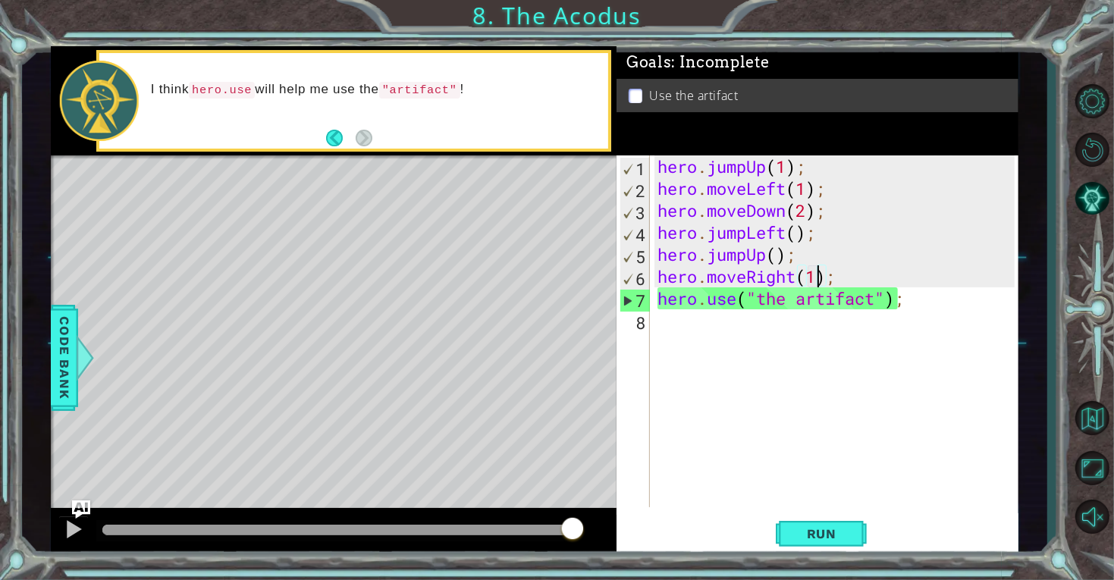
click at [792, 303] on div "hero . jumpUp ( 1 ) ; hero . moveLeft ( 1 ) ; hero . moveDown ( 2 ) ; hero . ju…" at bounding box center [838, 353] width 368 height 396
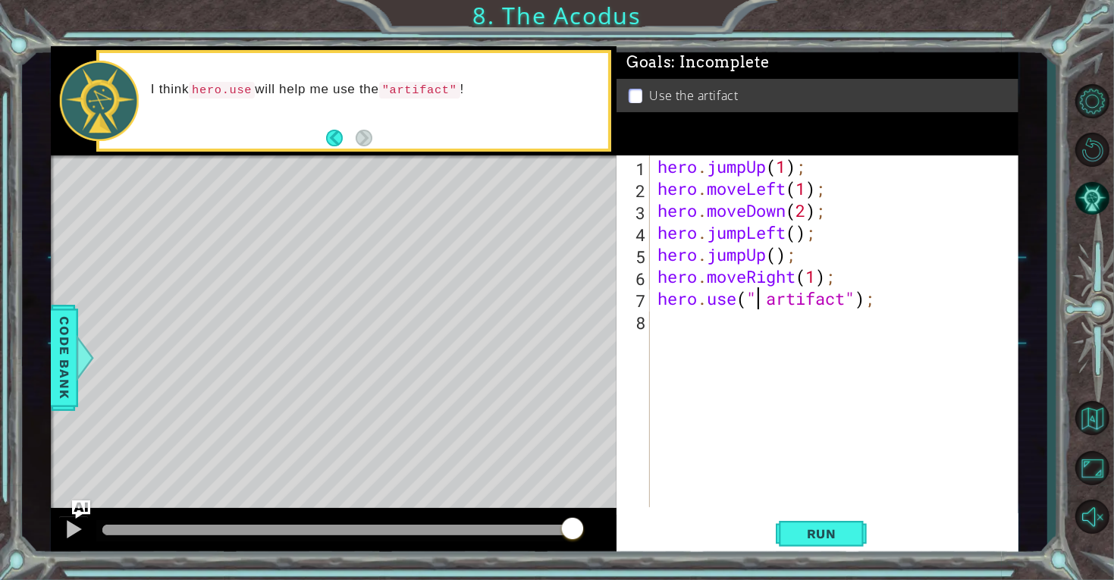
click at [758, 303] on div "hero . jumpUp ( 1 ) ; hero . moveLeft ( 1 ) ; hero . moveDown ( 2 ) ; hero . ju…" at bounding box center [838, 353] width 368 height 396
click at [767, 298] on div "hero . jumpUp ( 1 ) ; hero . moveLeft ( 1 ) ; hero . moveDown ( 2 ) ; hero . ju…" at bounding box center [838, 353] width 368 height 396
type textarea "hero.use("artifact");"
click at [803, 544] on button "Run" at bounding box center [821, 533] width 91 height 40
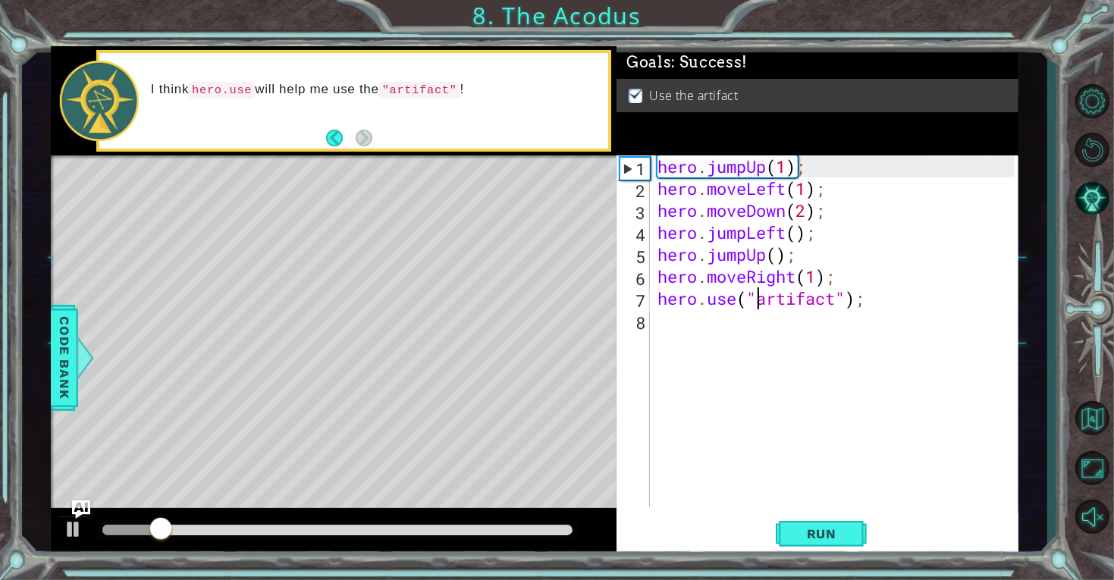
click at [529, 532] on div at bounding box center [337, 530] width 470 height 11
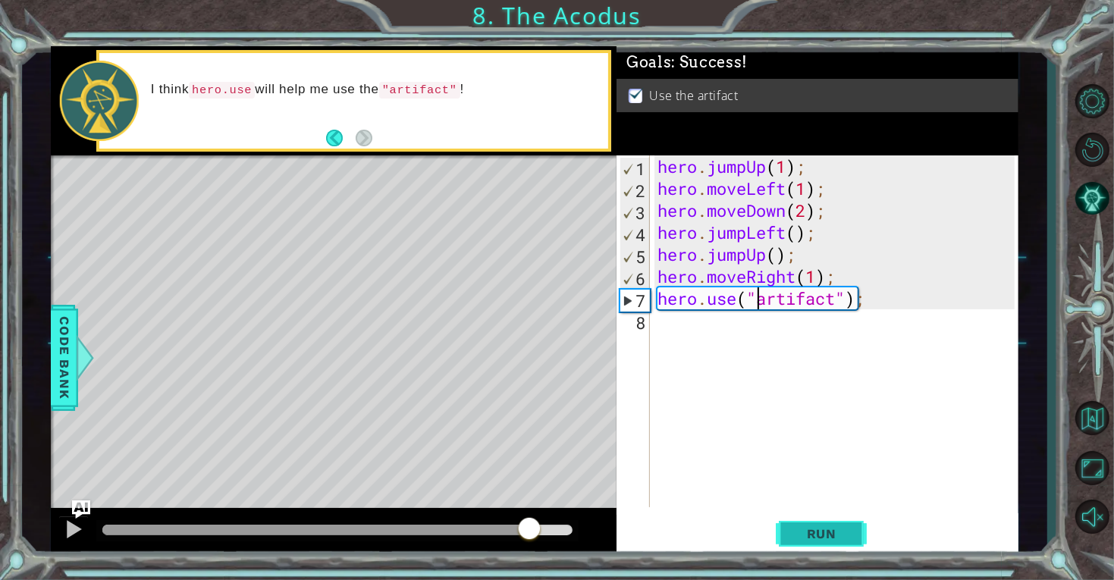
click at [840, 538] on span "Run" at bounding box center [822, 533] width 60 height 15
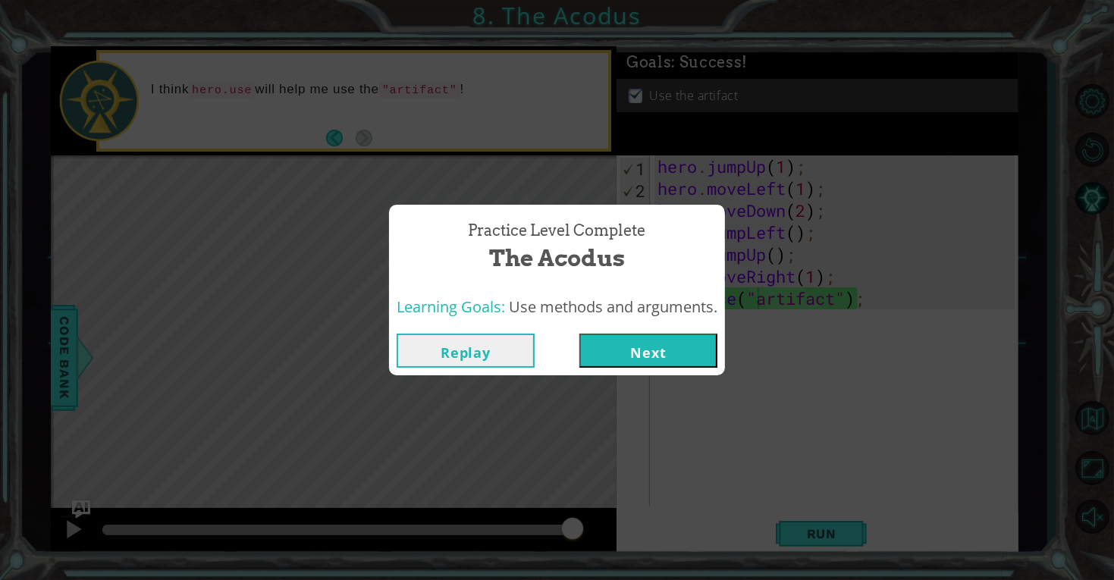
click at [686, 356] on button "Next" at bounding box center [648, 351] width 138 height 34
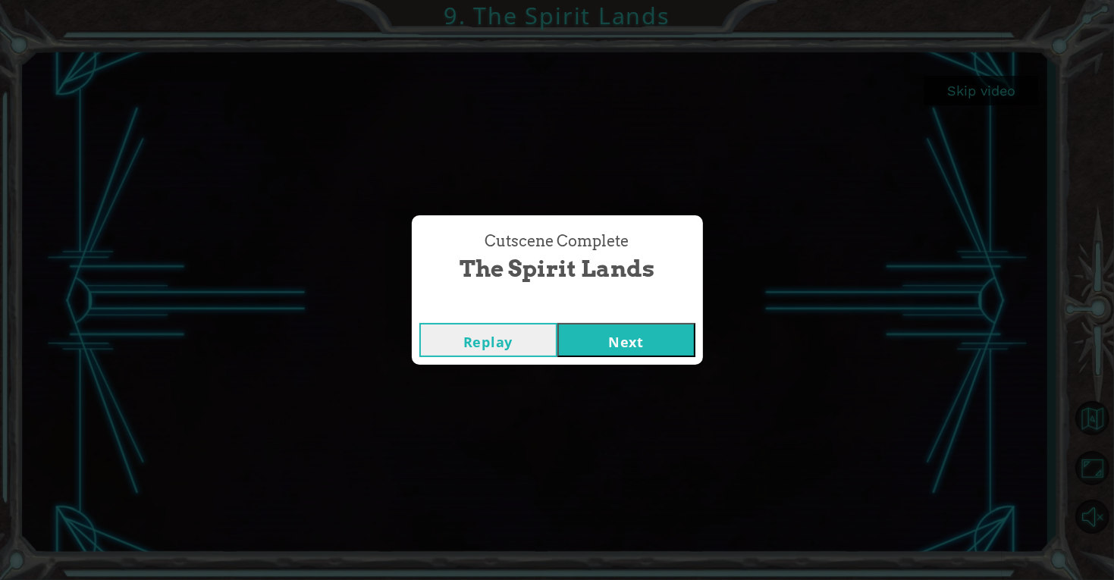
click at [620, 342] on button "Next" at bounding box center [626, 340] width 138 height 34
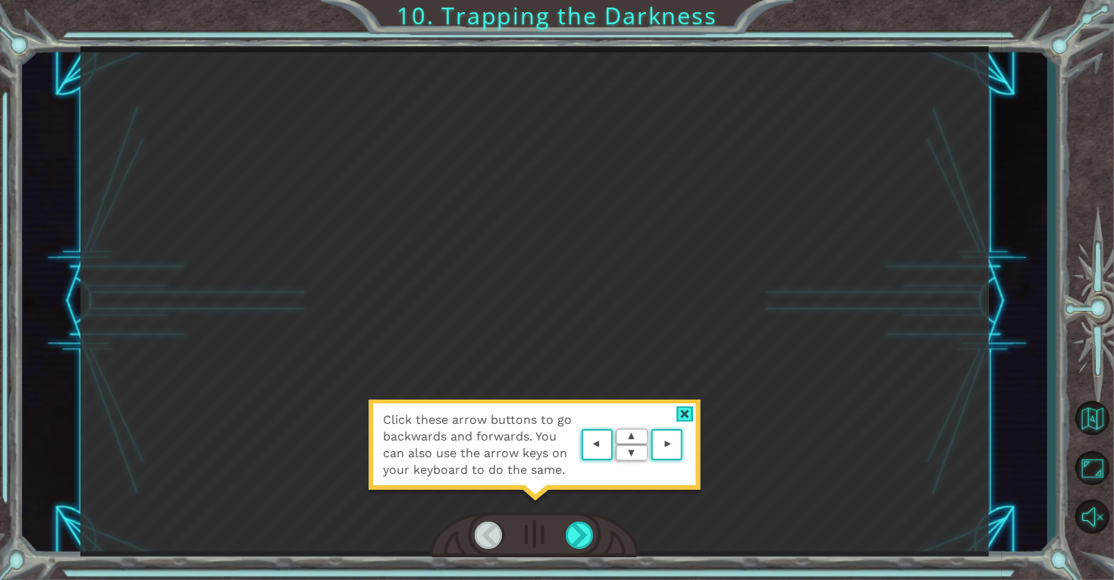
click at [682, 411] on div at bounding box center [684, 414] width 17 height 16
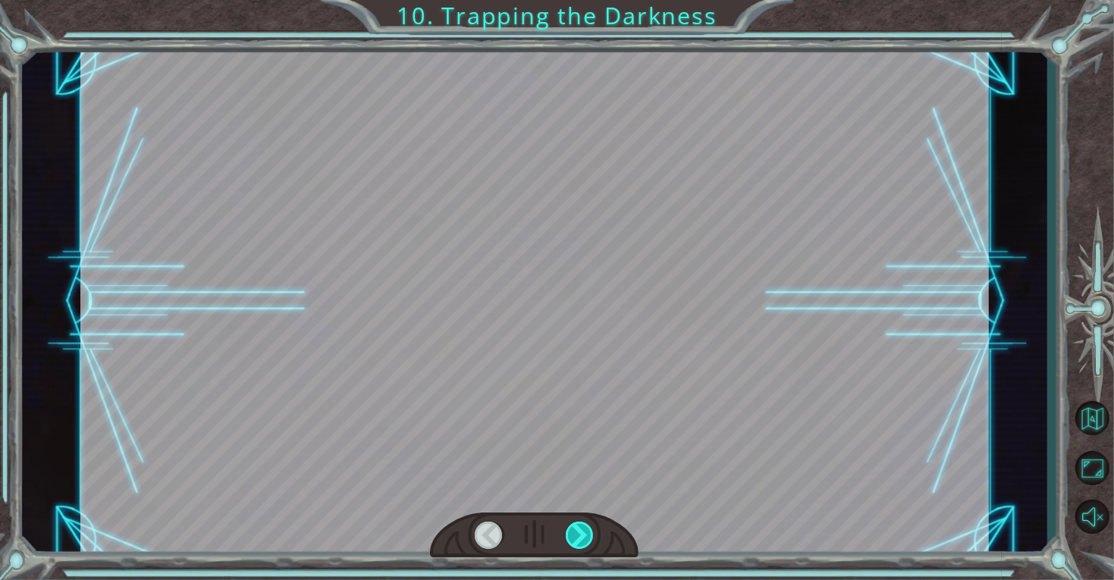
click at [591, 525] on div at bounding box center [580, 535] width 29 height 27
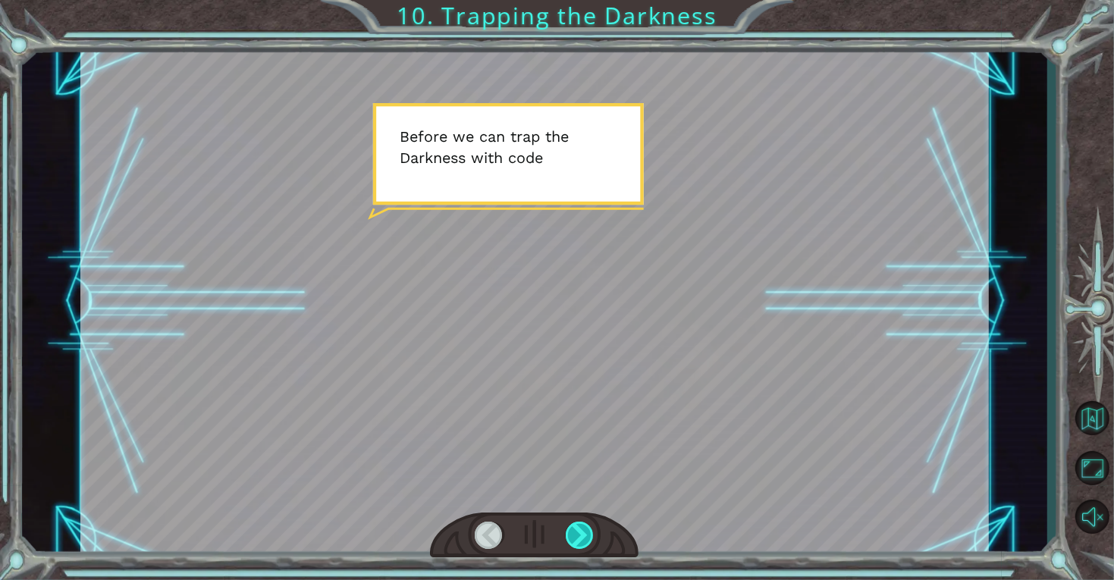
click at [591, 524] on div at bounding box center [580, 535] width 29 height 27
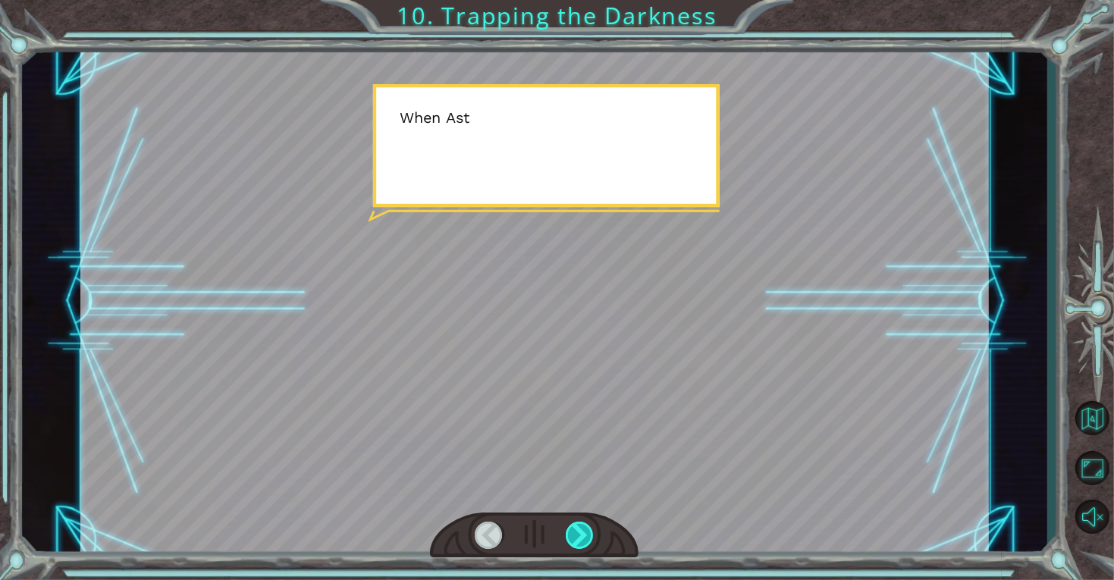
click at [591, 524] on div at bounding box center [580, 535] width 29 height 27
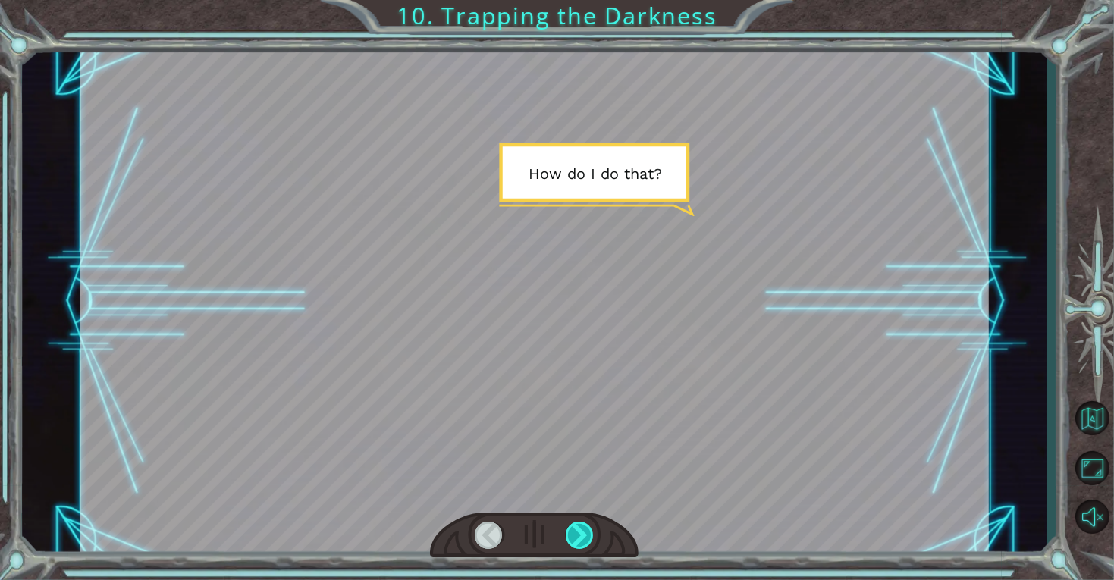
click at [591, 524] on div at bounding box center [580, 535] width 29 height 27
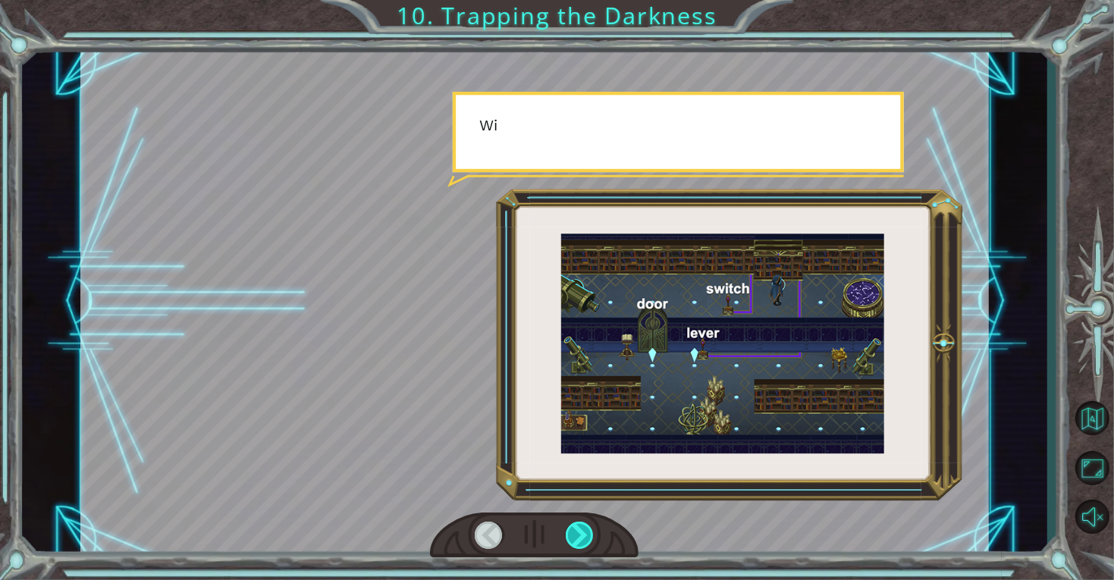
click at [591, 524] on div at bounding box center [580, 535] width 29 height 27
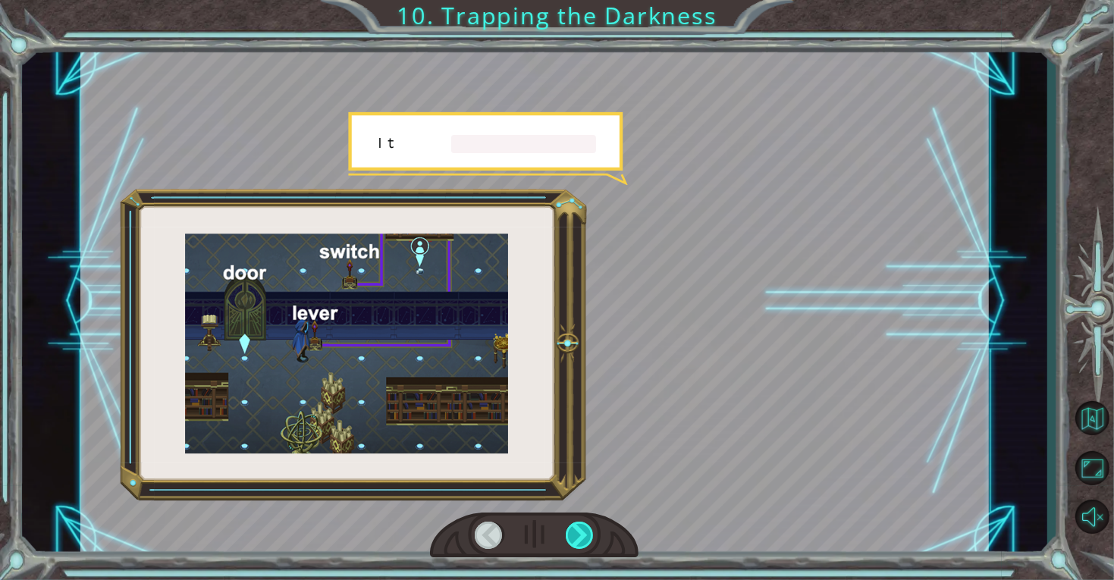
click at [591, 524] on div at bounding box center [580, 535] width 29 height 27
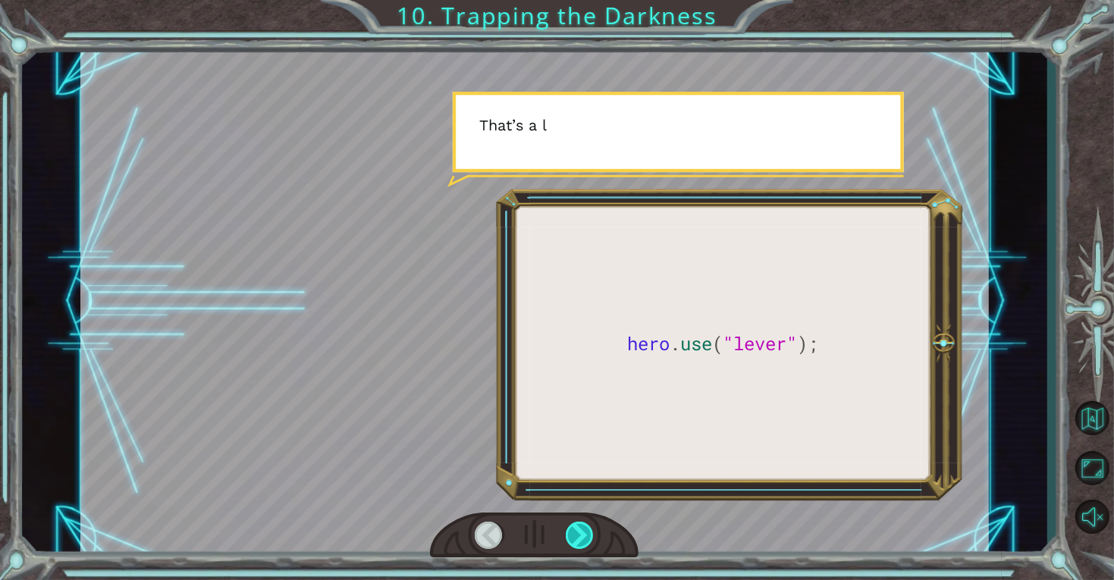
click at [591, 524] on div at bounding box center [580, 535] width 29 height 27
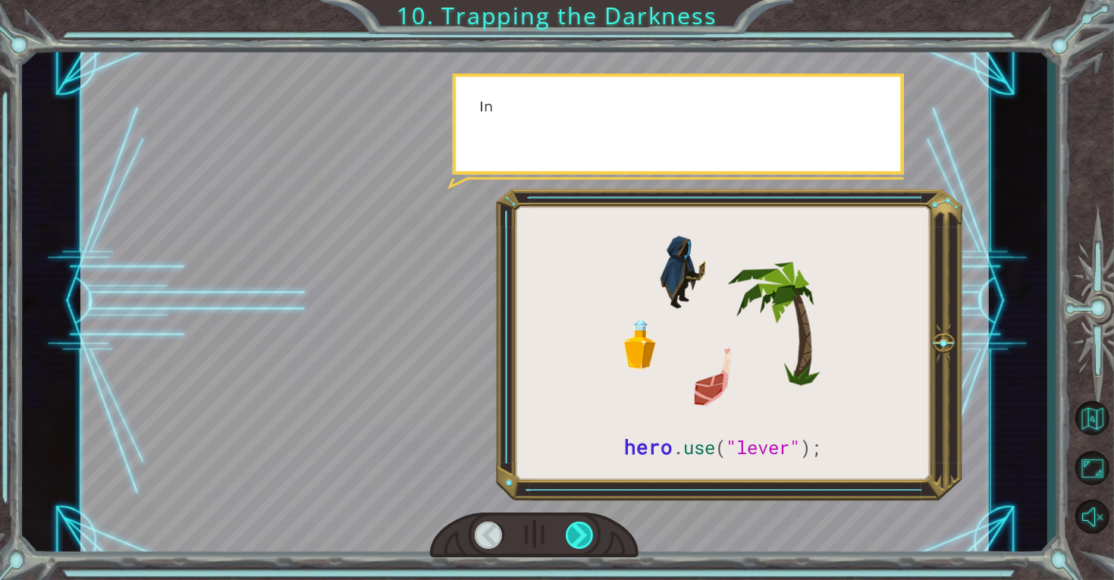
click at [591, 524] on div at bounding box center [580, 535] width 29 height 27
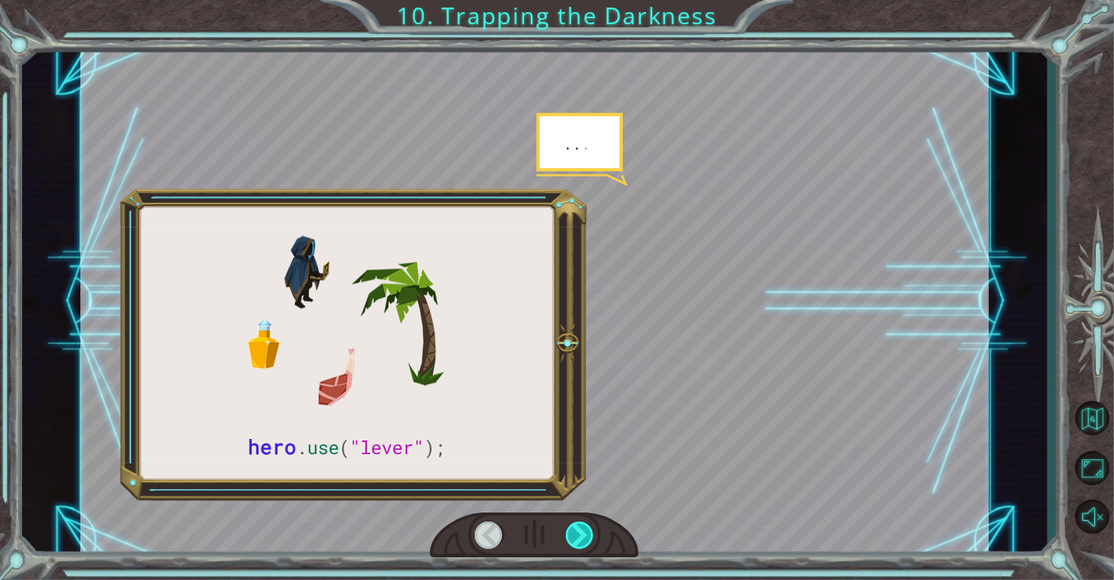
click at [591, 524] on div at bounding box center [580, 535] width 29 height 27
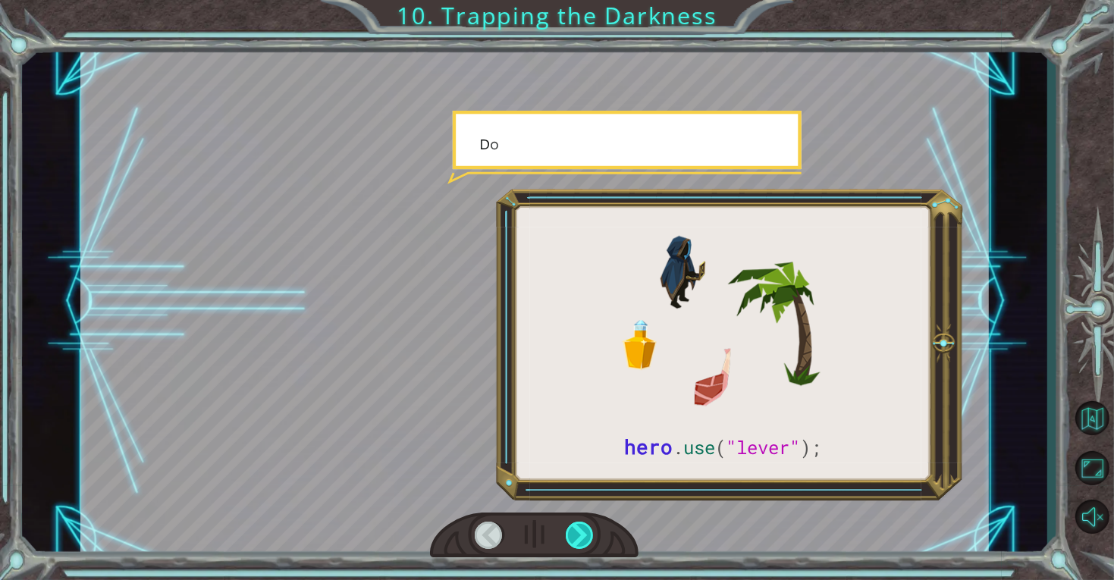
click at [591, 524] on div at bounding box center [580, 535] width 29 height 27
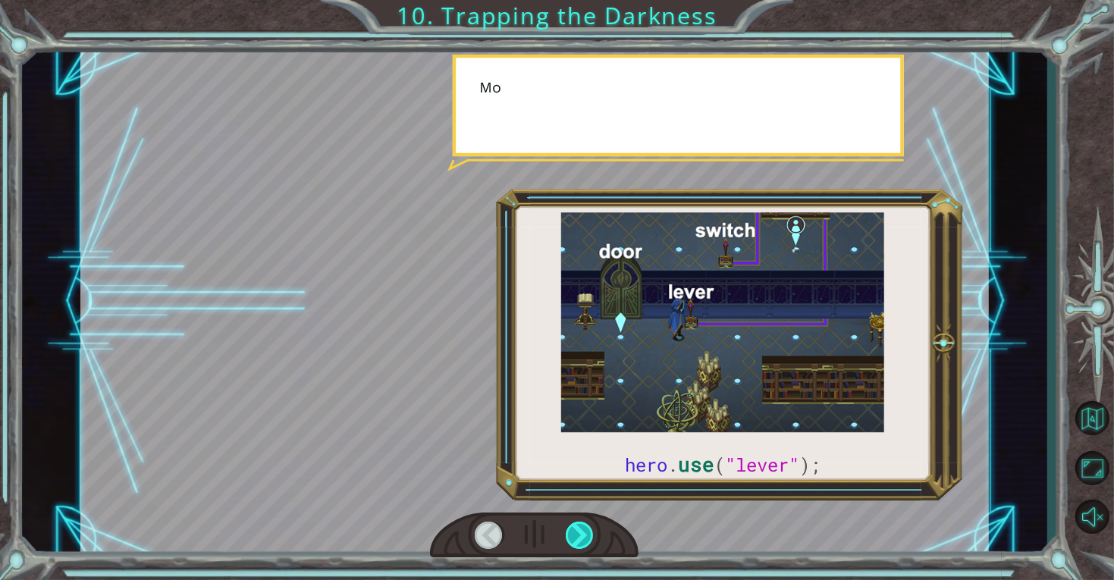
click at [591, 524] on div at bounding box center [580, 535] width 29 height 27
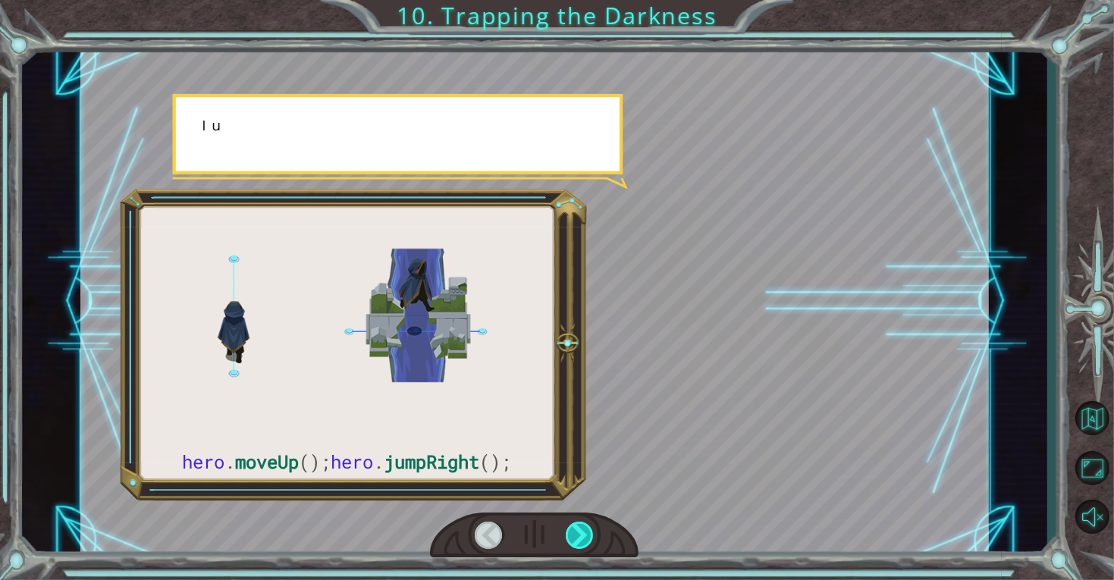
click at [591, 524] on div at bounding box center [580, 535] width 29 height 27
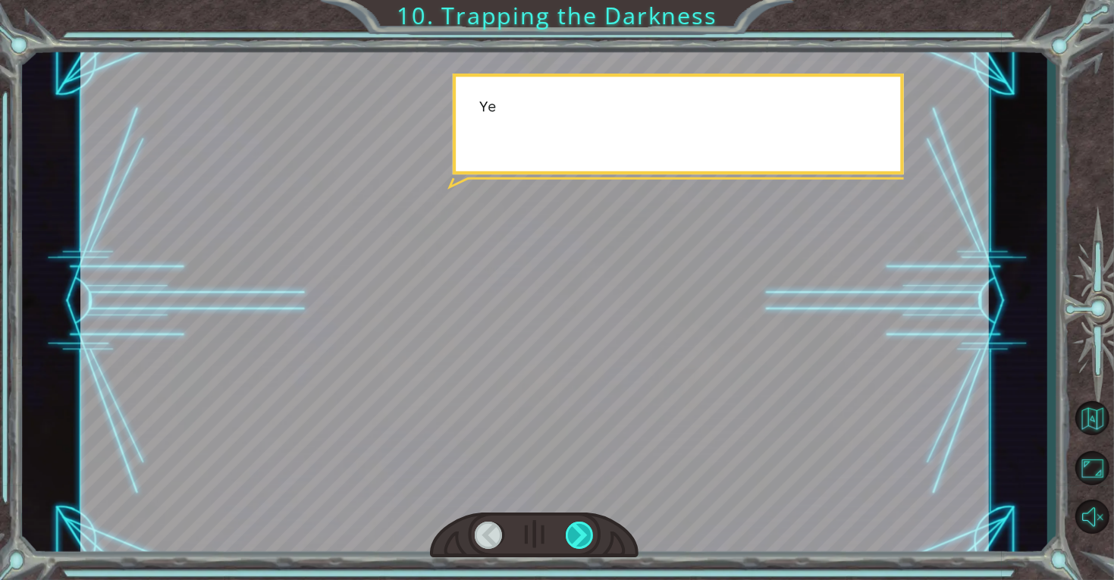
click at [591, 524] on div at bounding box center [580, 535] width 29 height 27
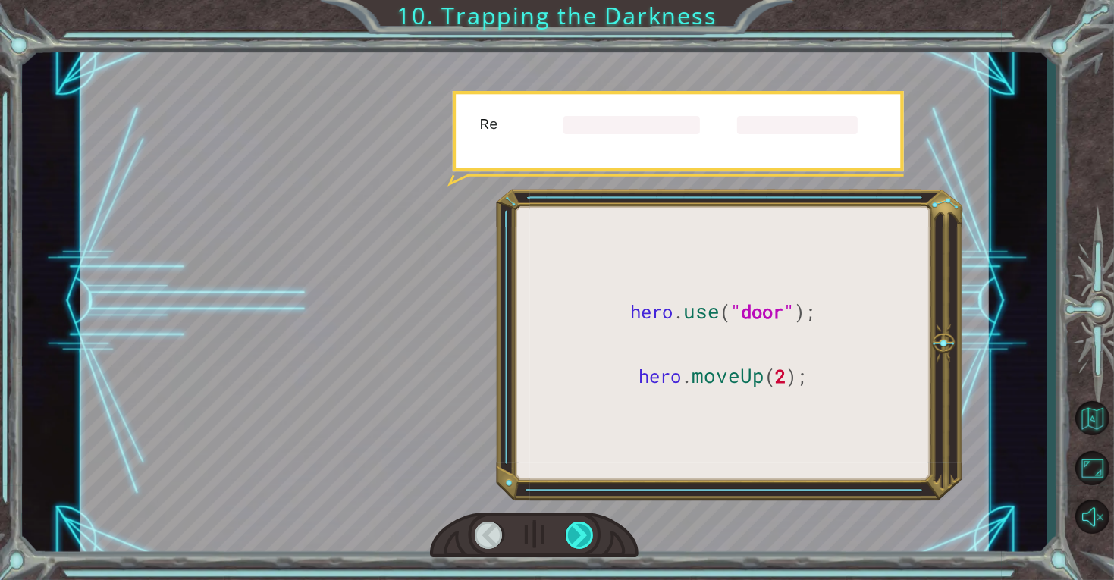
click at [591, 524] on div at bounding box center [580, 535] width 29 height 27
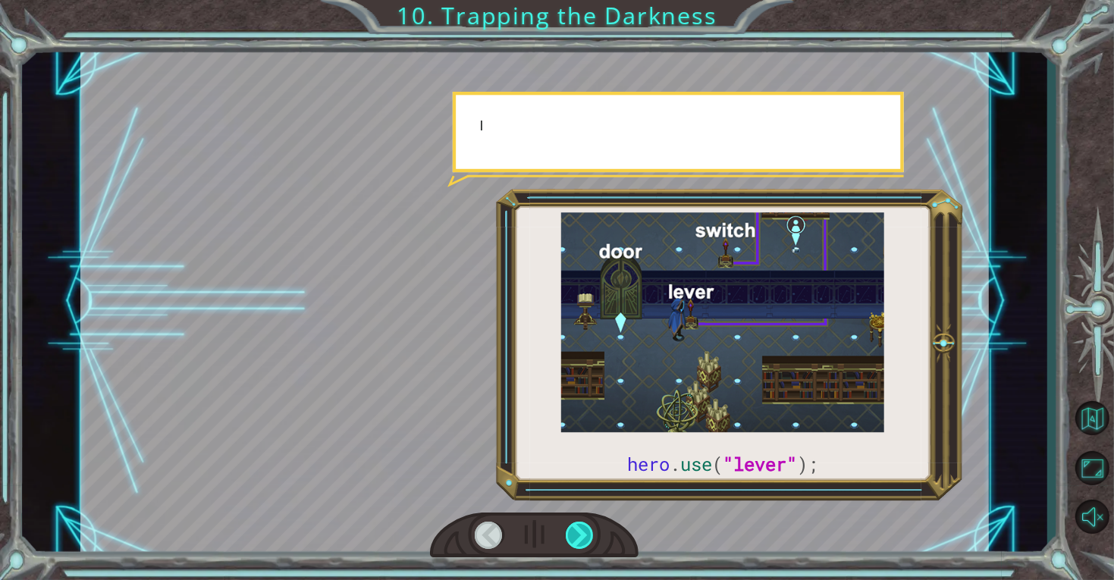
click at [591, 524] on div at bounding box center [580, 535] width 29 height 27
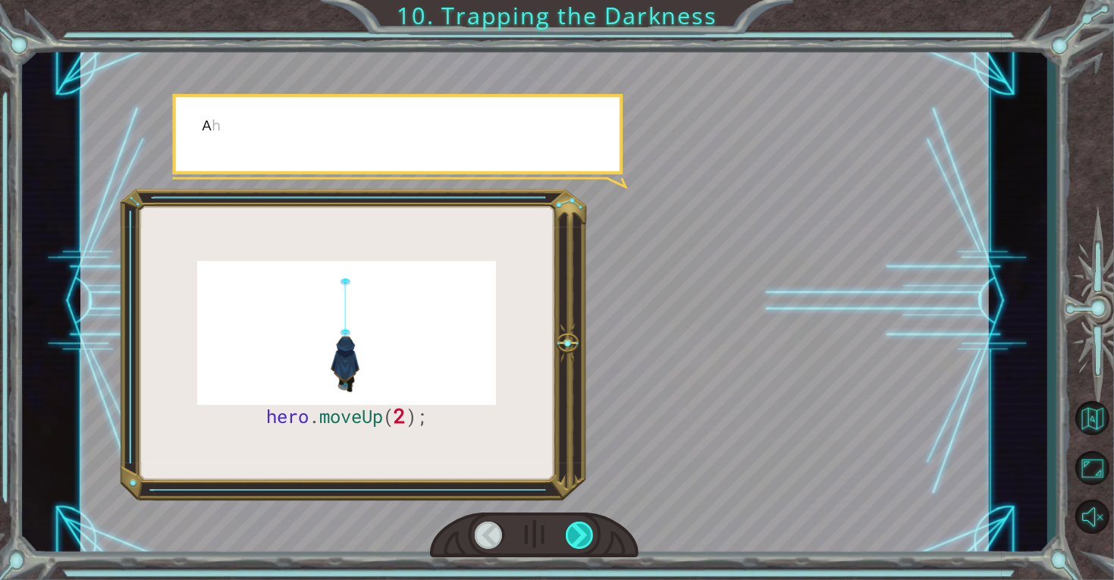
click at [591, 524] on div at bounding box center [580, 535] width 29 height 27
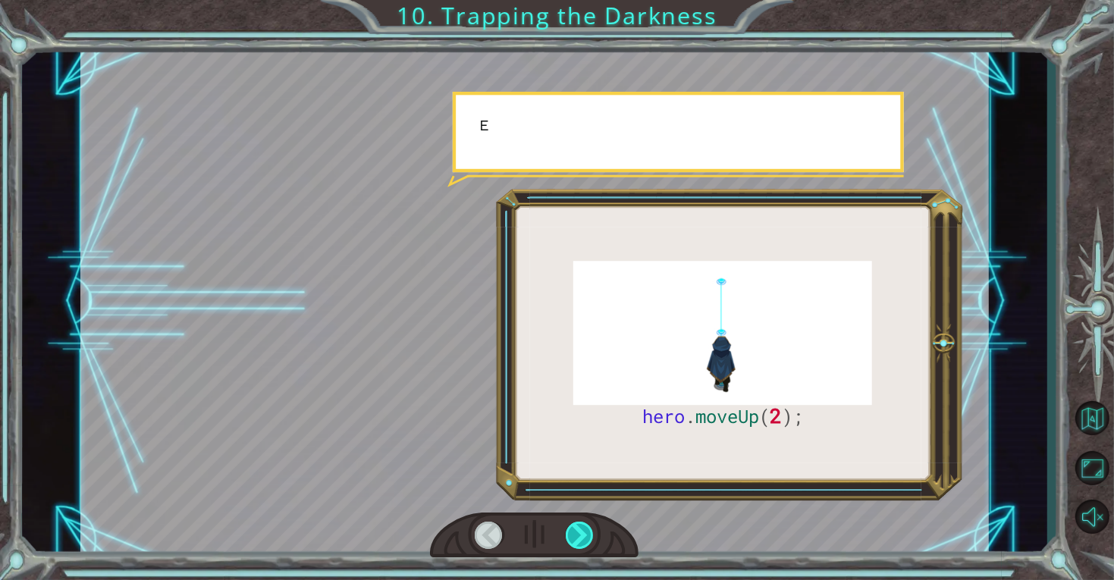
click at [591, 524] on div at bounding box center [580, 535] width 29 height 27
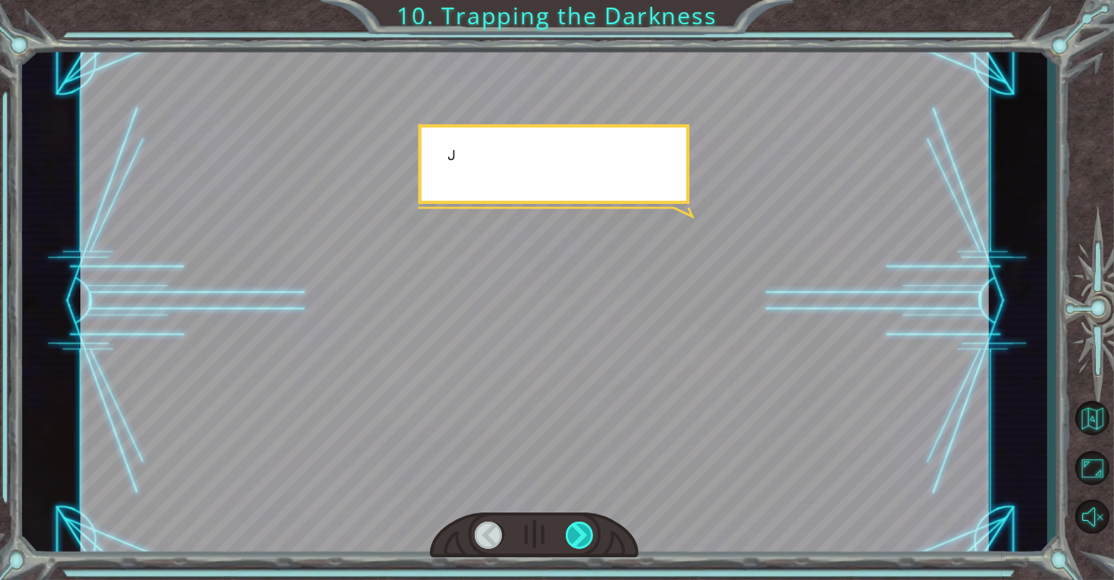
click at [591, 524] on div at bounding box center [580, 535] width 29 height 27
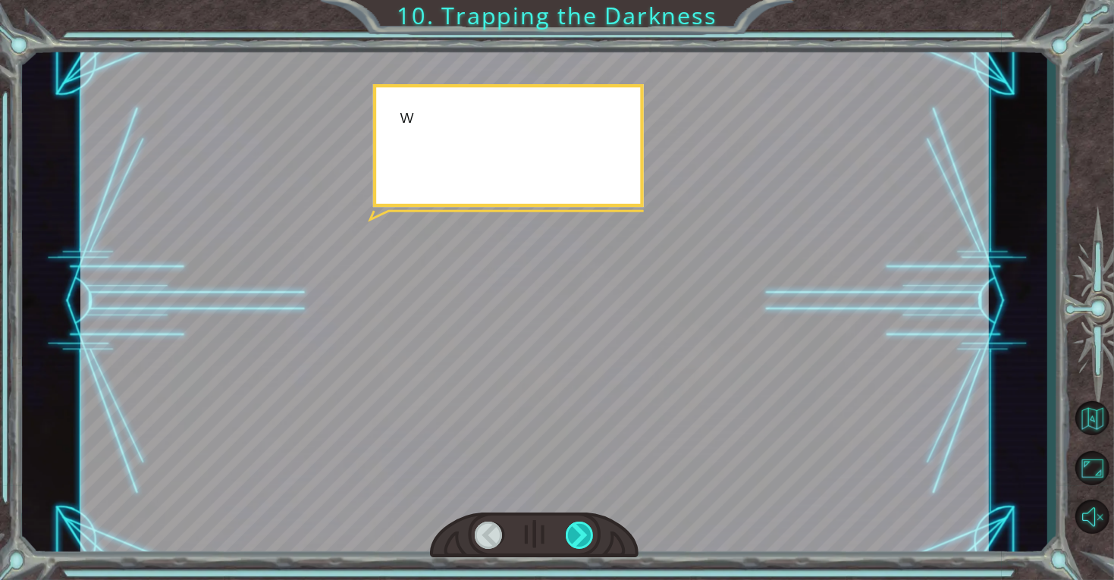
click at [591, 524] on div at bounding box center [580, 535] width 29 height 27
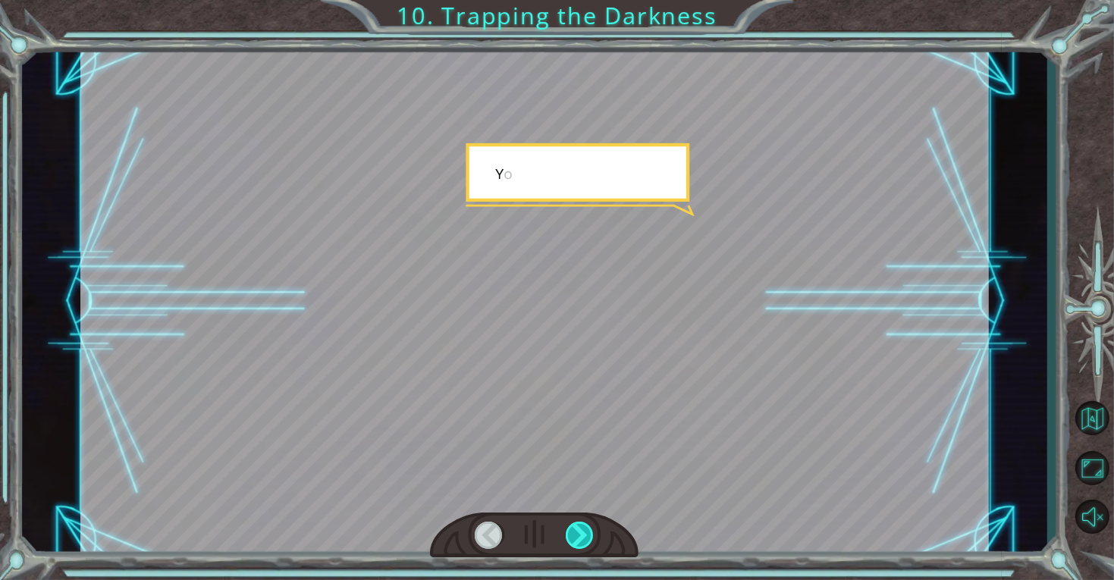
click at [591, 524] on div at bounding box center [580, 535] width 29 height 27
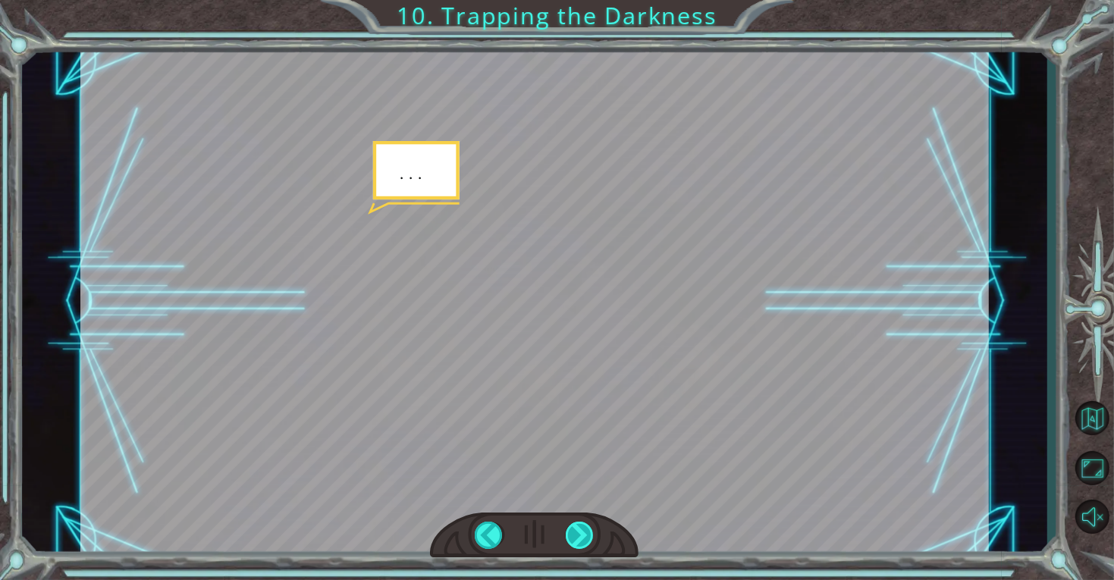
click at [591, 524] on div at bounding box center [580, 535] width 29 height 27
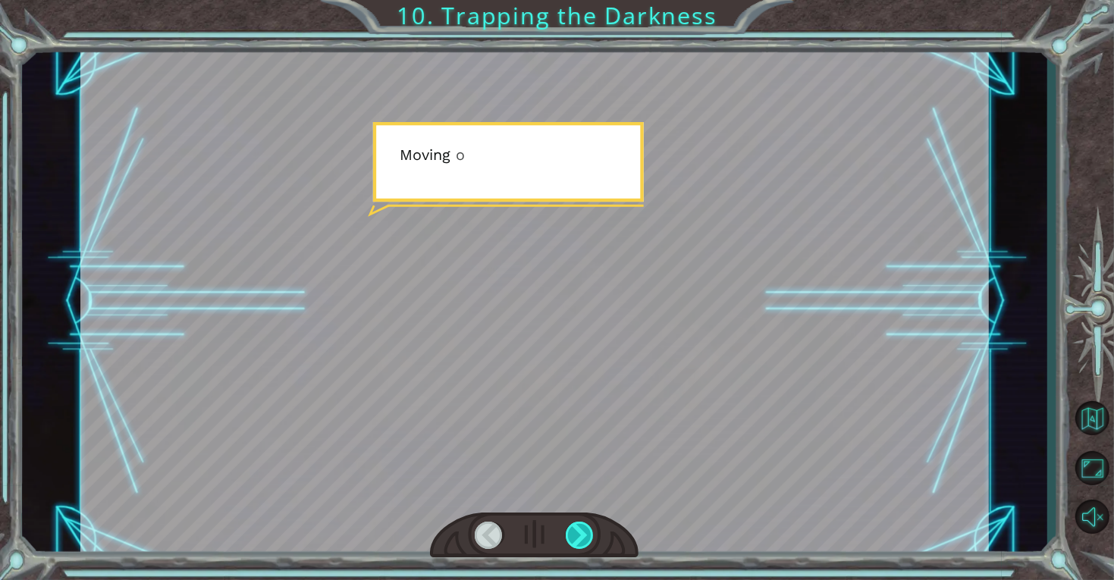
click at [591, 524] on div at bounding box center [580, 535] width 29 height 27
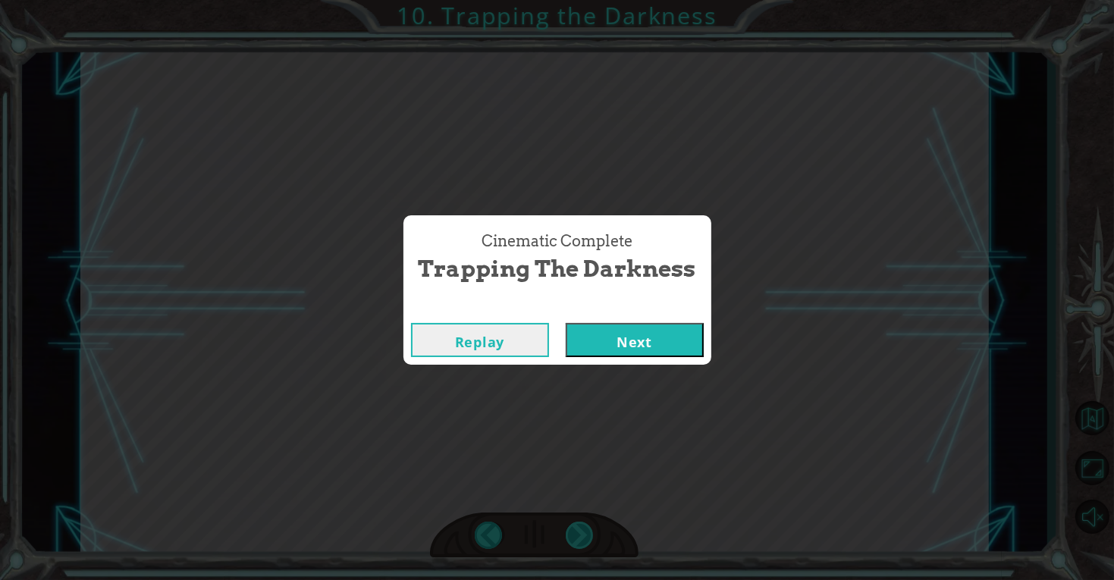
click at [591, 524] on div "Cinematic Complete Trapping the Darkness Replay Next" at bounding box center [557, 290] width 1114 height 580
click at [591, 351] on button "Next" at bounding box center [635, 340] width 138 height 34
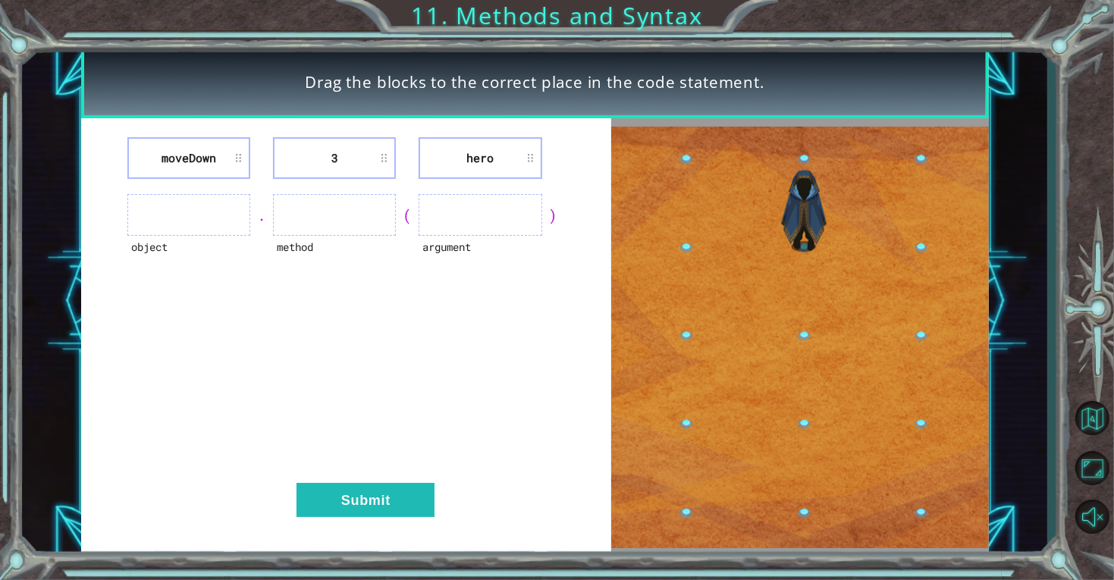
click at [201, 202] on ul at bounding box center [188, 215] width 123 height 42
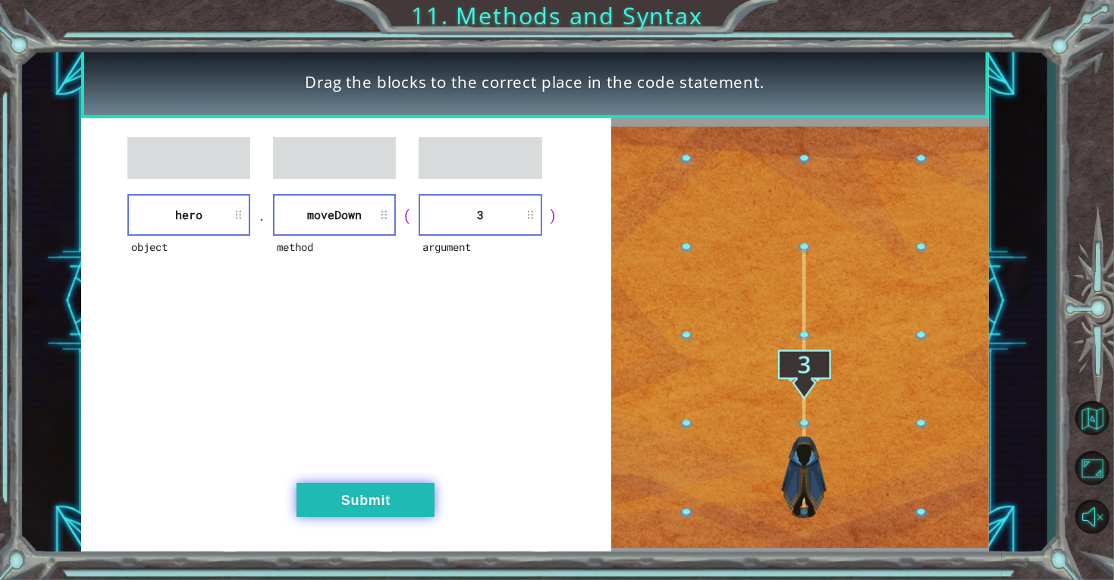
click at [392, 497] on button "Submit" at bounding box center [366, 500] width 138 height 34
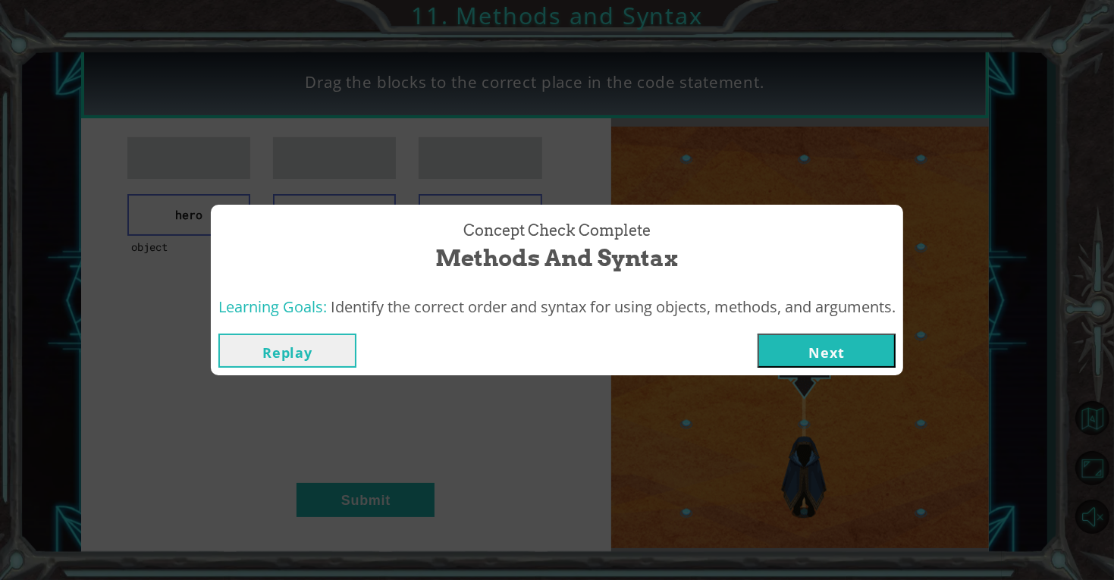
click at [812, 359] on button "Next" at bounding box center [827, 351] width 138 height 34
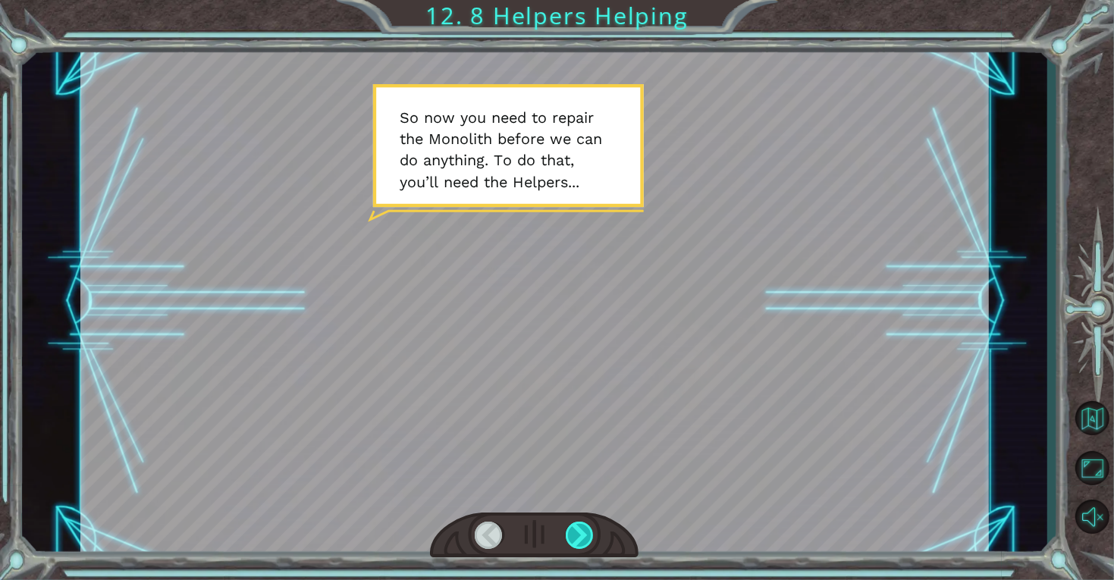
click at [573, 539] on div at bounding box center [580, 535] width 29 height 27
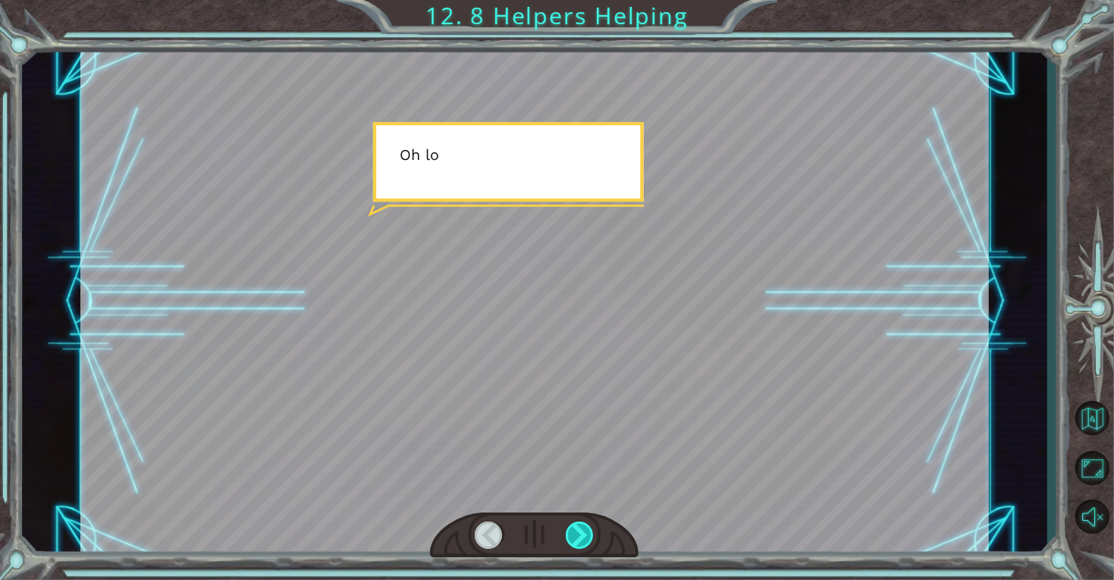
click at [573, 539] on div at bounding box center [580, 535] width 29 height 27
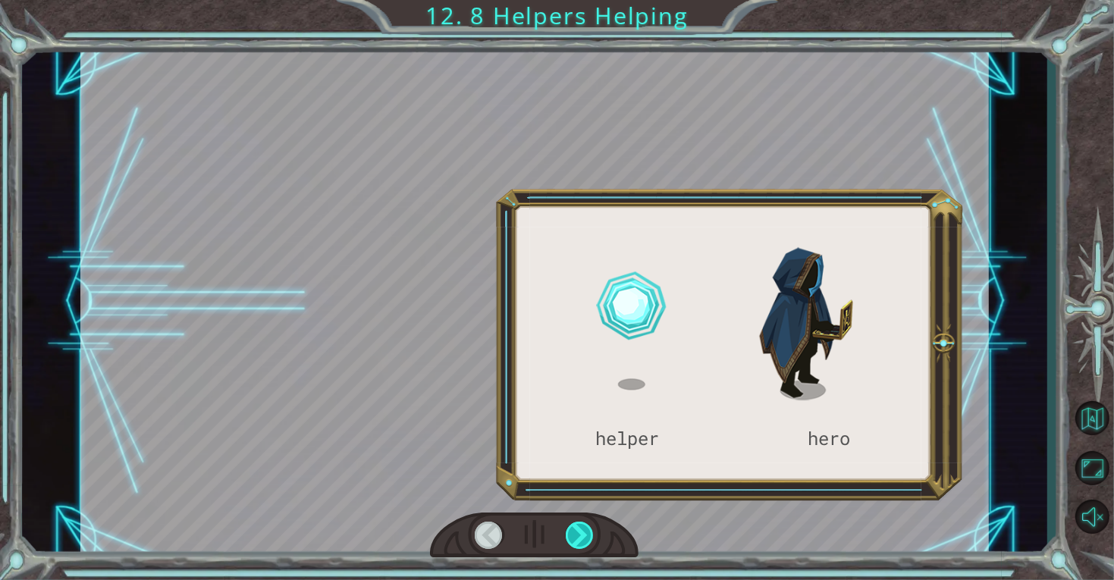
click at [573, 539] on div at bounding box center [580, 535] width 29 height 27
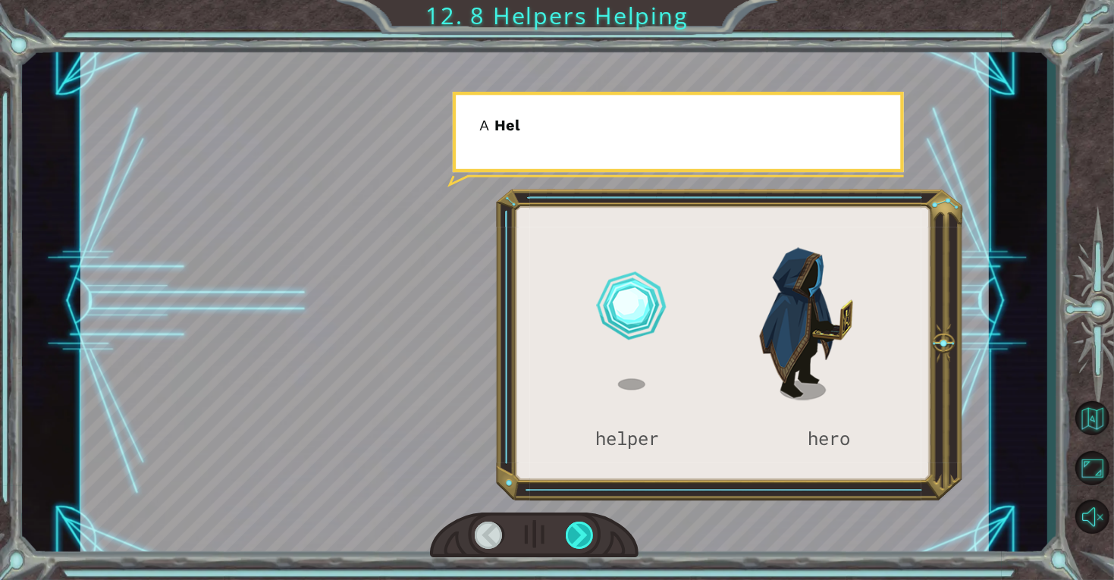
click at [573, 539] on div at bounding box center [580, 535] width 29 height 27
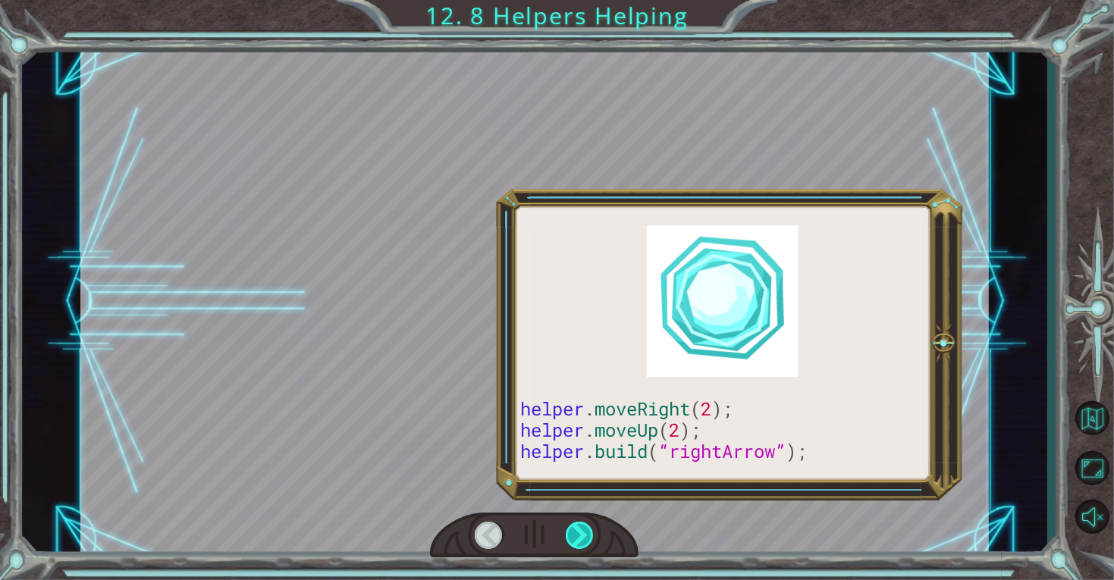
click at [573, 539] on div at bounding box center [580, 535] width 29 height 27
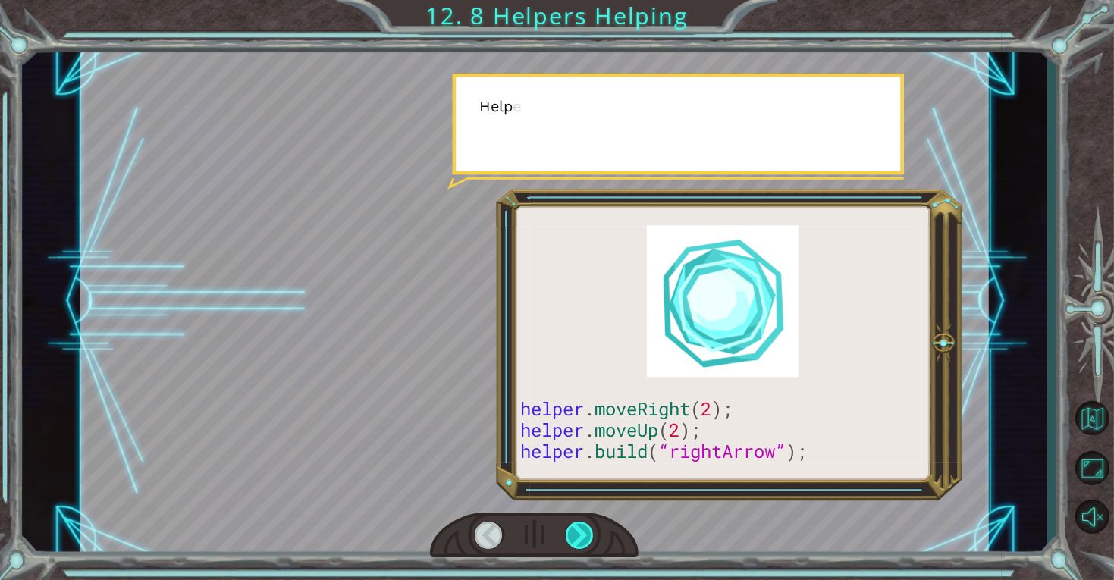
click at [573, 539] on div at bounding box center [580, 535] width 29 height 27
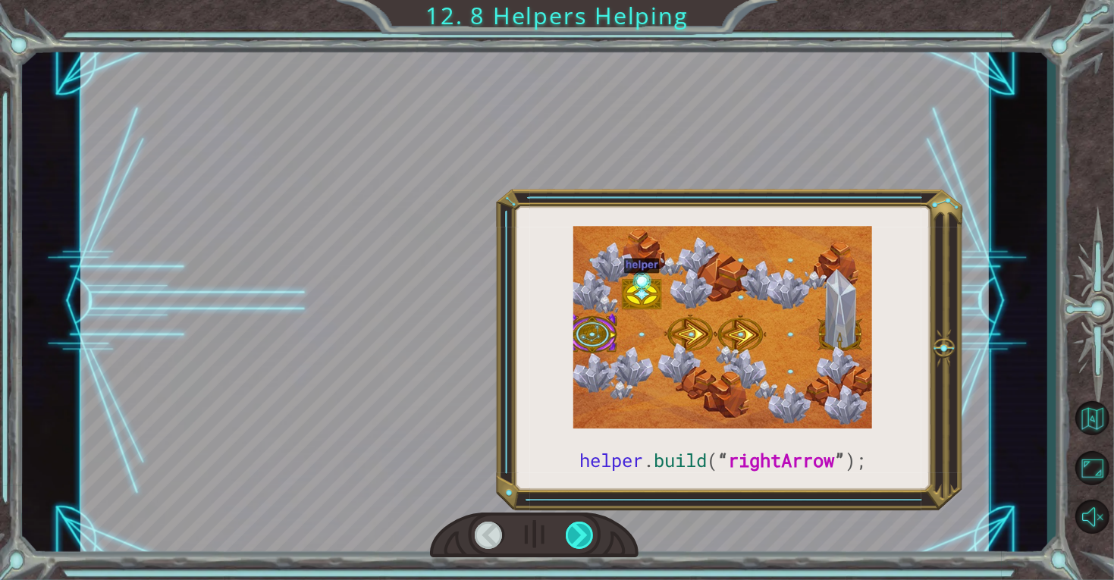
click at [573, 539] on div at bounding box center [580, 535] width 29 height 27
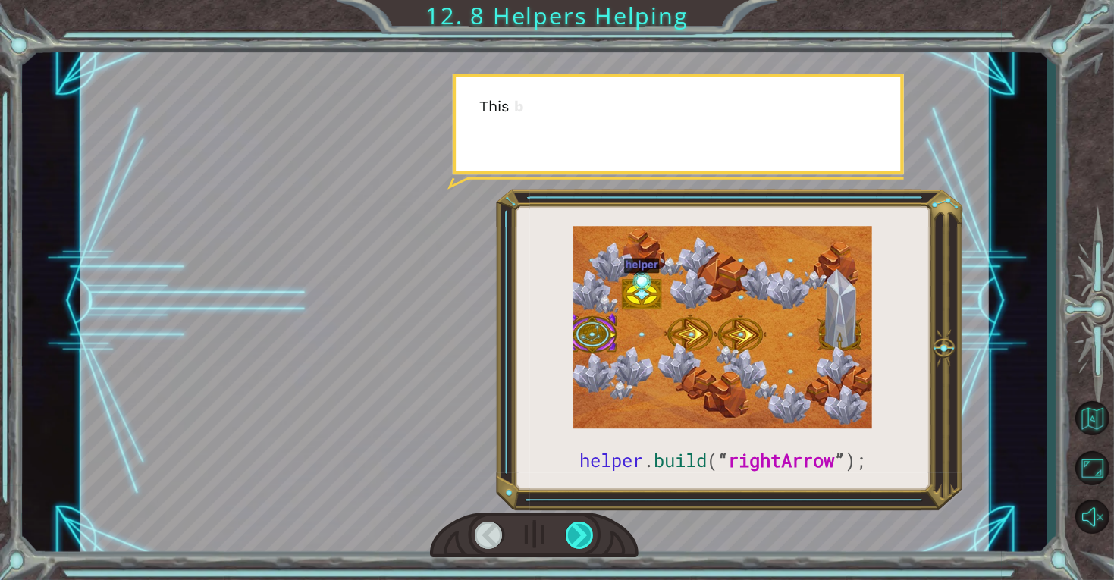
click at [573, 539] on div at bounding box center [580, 535] width 29 height 27
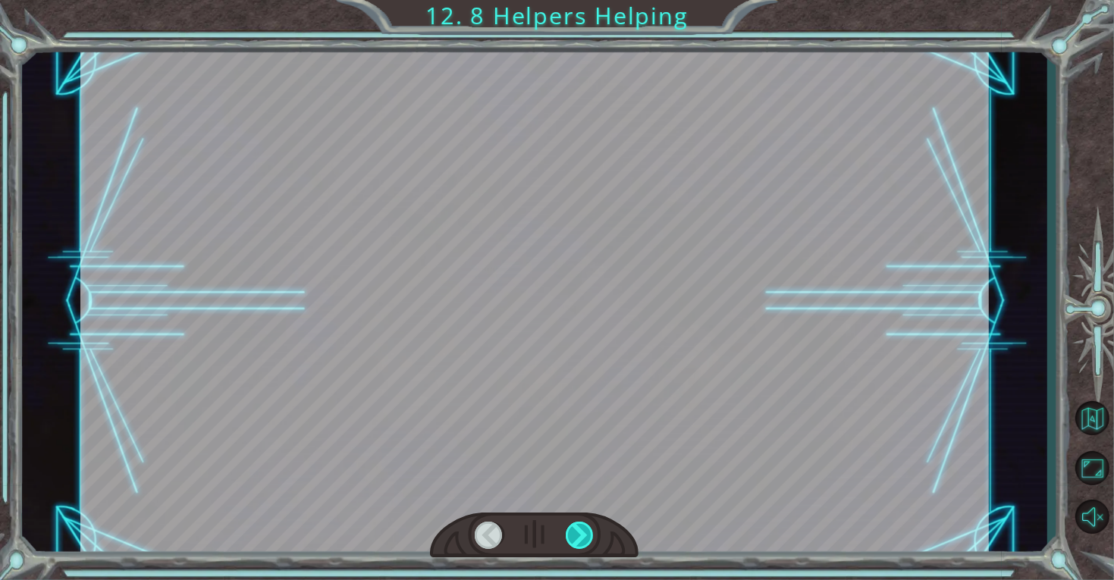
click at [573, 539] on div at bounding box center [580, 535] width 29 height 27
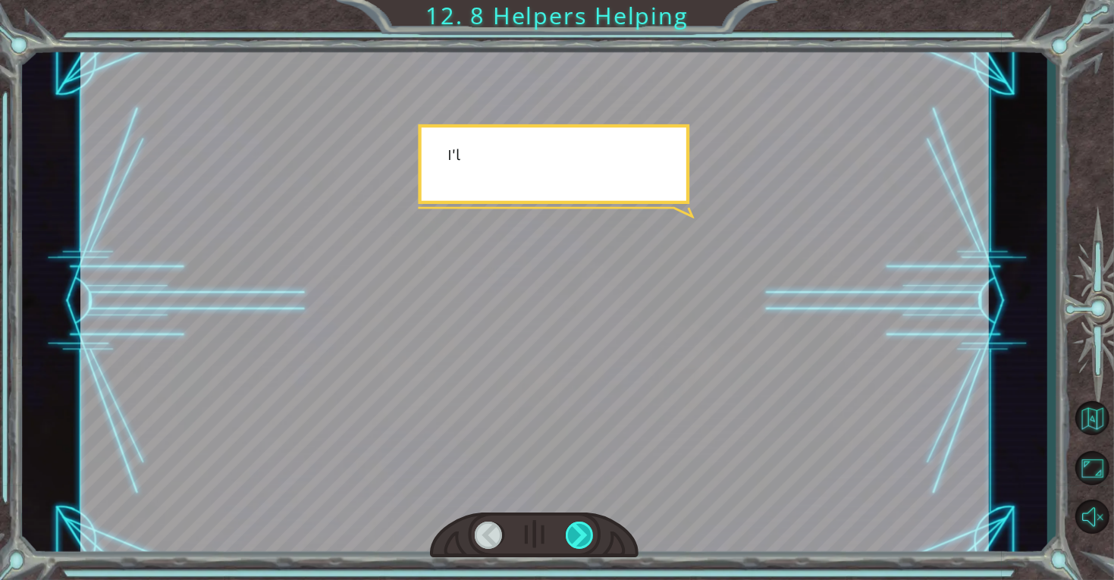
click at [573, 539] on div at bounding box center [580, 535] width 29 height 27
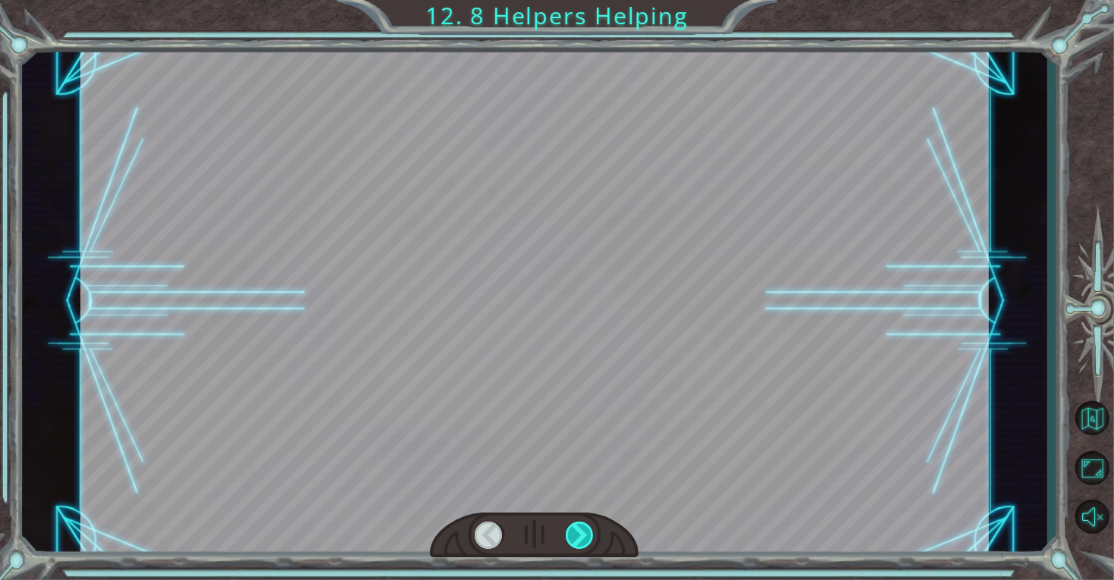
click at [573, 539] on div at bounding box center [580, 535] width 29 height 27
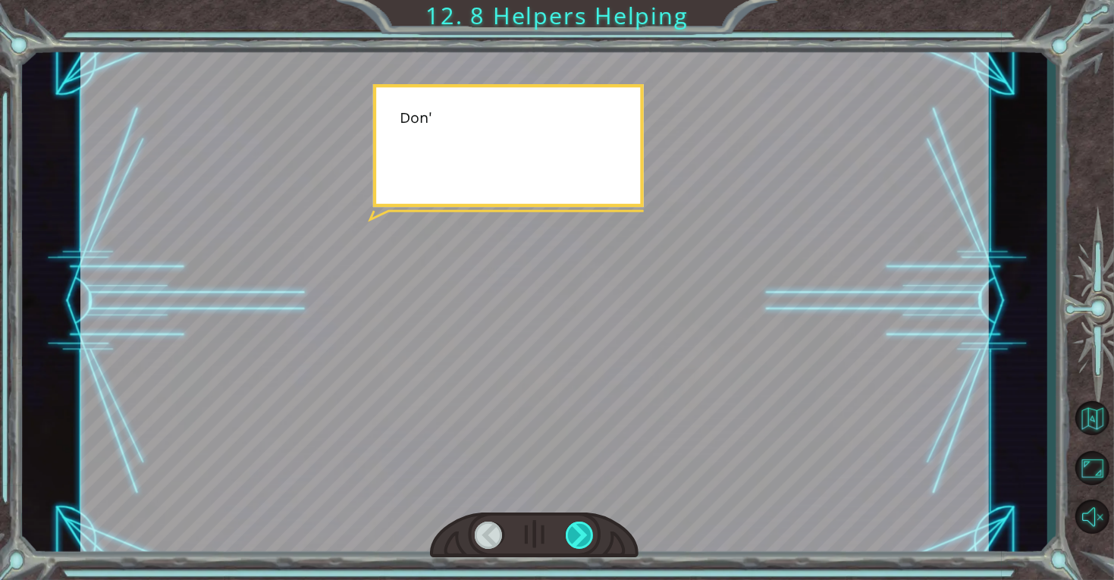
click at [573, 539] on div at bounding box center [580, 535] width 29 height 27
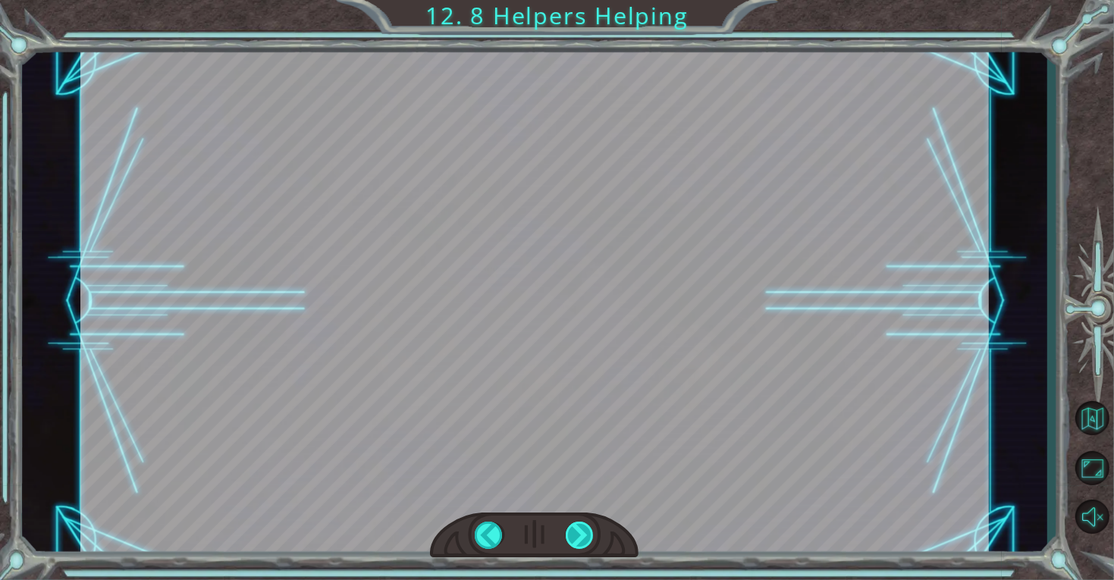
click at [573, 539] on div at bounding box center [580, 535] width 29 height 27
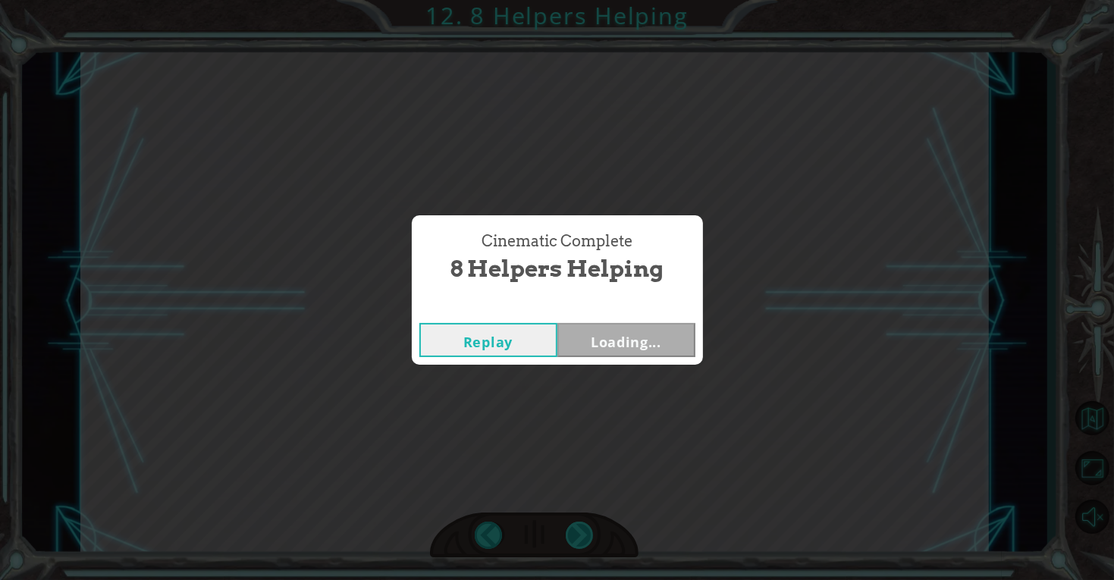
click at [573, 539] on div "Cinematic Complete 8 Helpers Helping Replay Loading..." at bounding box center [557, 290] width 1114 height 580
click at [573, 539] on div "Cinematic Complete 8 Helpers Helping Replay Next" at bounding box center [557, 290] width 1114 height 580
click at [584, 344] on button "Next" at bounding box center [626, 340] width 138 height 34
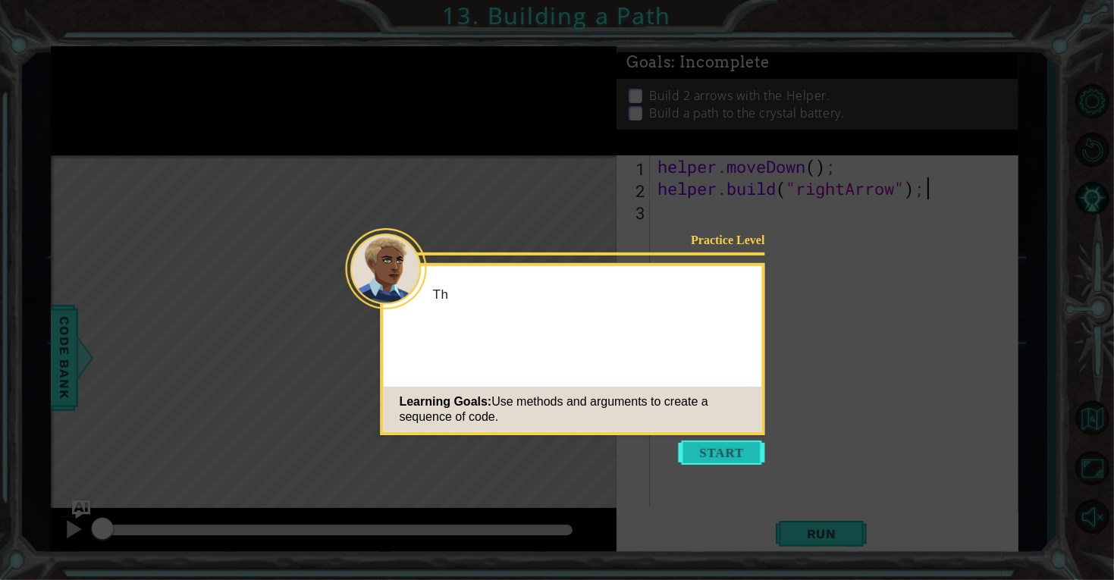
click at [736, 450] on button "Start" at bounding box center [722, 453] width 86 height 24
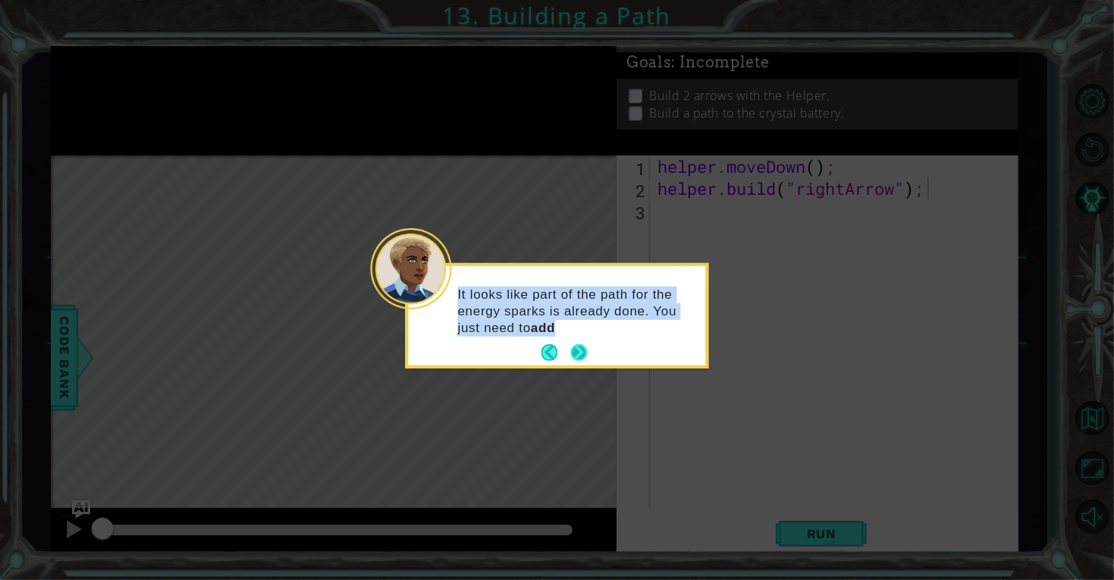
drag, startPoint x: 593, startPoint y: 341, endPoint x: 580, endPoint y: 348, distance: 14.6
click at [580, 348] on div "It looks like part of the path for the energy sparks is already done. You just …" at bounding box center [557, 315] width 297 height 99
click at [580, 348] on button "Next" at bounding box center [579, 353] width 24 height 24
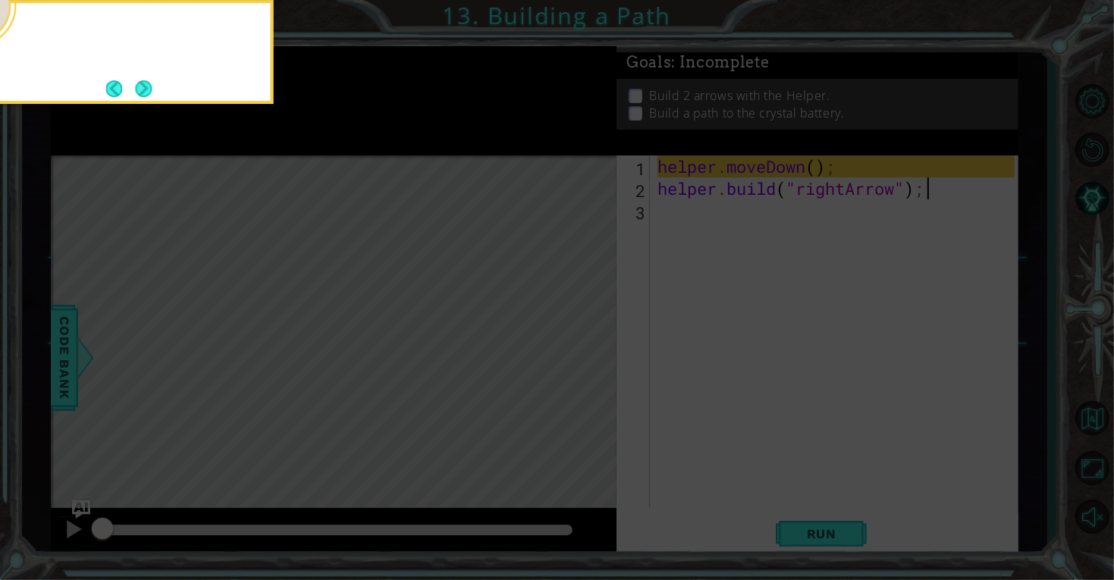
click at [580, 348] on icon at bounding box center [557, 87] width 1114 height 987
click at [136, 83] on button "Next" at bounding box center [143, 88] width 20 height 20
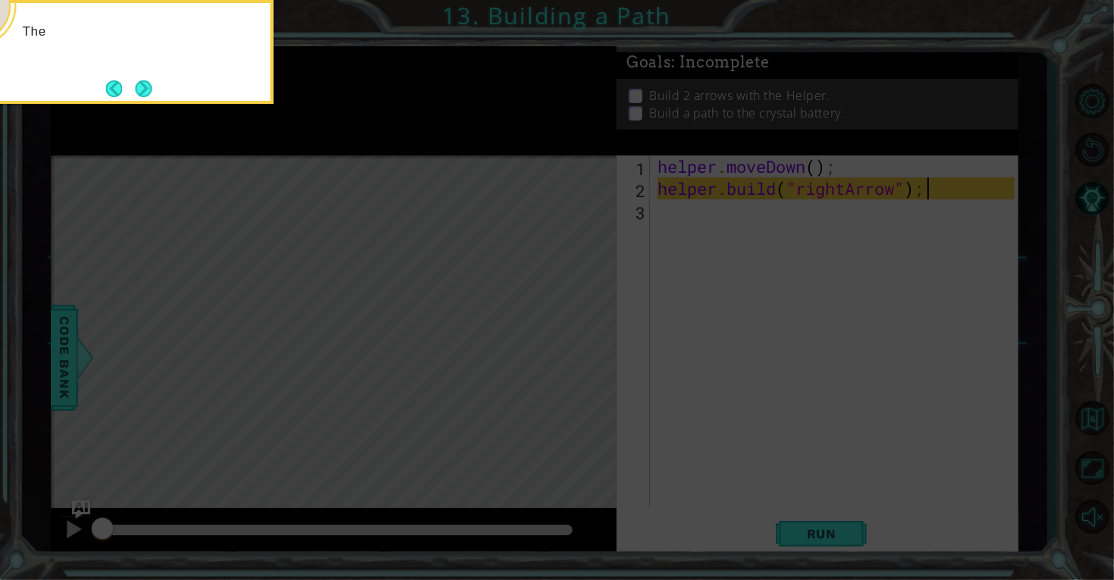
click at [136, 83] on button "Next" at bounding box center [143, 88] width 23 height 23
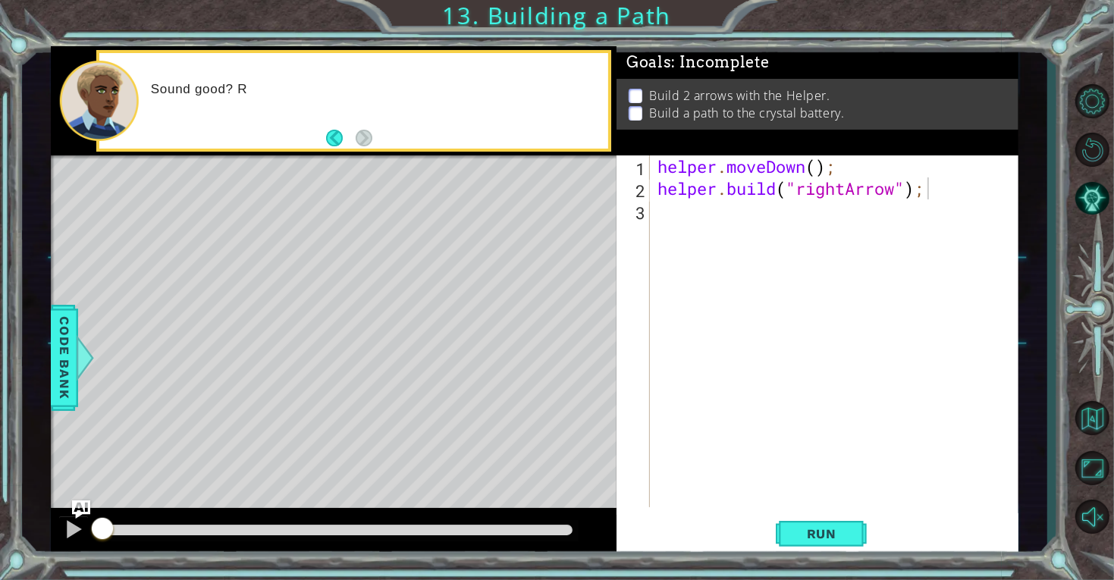
click at [136, 83] on div at bounding box center [98, 101] width 79 height 80
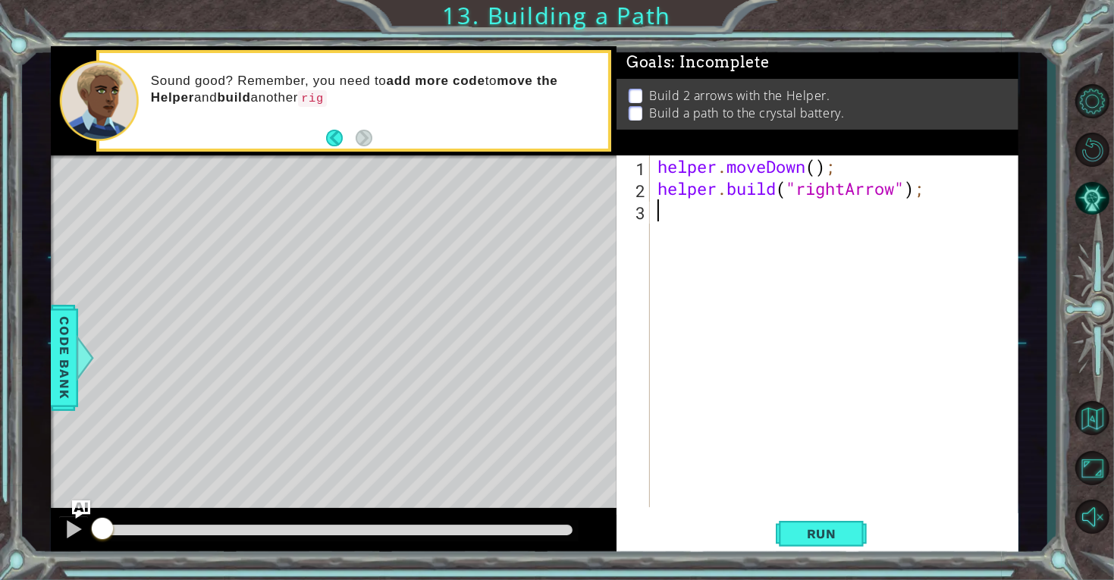
click at [794, 256] on div "helper . moveDown ( ) ; helper . build ( "rightArrow" ) ;" at bounding box center [838, 353] width 368 height 396
click at [737, 209] on div "helper . moveDown ( ) ; helper . build ( "rightArrow" ) ;" at bounding box center [838, 353] width 368 height 396
click at [742, 231] on div "helper. b uild press enter" at bounding box center [790, 250] width 287 height 55
type textarea "[DOMAIN_NAME]("rightArrow");"
click at [760, 236] on div "helper . moveDown ( ) ; helper . build ( "rightArrow" ) ; helper . build ( "rig…" at bounding box center [838, 353] width 368 height 396
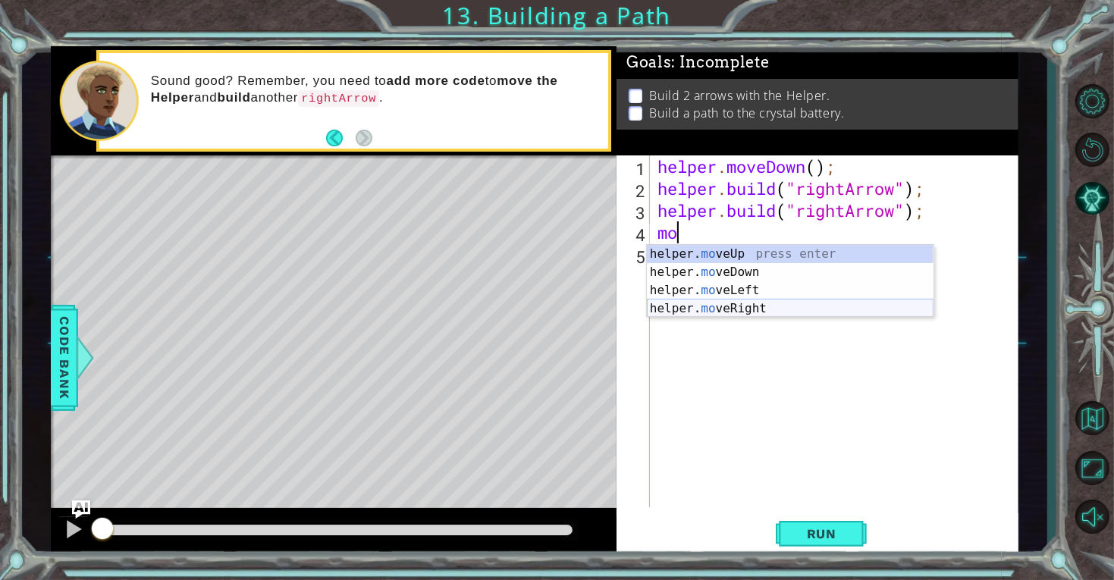
click at [764, 303] on div "helper. mo veUp press enter helper. mo veDown press enter helper. mo veLeft pre…" at bounding box center [790, 299] width 287 height 109
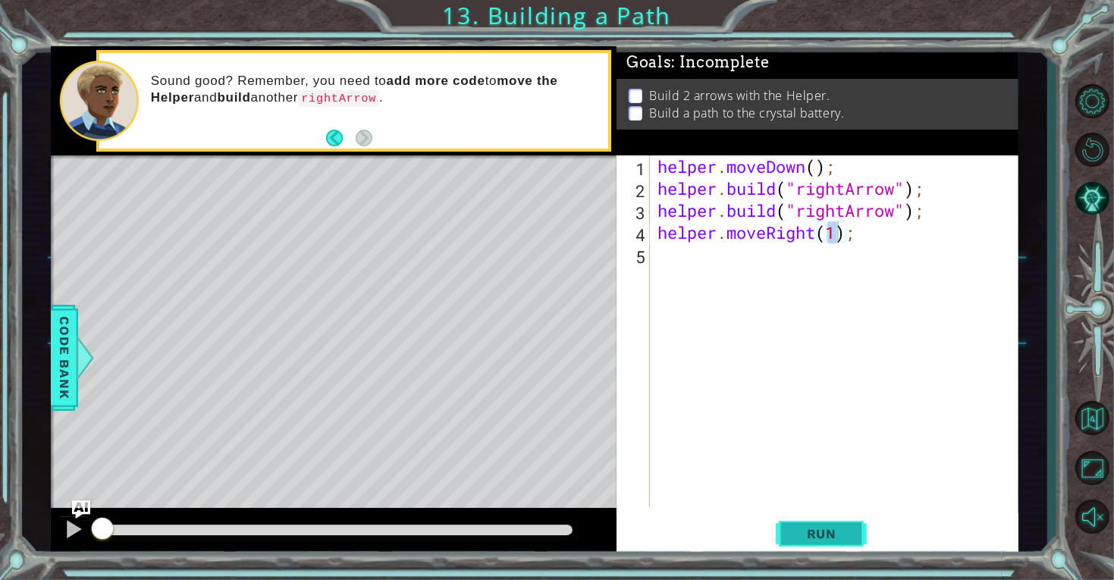
click at [838, 532] on span "Run" at bounding box center [822, 533] width 60 height 15
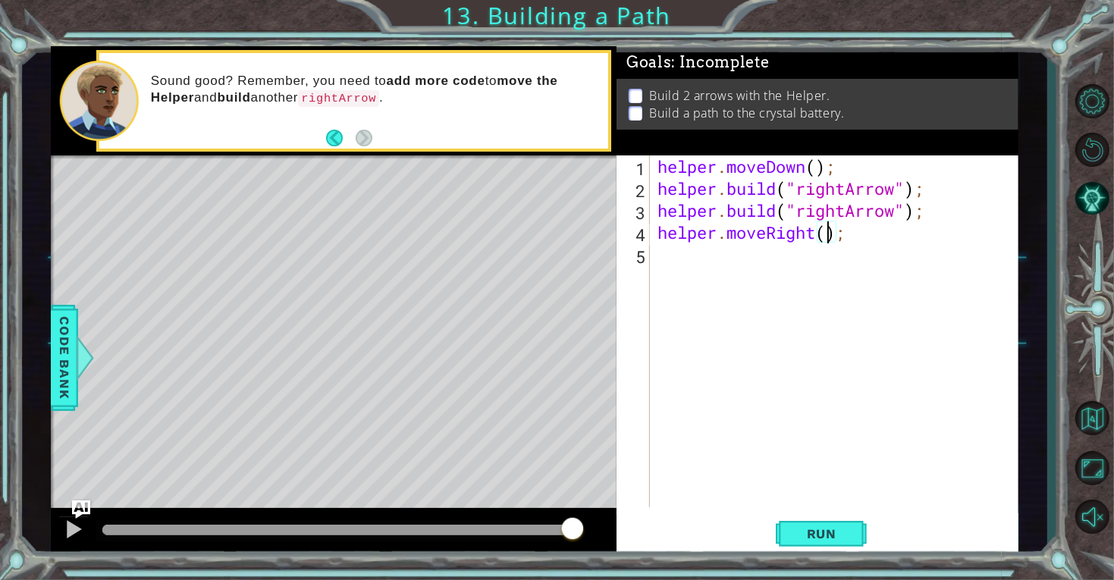
scroll to position [0, 7]
click at [794, 537] on span "Run" at bounding box center [822, 533] width 60 height 15
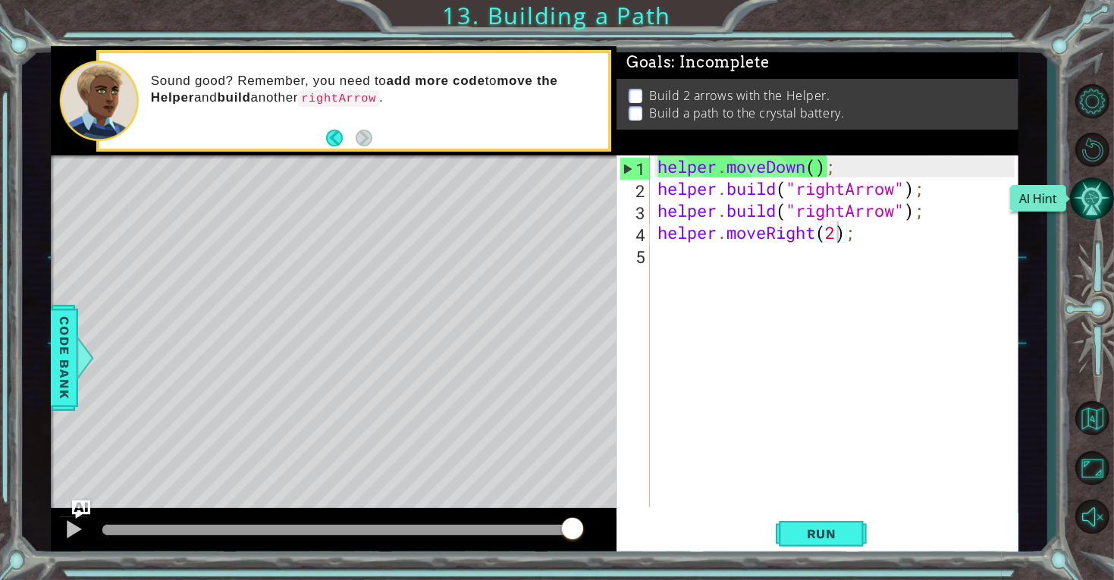
click at [1085, 200] on button "AI Hint" at bounding box center [1092, 199] width 44 height 44
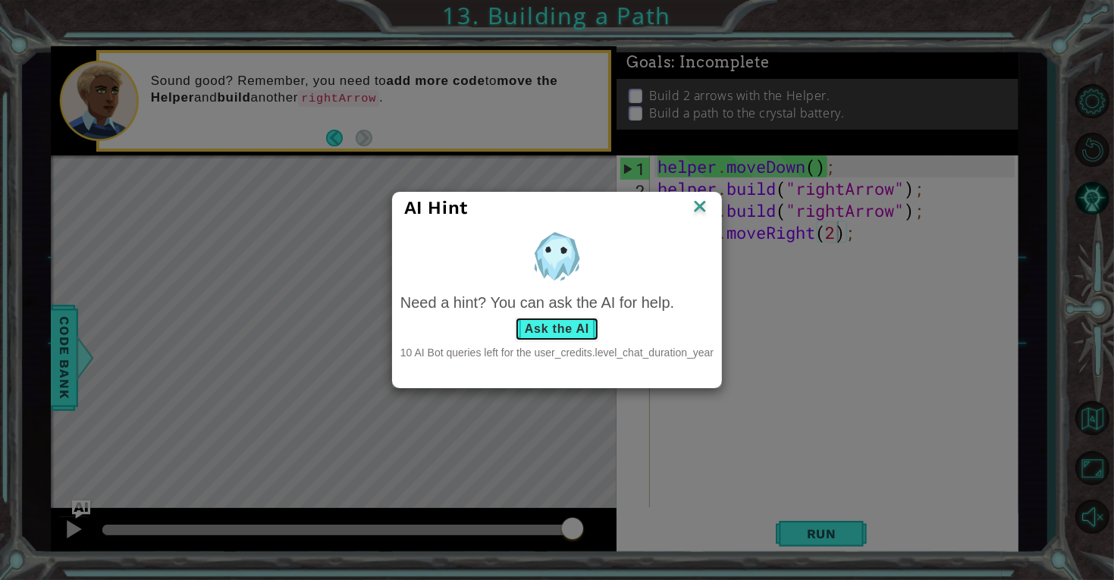
click at [529, 325] on button "Ask the AI" at bounding box center [557, 329] width 84 height 24
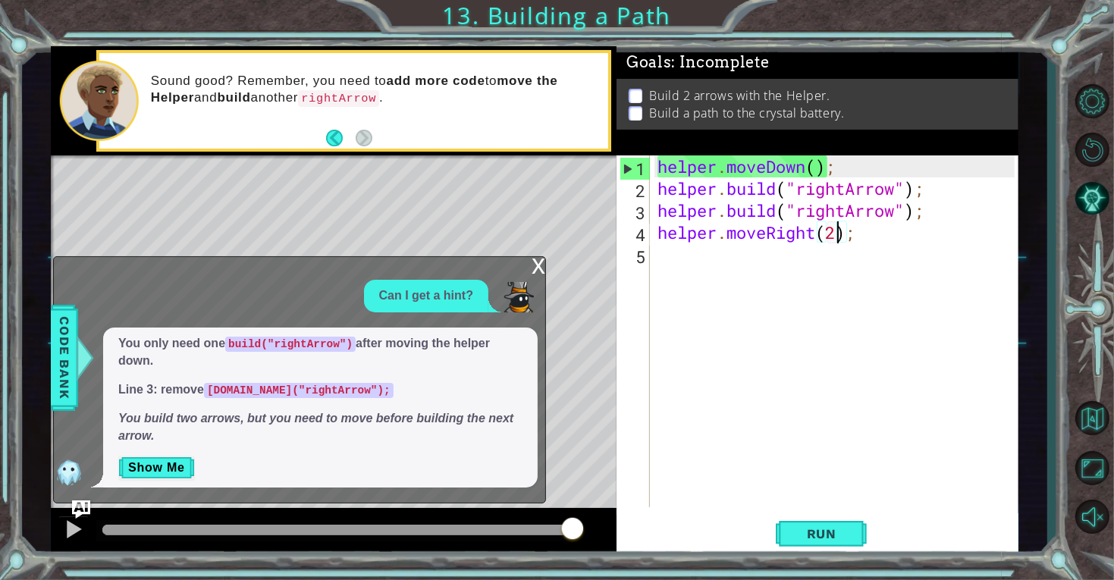
click at [931, 210] on div "helper . moveDown ( ) ; helper . build ( "rightArrow" ) ; helper . build ( "rig…" at bounding box center [838, 353] width 368 height 396
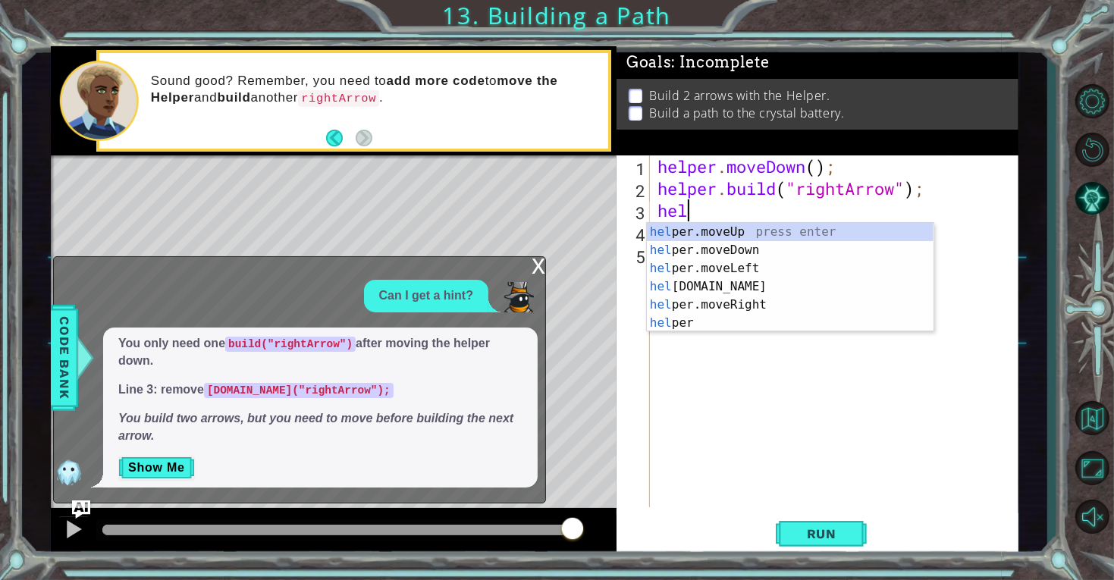
scroll to position [0, 0]
type textarea "h"
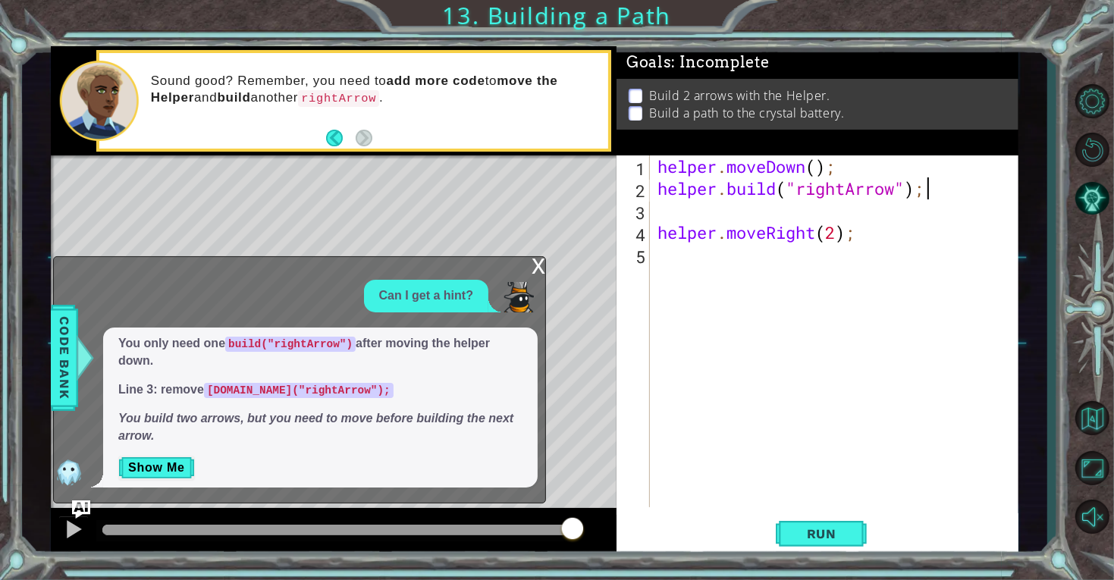
click at [929, 193] on div "helper . moveDown ( ) ; helper . build ( "rightArrow" ) ; helper . moveRight ( …" at bounding box center [838, 353] width 368 height 396
type textarea "[DOMAIN_NAME]("rightArrow");(2)"
click at [930, 202] on div "helper . moveDown ( ) ; helper . build ( "rightArrow" ) ; ( 2 ) helper . moveRi…" at bounding box center [838, 353] width 368 height 396
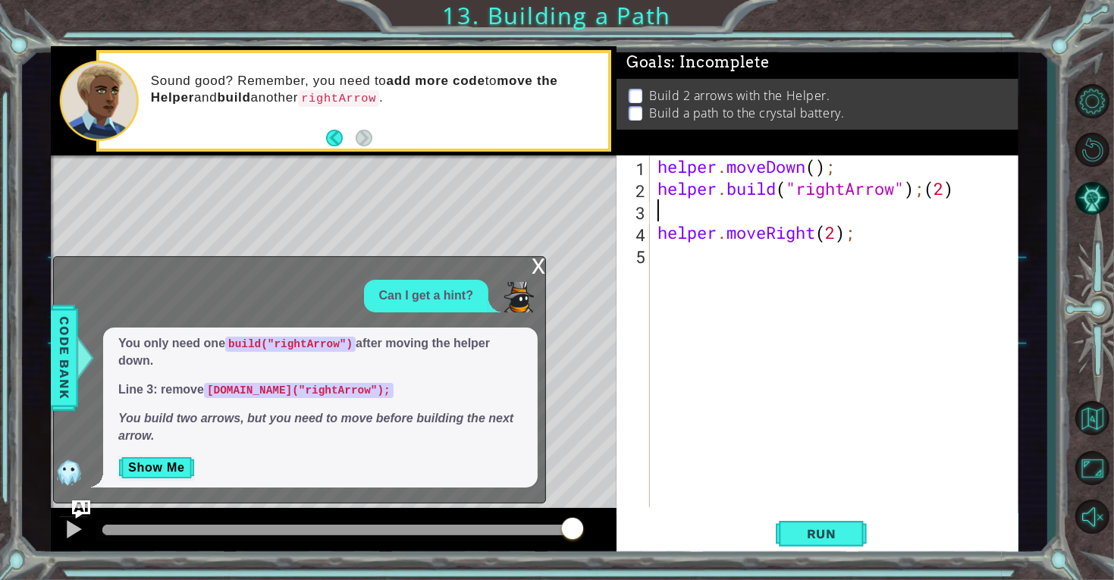
click at [929, 196] on div "helper . moveDown ( ) ; helper . build ( "rightArrow" ) ; ( 2 ) helper . moveRi…" at bounding box center [838, 353] width 368 height 396
click at [958, 193] on div "helper . moveDown ( ) ; helper . build ( "rightArrow" ) ( 2 ) helper . moveRigh…" at bounding box center [838, 353] width 368 height 396
type textarea "[DOMAIN_NAME]("rightArrow")(2);"
click at [707, 212] on div "helper . moveDown ( ) ; helper . build ( "rightArrow" ) ( 2 ) ; helper . moveRi…" at bounding box center [838, 353] width 368 height 396
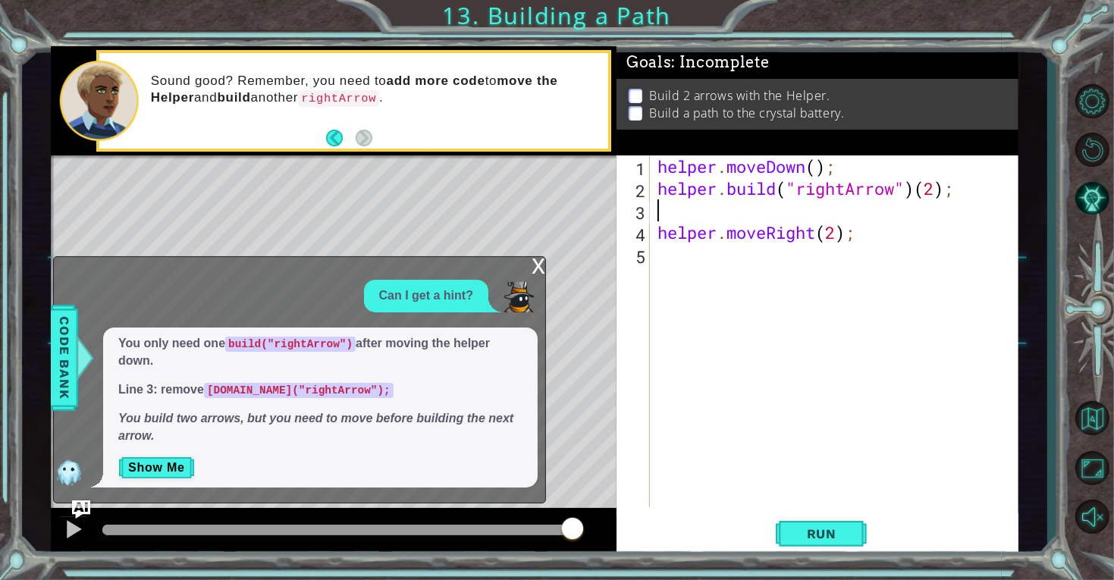
scroll to position [0, 0]
click at [180, 464] on button "Show Me" at bounding box center [156, 468] width 77 height 24
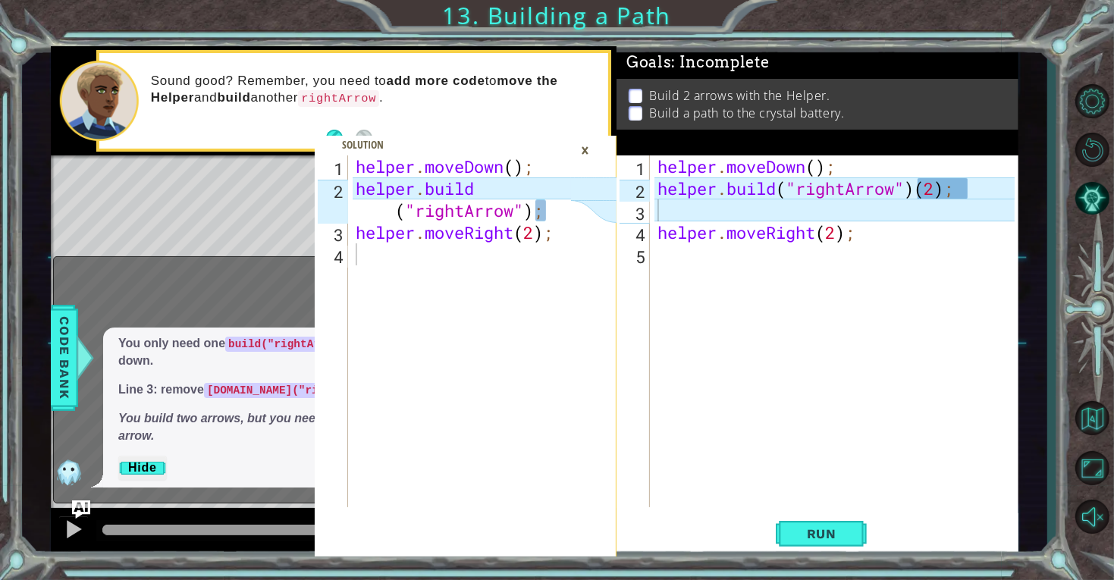
click at [779, 187] on div "helper . moveDown ( ) ; helper . build ( "rightArrow" ) ( 2 ) ; helper . moveRi…" at bounding box center [838, 353] width 368 height 396
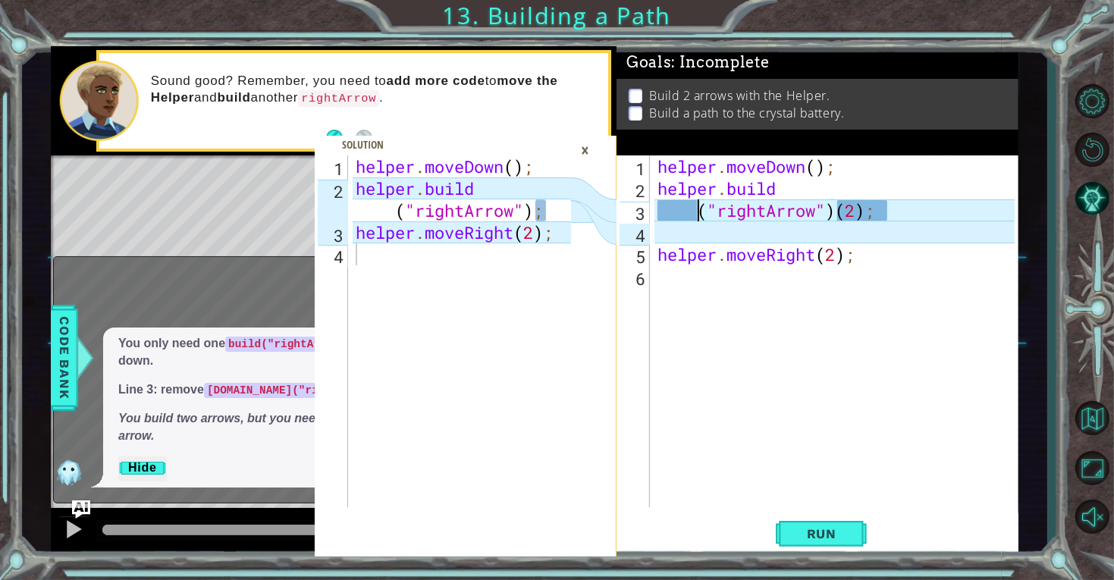
click at [905, 209] on div "helper . moveDown ( ) ; helper . build ( "rightArrow" ) ( 2 ) ; helper . moveRi…" at bounding box center [838, 353] width 368 height 396
type textarea "("rightArrow")"
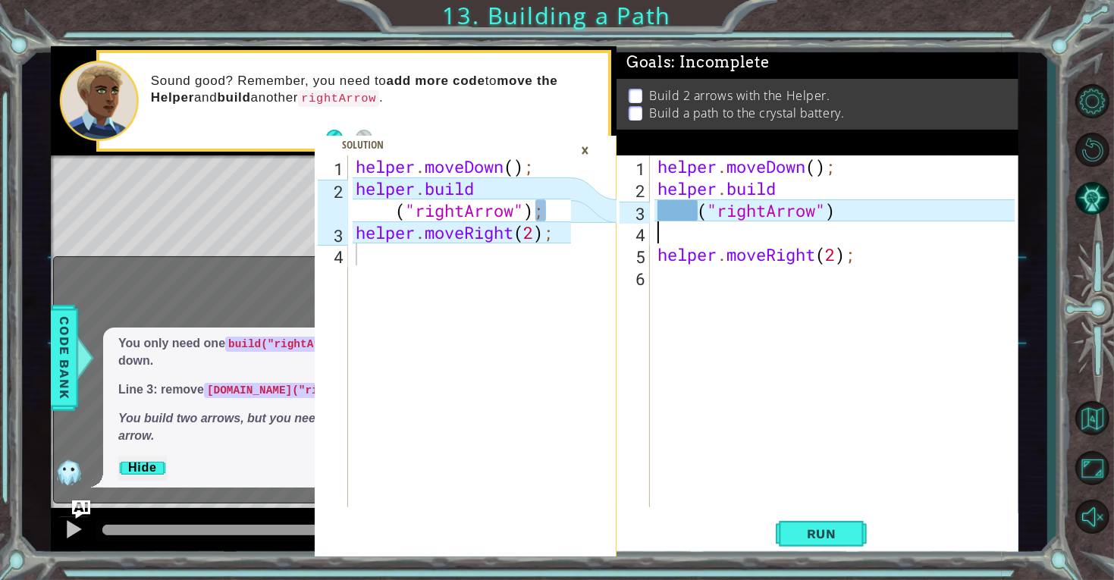
click at [682, 232] on div "helper . moveDown ( ) ; helper . build ( "rightArrow" ) helper . moveRight ( 2 …" at bounding box center [838, 353] width 368 height 396
click at [660, 256] on div "helper . moveDown ( ) ; helper . build ( "rightArrow" ) helper . moveRight ( 2 …" at bounding box center [838, 353] width 368 height 396
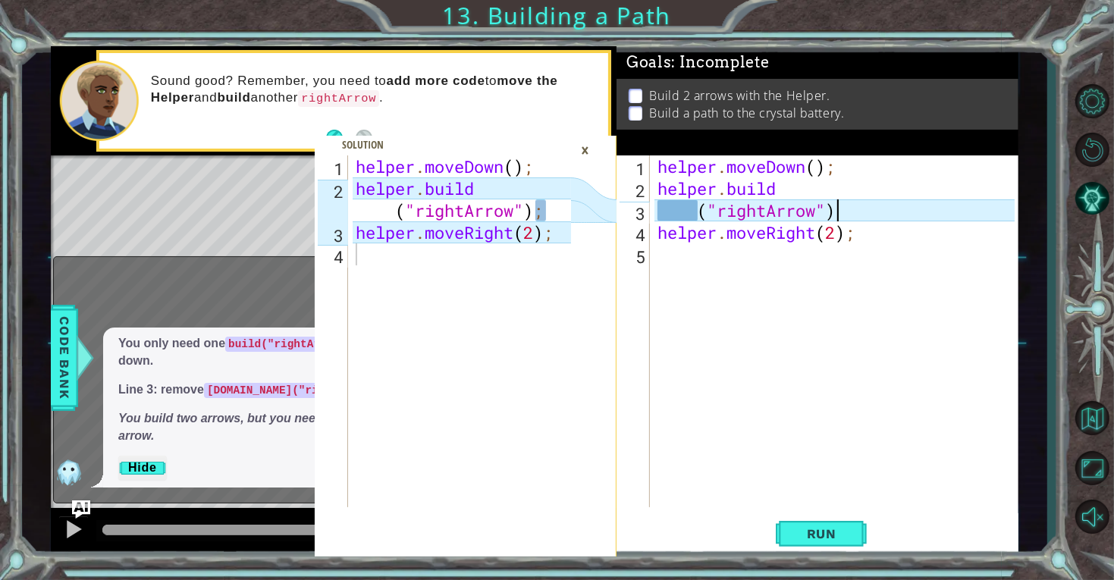
click at [859, 209] on div "helper . moveDown ( ) ; helper . build ( "rightArrow" ) helper . moveRight ( 2 …" at bounding box center [838, 353] width 368 height 396
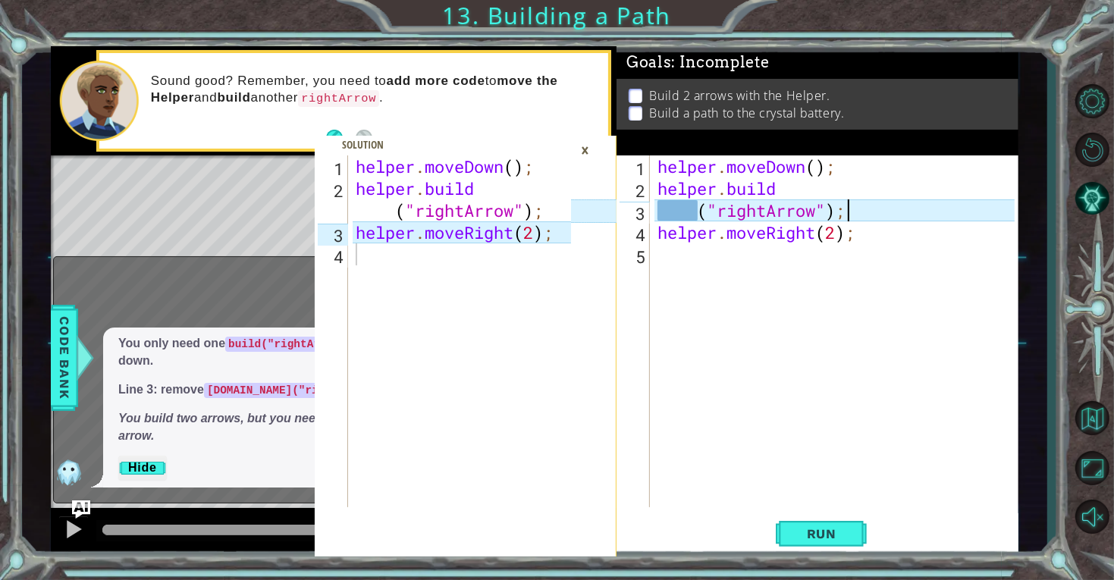
scroll to position [0, 7]
click at [829, 518] on button "Run" at bounding box center [821, 533] width 91 height 40
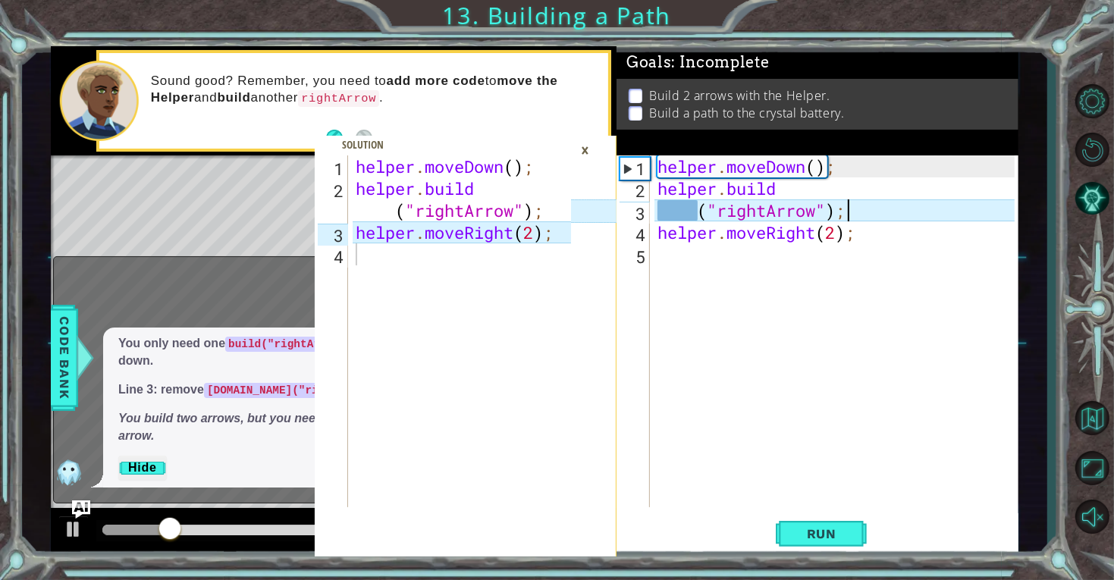
click at [587, 149] on div "×" at bounding box center [585, 150] width 24 height 26
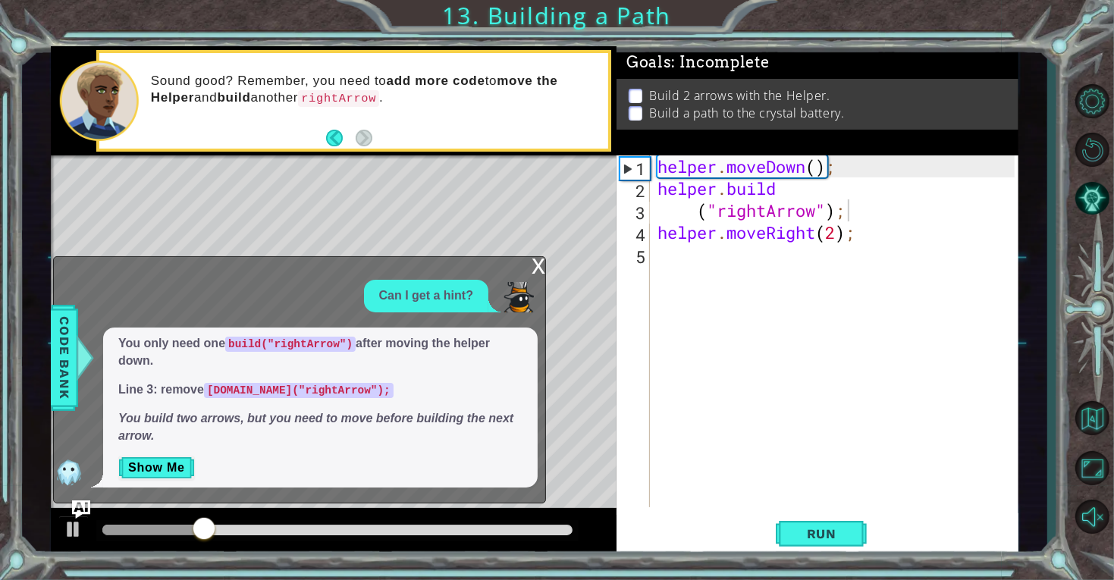
click at [536, 259] on div "x" at bounding box center [539, 264] width 14 height 15
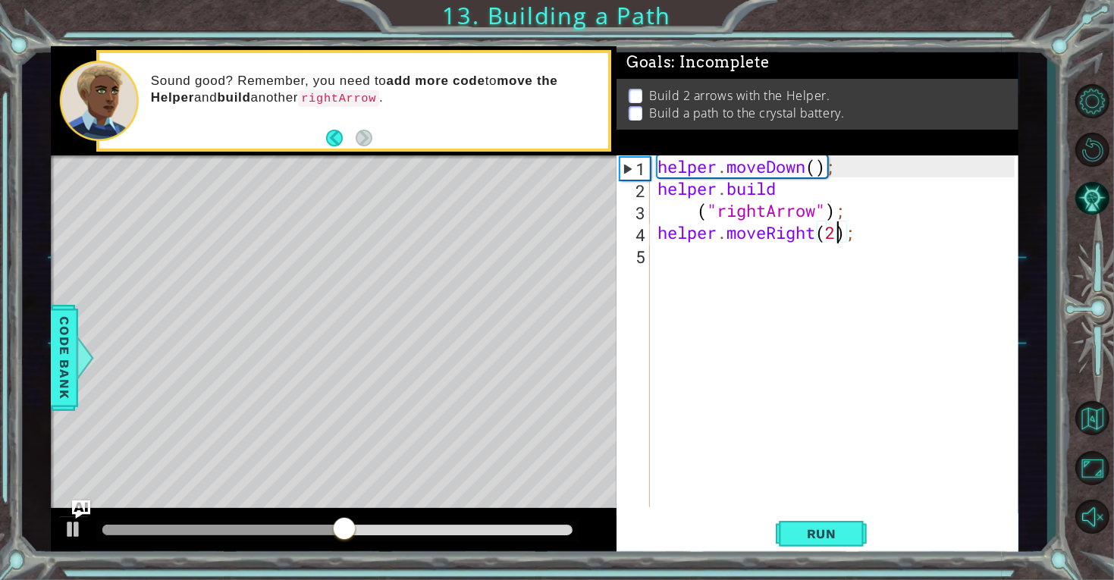
click at [839, 237] on div "helper . moveDown ( ) ; helper . build ( "rightArrow" ) ; helper . moveRight ( …" at bounding box center [838, 353] width 368 height 396
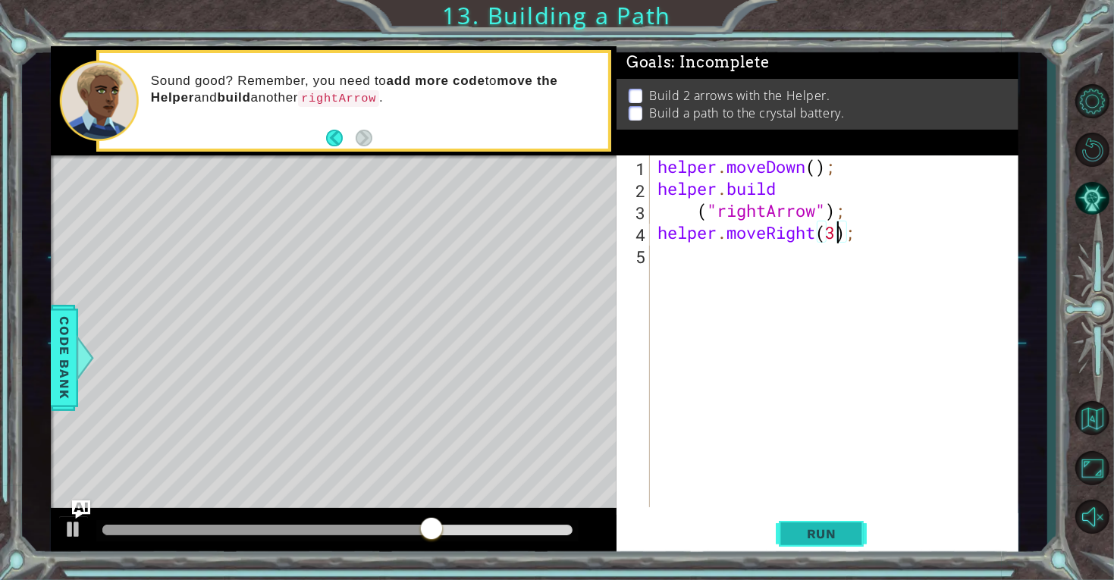
type textarea "helper.moveRight(3);"
click at [827, 538] on span "Run" at bounding box center [822, 533] width 60 height 15
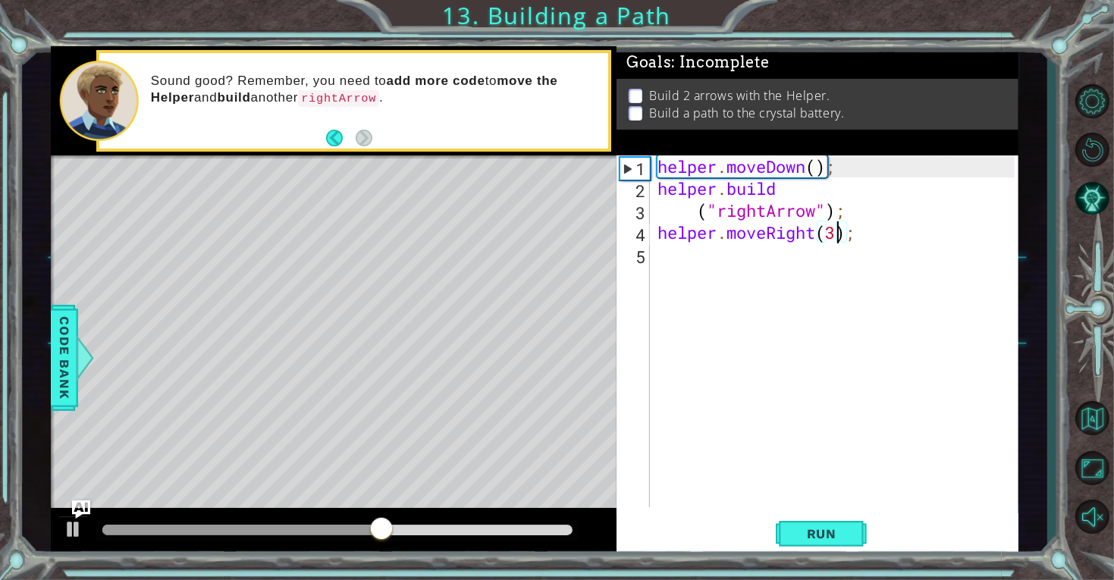
click at [694, 249] on div "helper . moveDown ( ) ; helper . build ( "rightArrow" ) ; helper . moveRight ( …" at bounding box center [838, 353] width 368 height 396
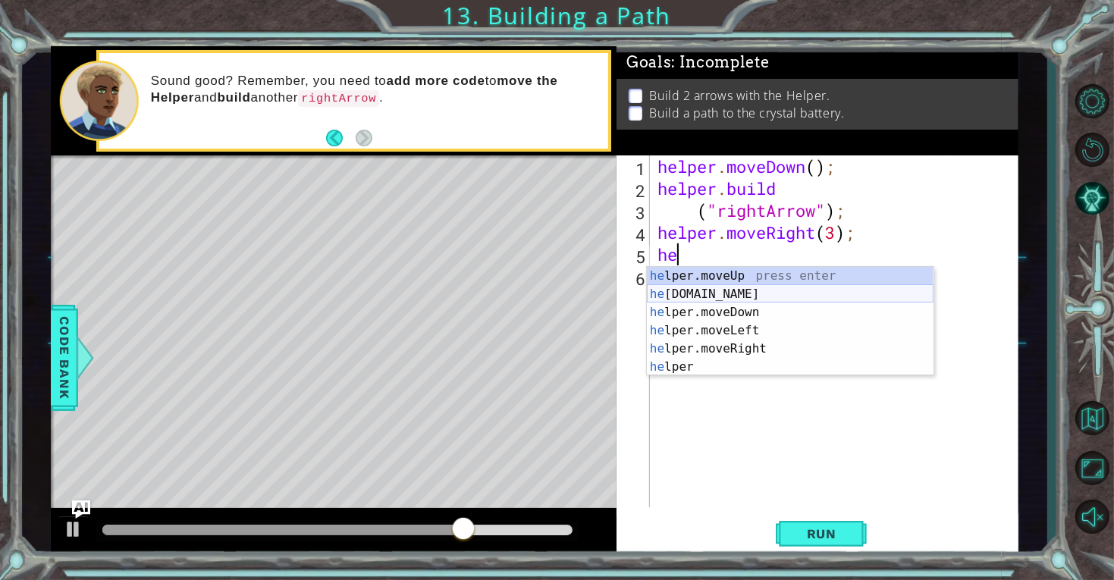
click at [711, 293] on div "he lper.moveUp press enter he [DOMAIN_NAME] press enter he lper.moveDown press …" at bounding box center [790, 340] width 287 height 146
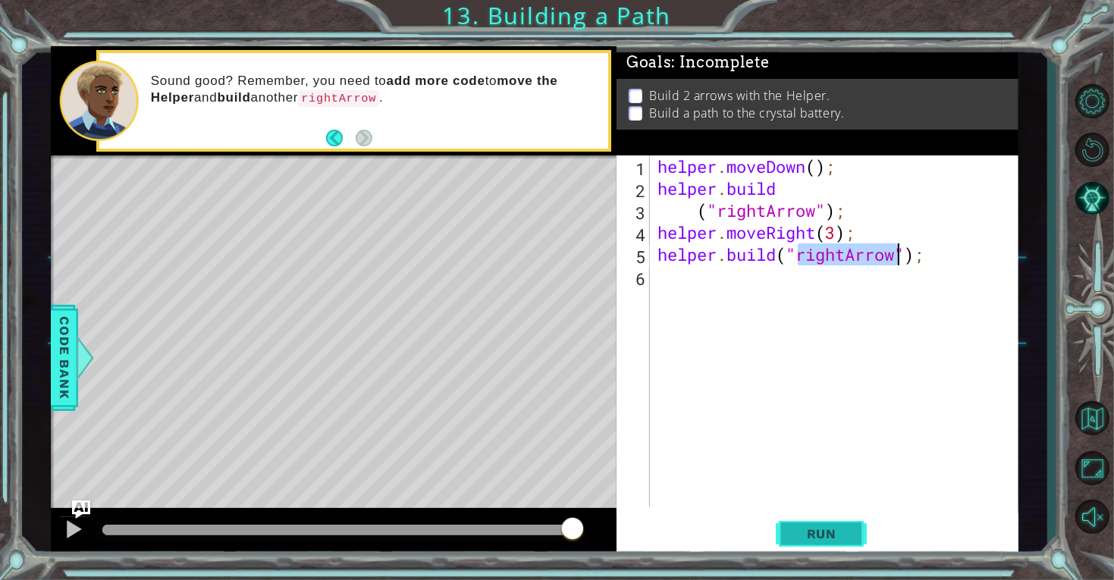
type textarea "[DOMAIN_NAME]("rightArrow");"
click at [792, 540] on span "Run" at bounding box center [822, 533] width 60 height 15
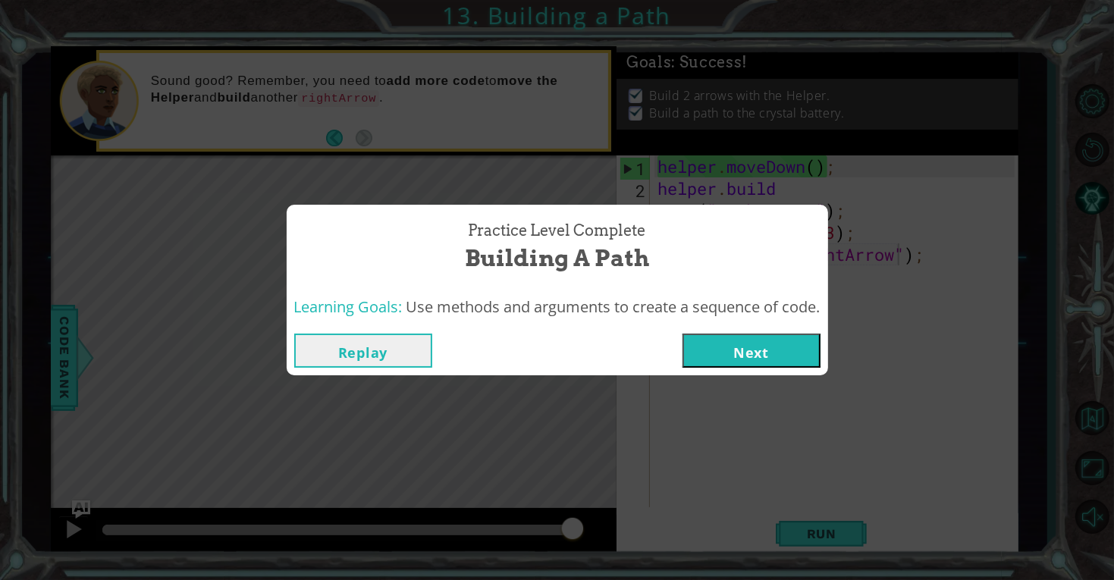
click at [733, 340] on button "Next" at bounding box center [751, 351] width 138 height 34
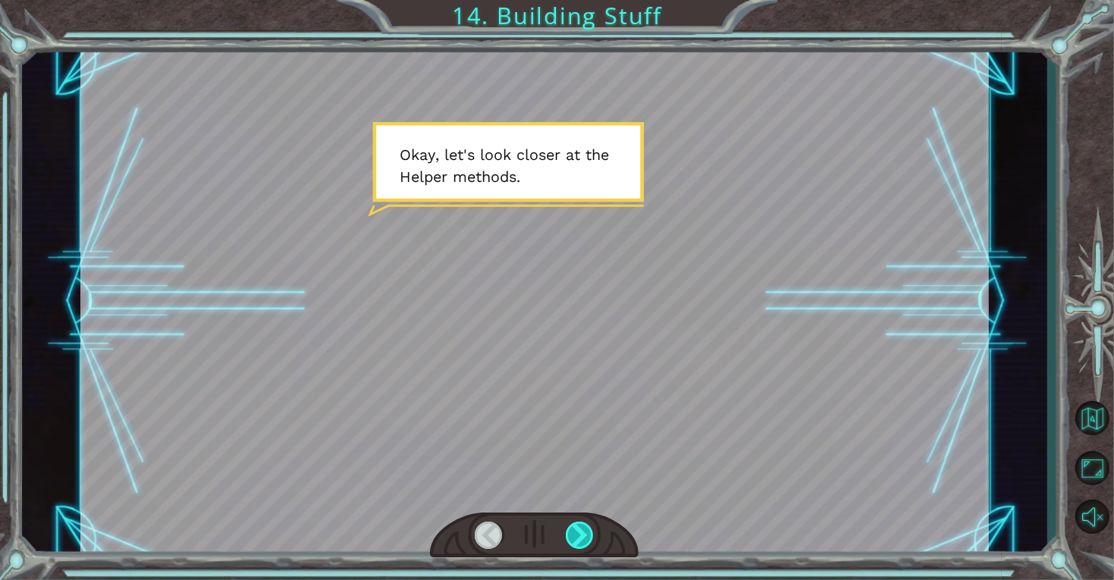
click at [574, 528] on div at bounding box center [580, 535] width 29 height 27
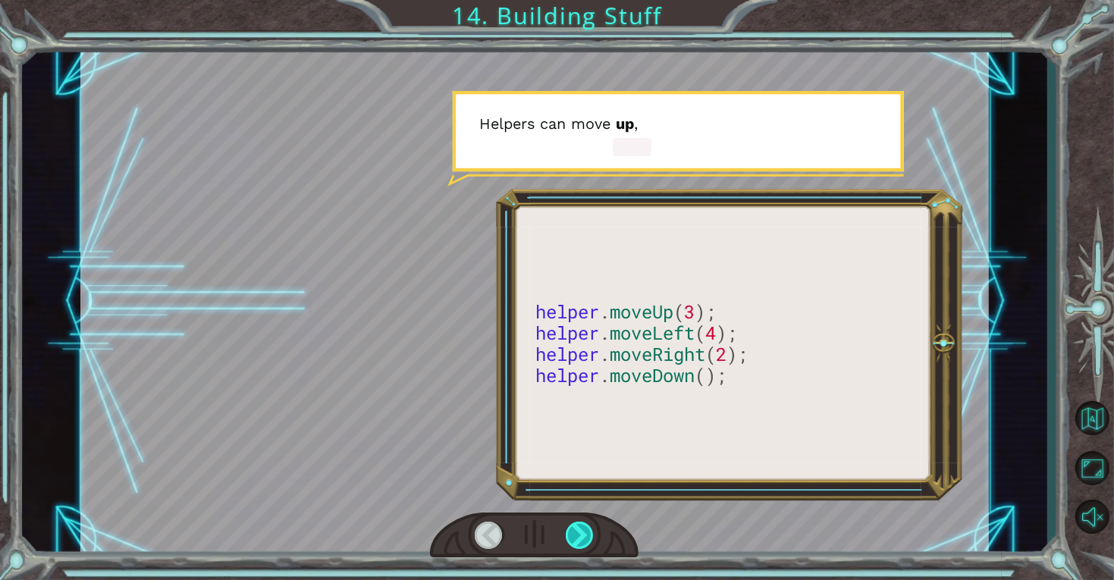
click at [575, 529] on div at bounding box center [580, 535] width 29 height 27
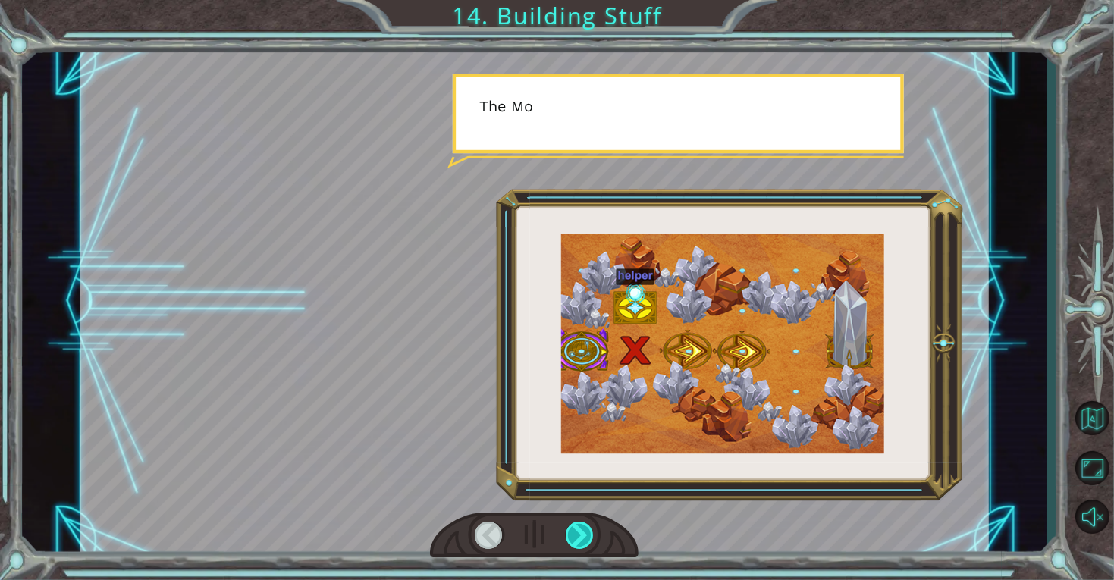
click at [575, 529] on div at bounding box center [580, 535] width 29 height 27
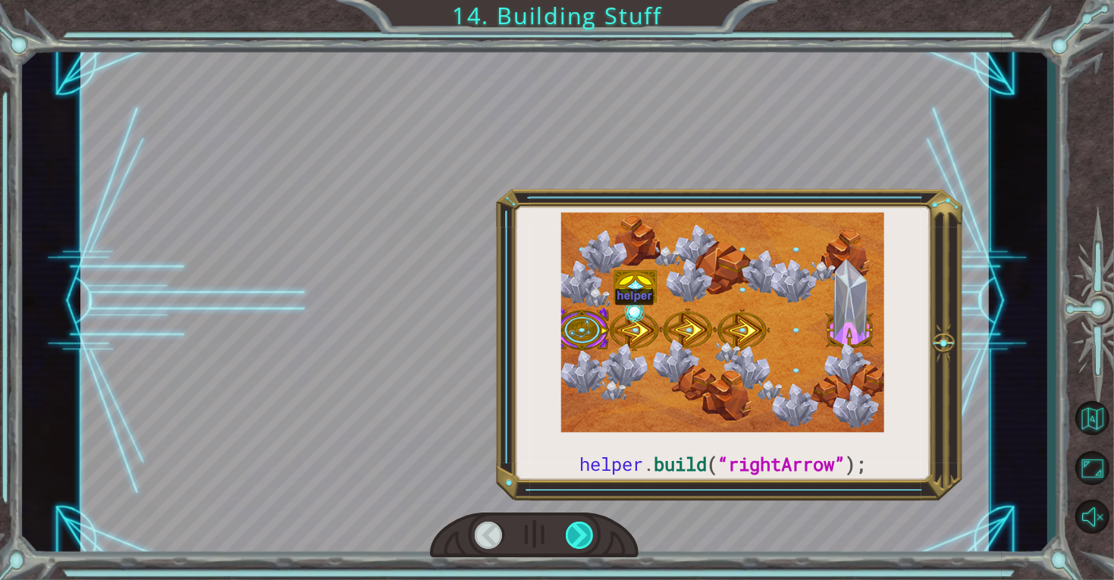
click at [575, 529] on div at bounding box center [580, 535] width 29 height 27
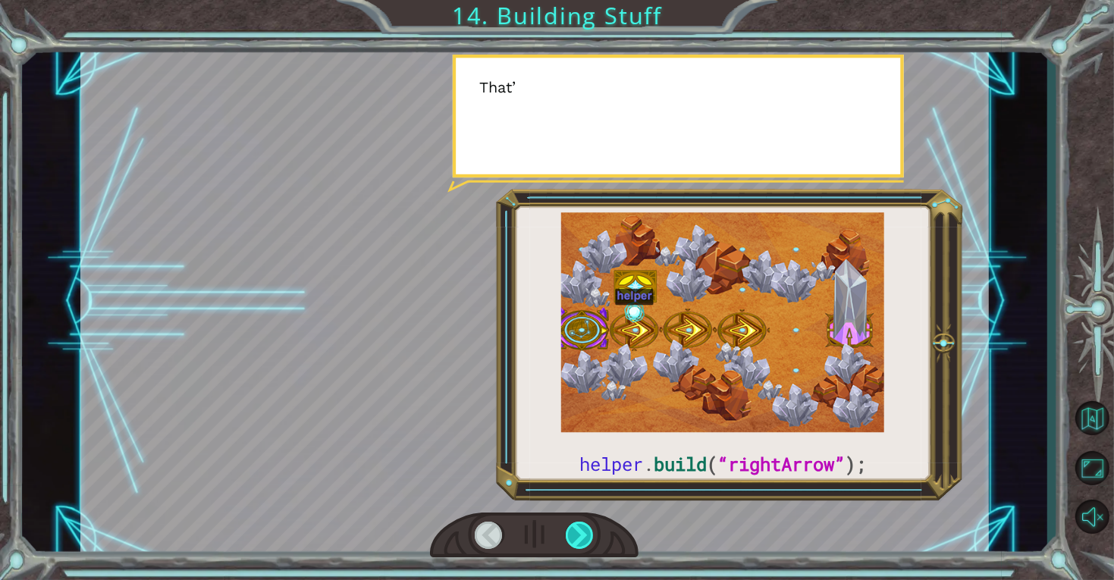
click at [575, 529] on div at bounding box center [580, 535] width 29 height 27
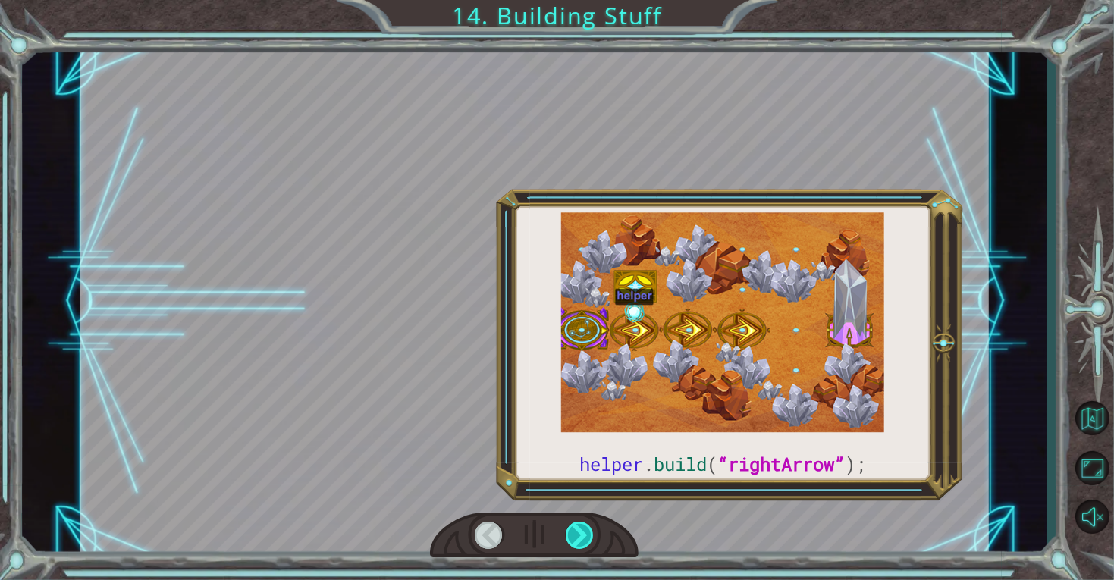
click at [575, 529] on div at bounding box center [580, 535] width 29 height 27
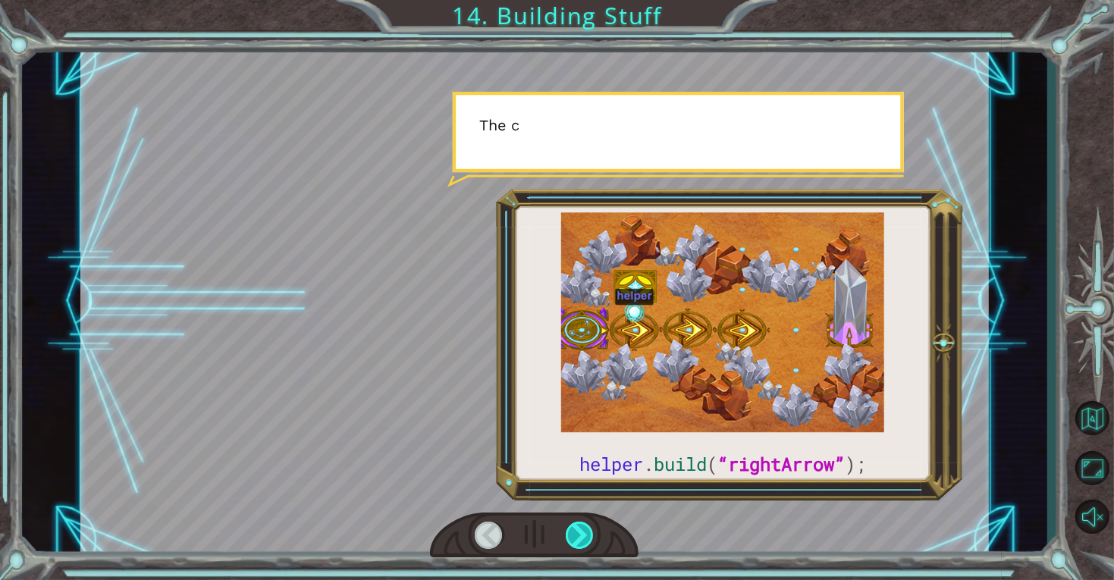
click at [575, 529] on div at bounding box center [580, 535] width 29 height 27
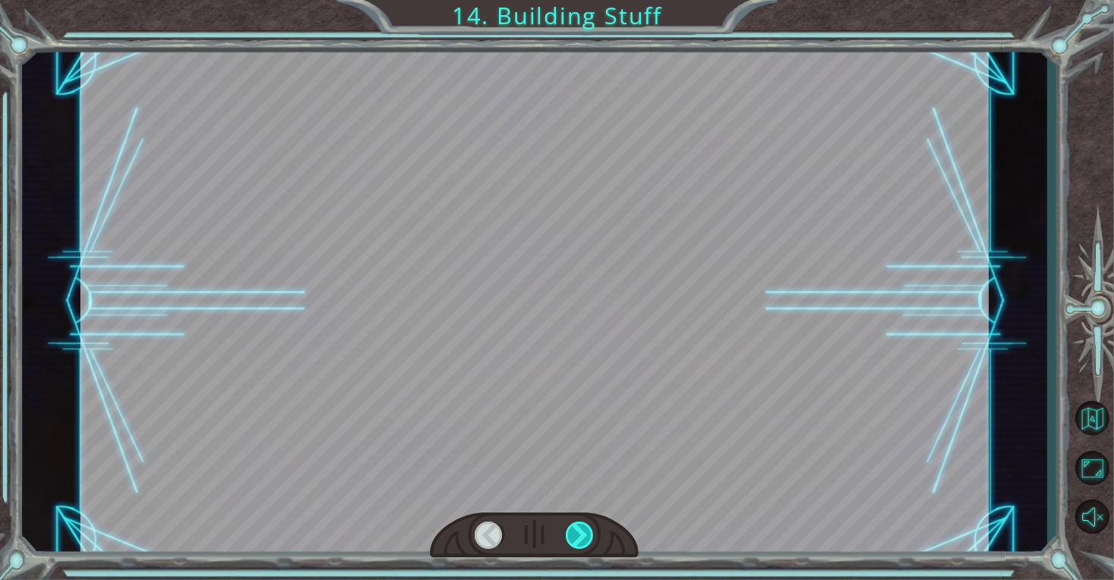
click at [575, 529] on div at bounding box center [580, 535] width 29 height 27
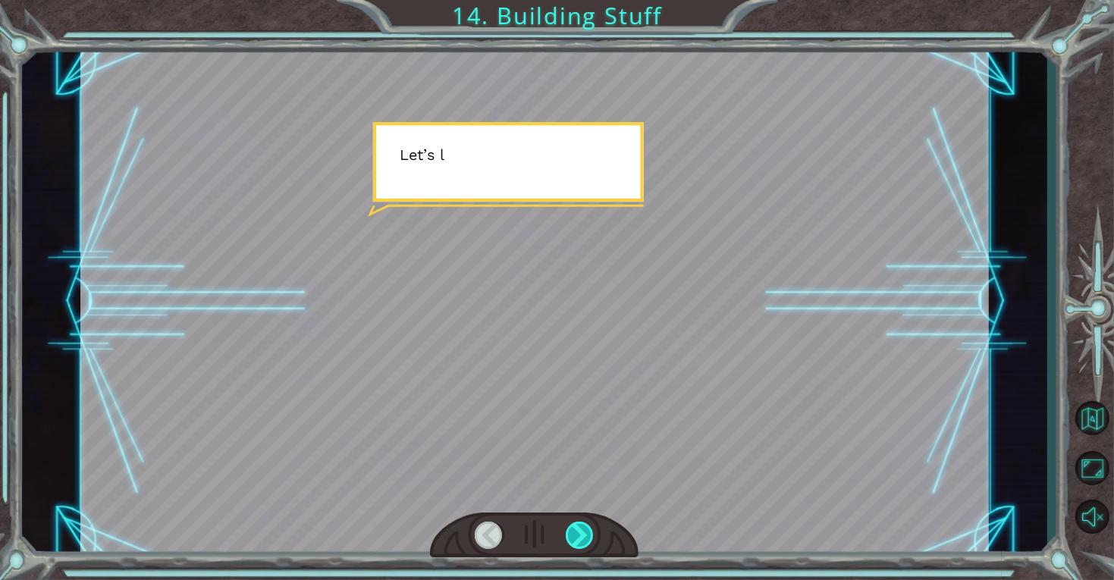
click at [575, 529] on div at bounding box center [580, 535] width 29 height 27
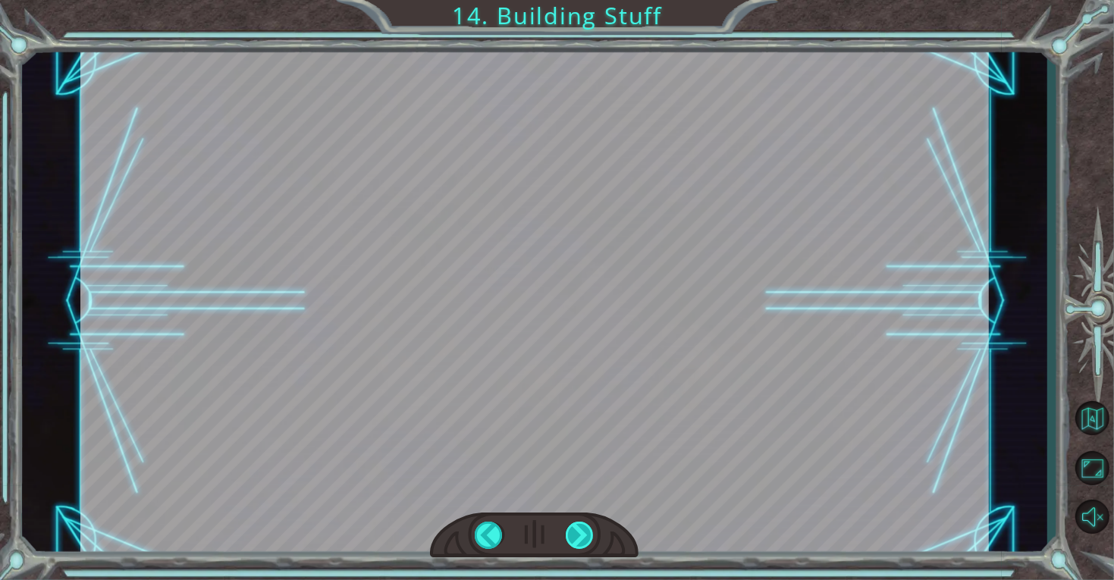
click at [575, 529] on div at bounding box center [580, 535] width 29 height 27
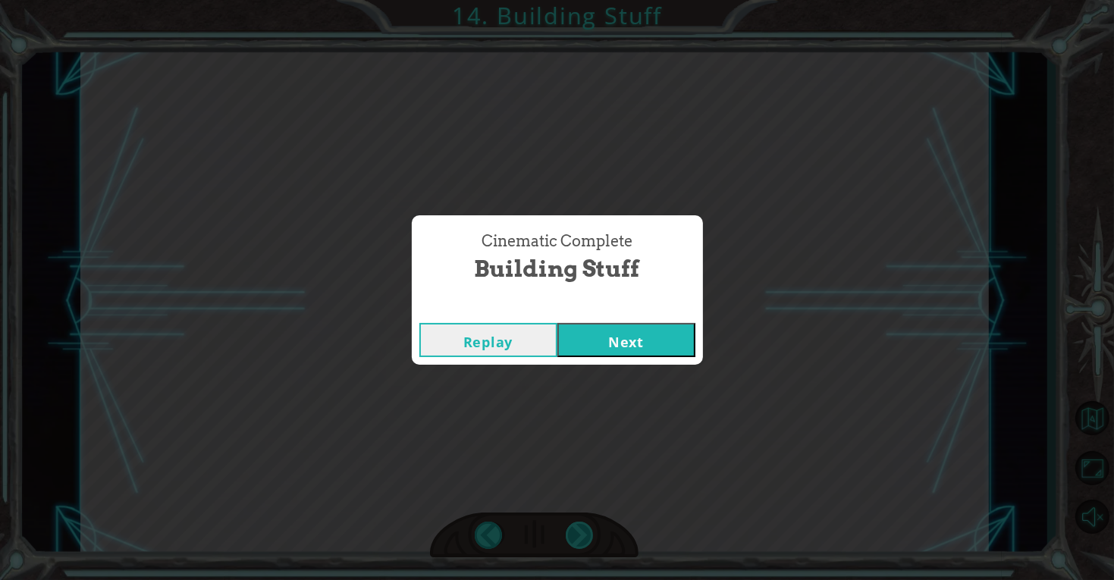
click at [575, 529] on div "Cinematic Complete Building Stuff Replay Next" at bounding box center [557, 290] width 1114 height 580
click at [663, 337] on button "Next" at bounding box center [626, 340] width 138 height 34
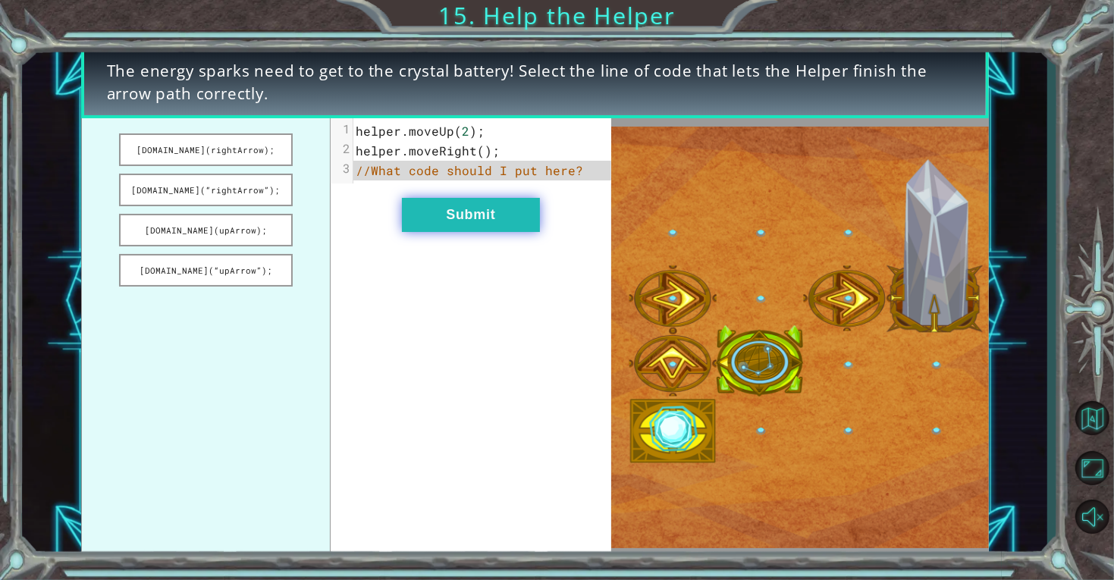
click at [437, 223] on button "Submit" at bounding box center [471, 215] width 138 height 34
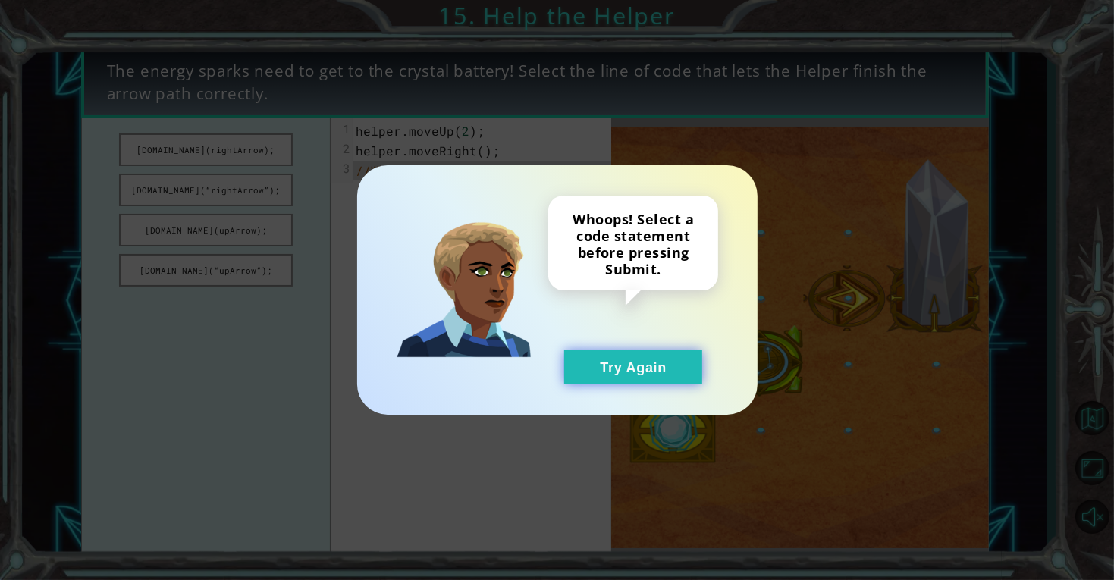
click at [588, 367] on button "Try Again" at bounding box center [633, 367] width 138 height 34
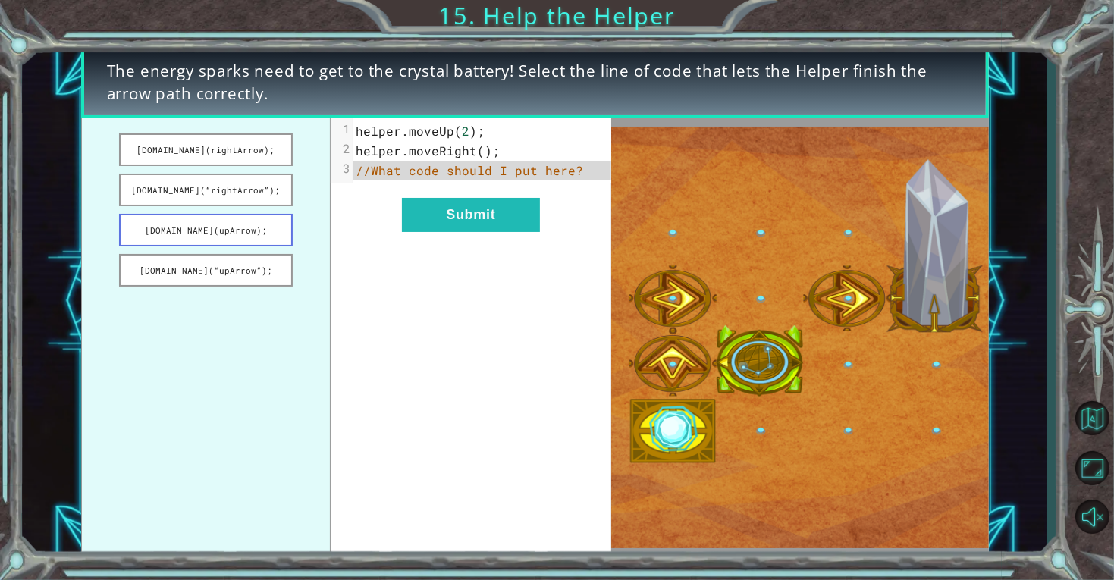
click at [277, 215] on button "[DOMAIN_NAME](upArrow);" at bounding box center [206, 230] width 174 height 33
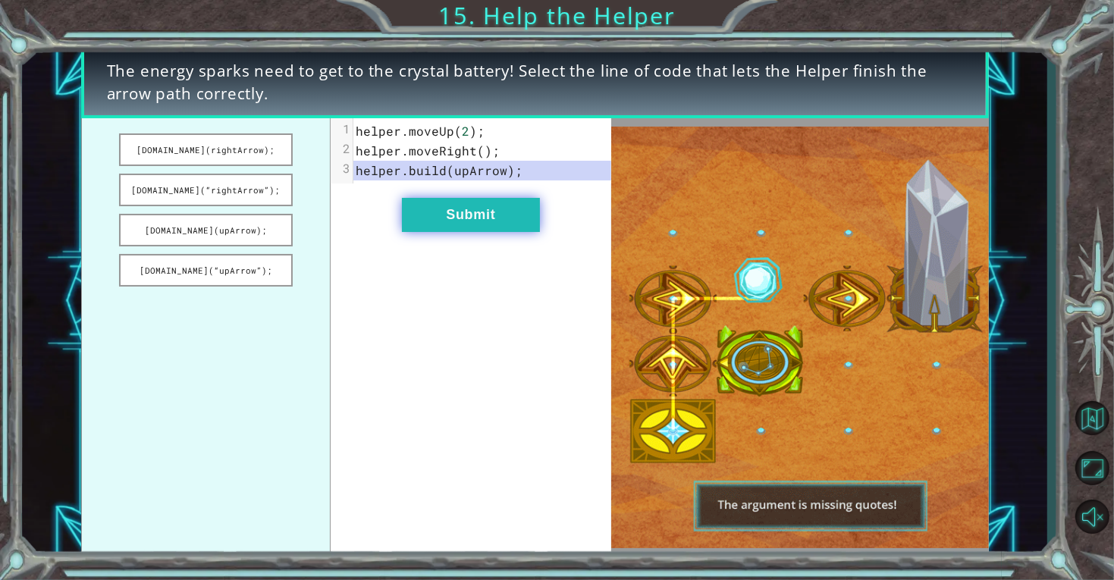
click at [434, 206] on button "Submit" at bounding box center [471, 215] width 138 height 34
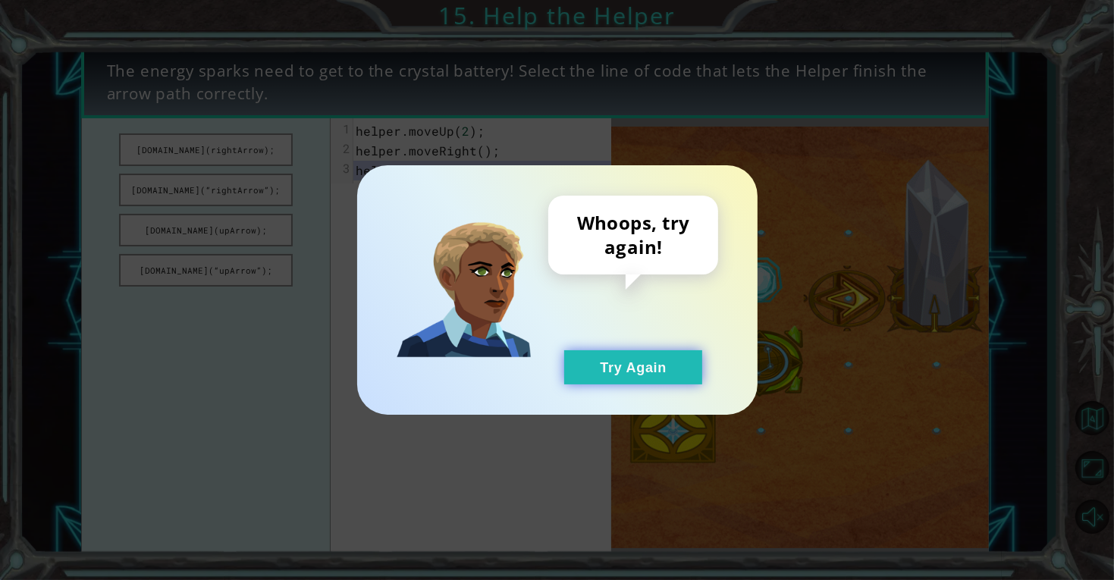
click at [579, 361] on button "Try Again" at bounding box center [633, 367] width 138 height 34
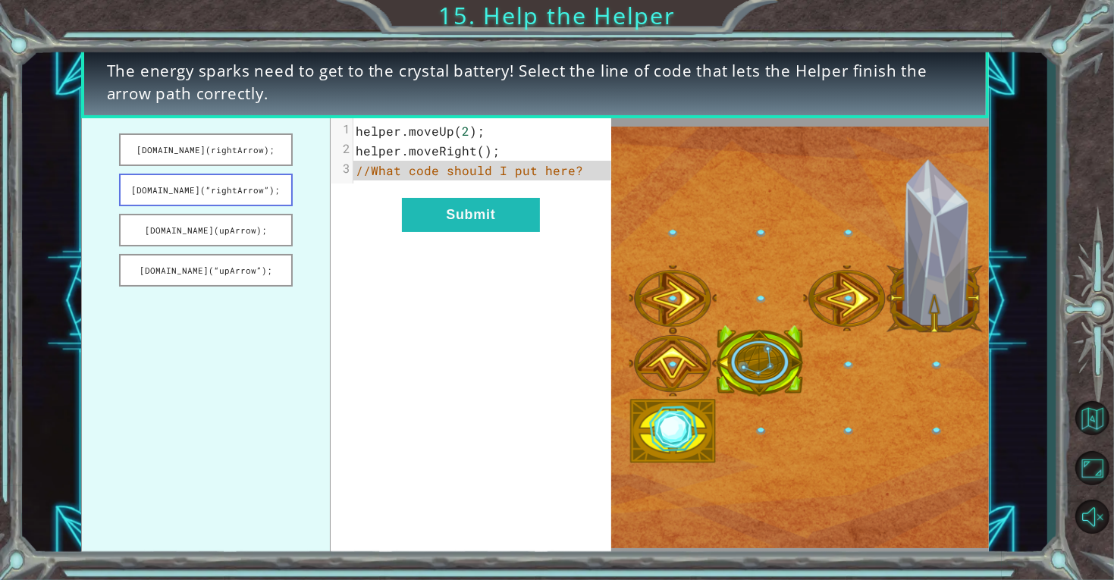
click at [280, 186] on button "[DOMAIN_NAME](“rightArrow”);" at bounding box center [206, 190] width 174 height 33
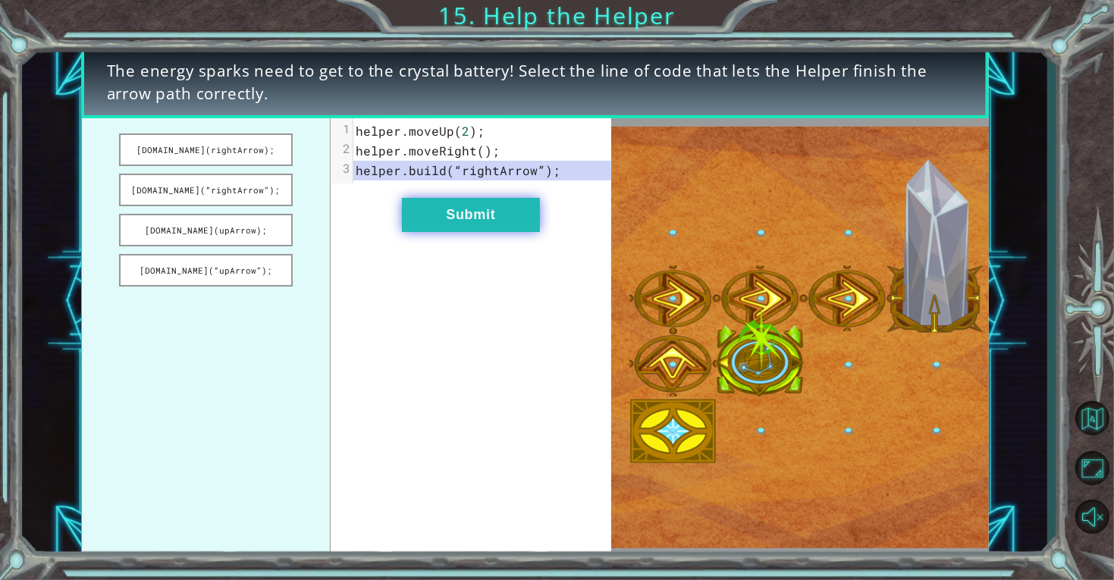
click at [442, 223] on button "Submit" at bounding box center [471, 215] width 138 height 34
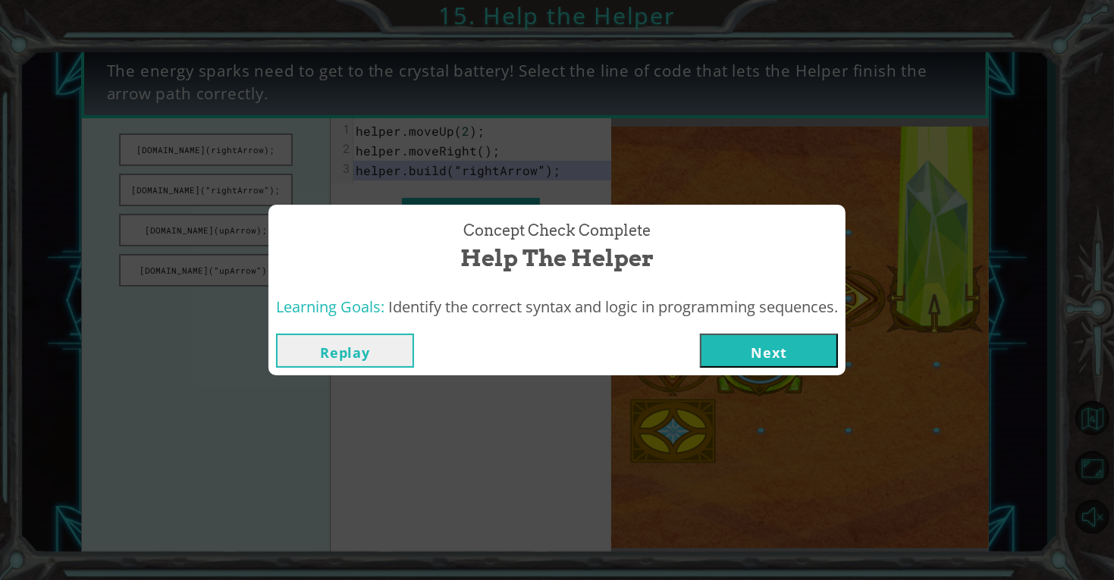
click at [759, 354] on button "Next" at bounding box center [769, 351] width 138 height 34
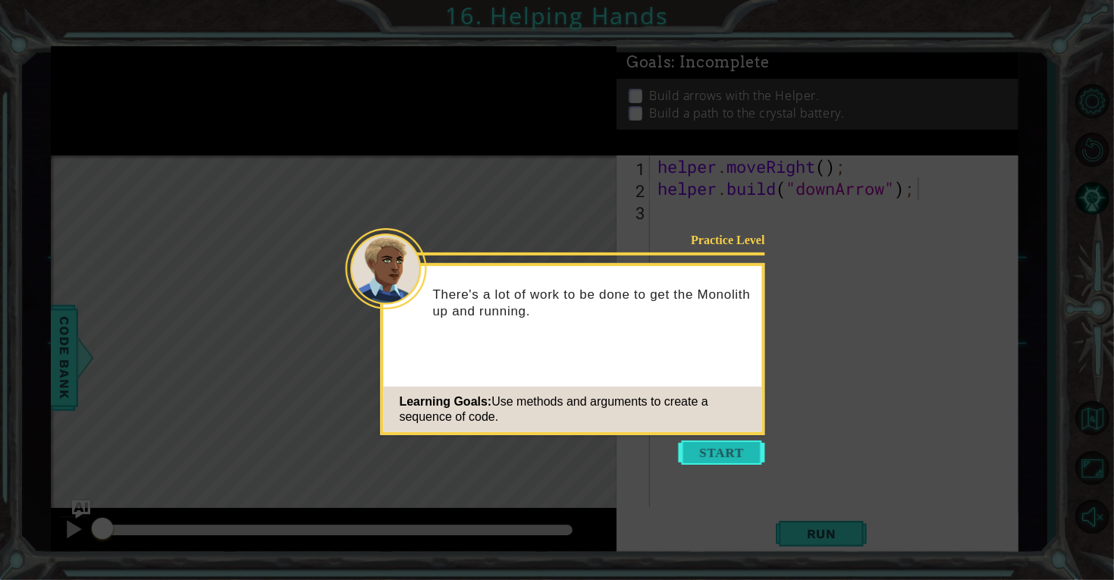
click at [731, 447] on button "Start" at bounding box center [722, 453] width 86 height 24
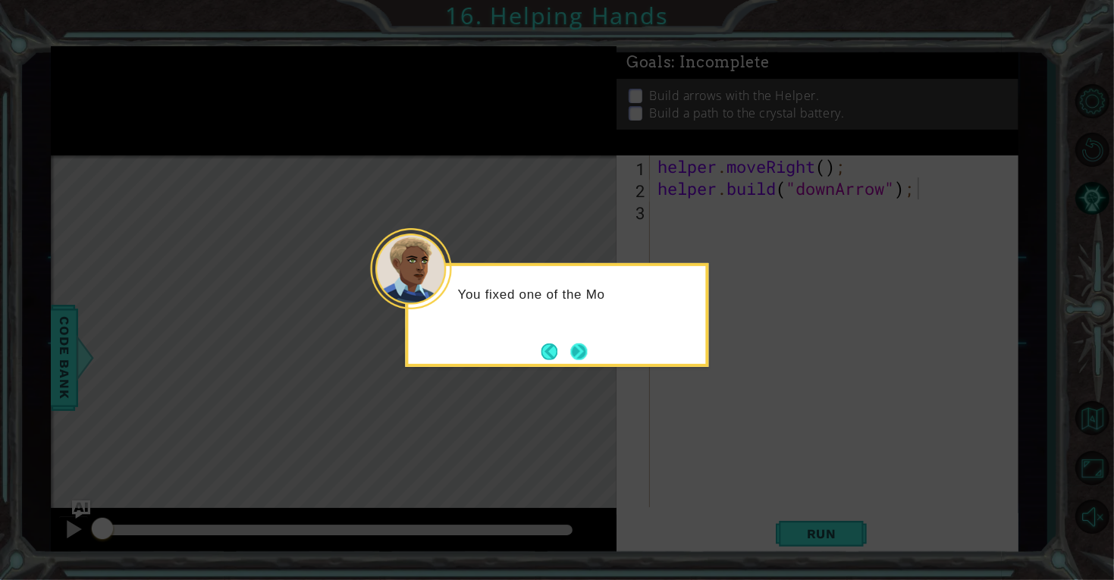
click at [571, 350] on button "Next" at bounding box center [578, 351] width 17 height 17
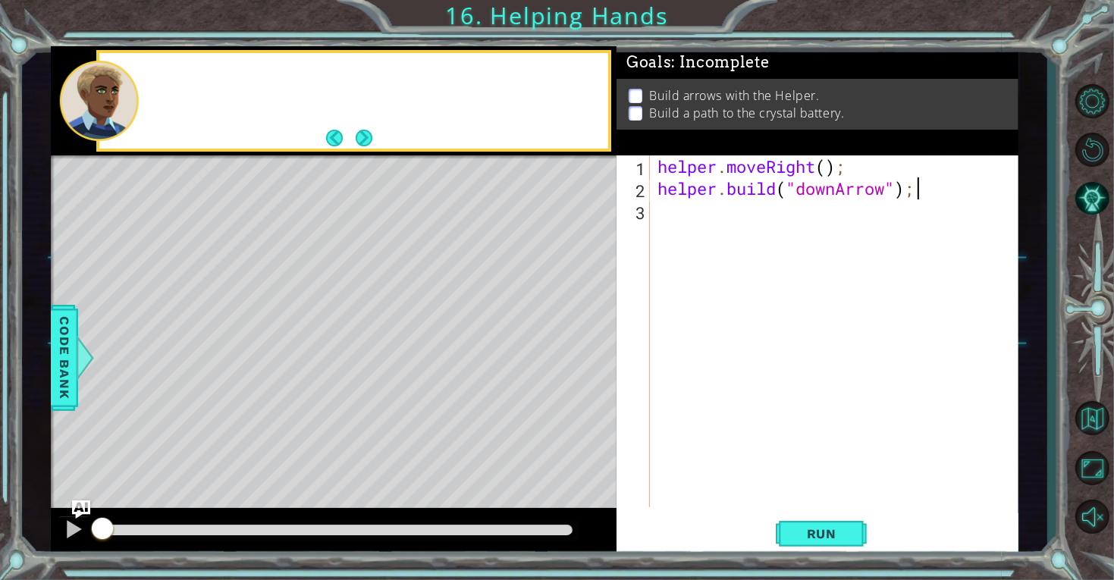
click at [571, 350] on div "Level Map" at bounding box center [401, 378] width 701 height 447
